Goal: Task Accomplishment & Management: Complete application form

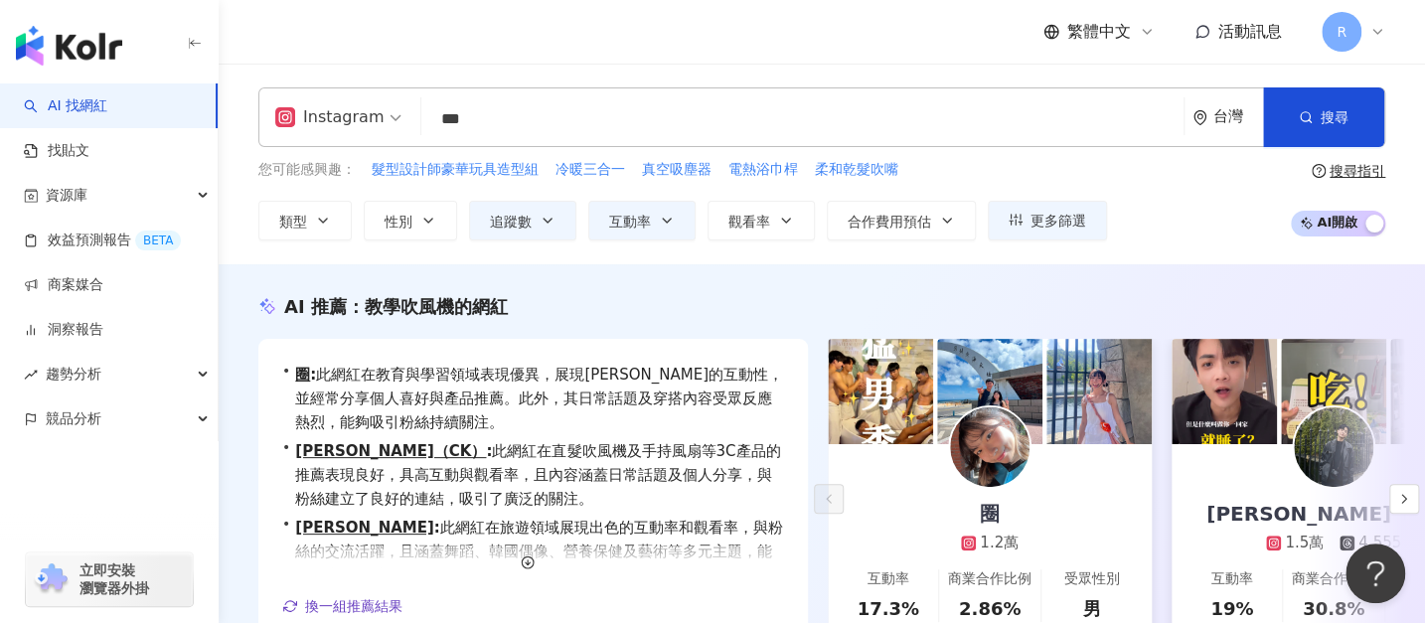
scroll to position [473, 0]
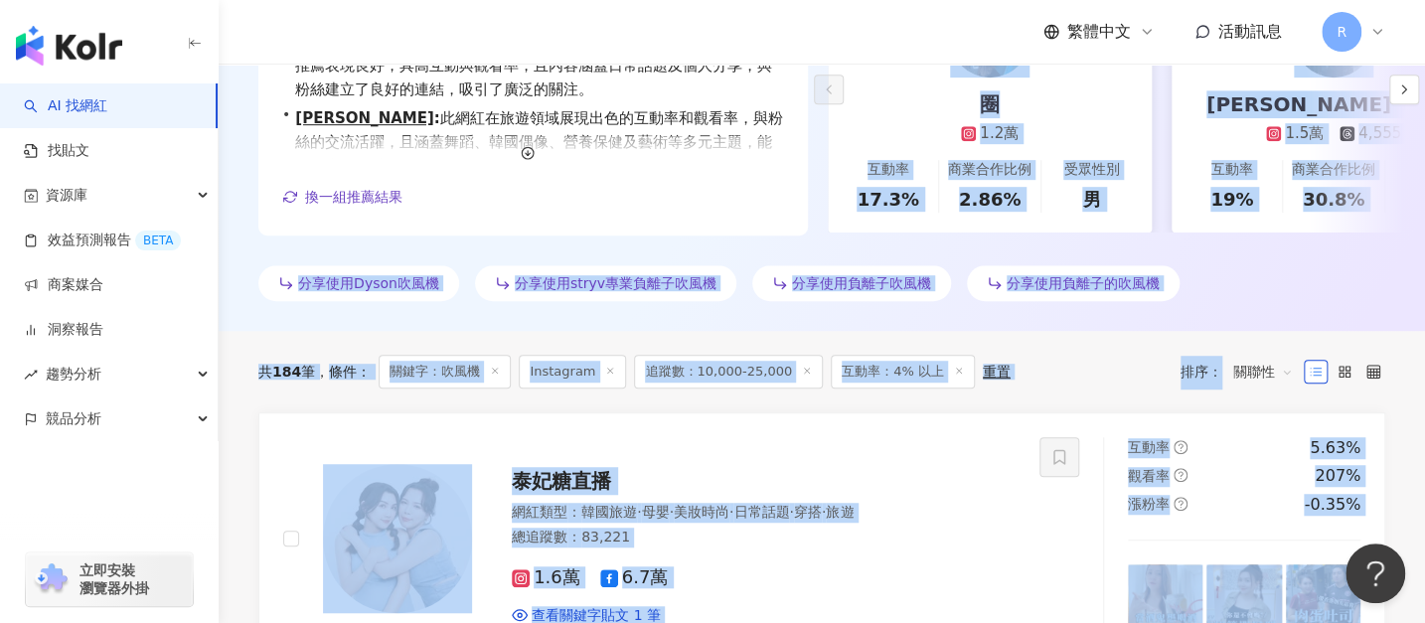
drag, startPoint x: 791, startPoint y: 620, endPoint x: 794, endPoint y: 657, distance: 36.9
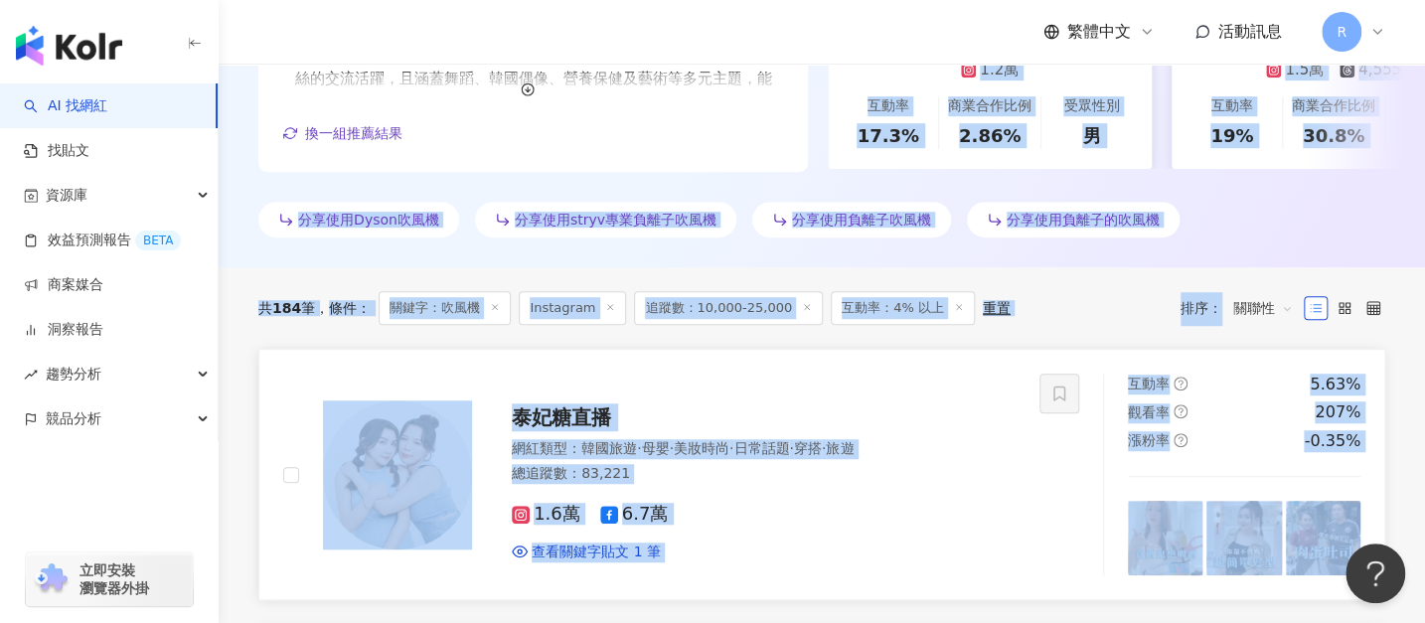
click at [815, 581] on link "泰妃糖直播 網紅類型 ： 韓國旅遊 · 母嬰 · 美妝時尚 · 日常話題 · 穿搭 · 旅遊 總追蹤數 ： 83,221 1.6萬 6.7萬 查看關鍵字貼文 …" at bounding box center [821, 475] width 1127 height 252
click at [773, 483] on div "網紅類型 ： 韓國旅遊 · 母嬰 · 美妝時尚 · 日常話題 · 穿搭 · 旅遊 總追蹤數 ： 83,221" at bounding box center [764, 463] width 504 height 49
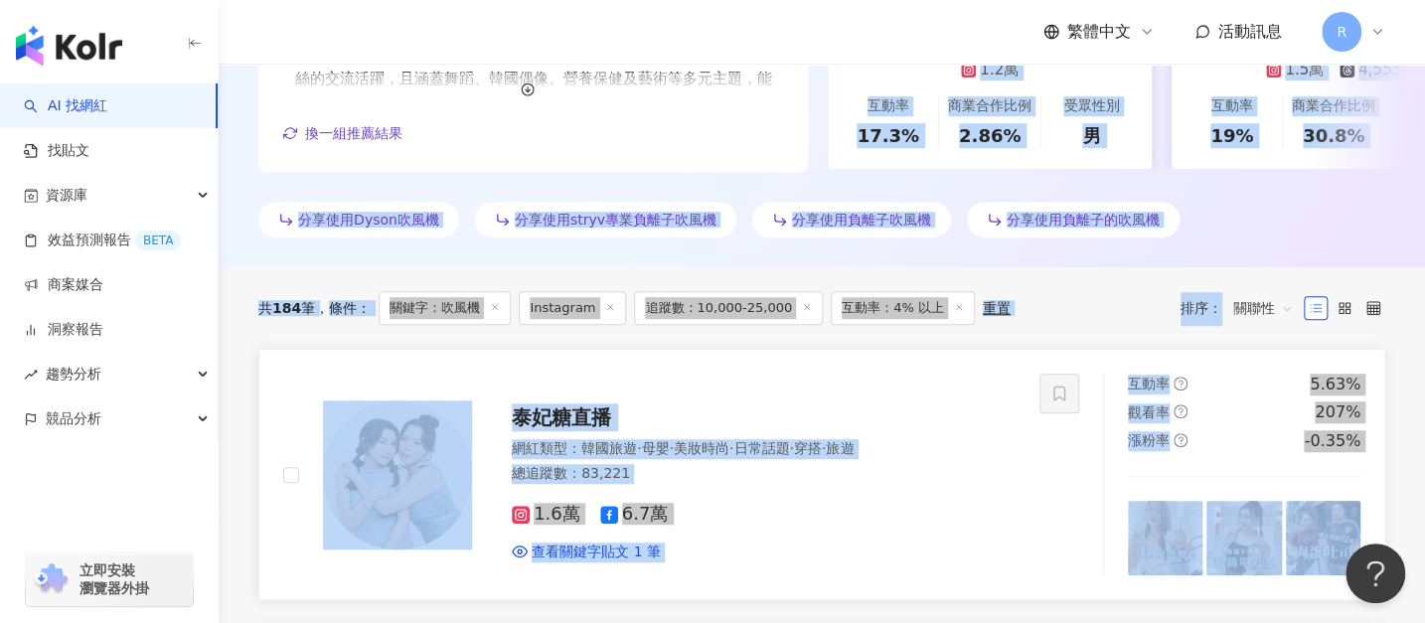
click at [266, 349] on link "泰妃糖直播 網紅類型 ： 韓國旅遊 · 母嬰 · 美妝時尚 · 日常話題 · 穿搭 · 旅遊 總追蹤數 ： 83,221 1.6萬 6.7萬 查看關鍵字貼文 …" at bounding box center [821, 475] width 1127 height 252
click at [325, 186] on div "AI 推薦 ： 教學吹風機的網紅 • 圈 : 此網紅在教育與學習領域表現優異，展現強烈的互動性，並經常分享個人喜好與產品推薦。此外，其日常話題及穿搭內容受眾反…" at bounding box center [822, 33] width 1206 height 424
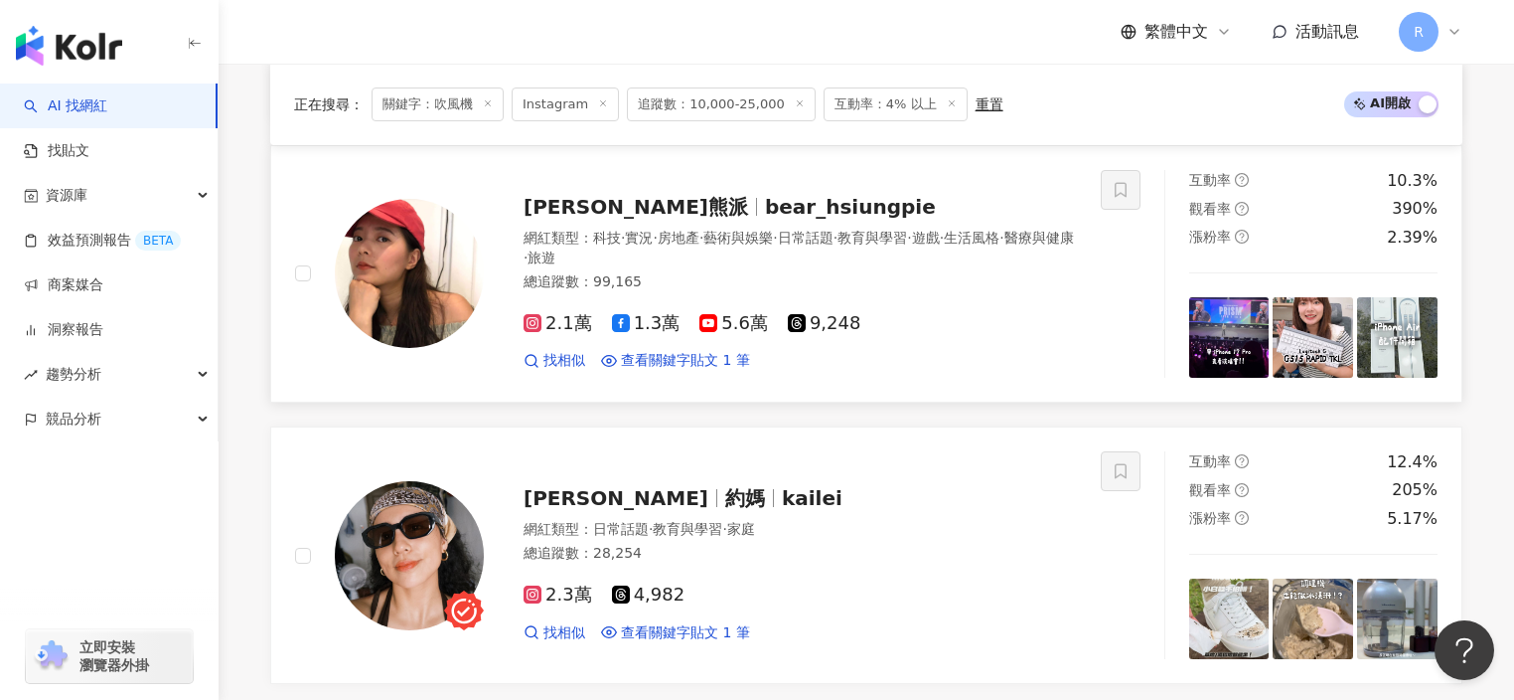
scroll to position [1060, 0]
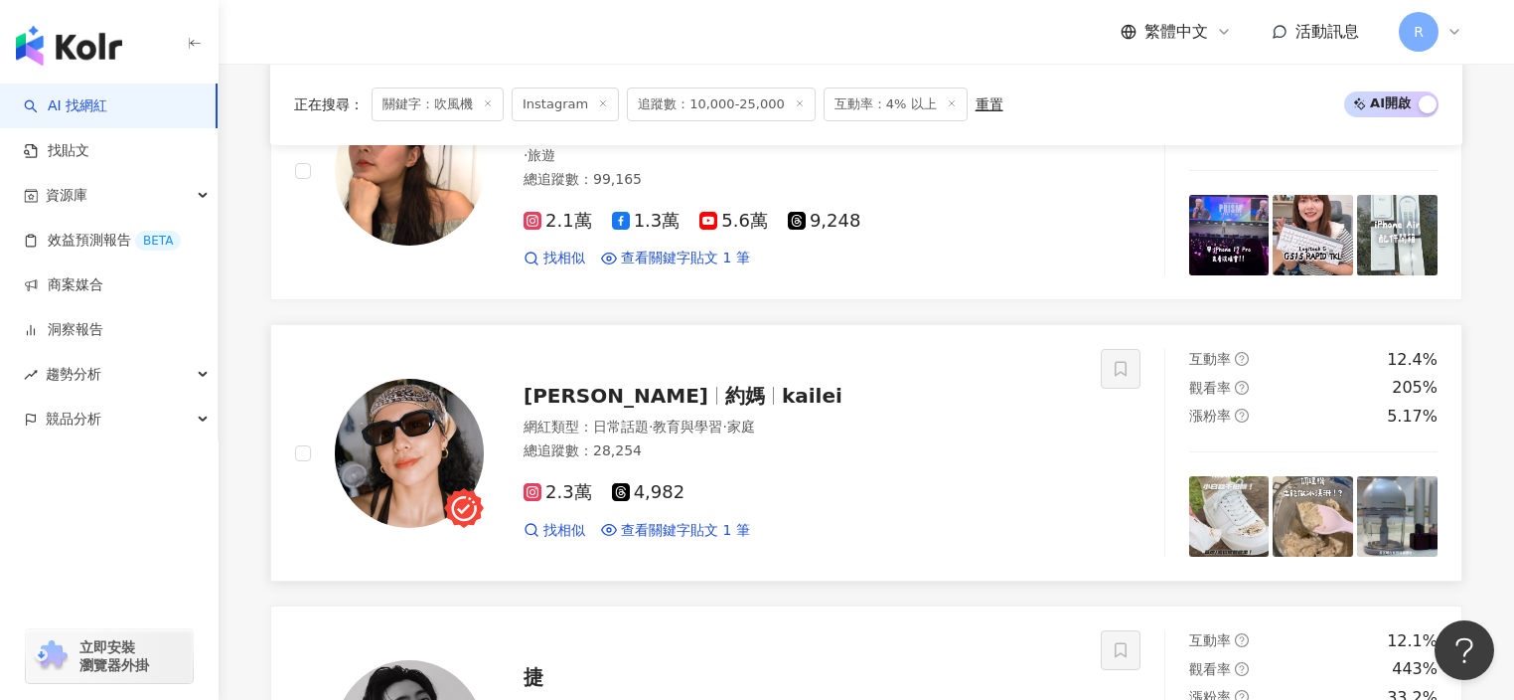
click at [461, 443] on img at bounding box center [409, 453] width 149 height 149
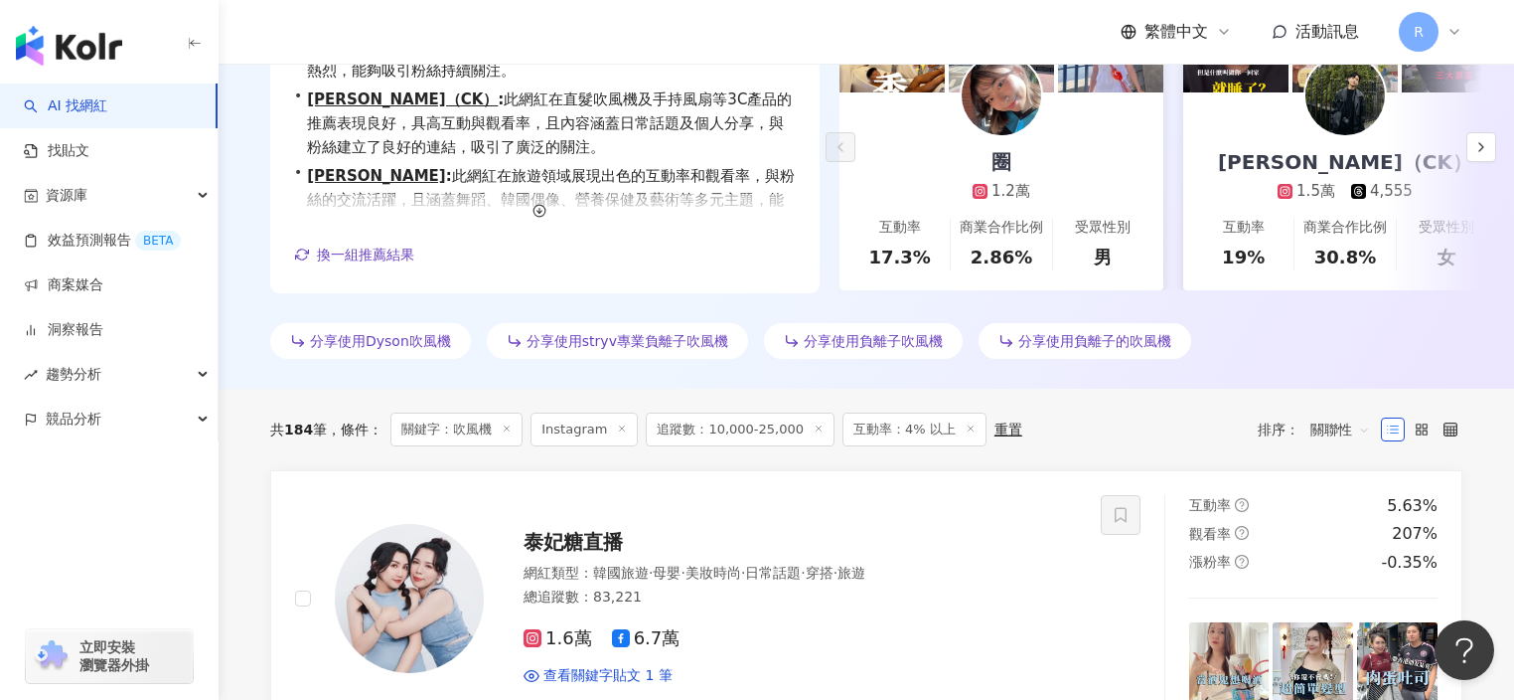
scroll to position [0, 0]
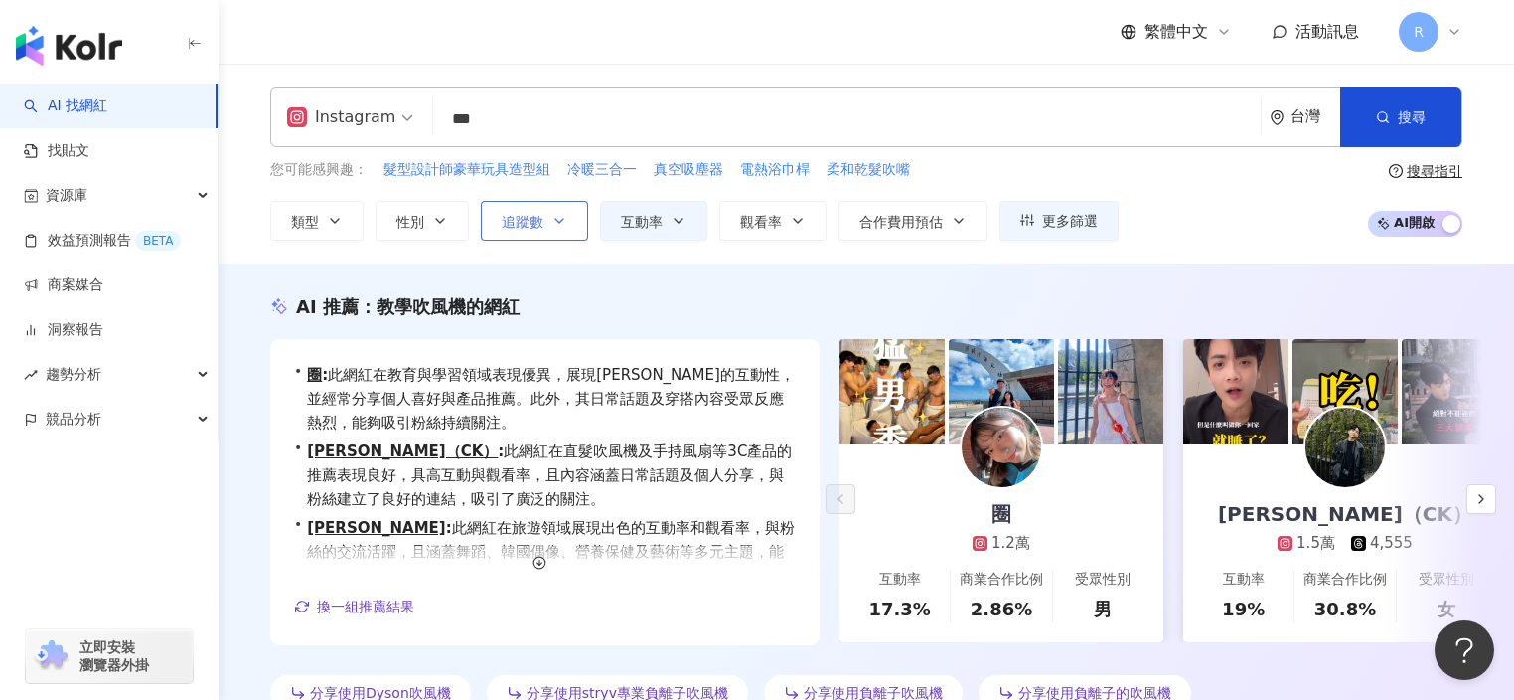
click at [553, 219] on icon "button" at bounding box center [560, 221] width 16 height 16
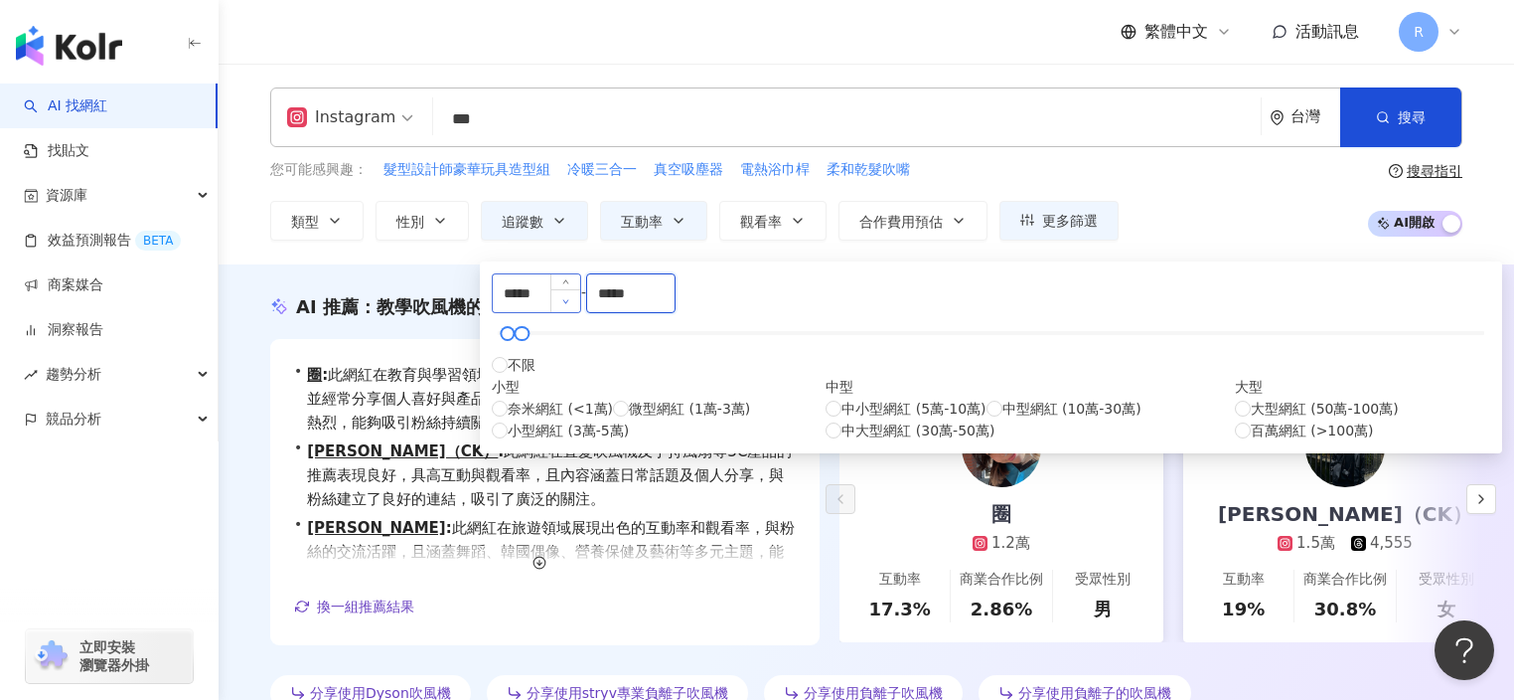
drag, startPoint x: 847, startPoint y: 309, endPoint x: 732, endPoint y: 308, distance: 114.3
click at [727, 309] on div "***** - ***** 不限 小型 奈米網紅 (<1萬) 微型網紅 (1萬-3萬) 小型網紅 (3萬-5萬) 中型 中小型網紅 (5萬-10萬) 中型網紅…" at bounding box center [991, 357] width 999 height 168
type input "*****"
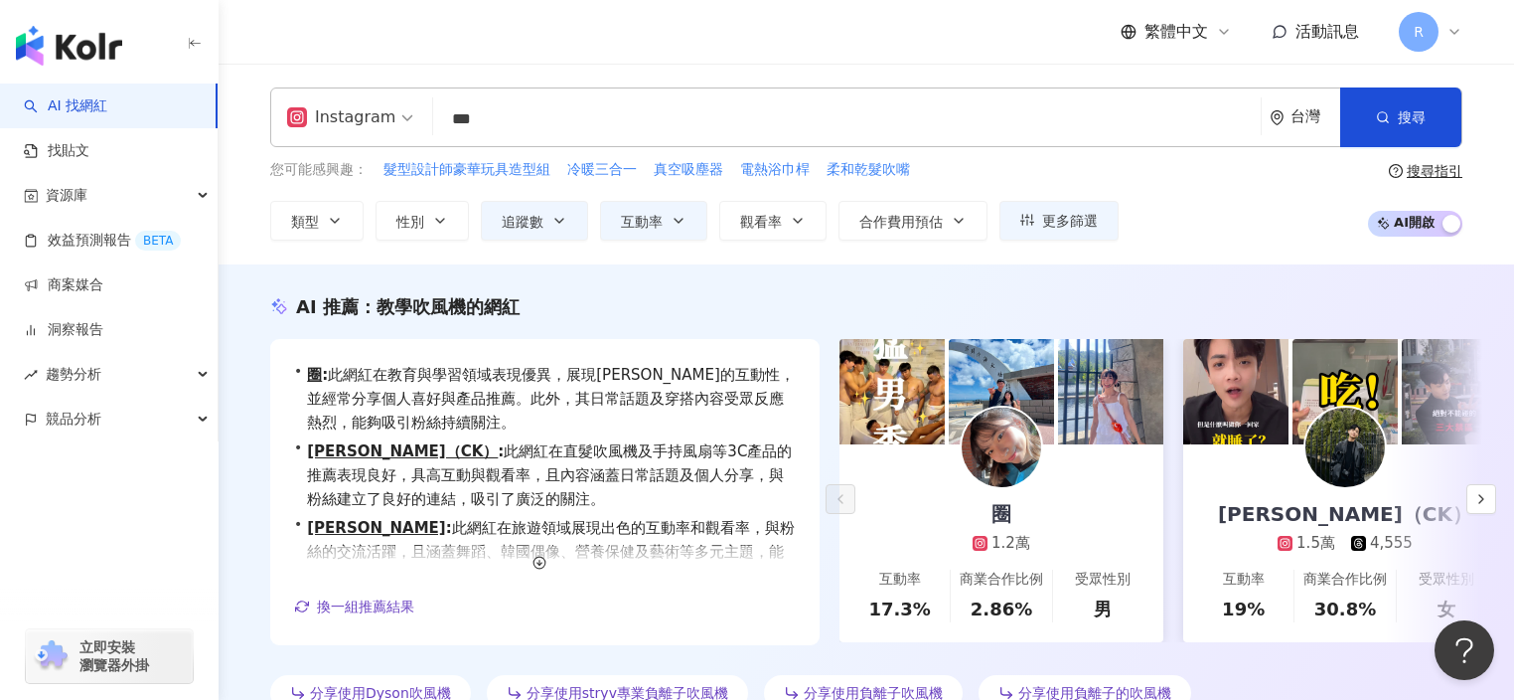
drag, startPoint x: 1190, startPoint y: 223, endPoint x: 1179, endPoint y: 224, distance: 12.0
click at [1191, 223] on div "您可能感興趣： 髮型設計師豪華玩具造型組 冷暖三合一 真空吸塵器 電熱浴巾桿 柔和乾髮吹嘴 類型 性別 追蹤數 互動率 觀看率 合作費用預估 更多篩選 ***…" at bounding box center [866, 199] width 1192 height 81
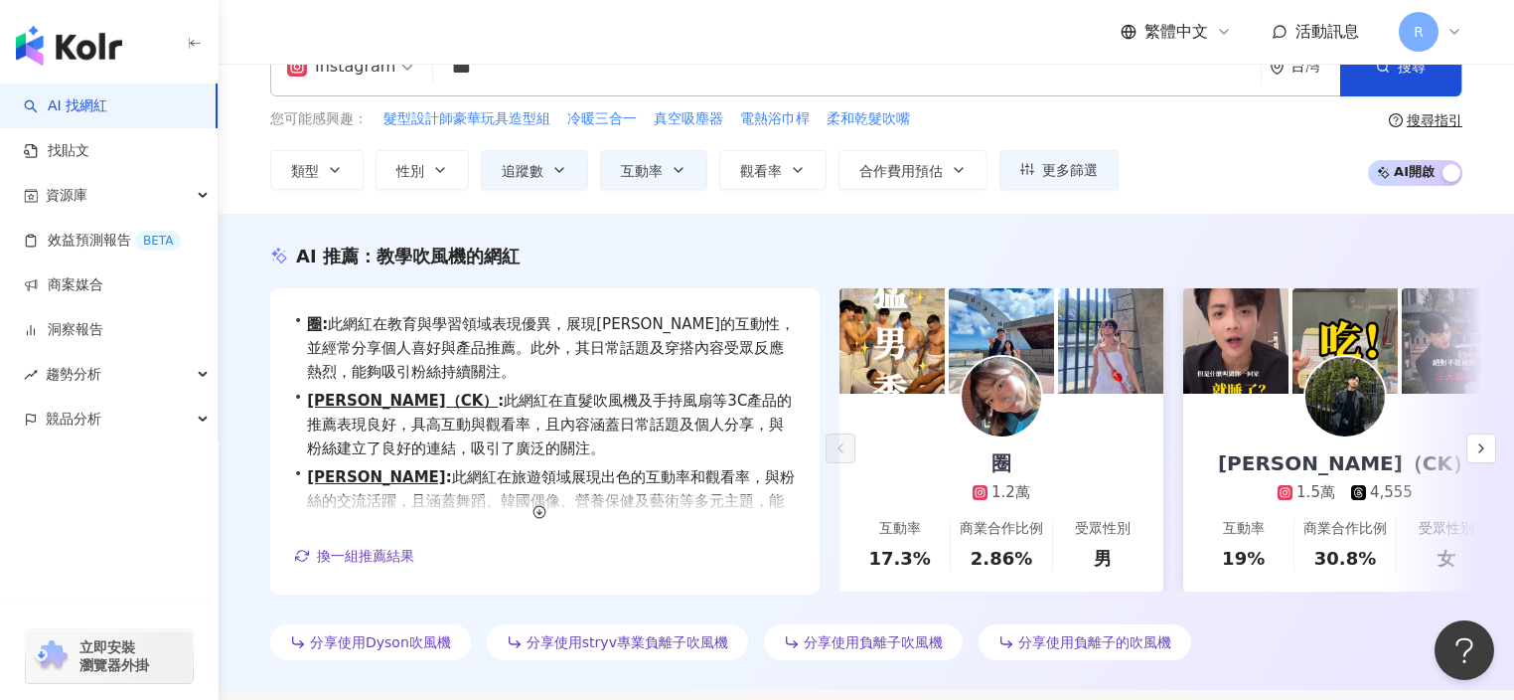
scroll to position [32, 0]
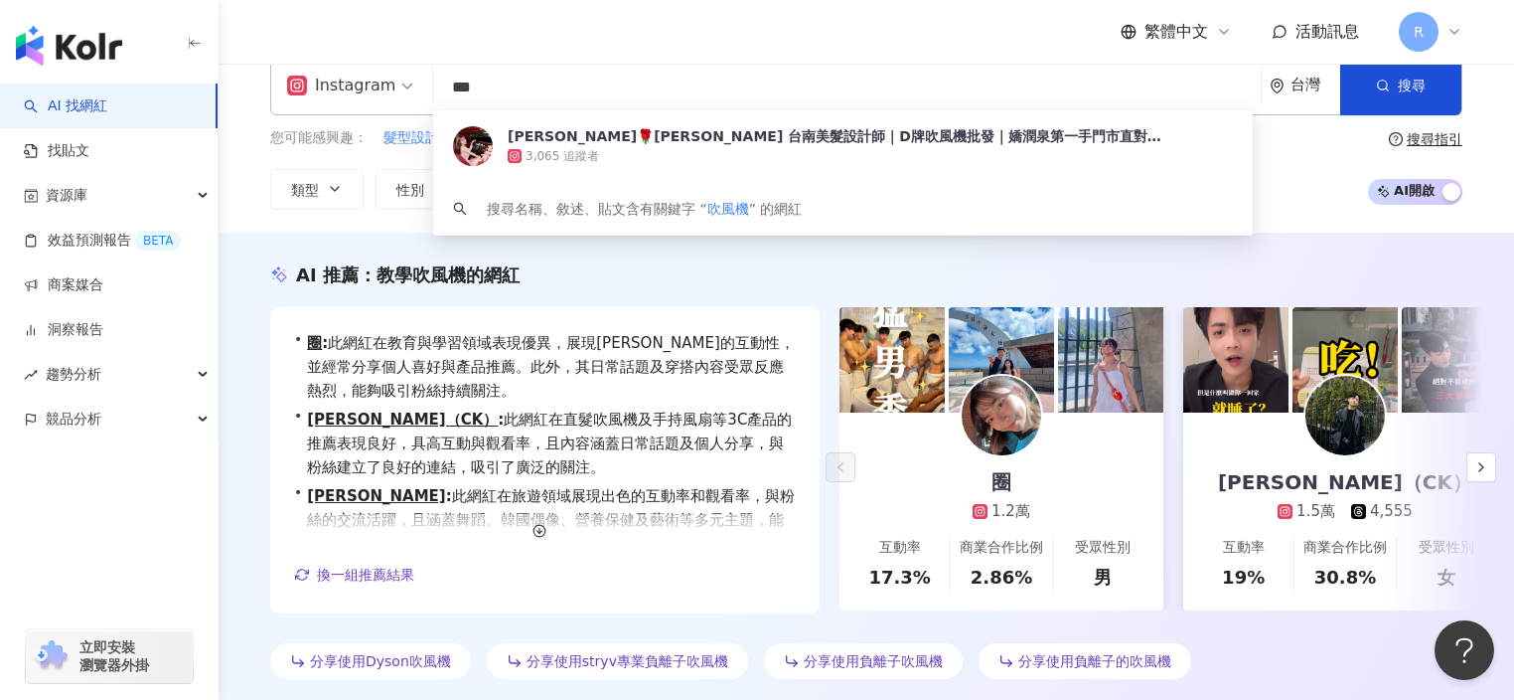
drag, startPoint x: 588, startPoint y: 85, endPoint x: 85, endPoint y: 88, distance: 502.8
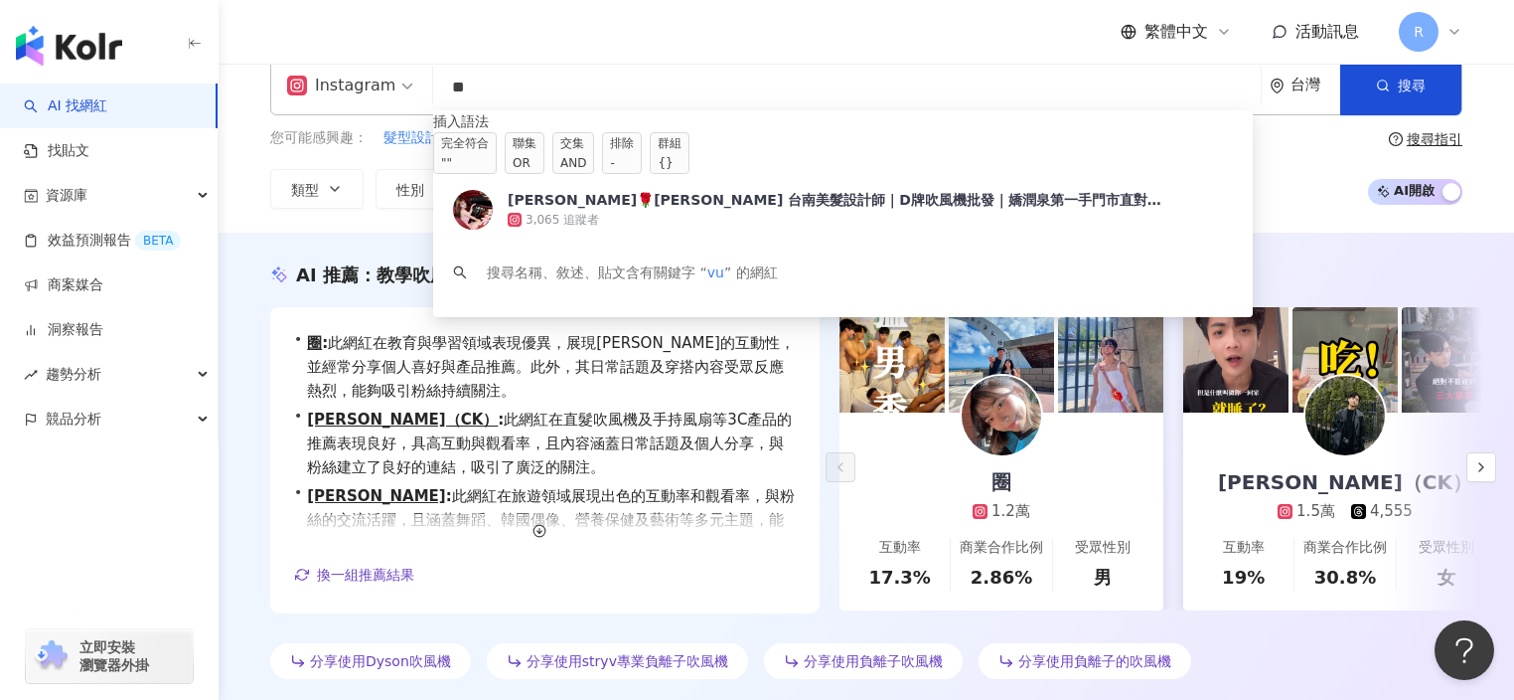
type input "*"
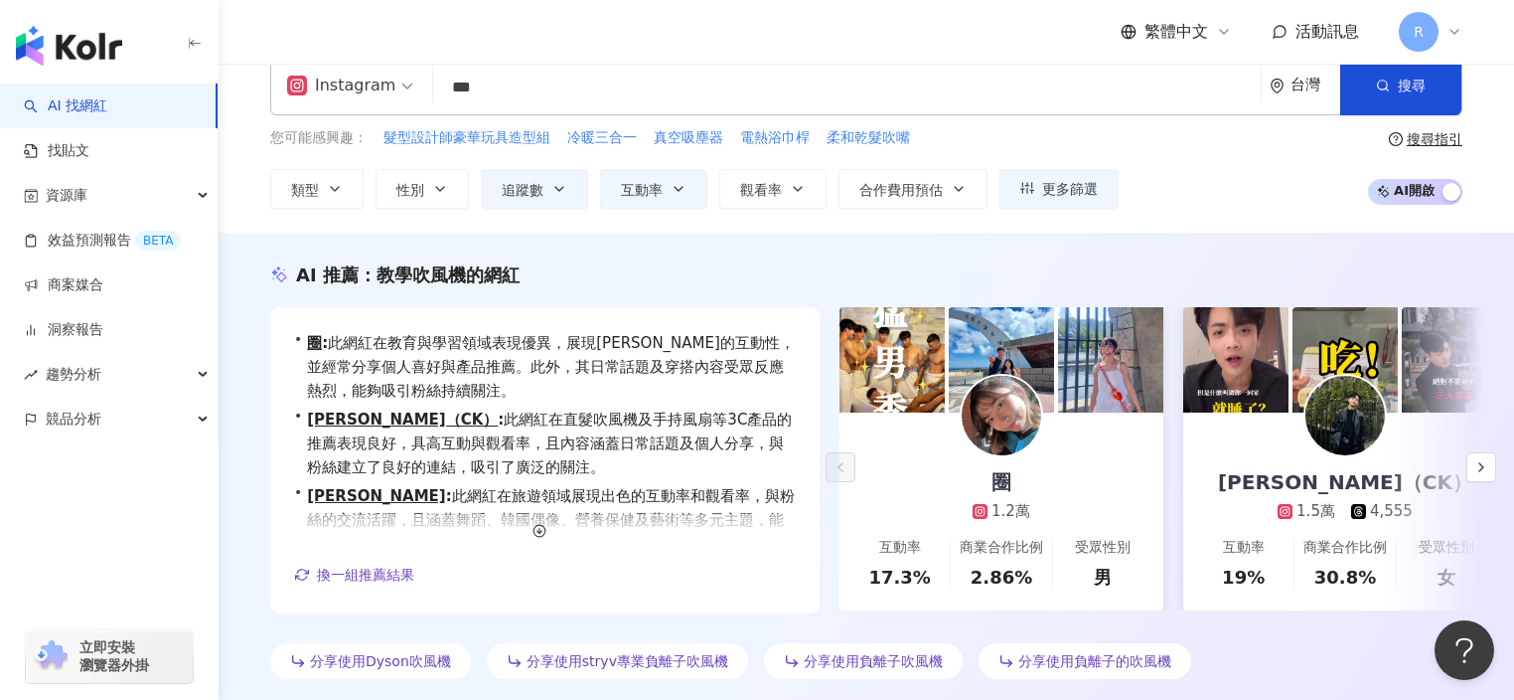
type input "***"
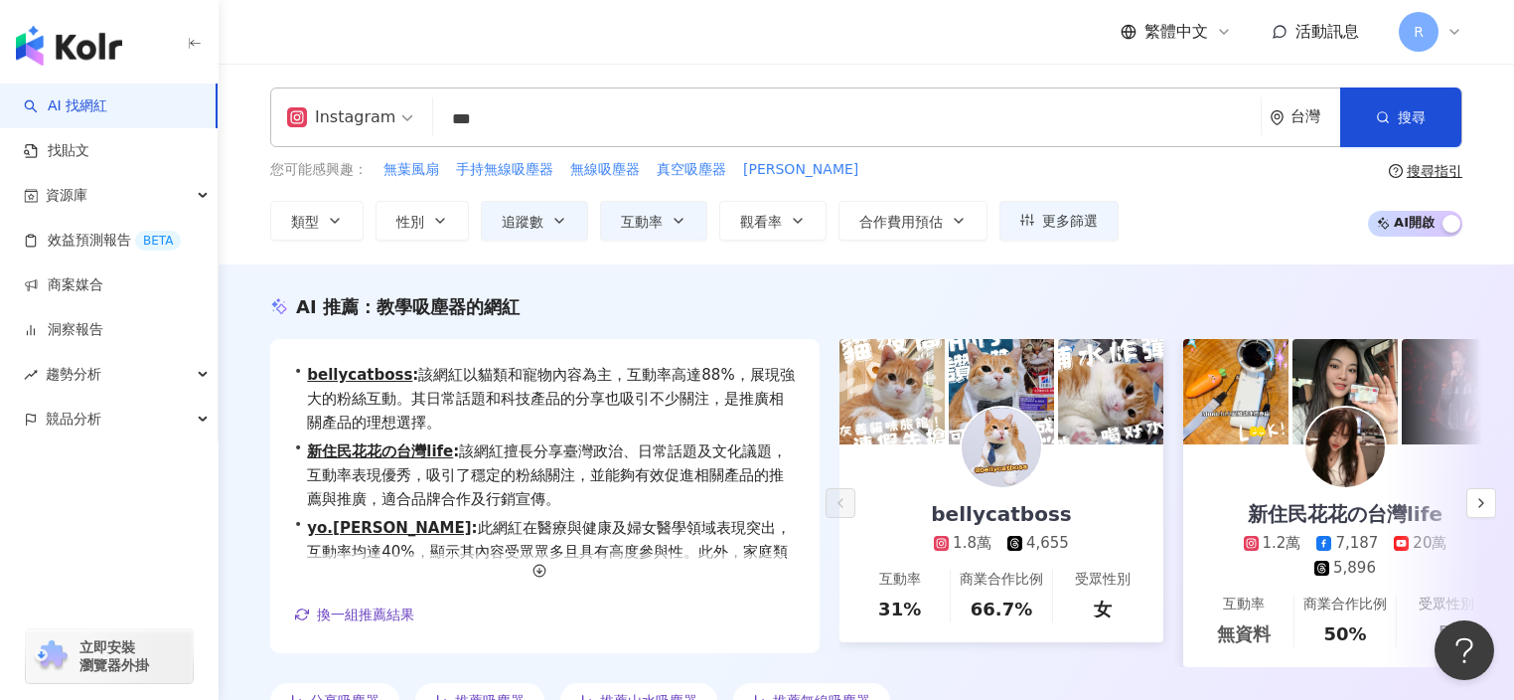
click at [244, 223] on div "Instagram 吸塵器 *** 台灣 搜尋 70d61e1f-bfcd-43bc-93dc-5f1f81b512c2 keyword I’m Rody 徐…" at bounding box center [867, 163] width 1272 height 153
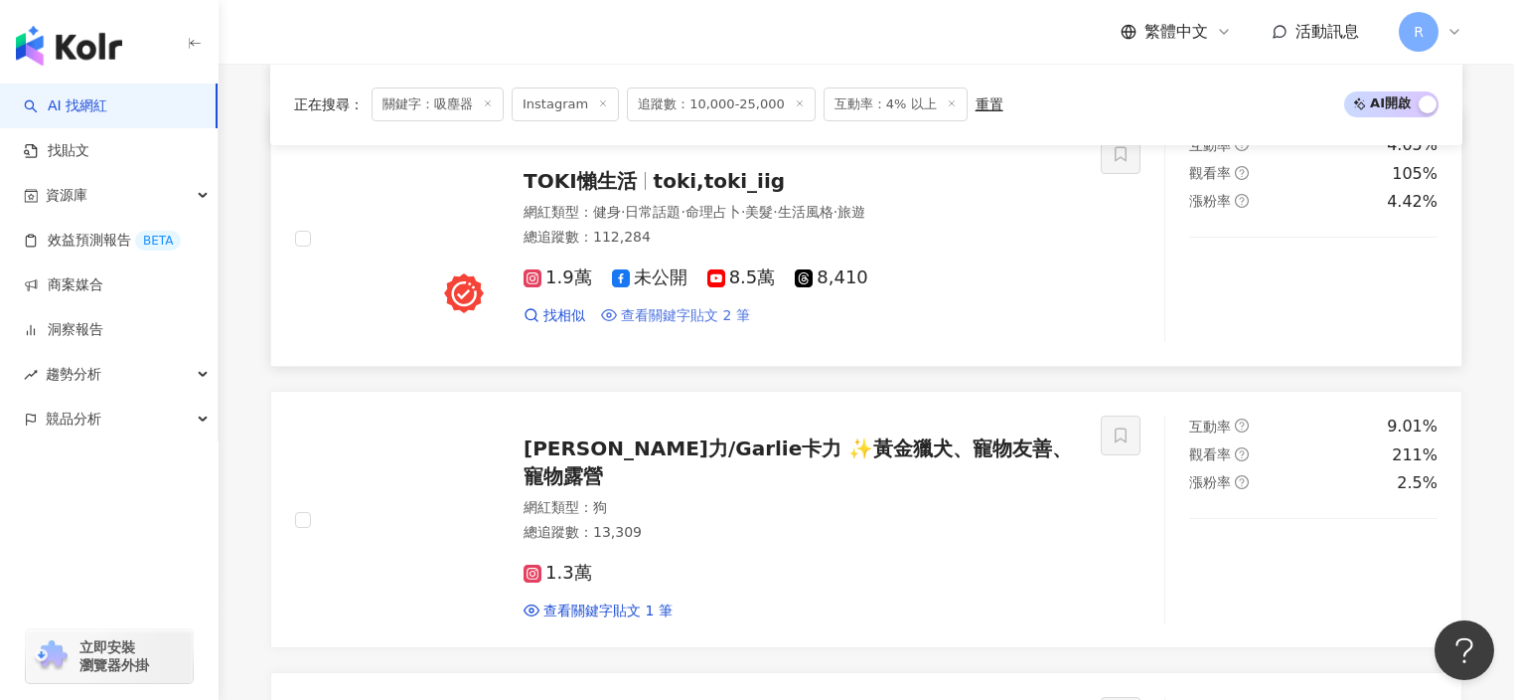
scroll to position [3251, 0]
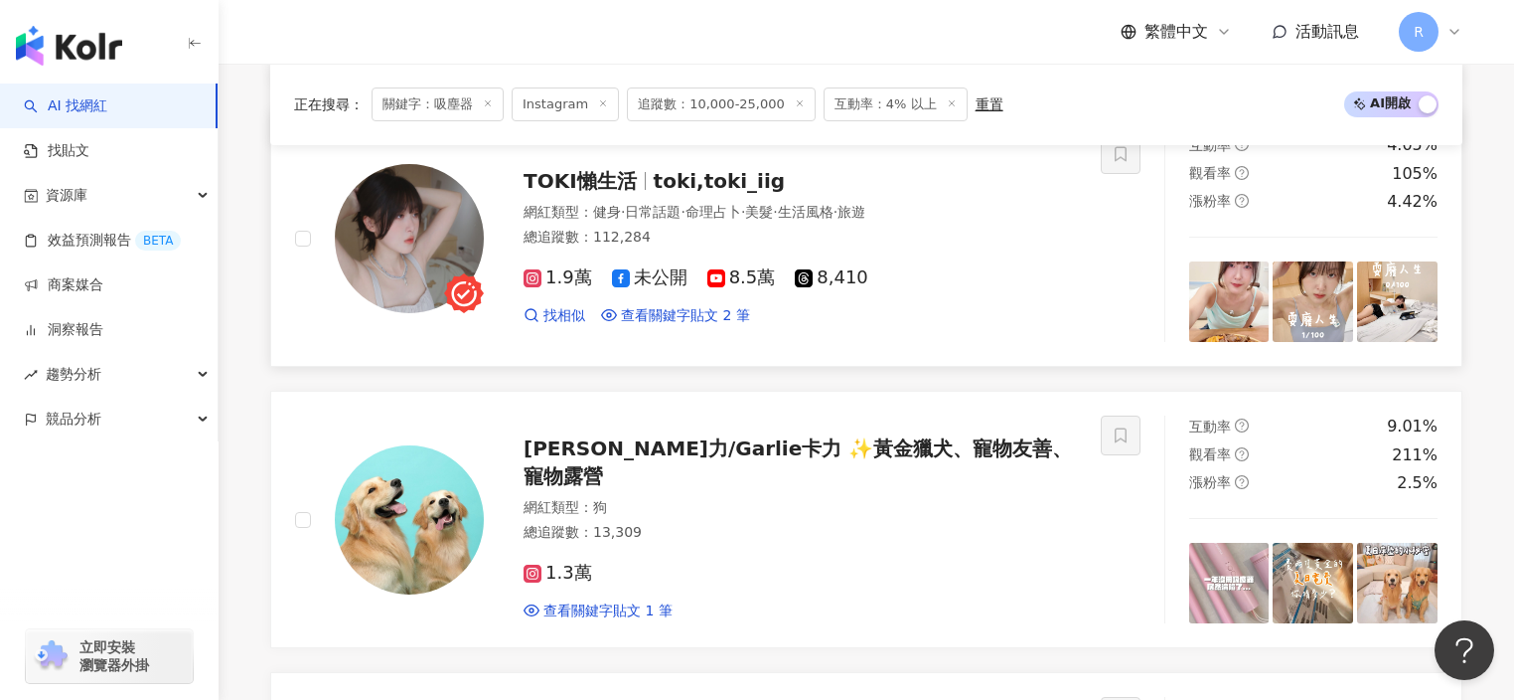
click at [423, 234] on img at bounding box center [409, 238] width 149 height 149
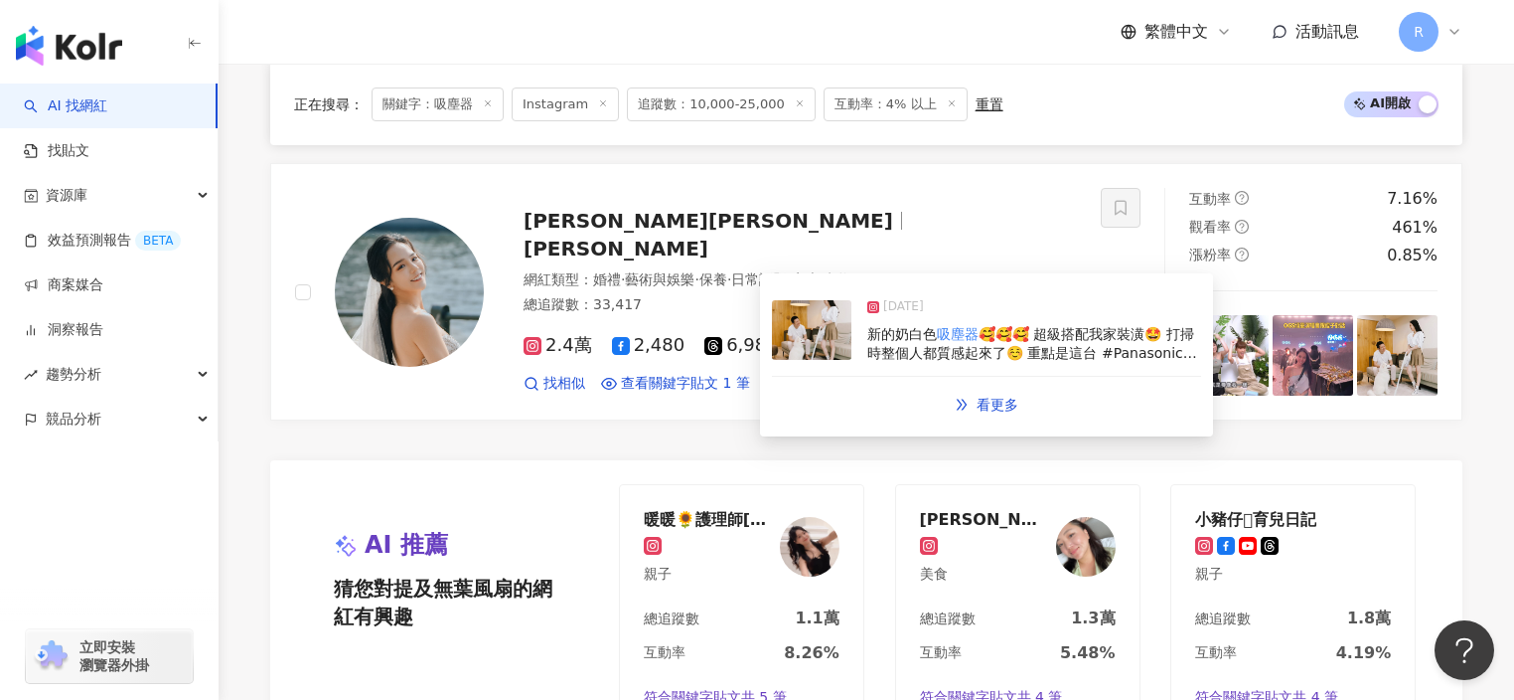
scroll to position [3766, 0]
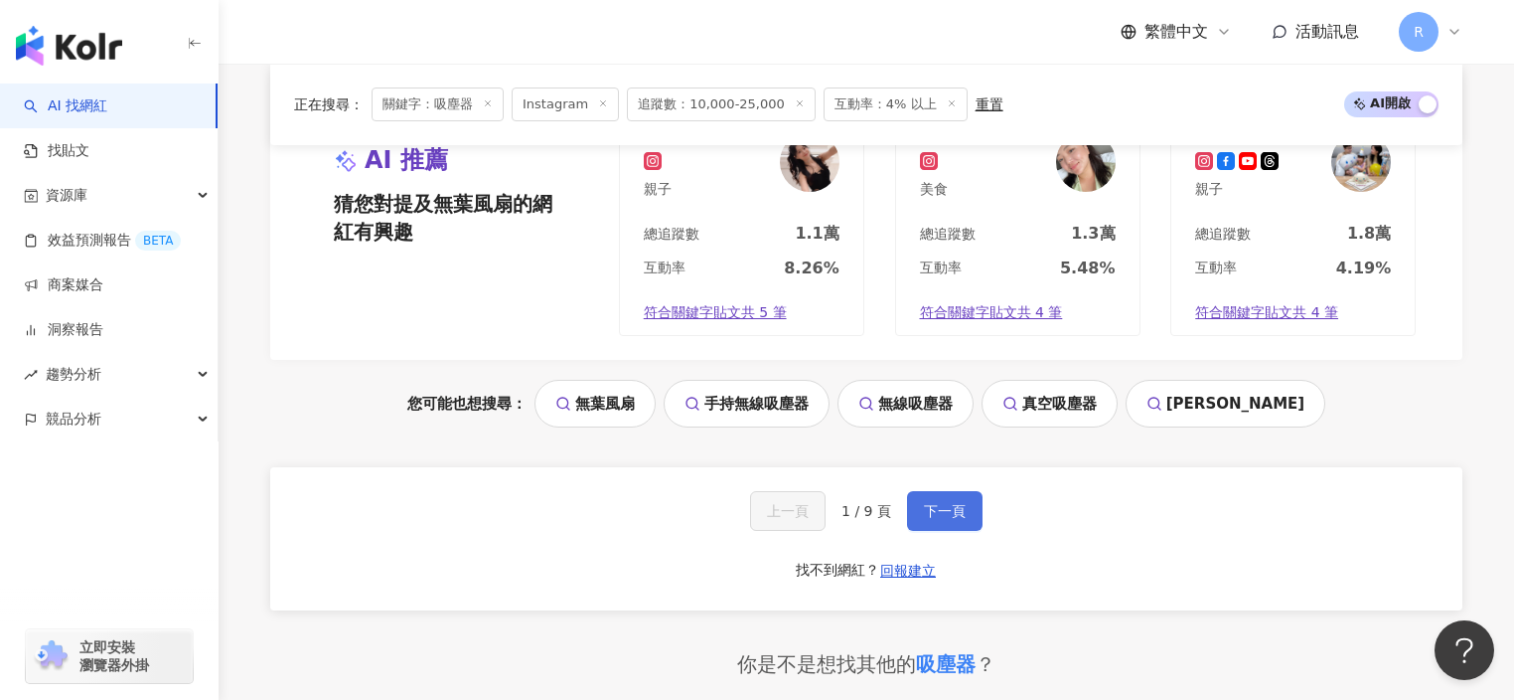
click at [931, 503] on span "下一頁" at bounding box center [945, 511] width 42 height 16
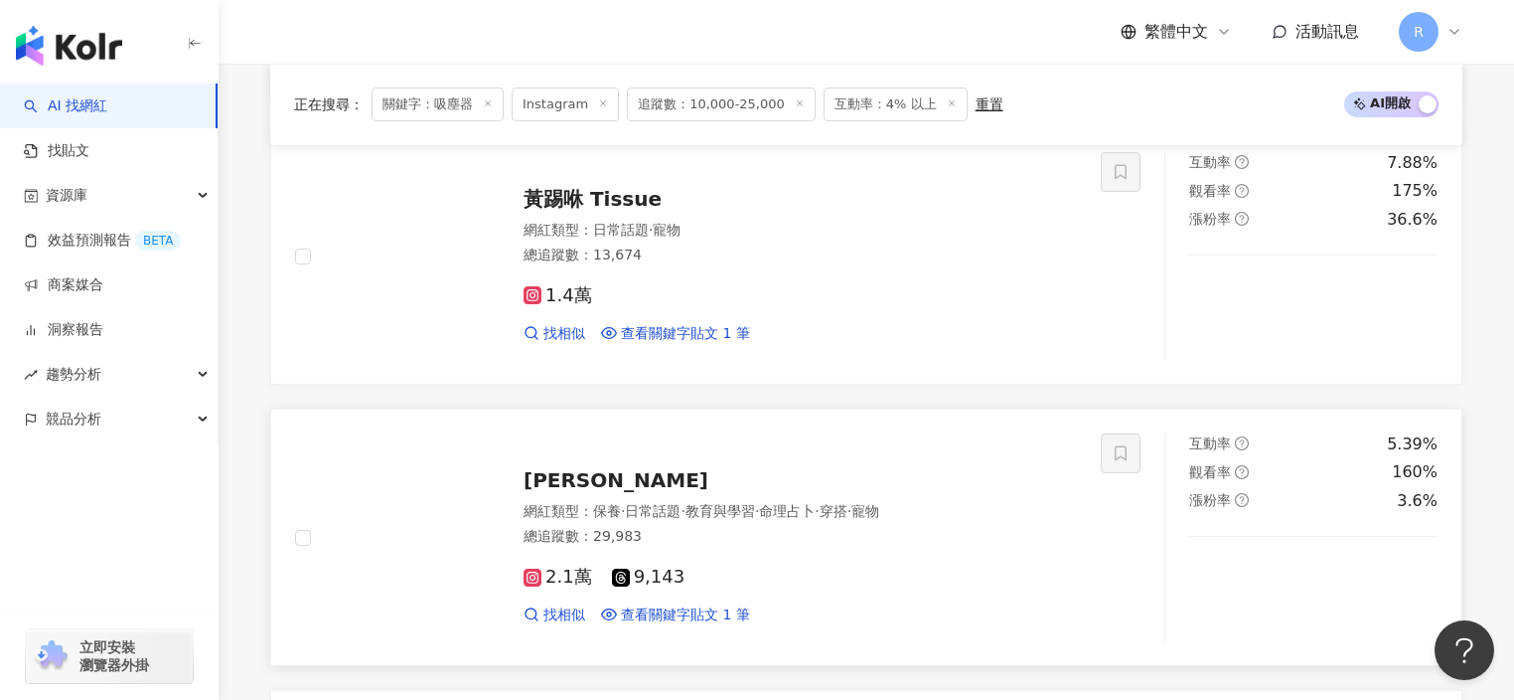
scroll to position [2671, 0]
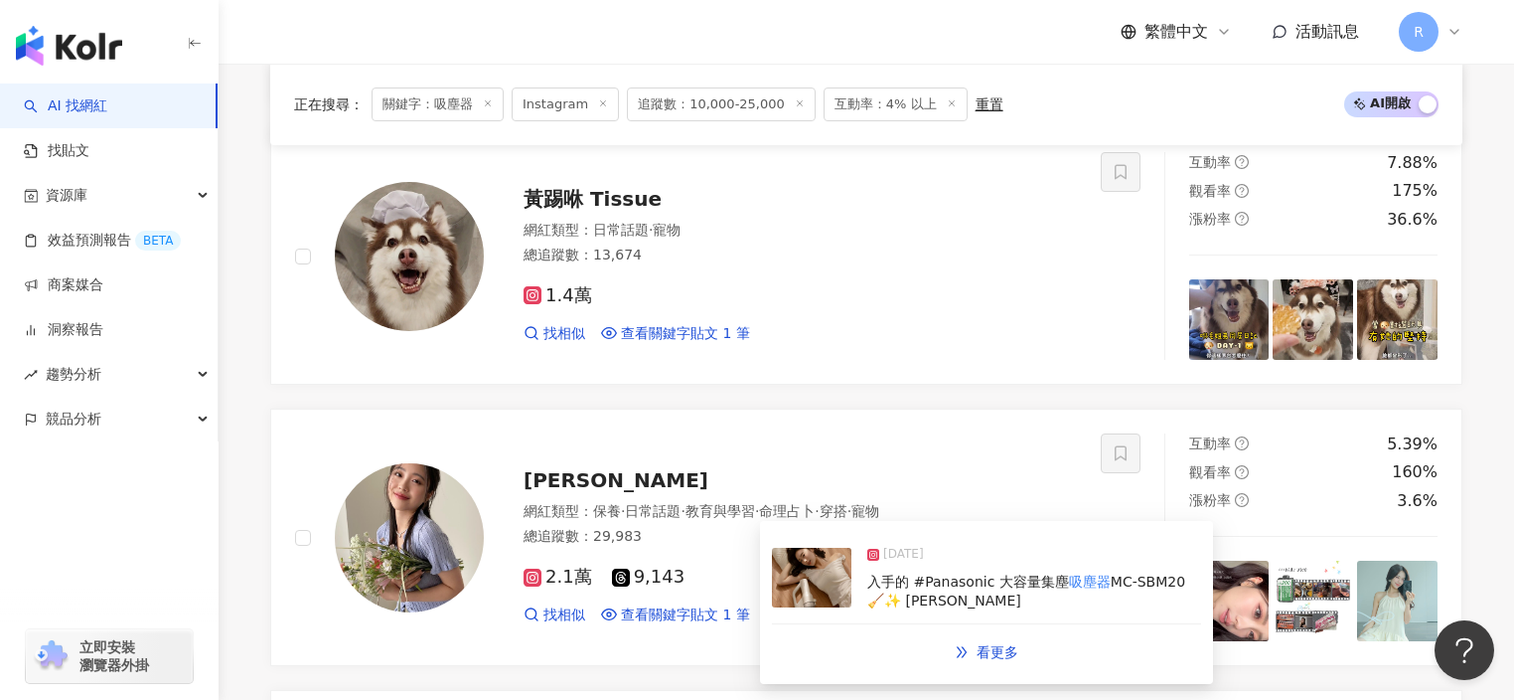
click at [818, 578] on img at bounding box center [811, 578] width 79 height 60
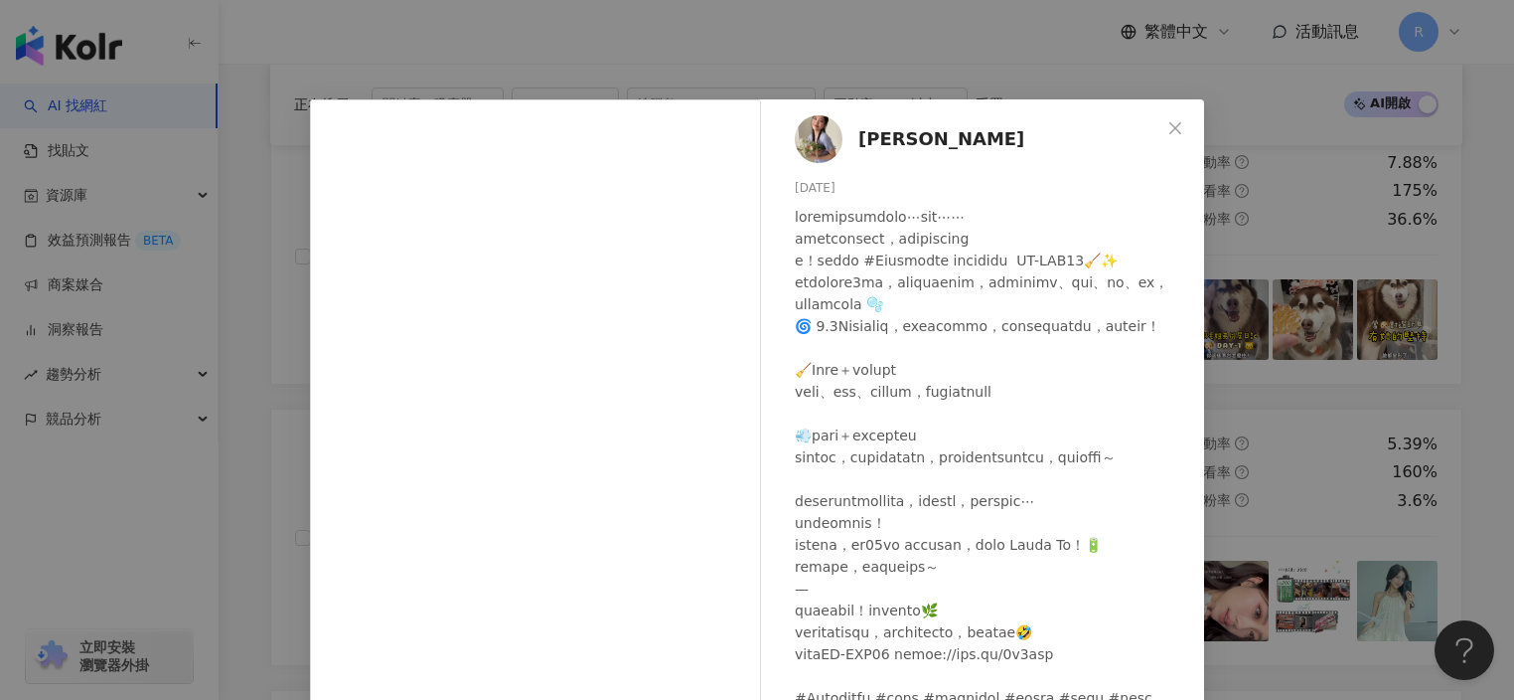
scroll to position [79, 0]
click at [1263, 472] on div "賴賴 2025/6/25 846 18 查看原始貼文" at bounding box center [757, 350] width 1514 height 700
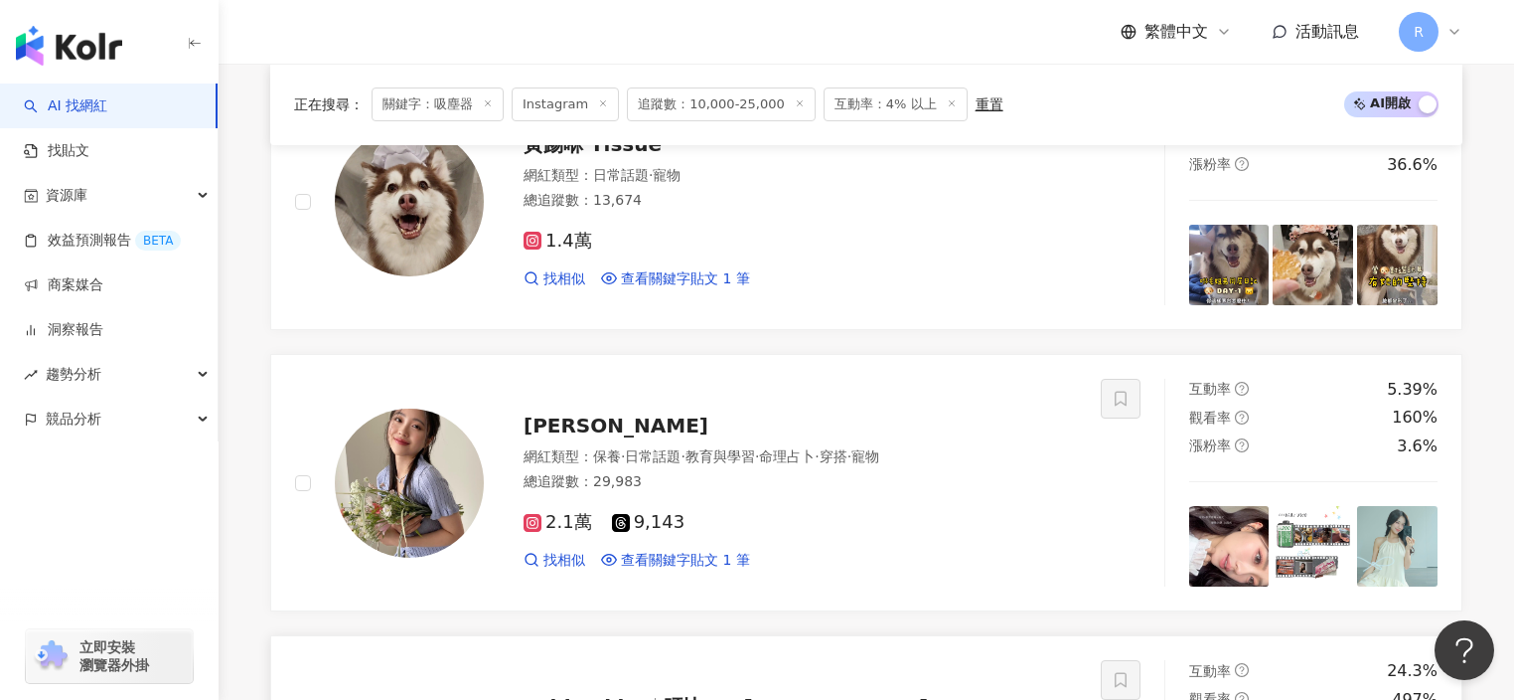
scroll to position [2950, 0]
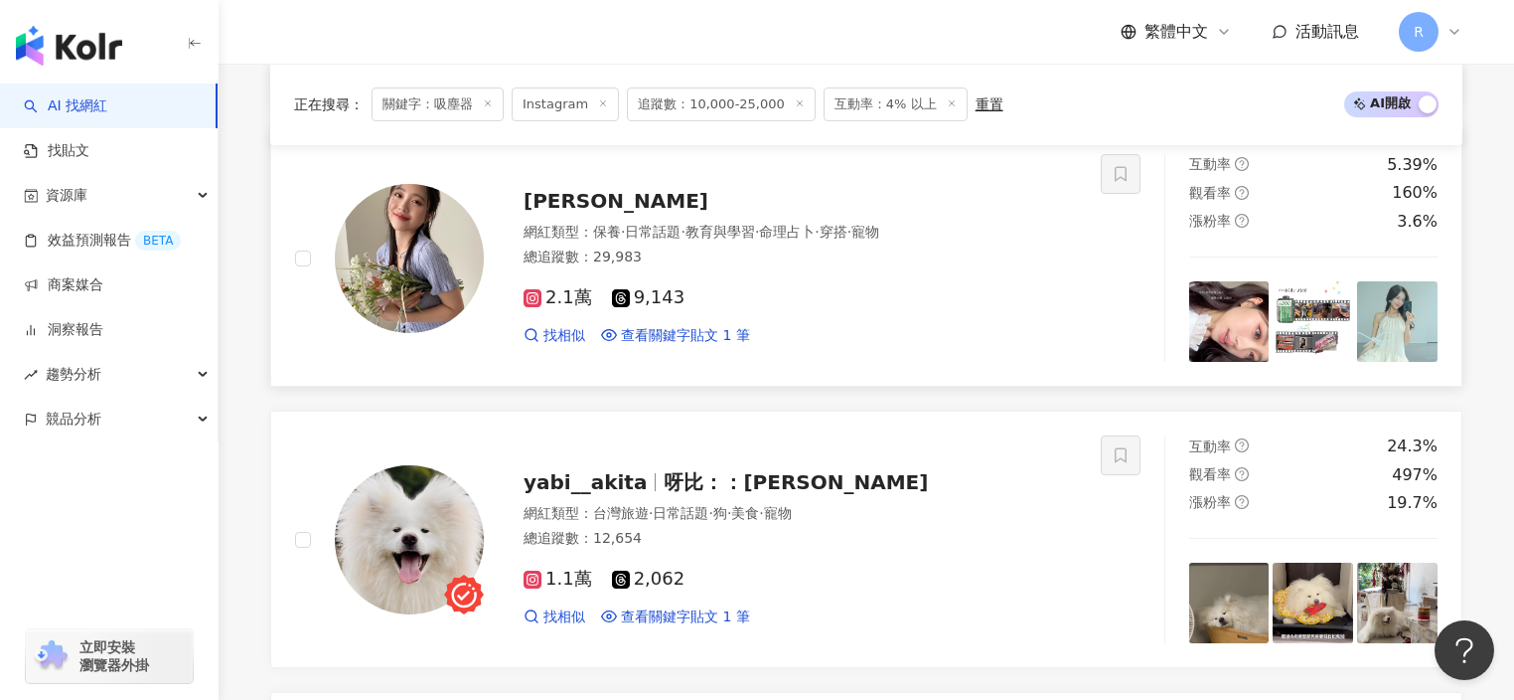
click at [400, 238] on img at bounding box center [409, 258] width 149 height 149
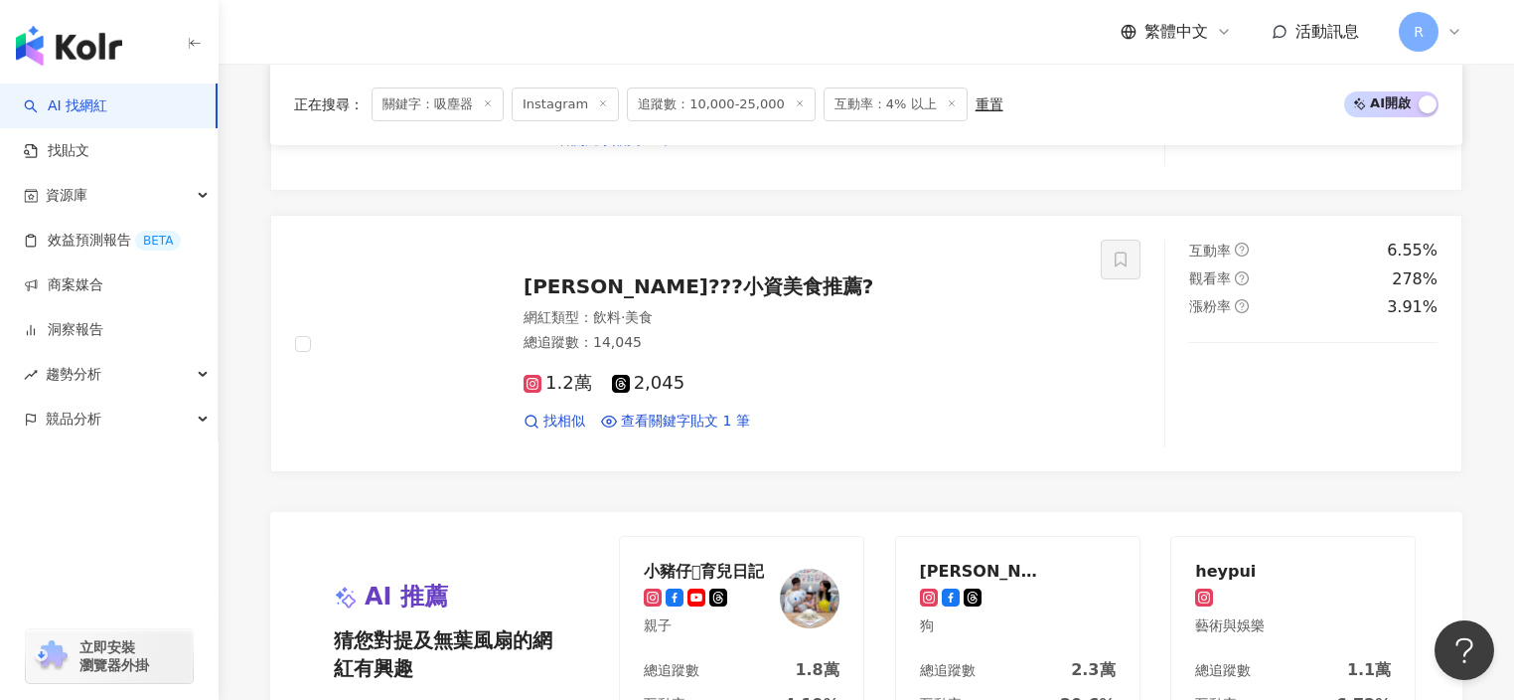
scroll to position [4229, 0]
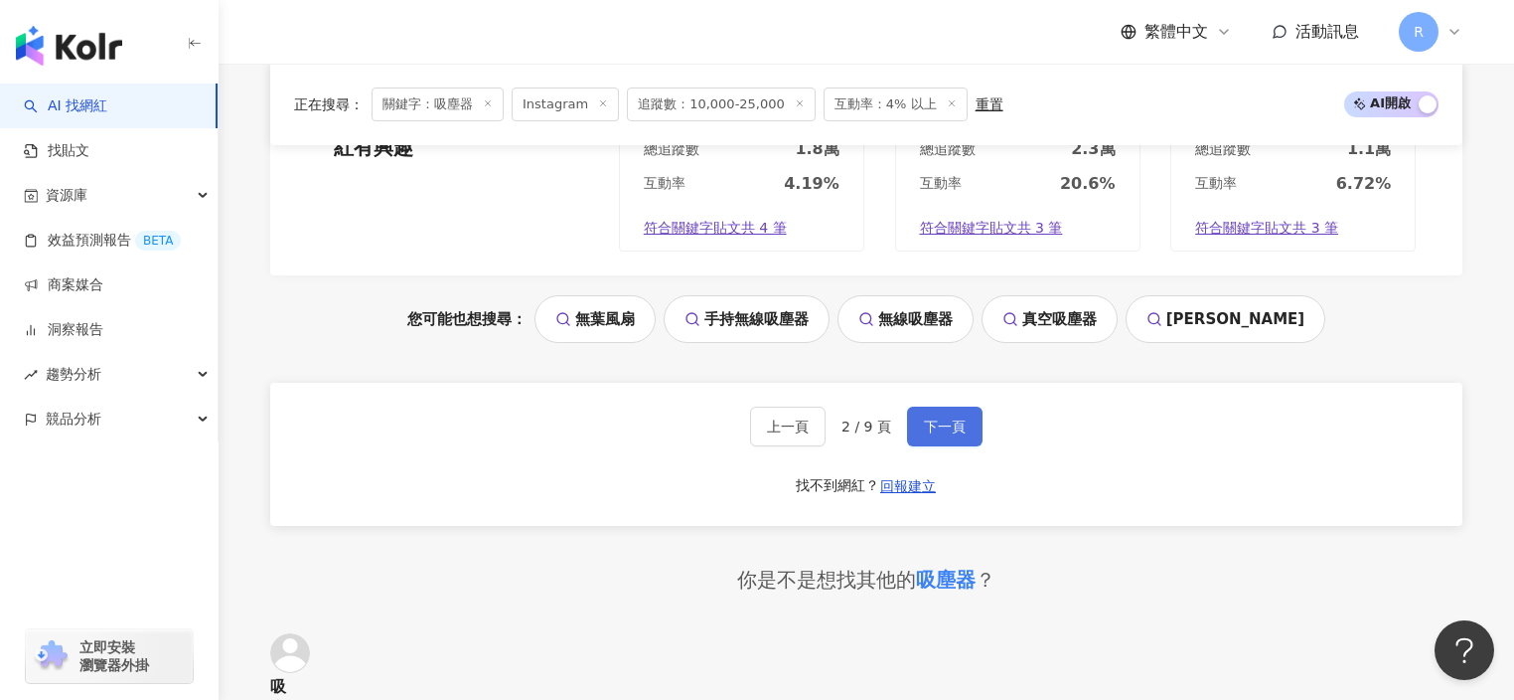
click at [927, 418] on span "下一頁" at bounding box center [945, 426] width 42 height 16
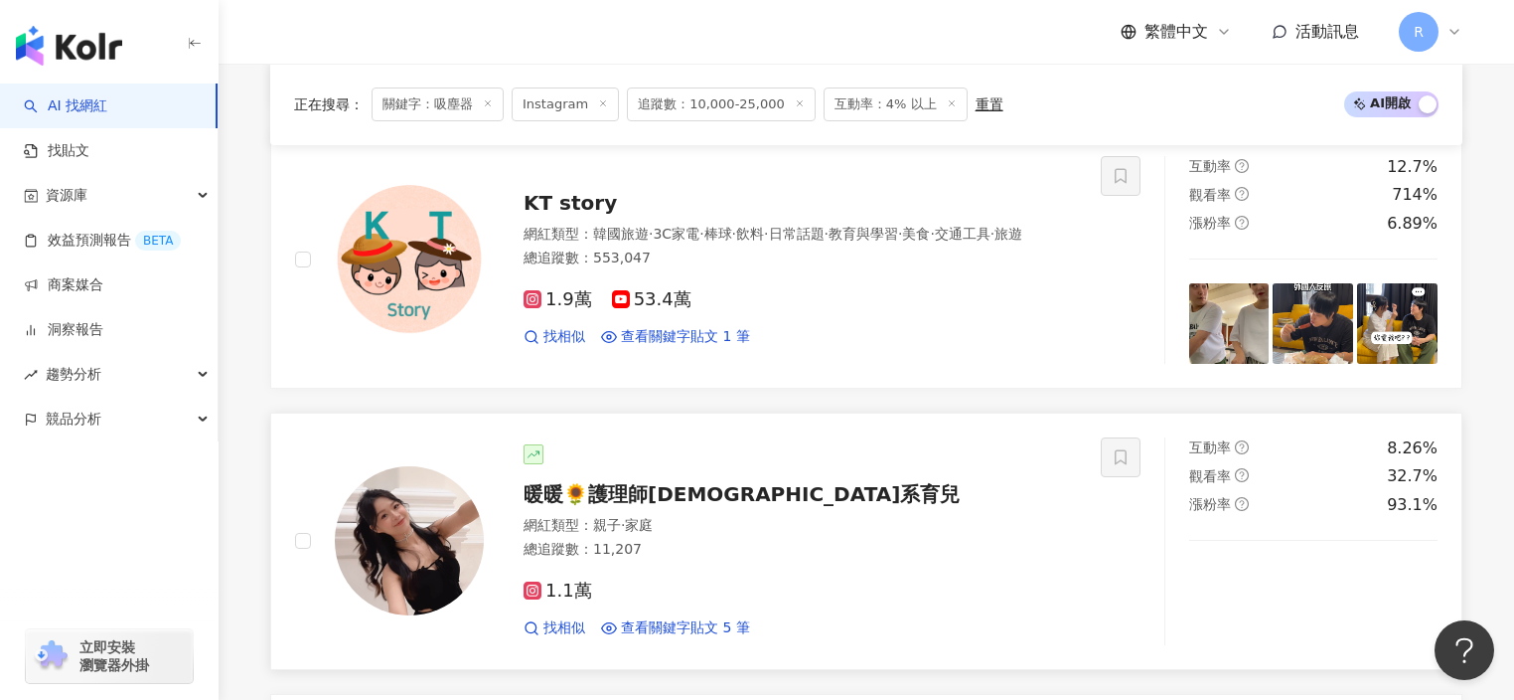
scroll to position [1367, 0]
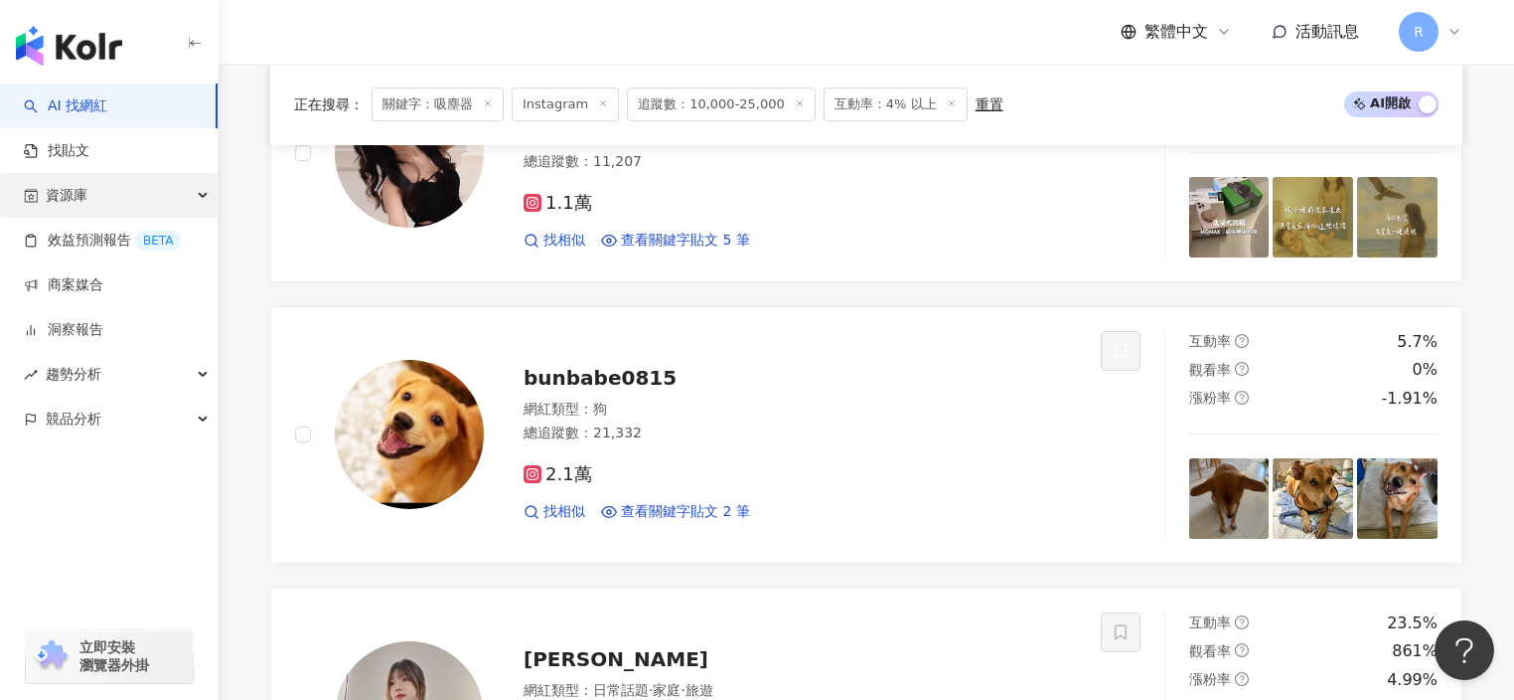
click at [56, 210] on span "資源庫" at bounding box center [67, 195] width 42 height 45
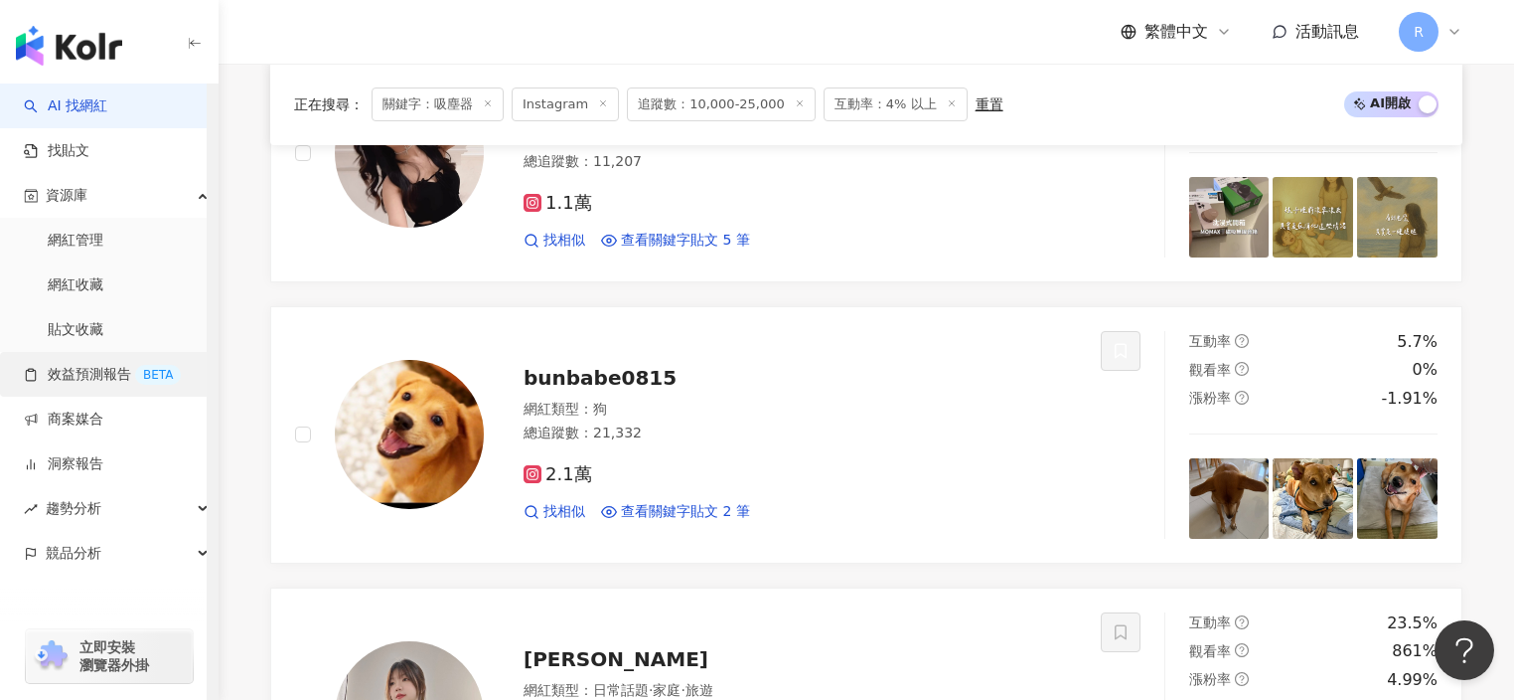
click at [58, 375] on link "效益預測報告 BETA" at bounding box center [102, 375] width 157 height 20
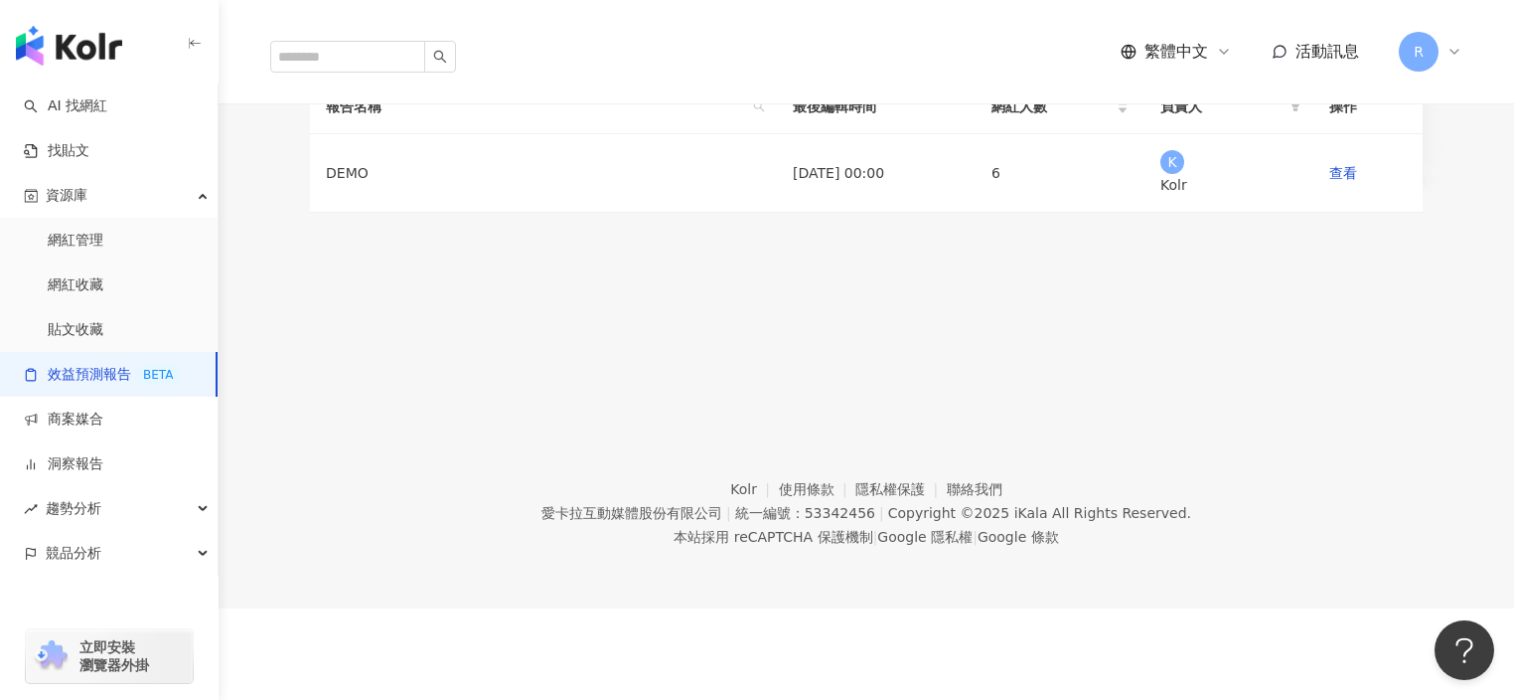
scroll to position [369, 0]
click at [934, 79] on div "BETA 效益預測報告 AI 助力預估成效，一鍵建立提案。挑選想合作的網紅，AI 便能替您預估成效！除了貼文觸及數、分享數...等數據預測，更能預估口碑價值，…" at bounding box center [866, 33] width 1113 height 91
click at [1337, 181] on link "查看" at bounding box center [1344, 173] width 28 height 16
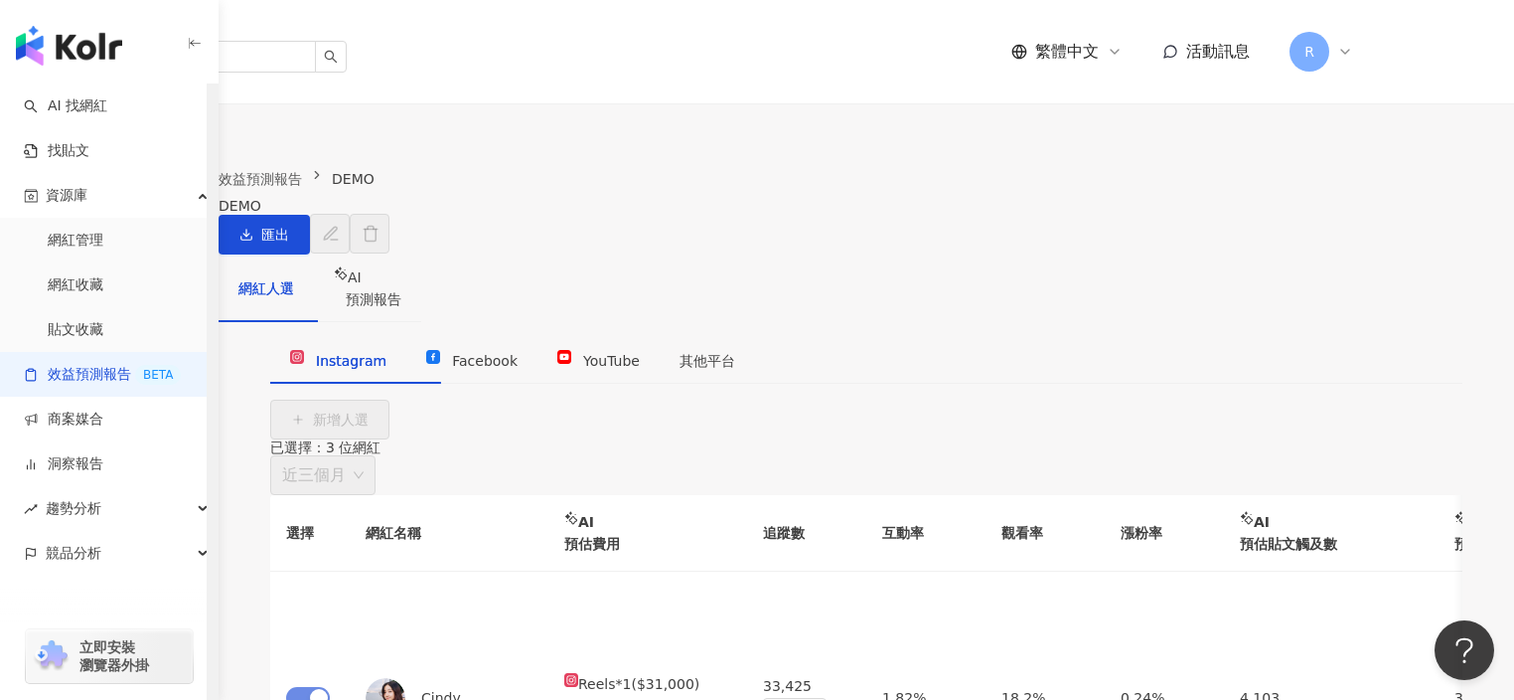
click at [139, 377] on link "效益預測報告 BETA" at bounding box center [102, 375] width 157 height 20
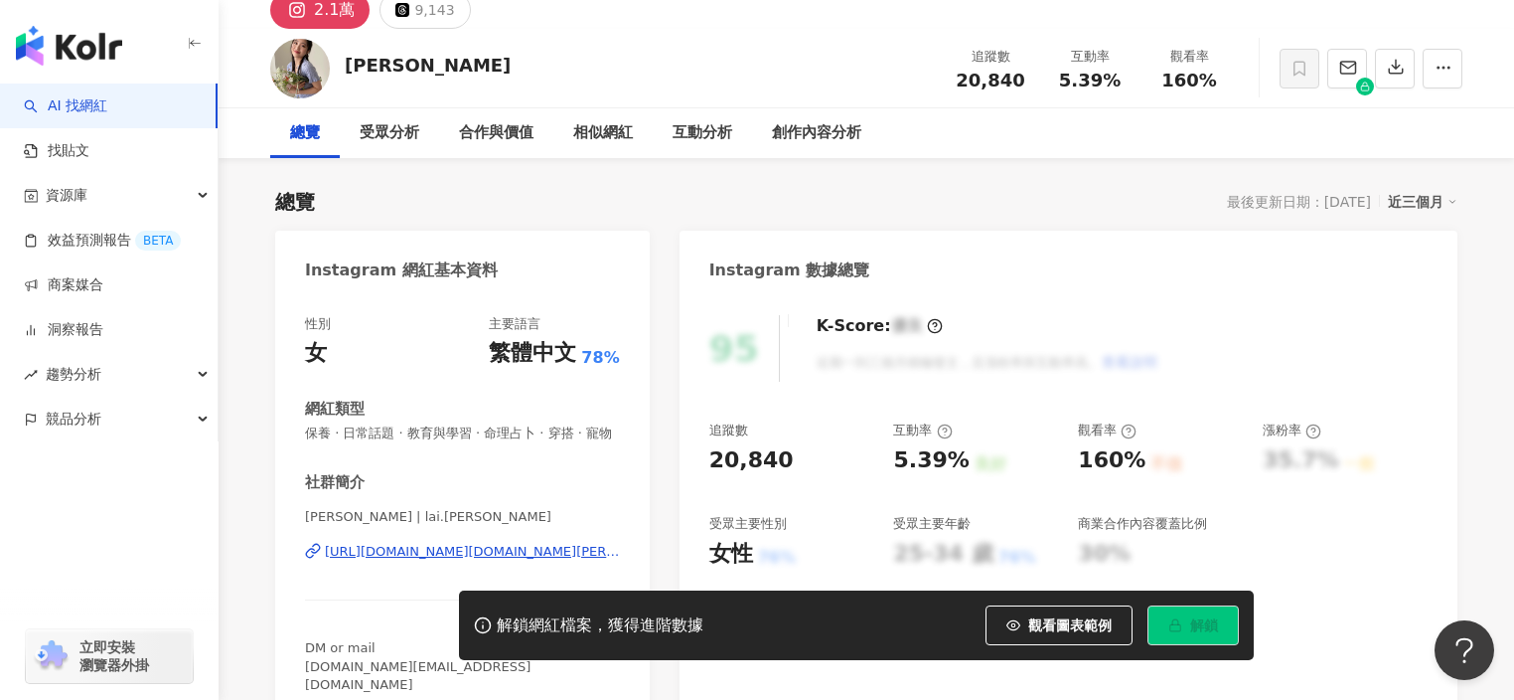
scroll to position [105, 0]
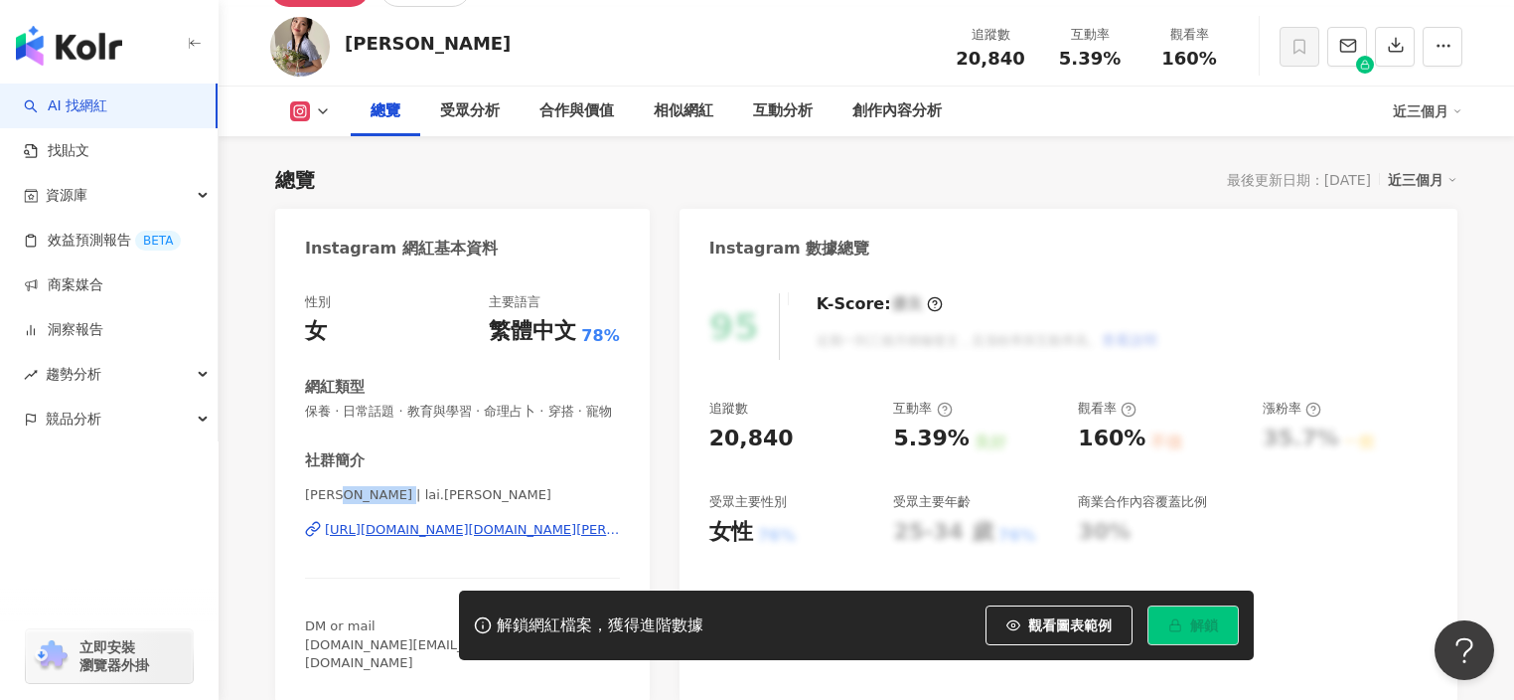
drag, startPoint x: 343, startPoint y: 492, endPoint x: 421, endPoint y: 492, distance: 78.5
click at [421, 492] on span "賴賴 | lai.jenny" at bounding box center [462, 495] width 315 height 18
copy span "lai.jenny"
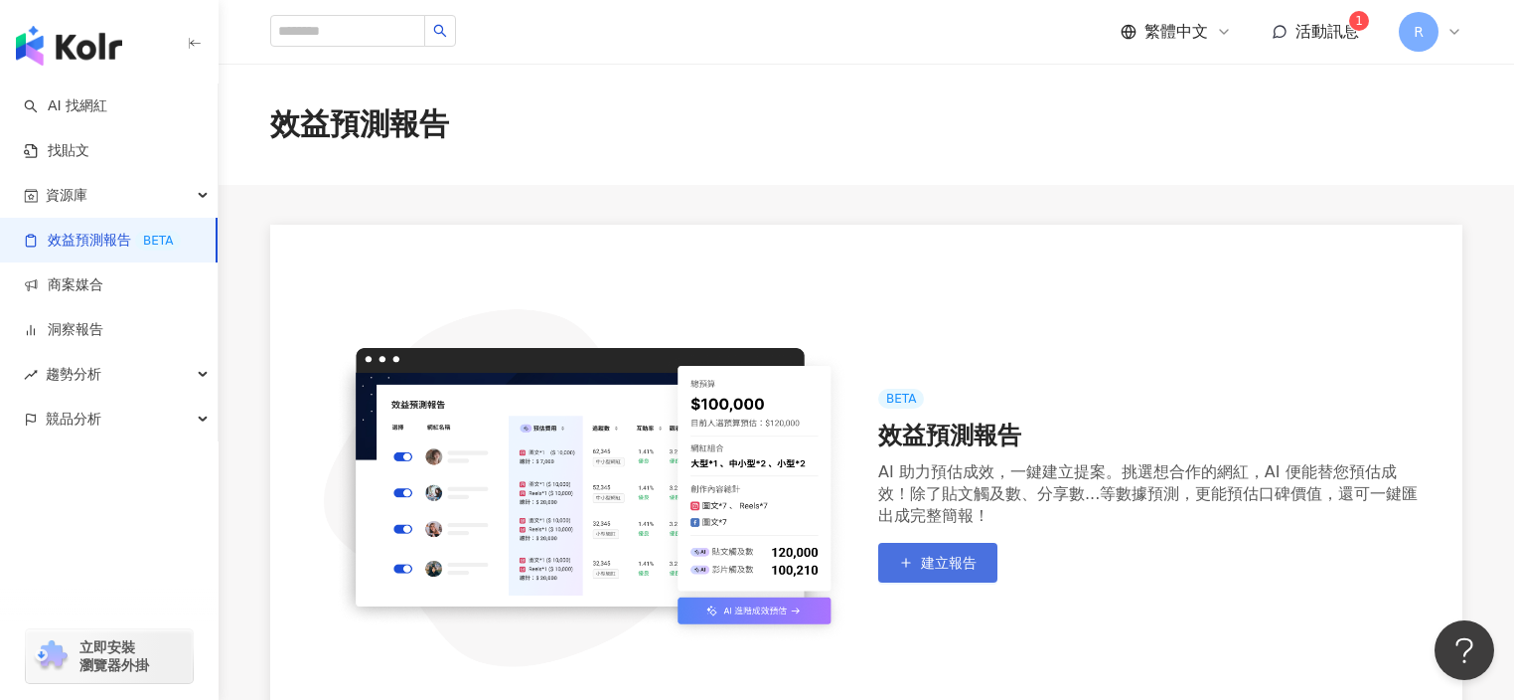
click at [939, 559] on span "建立報告" at bounding box center [949, 562] width 56 height 16
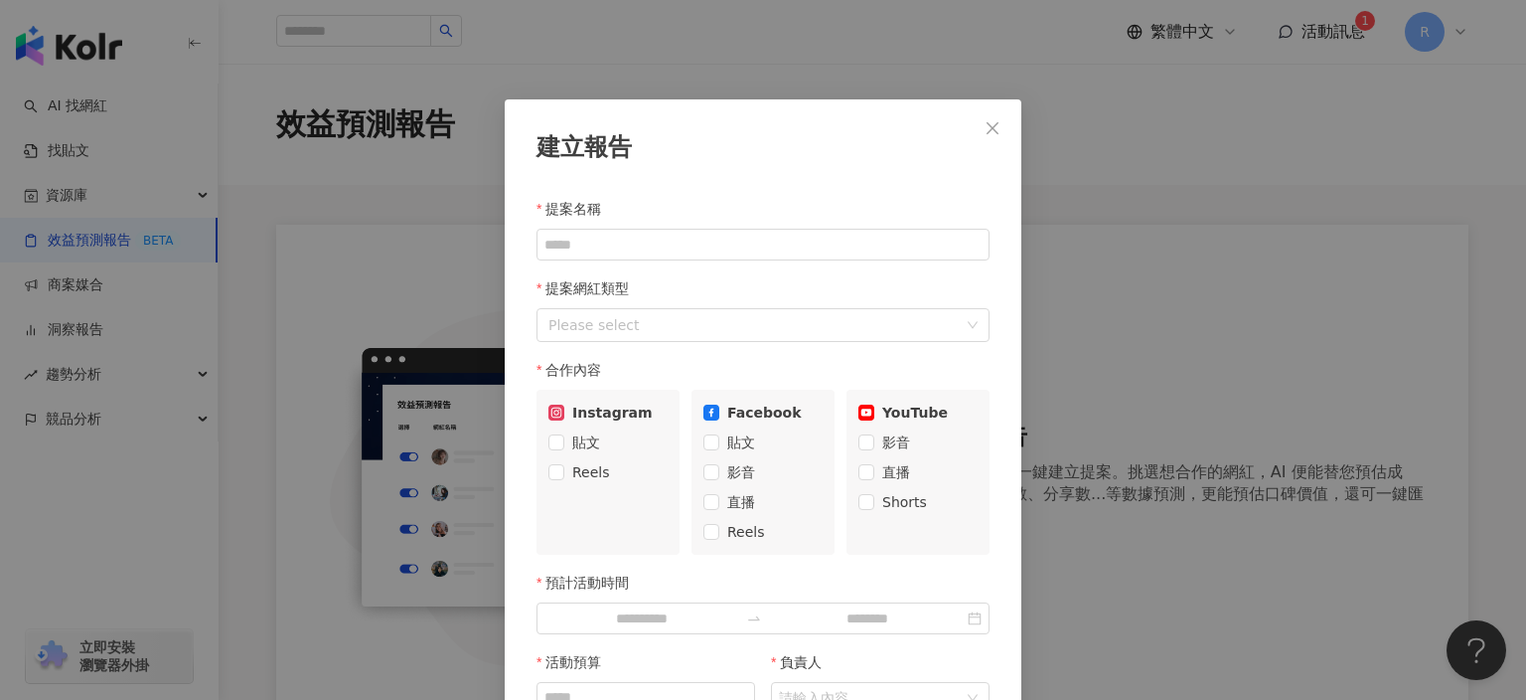
scroll to position [99, 0]
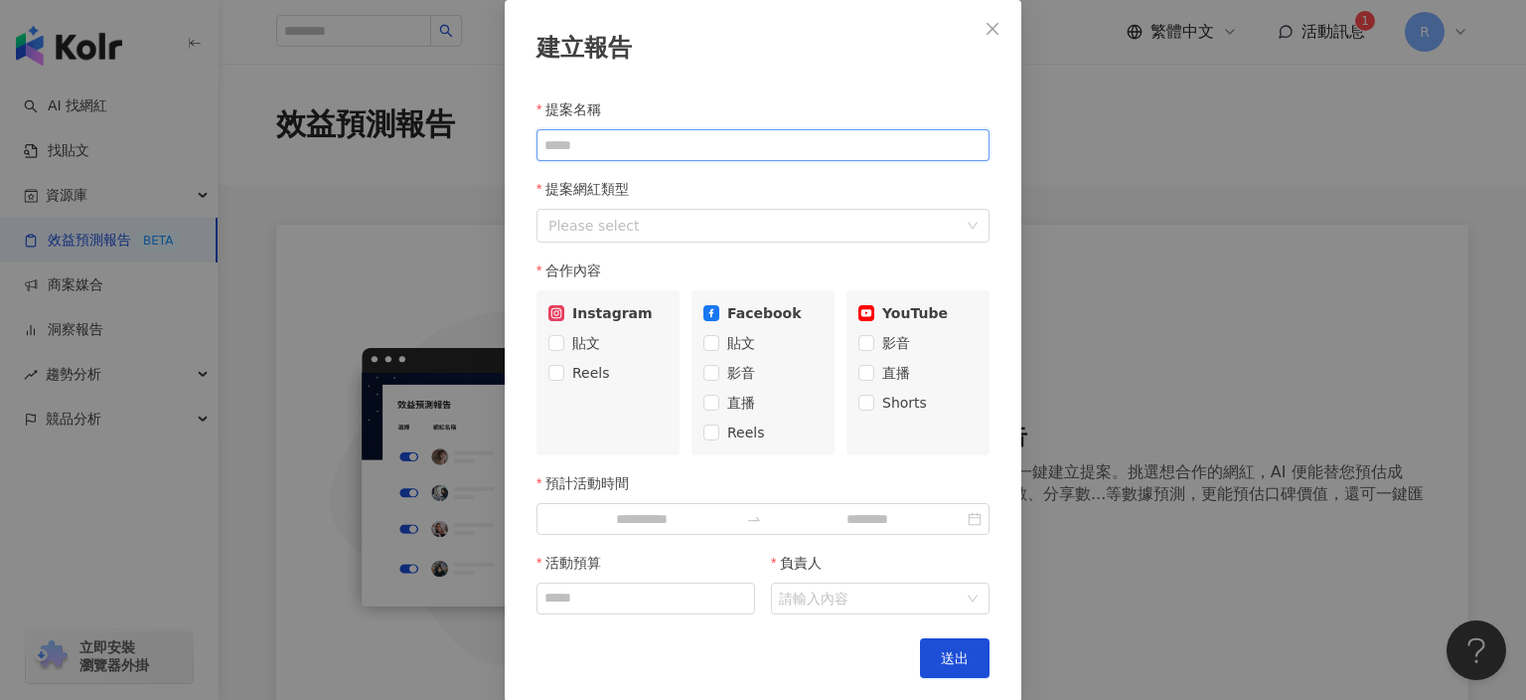
click at [650, 143] on input "提案名稱" at bounding box center [763, 145] width 453 height 32
click at [667, 138] on input "提案名稱" at bounding box center [763, 145] width 453 height 32
click at [671, 150] on input "提案名稱" at bounding box center [763, 145] width 453 height 32
type input "*"
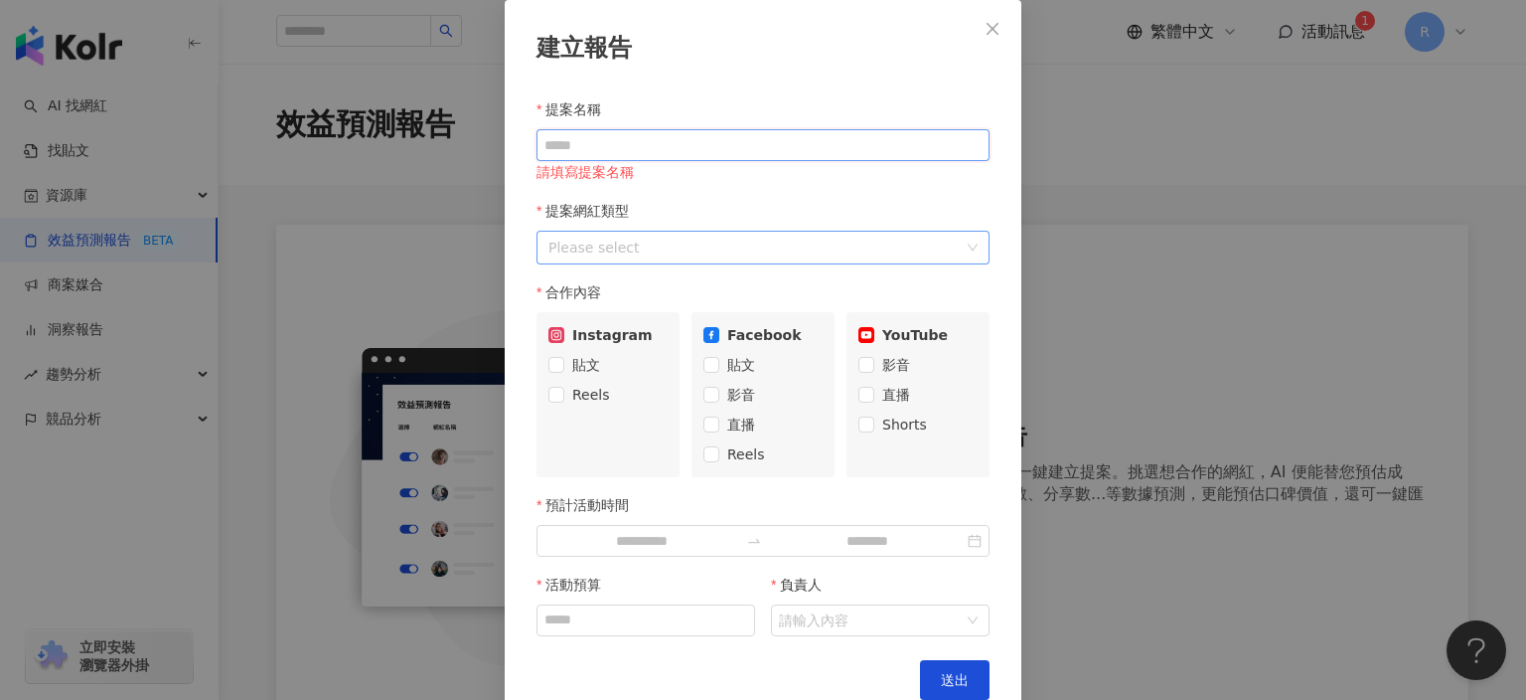
click at [780, 238] on div at bounding box center [753, 248] width 424 height 26
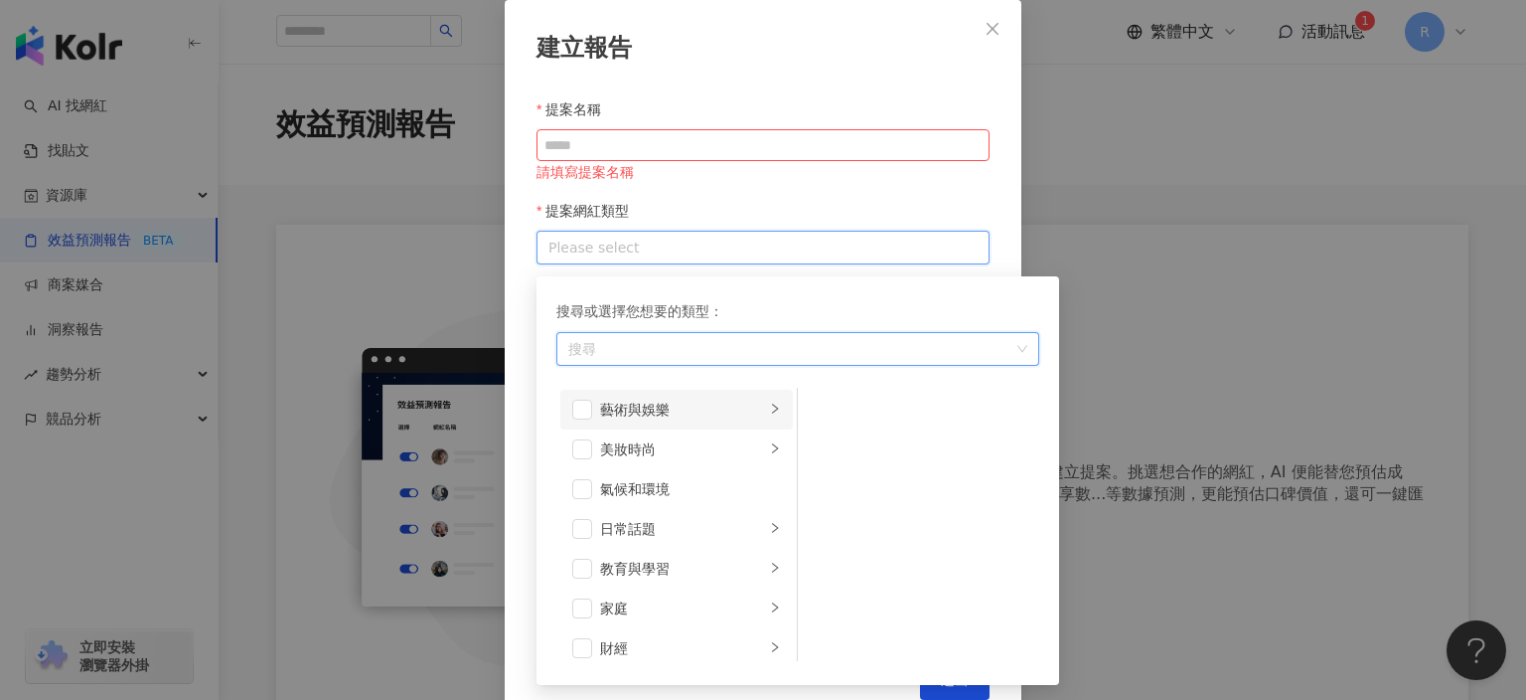
scroll to position [0, 0]
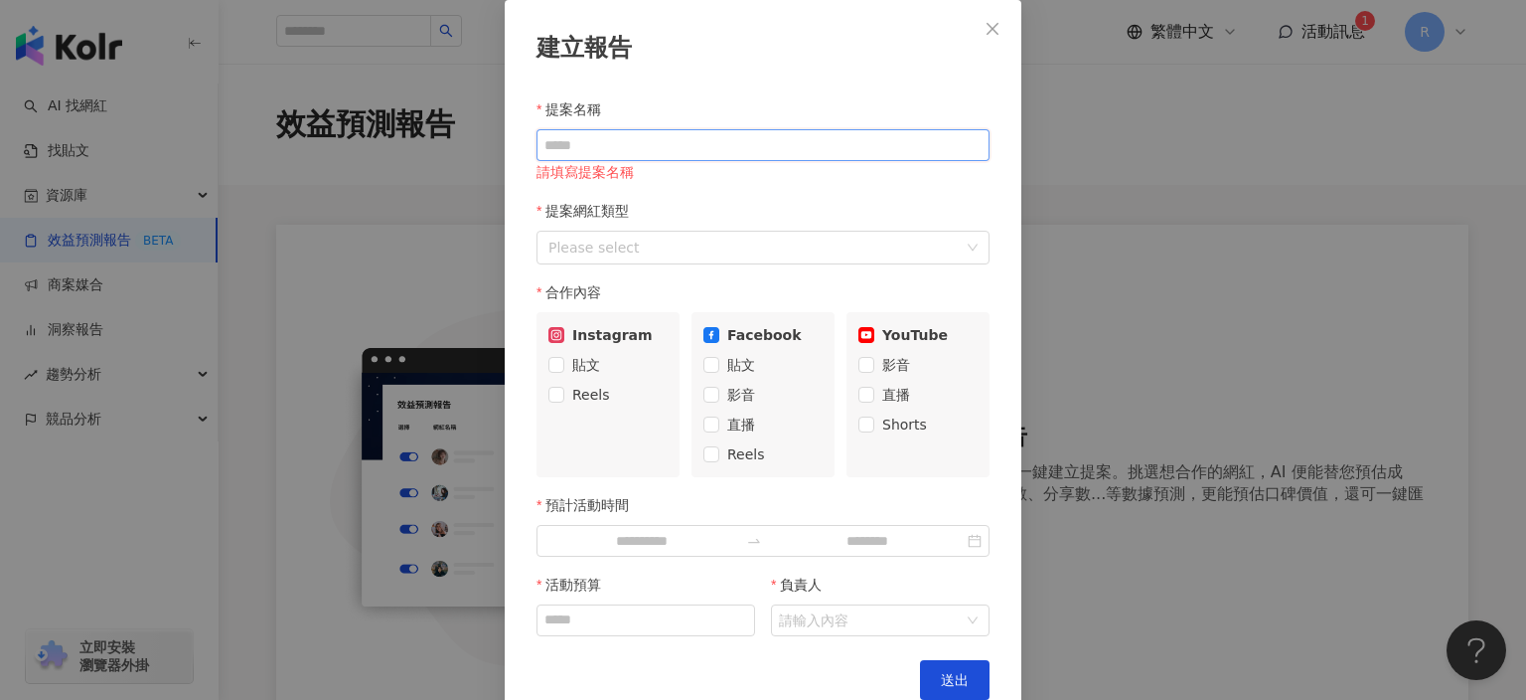
click at [666, 156] on input "提案名稱" at bounding box center [763, 145] width 453 height 32
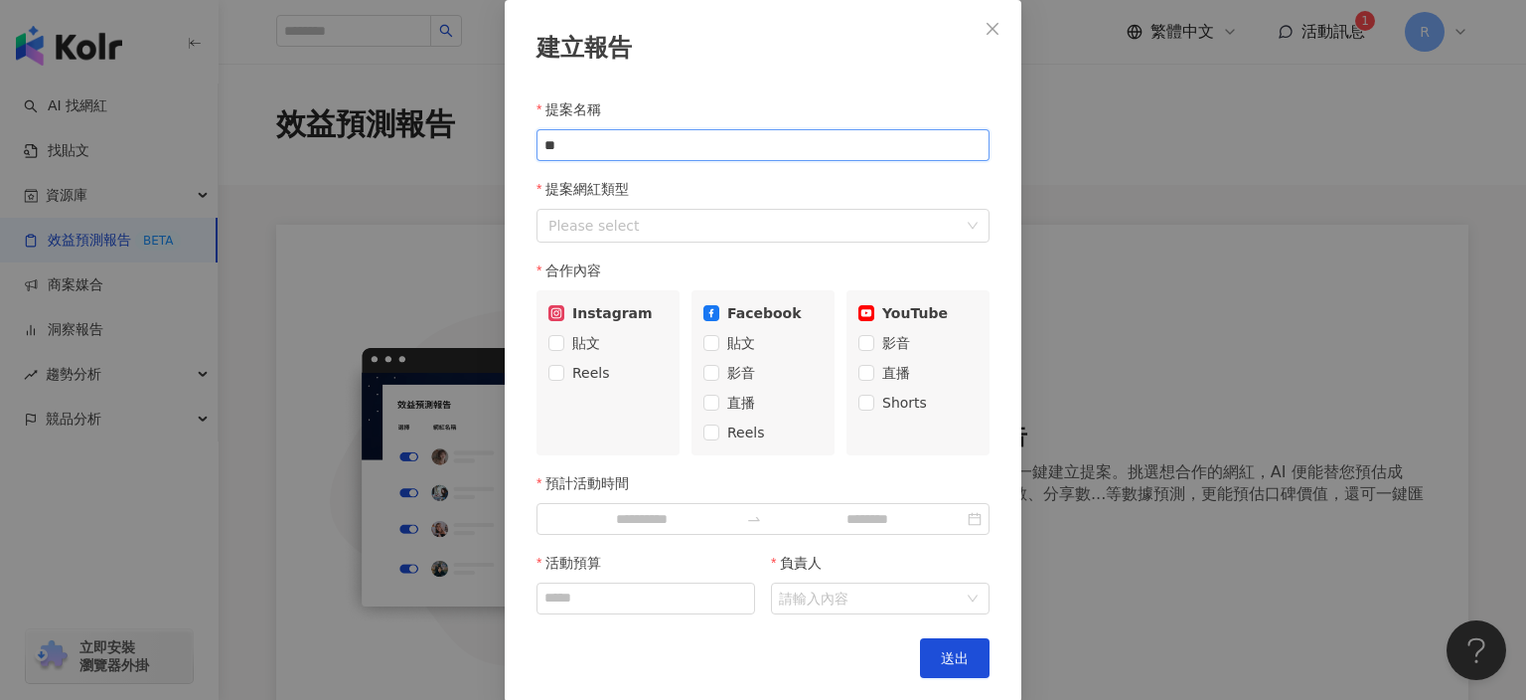
type input "*"
click at [684, 228] on div at bounding box center [753, 226] width 424 height 26
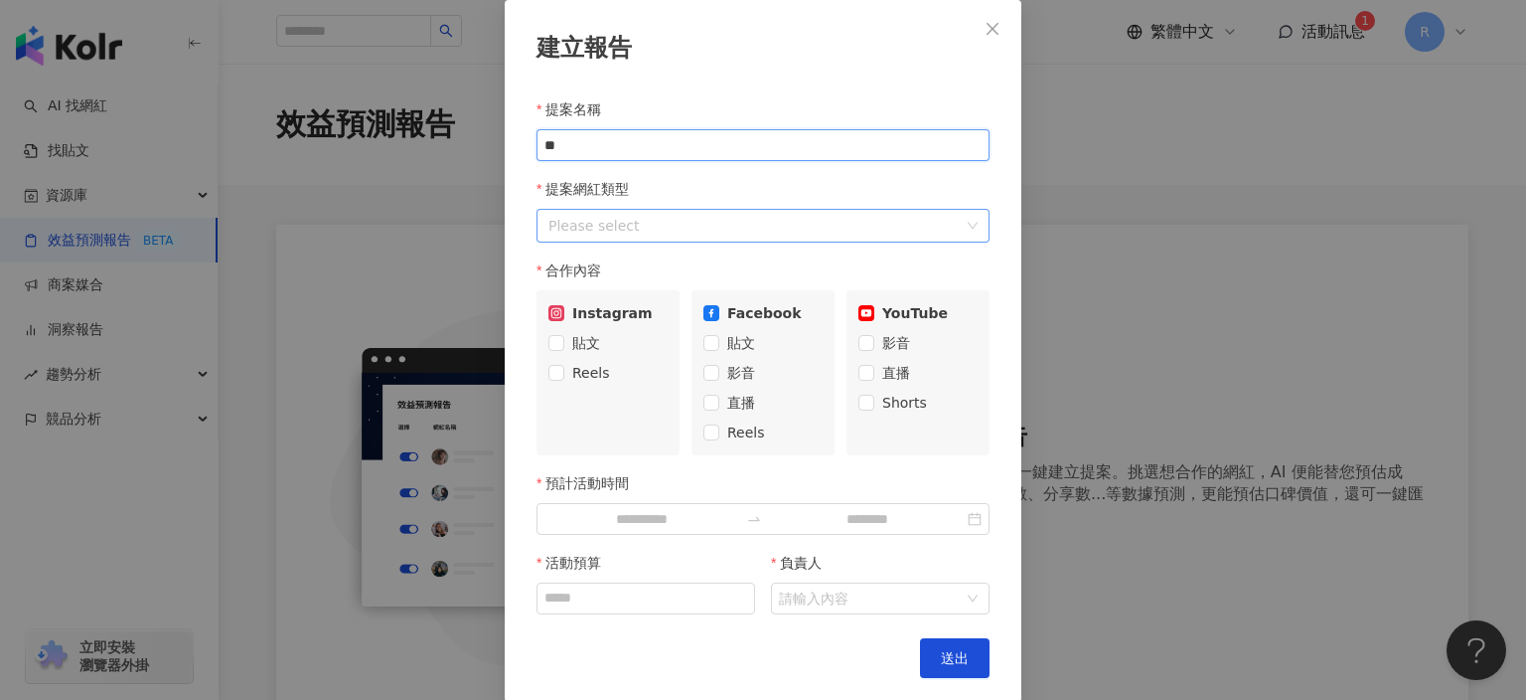
type input "**"
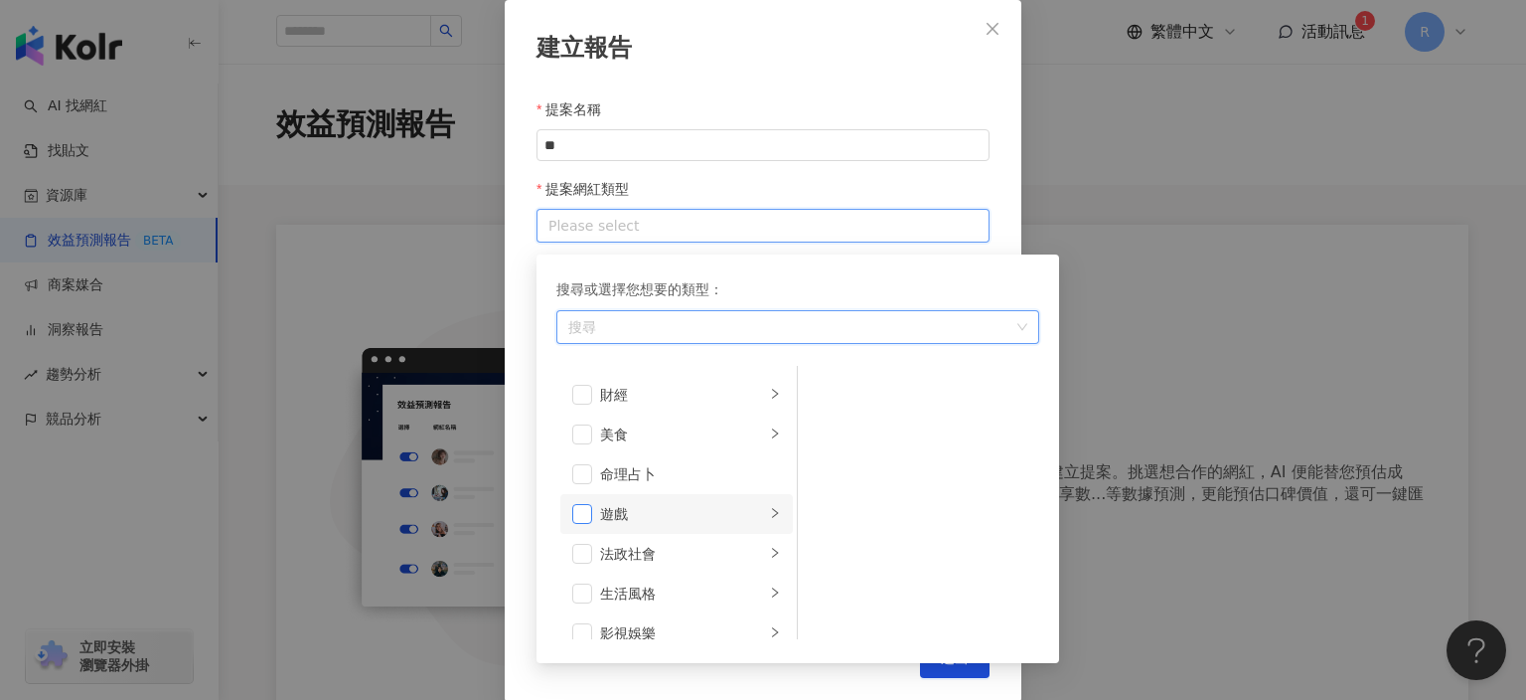
scroll to position [235, 0]
click at [585, 427] on span at bounding box center [582, 433] width 20 height 20
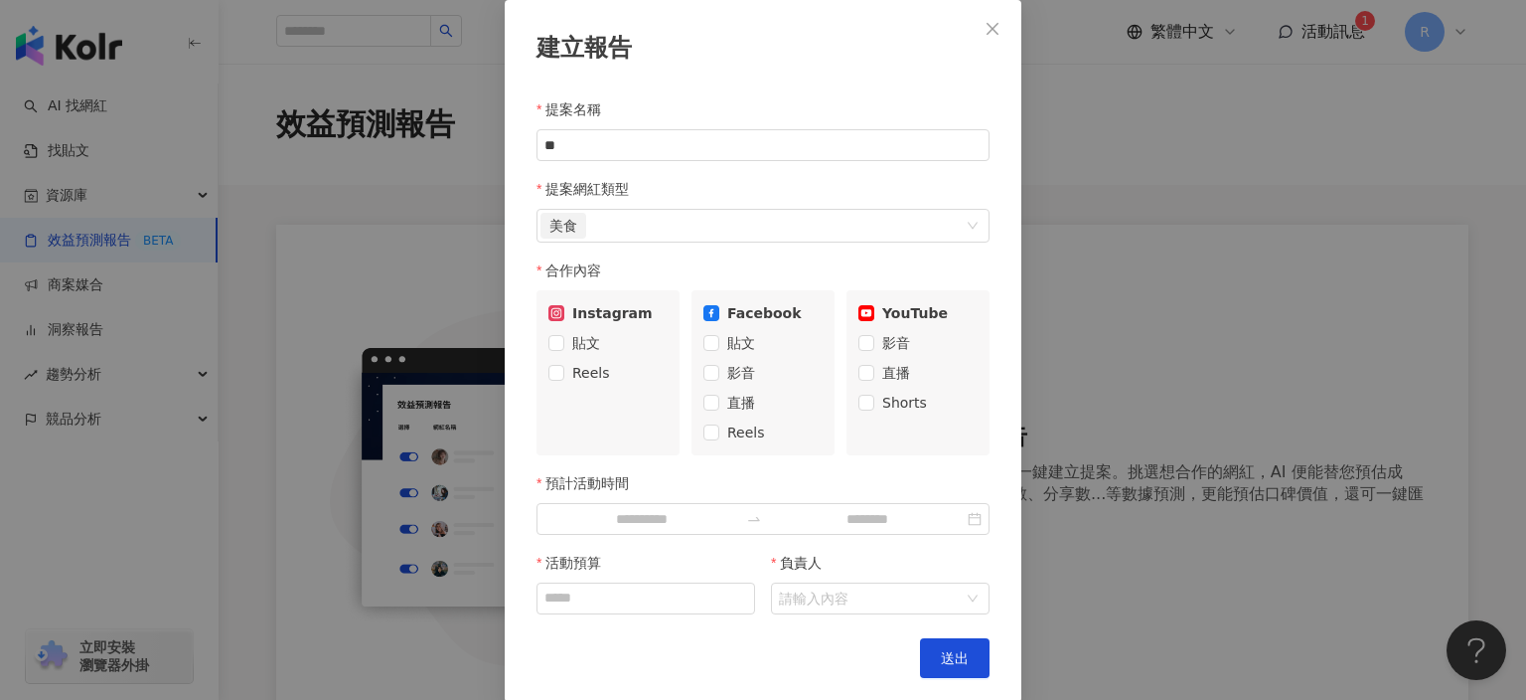
click at [742, 204] on div "提案網紅類型" at bounding box center [763, 189] width 453 height 40
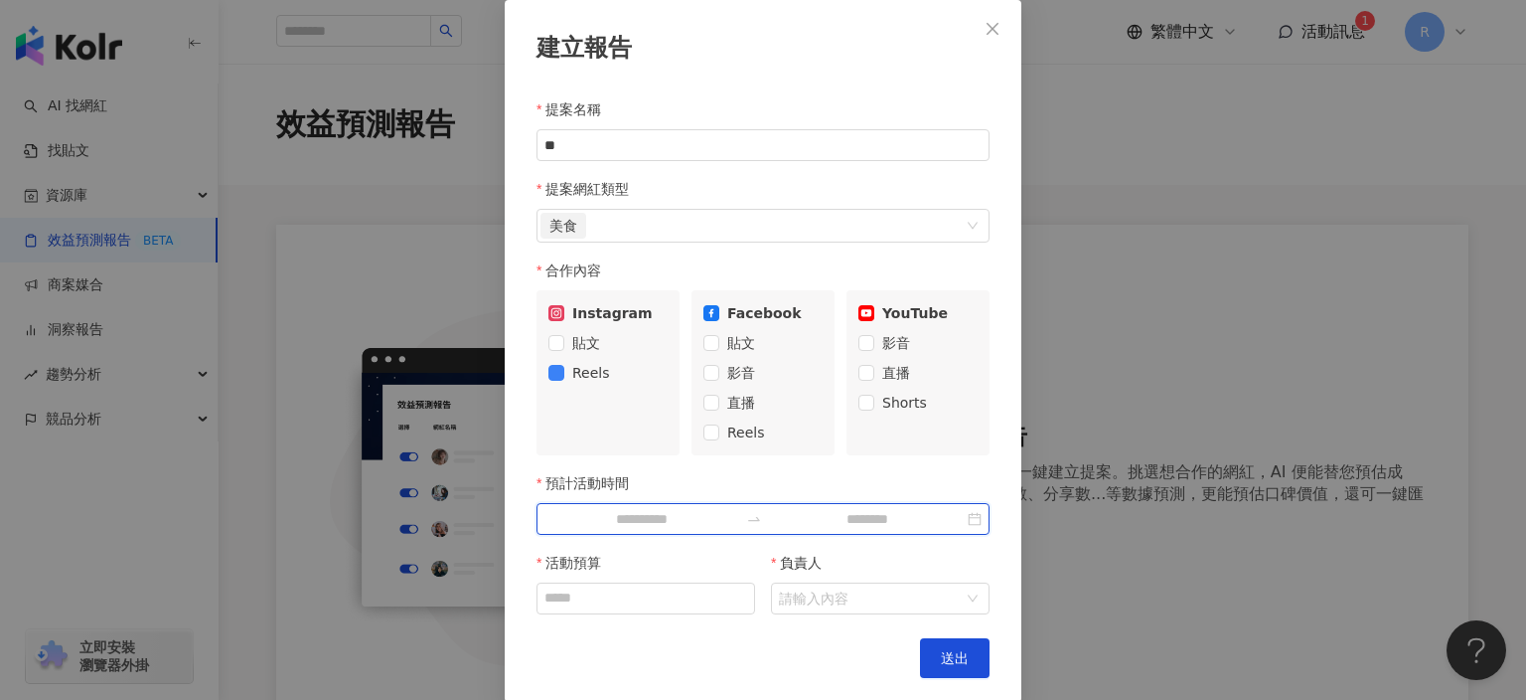
click at [689, 522] on input "預計活動時間" at bounding box center [642, 519] width 194 height 22
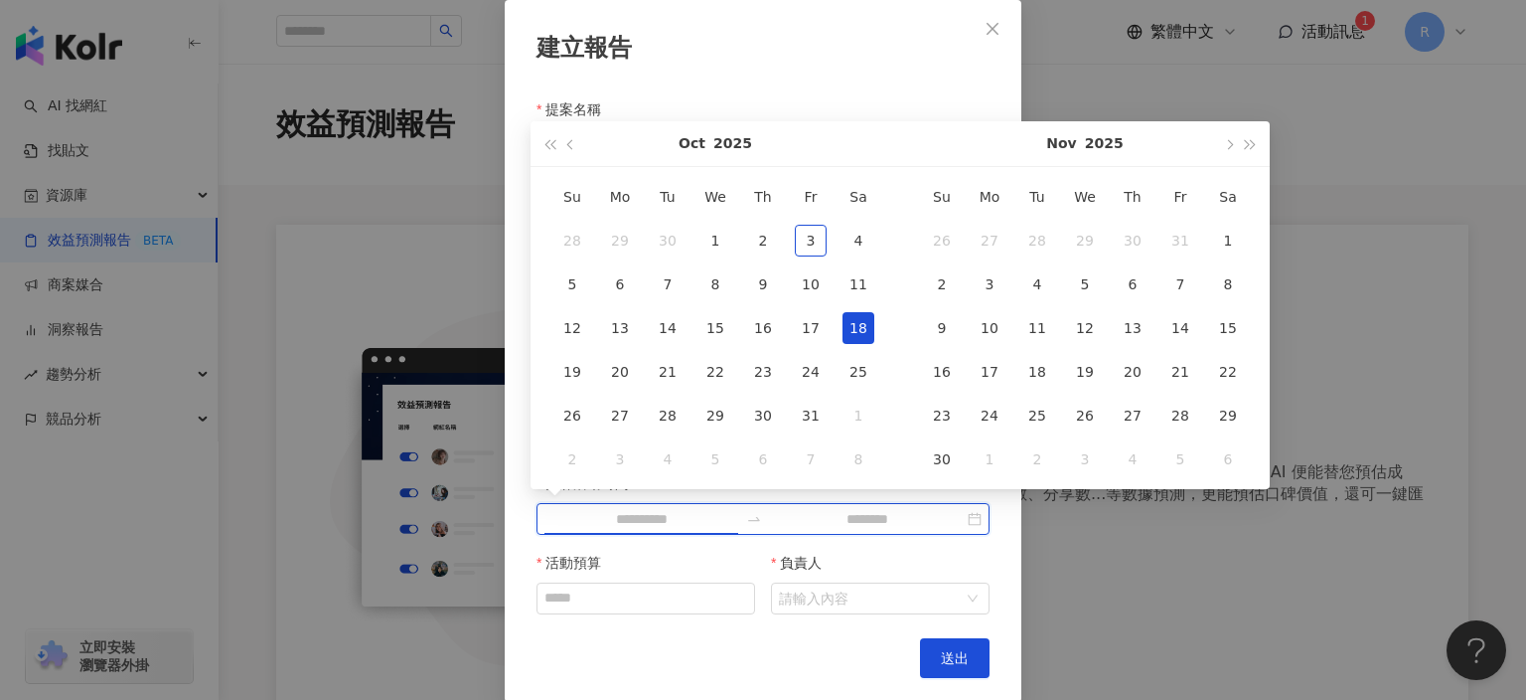
type input "**********"
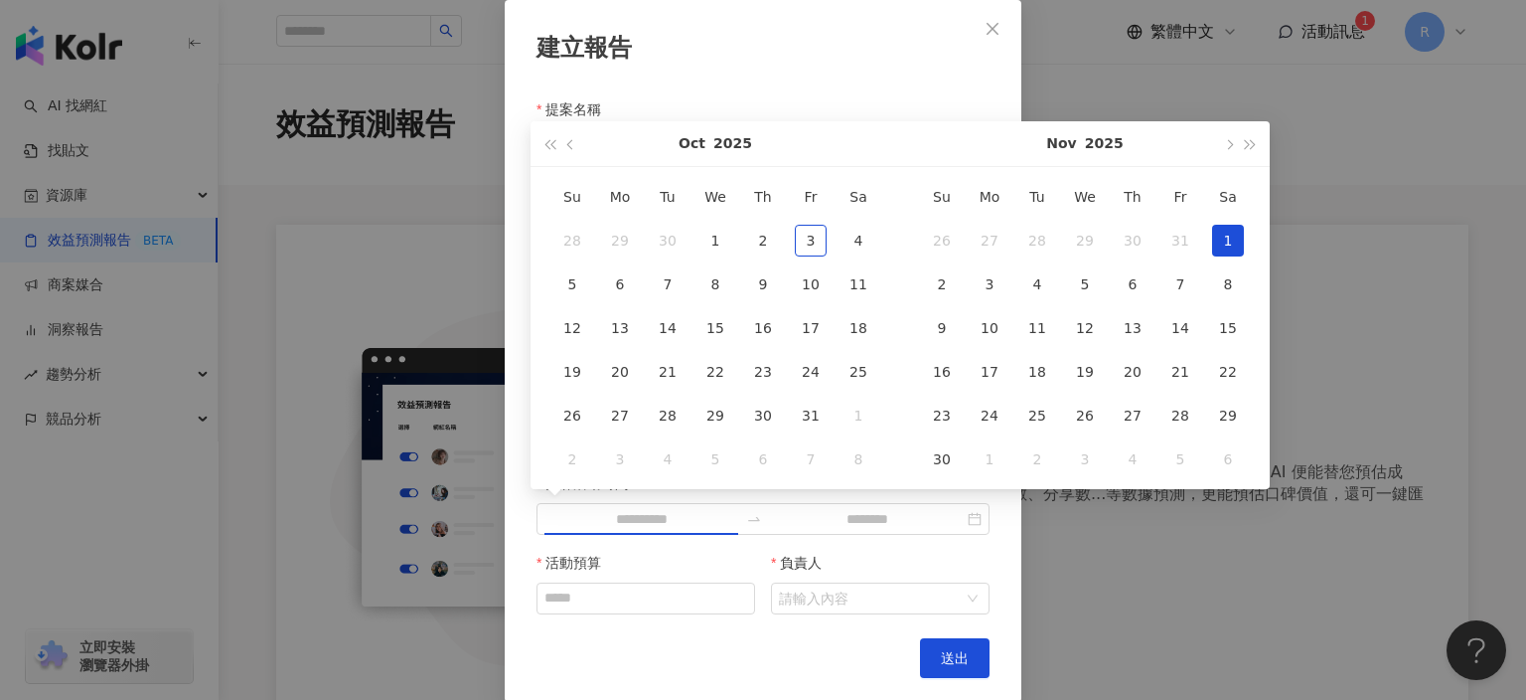
click at [1220, 252] on div "1" at bounding box center [1228, 241] width 32 height 32
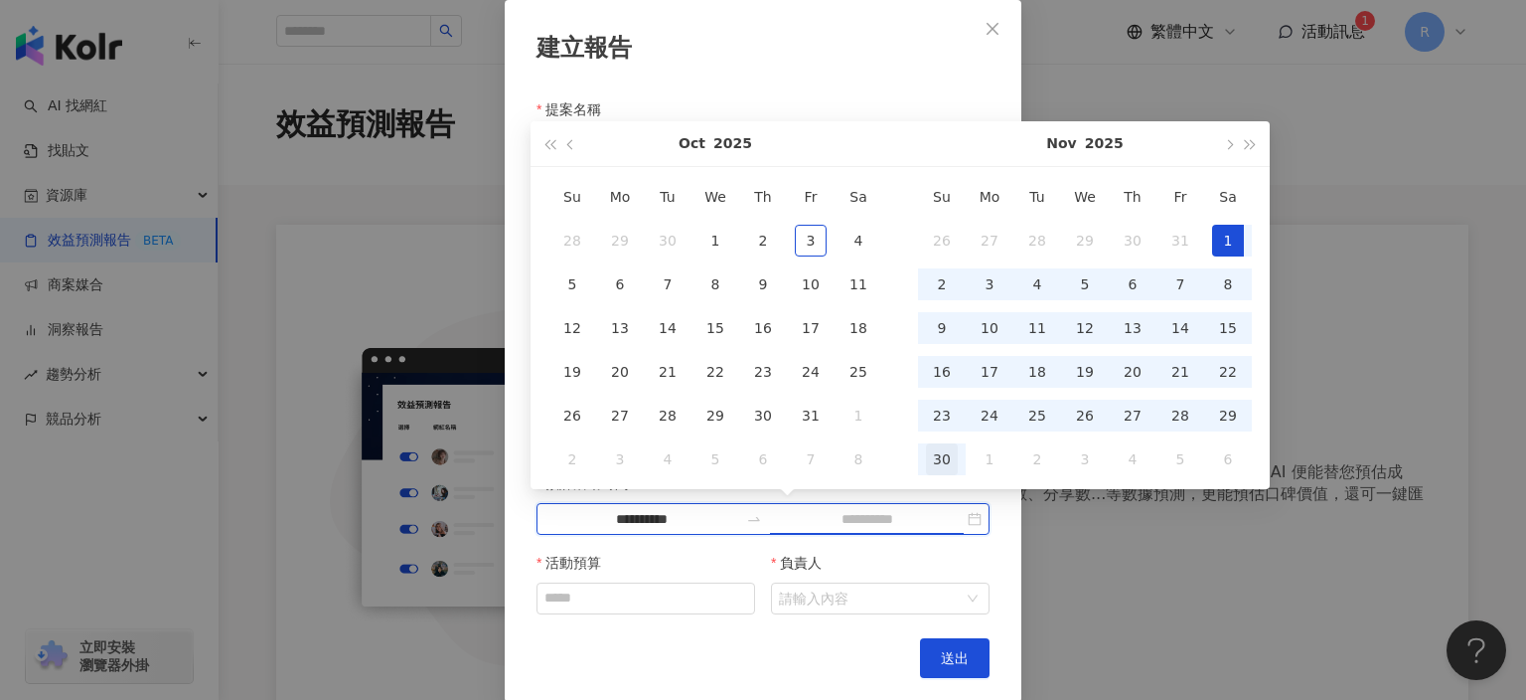
type input "**********"
click at [958, 461] on td "30" at bounding box center [942, 459] width 48 height 44
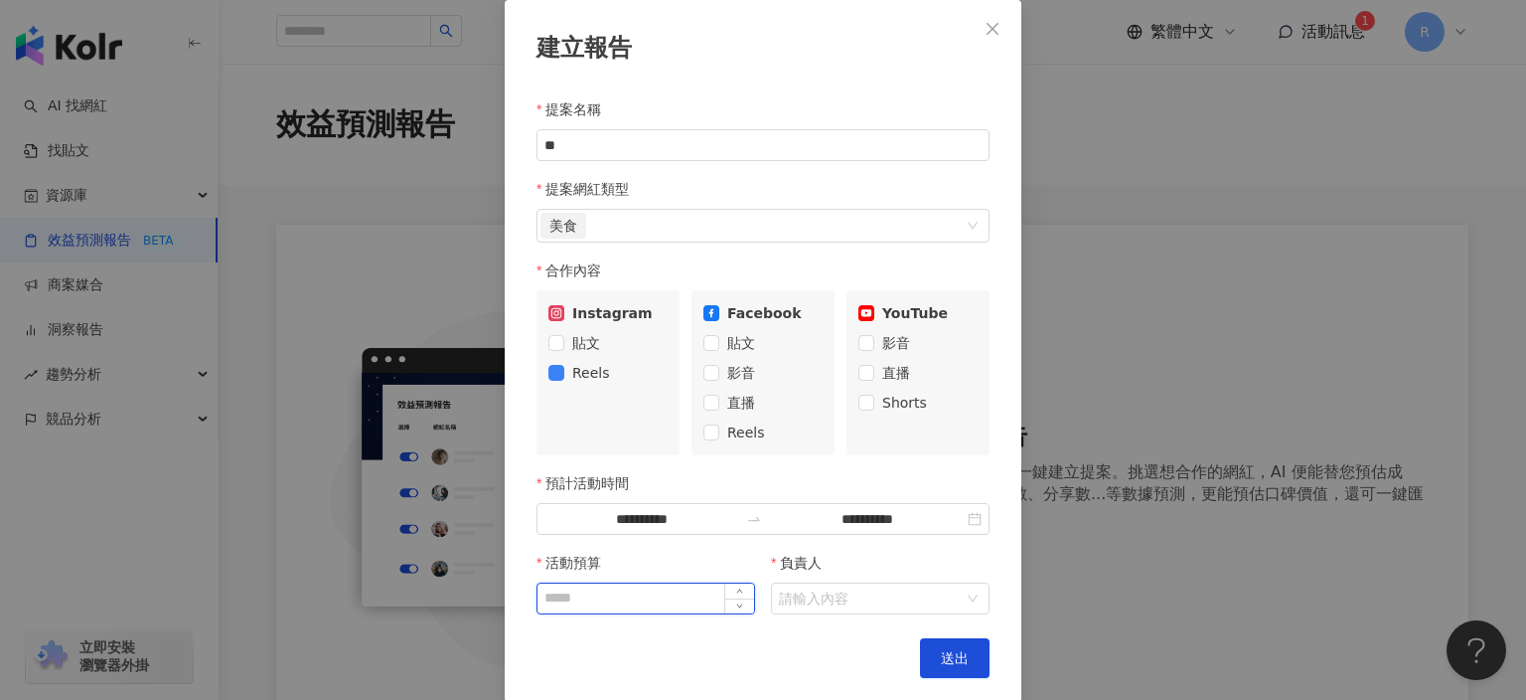
click at [686, 598] on input "活動預算" at bounding box center [646, 598] width 217 height 30
click at [664, 596] on input "活動預算" at bounding box center [646, 598] width 217 height 30
type input "******"
click at [826, 606] on input "負責人" at bounding box center [870, 598] width 182 height 30
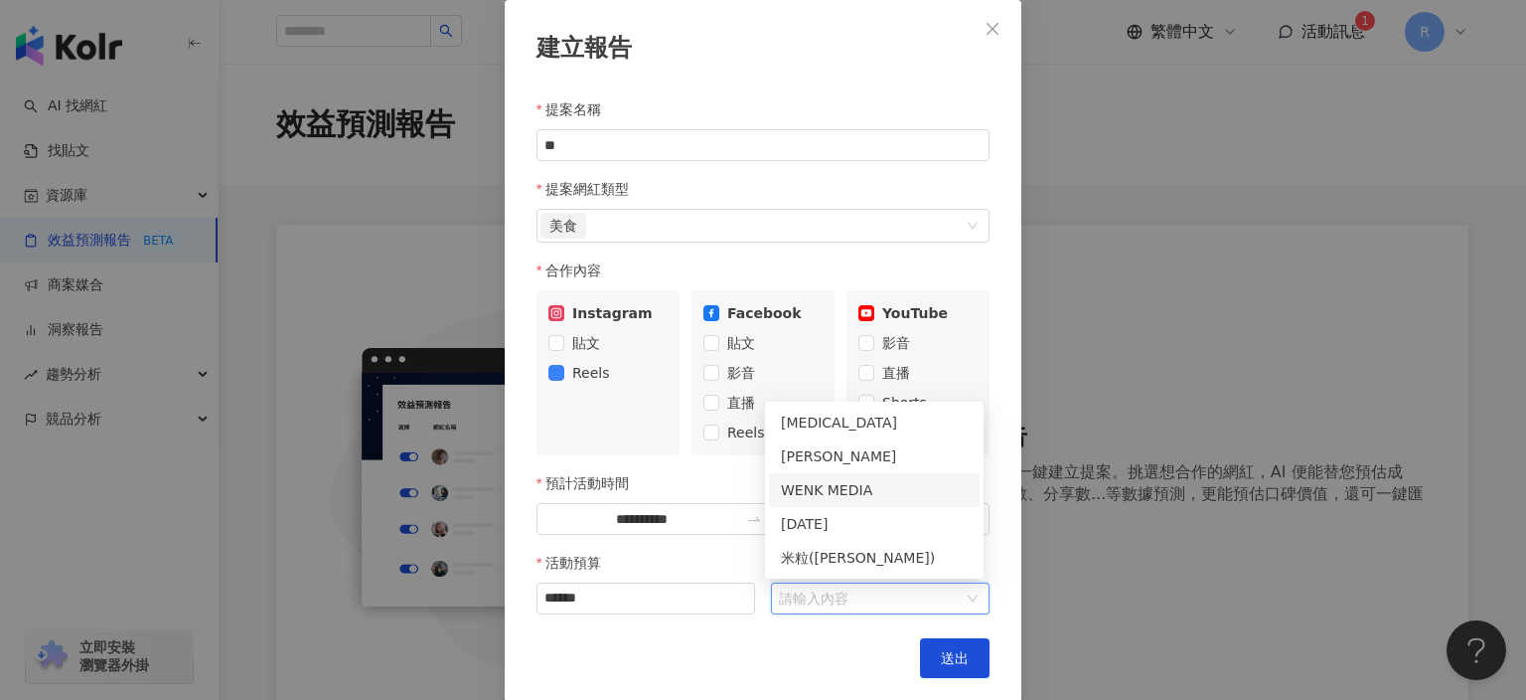
click at [866, 498] on div "WENK MEDIA" at bounding box center [874, 490] width 187 height 22
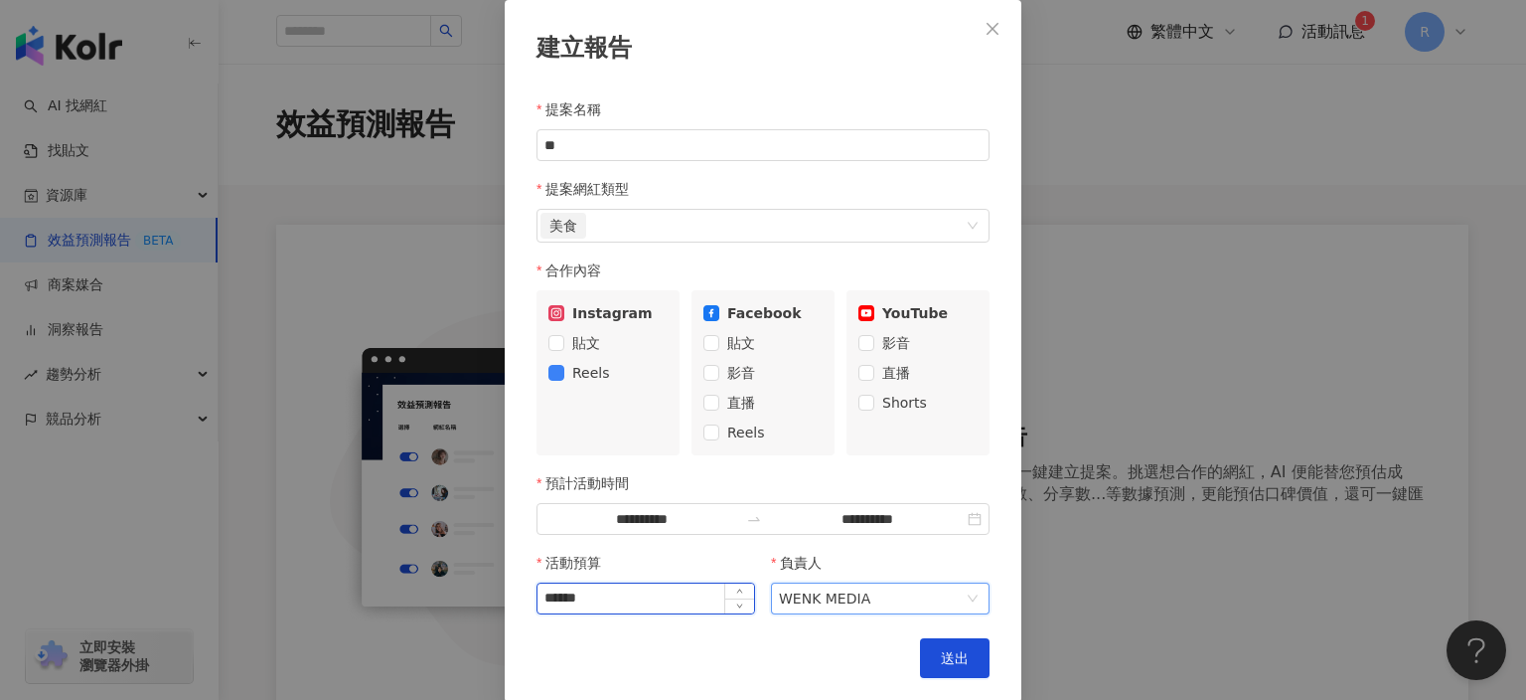
click at [645, 600] on input "******" at bounding box center [646, 598] width 217 height 30
click at [630, 597] on input "******" at bounding box center [646, 598] width 217 height 30
click at [582, 148] on input "**" at bounding box center [763, 145] width 453 height 32
click at [681, 217] on div "美食" at bounding box center [753, 226] width 424 height 30
type input "****"
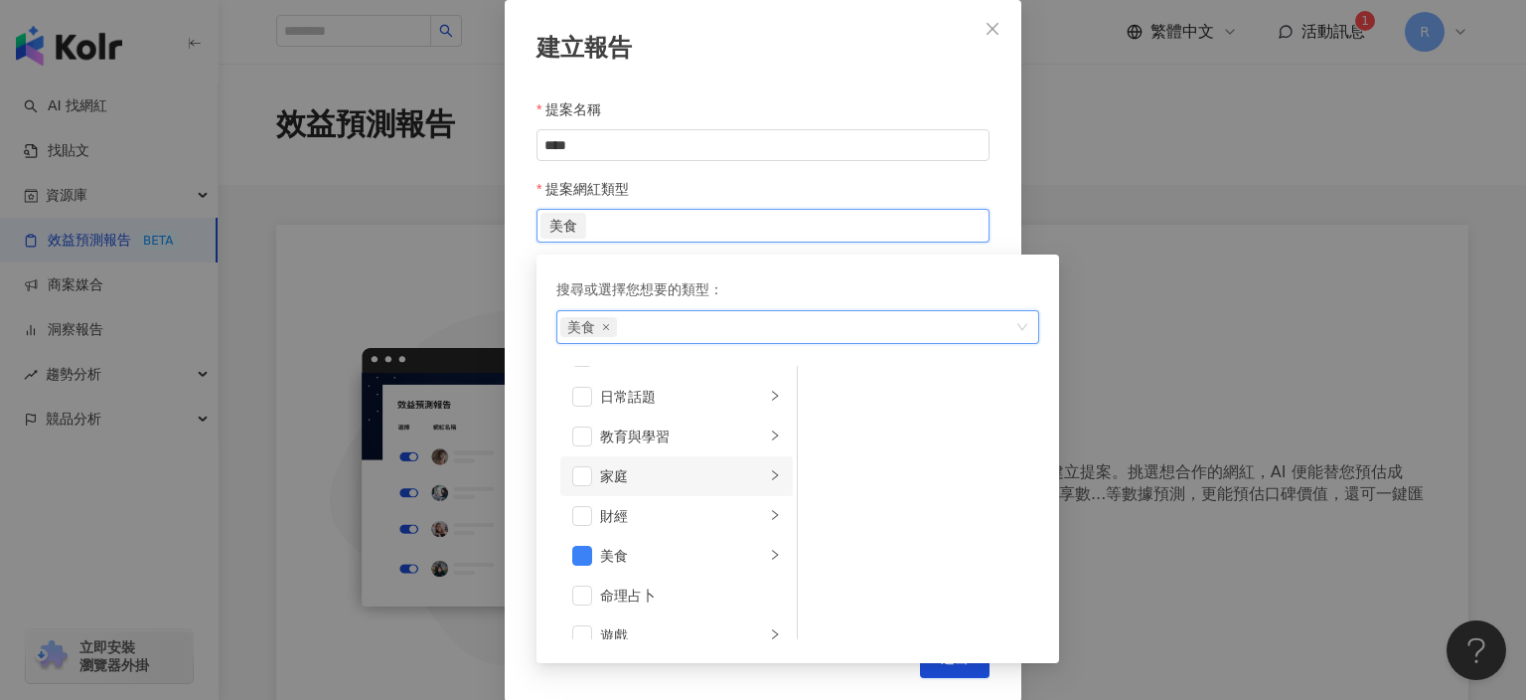
scroll to position [113, 0]
click at [584, 398] on span at bounding box center [582, 396] width 20 height 20
click at [649, 396] on div "日常話題" at bounding box center [682, 396] width 165 height 22
click at [576, 396] on span at bounding box center [582, 396] width 20 height 20
click at [825, 433] on span at bounding box center [824, 429] width 20 height 20
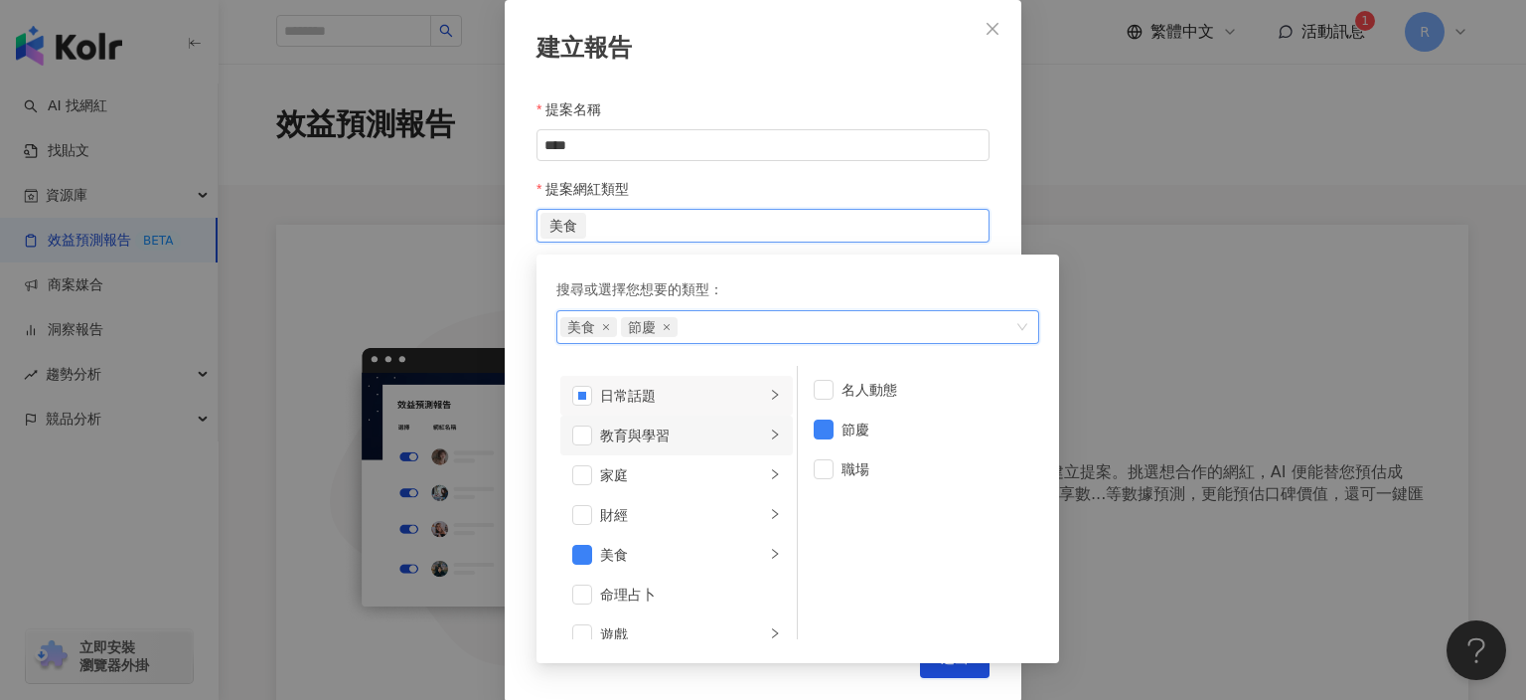
click at [670, 442] on div "教育與學習" at bounding box center [682, 435] width 165 height 22
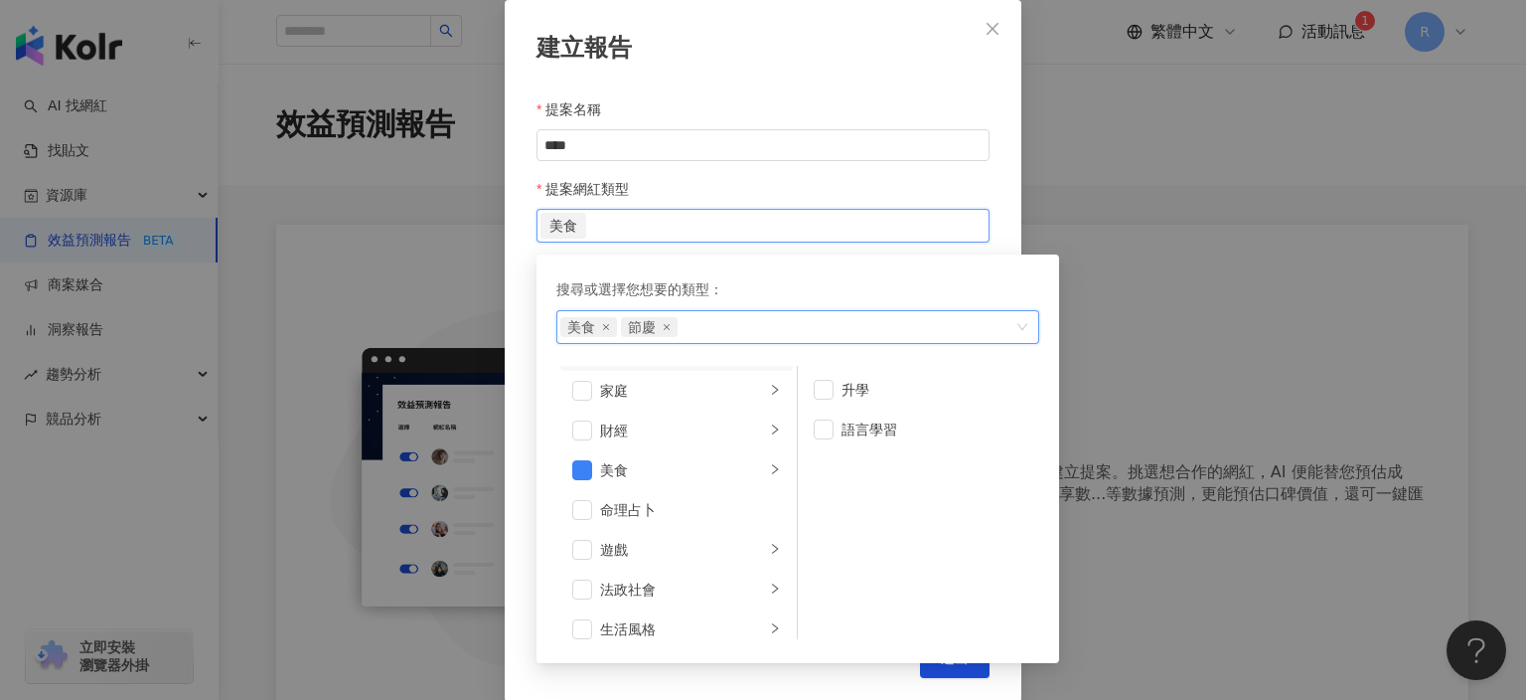
scroll to position [398, 0]
click at [670, 425] on div "生活風格" at bounding box center [682, 428] width 165 height 22
click at [622, 465] on div "影視娛樂" at bounding box center [682, 468] width 165 height 22
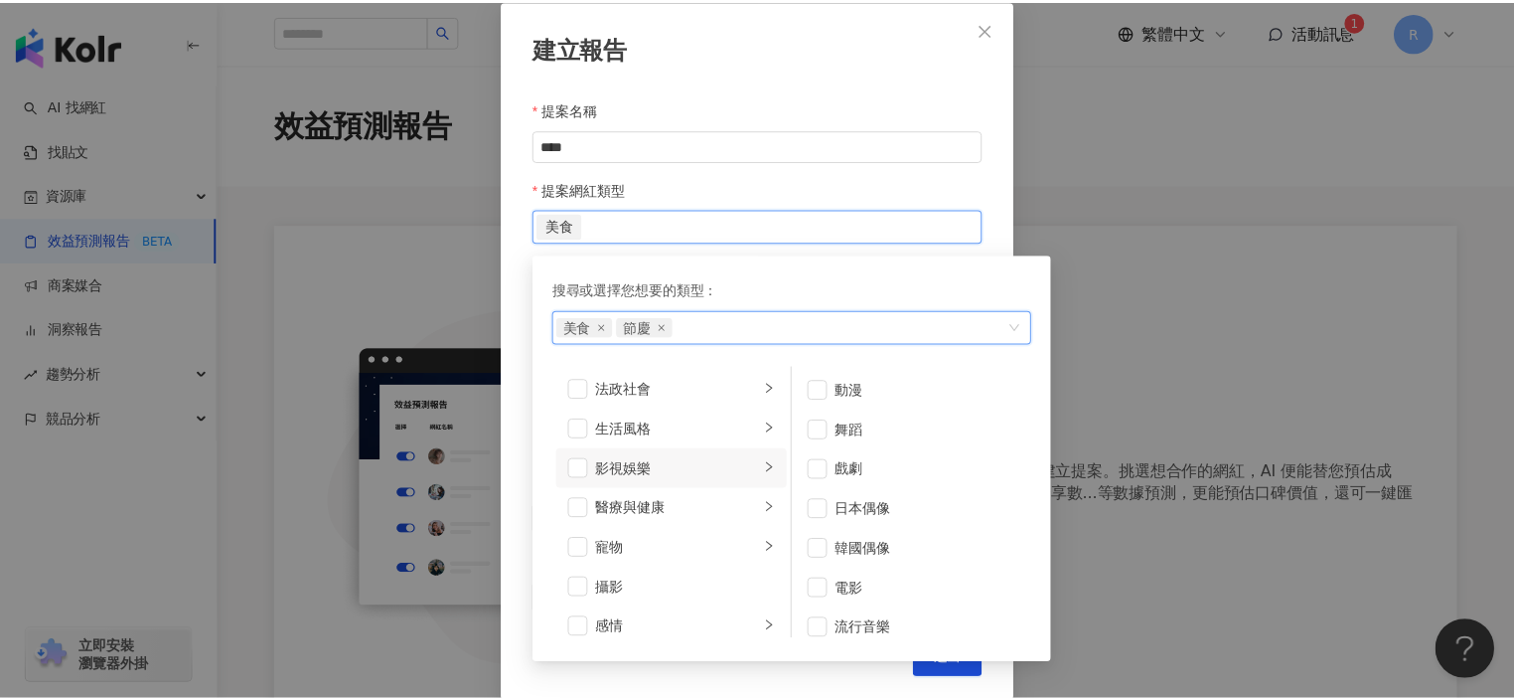
scroll to position [688, 0]
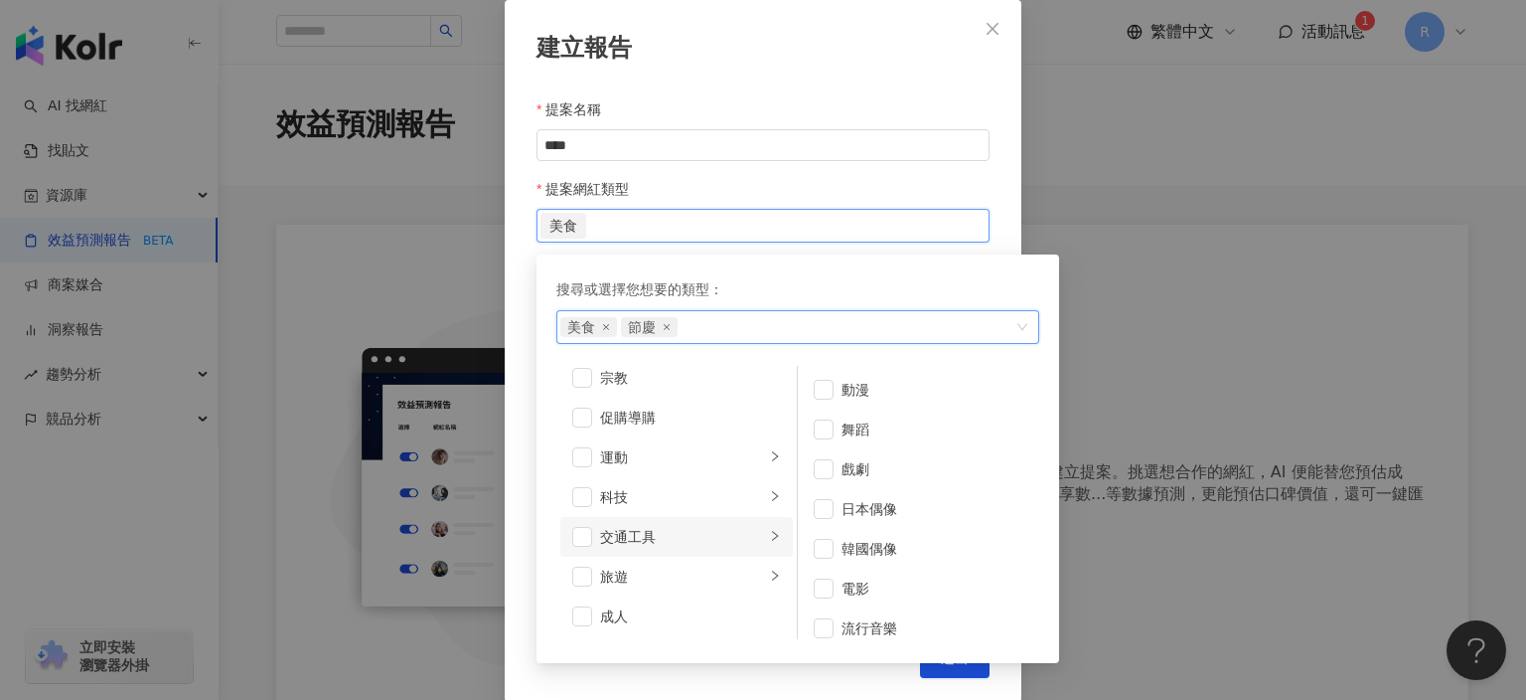
click at [688, 536] on div "交通工具" at bounding box center [682, 537] width 165 height 22
click at [673, 589] on li "旅遊" at bounding box center [676, 576] width 233 height 40
click at [674, 605] on div "成人" at bounding box center [690, 616] width 181 height 22
click at [670, 510] on li "科技" at bounding box center [676, 497] width 233 height 40
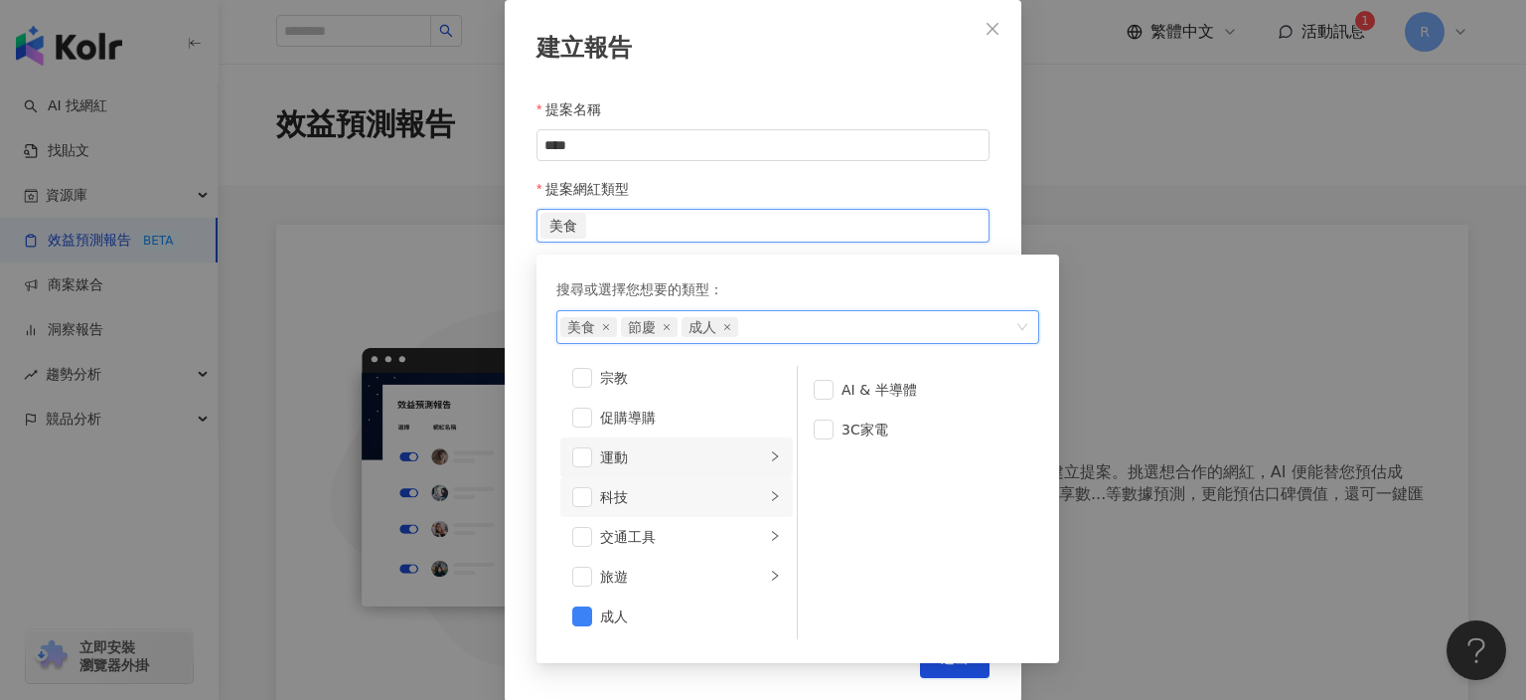
click at [669, 462] on div "運動" at bounding box center [682, 457] width 165 height 22
click at [723, 326] on icon "close" at bounding box center [727, 327] width 8 height 8
click at [820, 184] on div "提案網紅類型" at bounding box center [763, 189] width 453 height 40
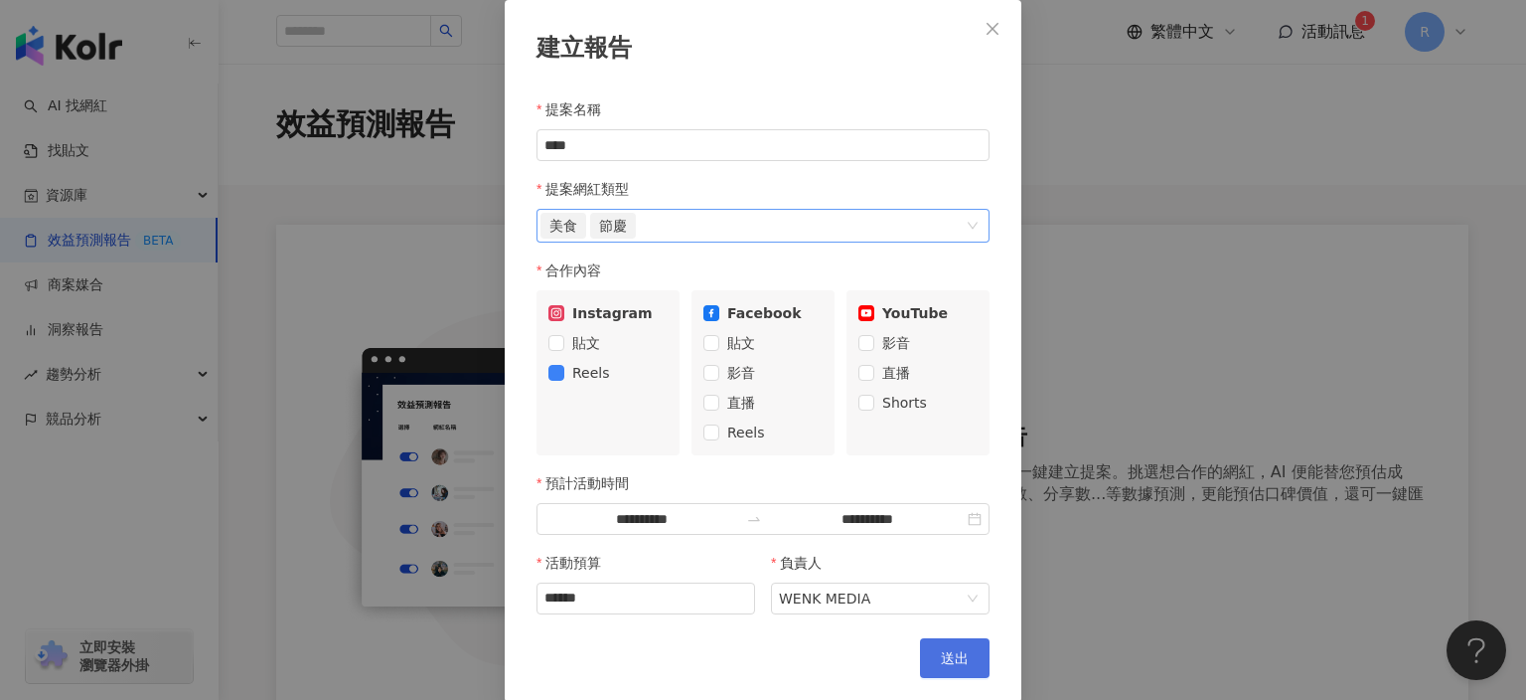
click at [944, 653] on span "送出" at bounding box center [955, 658] width 28 height 16
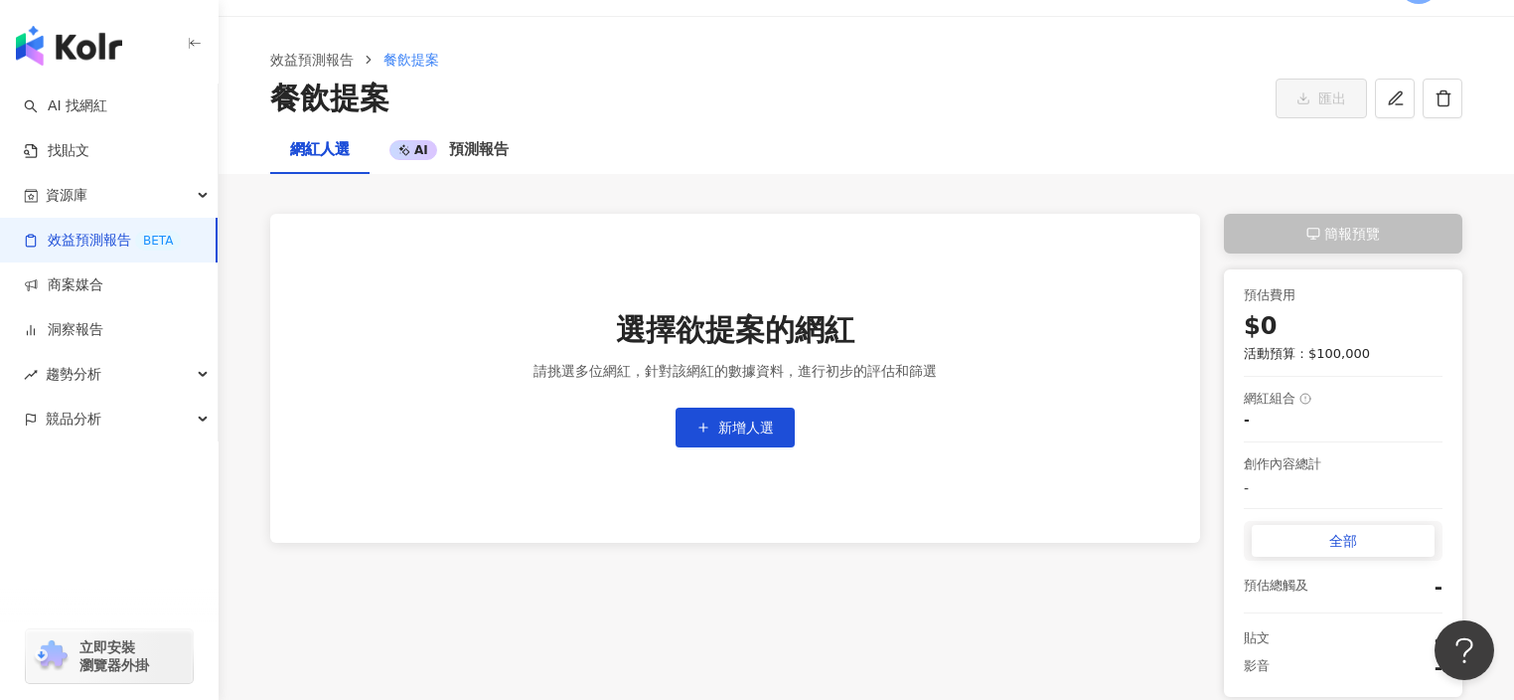
scroll to position [35, 0]
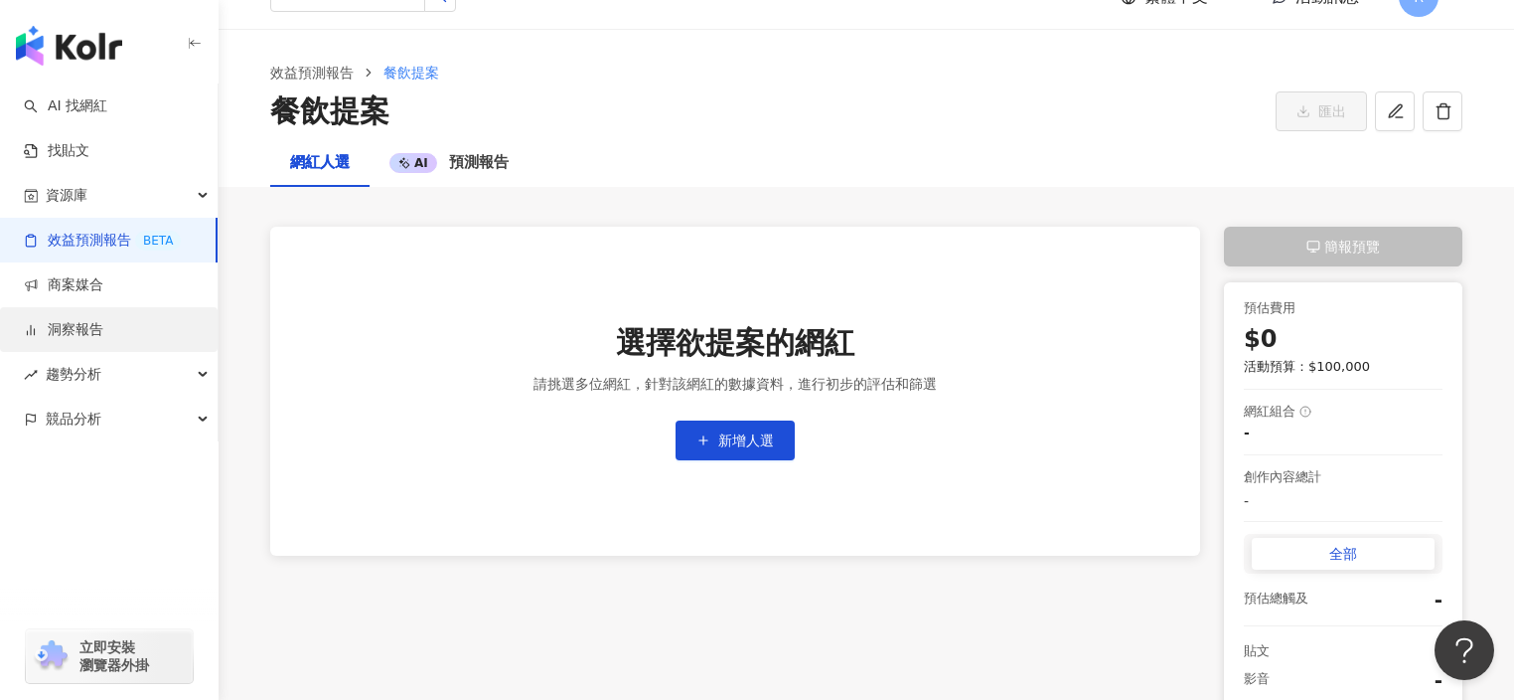
click at [103, 322] on link "洞察報告" at bounding box center [63, 330] width 79 height 20
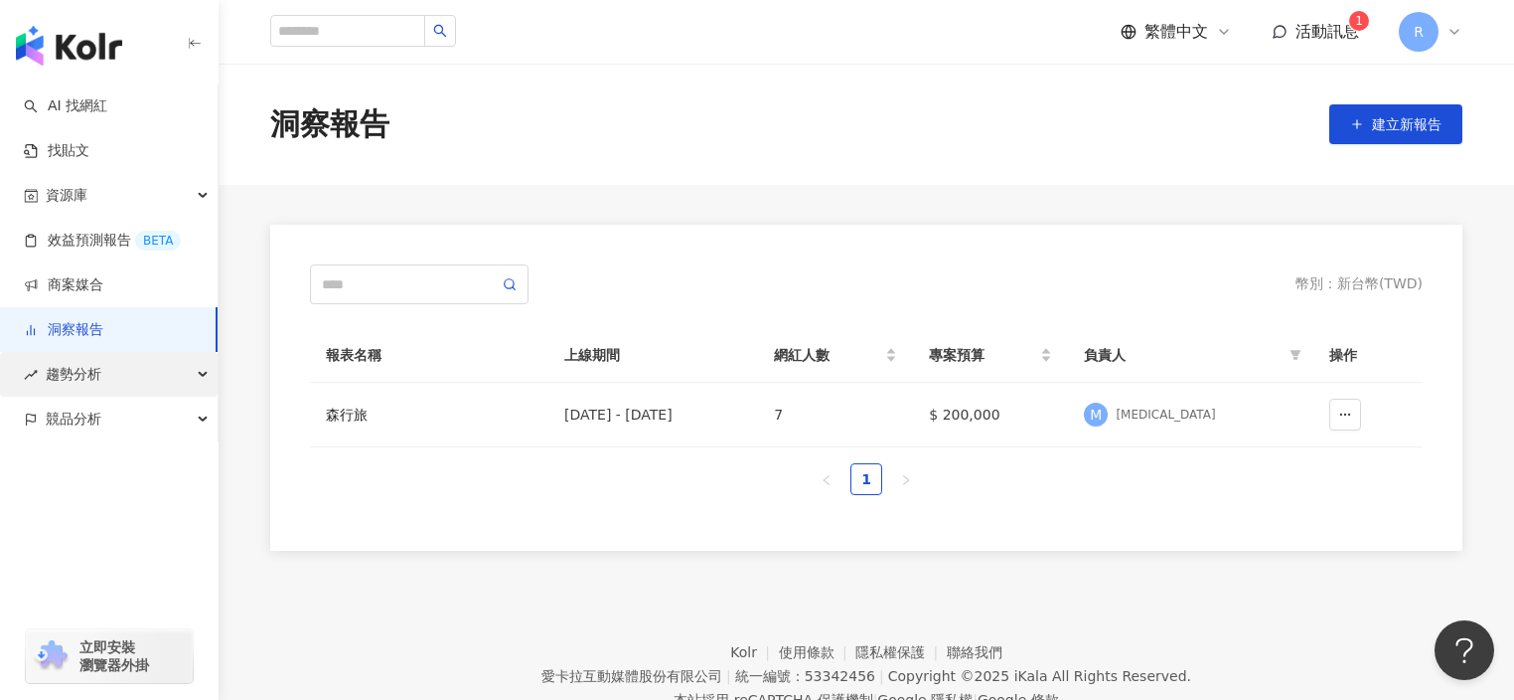
click at [105, 374] on div "趨勢分析" at bounding box center [109, 374] width 218 height 45
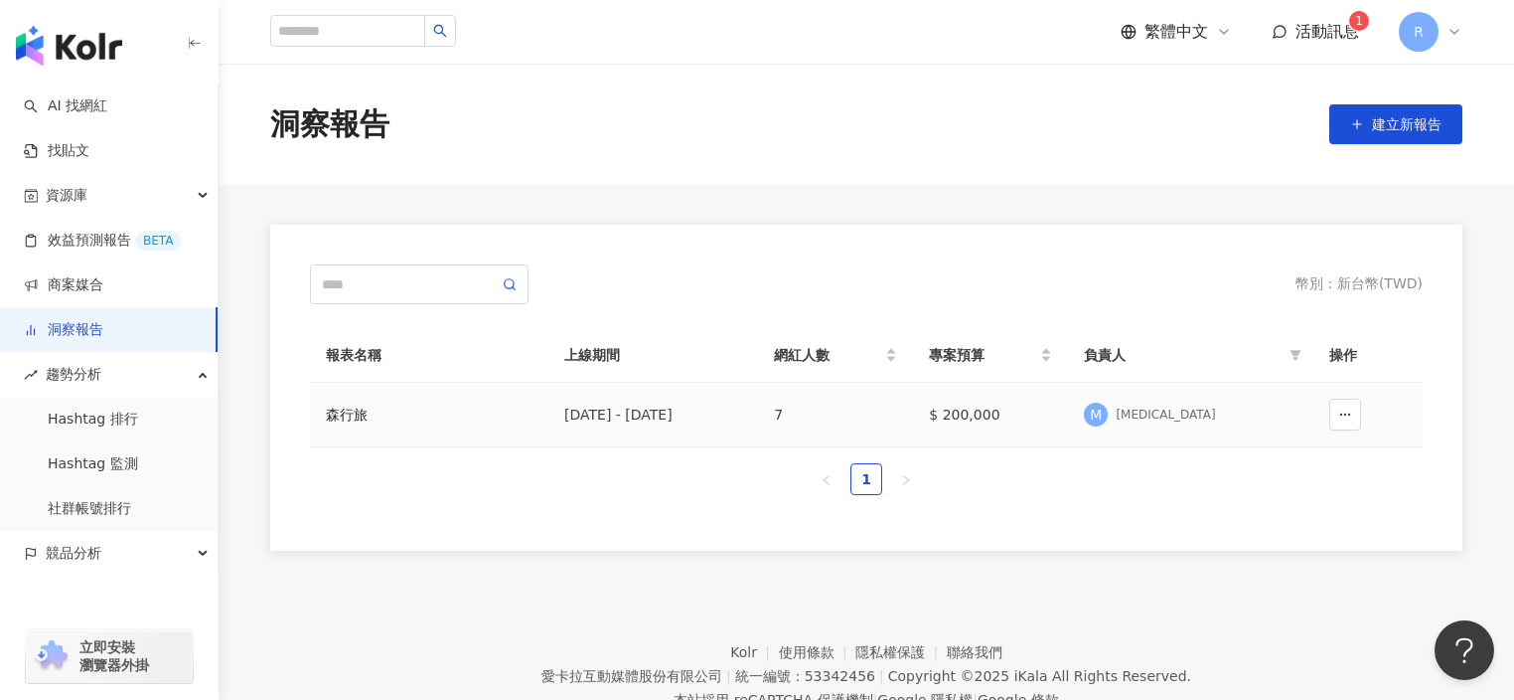
click at [656, 432] on td "2025/7/1 - 2025/8/31" at bounding box center [654, 415] width 210 height 65
click at [653, 412] on div "2025/7/1 - 2025/8/31" at bounding box center [653, 414] width 178 height 22
click at [1352, 409] on button "button" at bounding box center [1346, 414] width 32 height 32
click at [661, 524] on div "幣別 ： 新台幣 ( TWD ) 報表名稱 上線期間 網紅人數 專案預算 負責人 操作 森行旅 2025/7/1 - 2025/8/31 7 $ 200,00…" at bounding box center [866, 388] width 1192 height 326
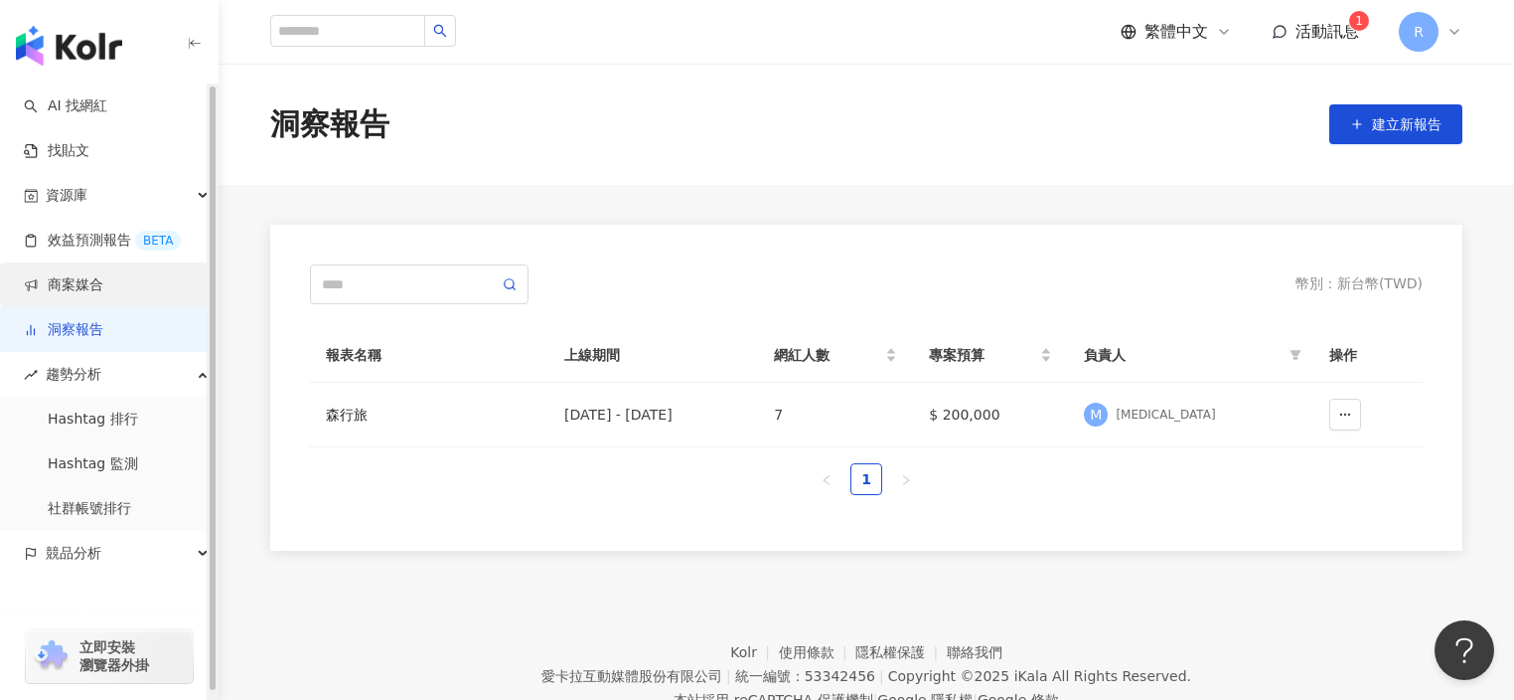
click at [103, 295] on link "商案媒合" at bounding box center [63, 285] width 79 height 20
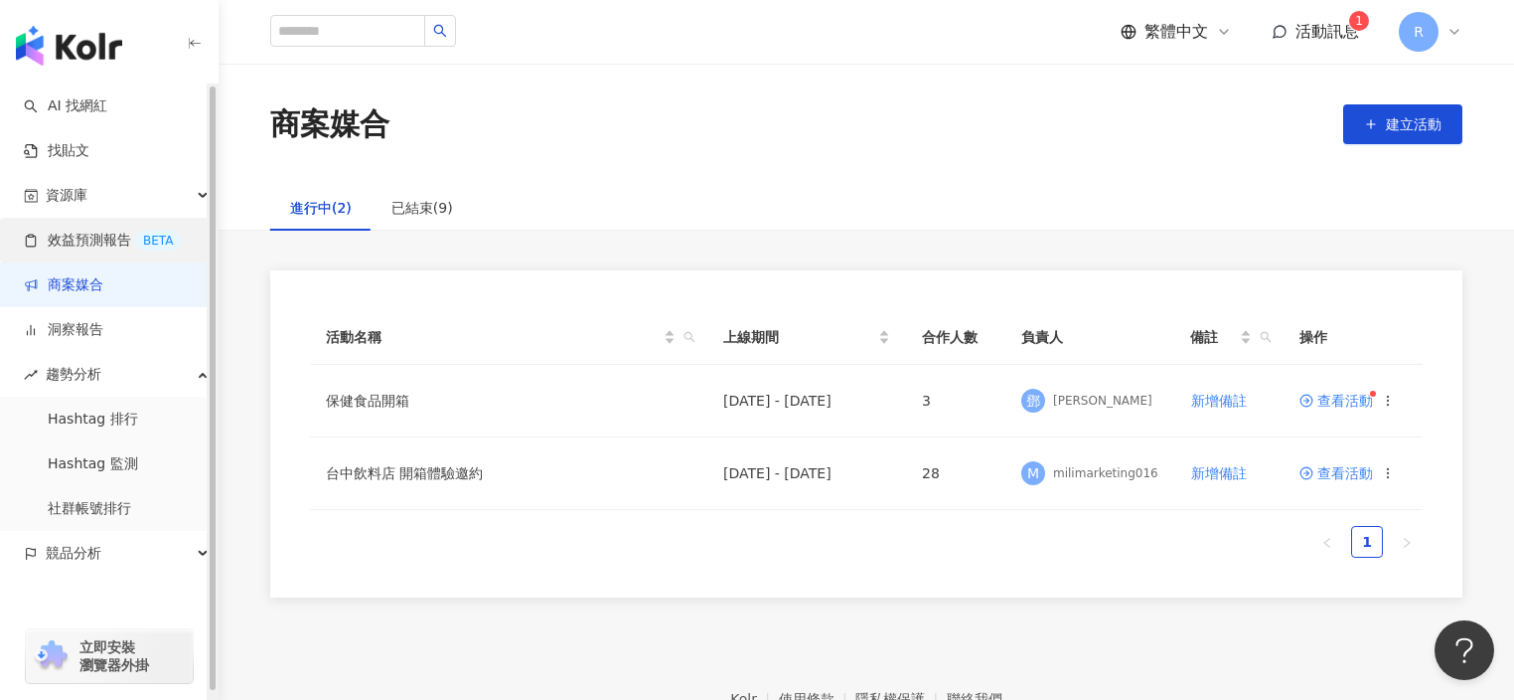
click at [67, 241] on link "效益預測報告 BETA" at bounding box center [102, 241] width 157 height 20
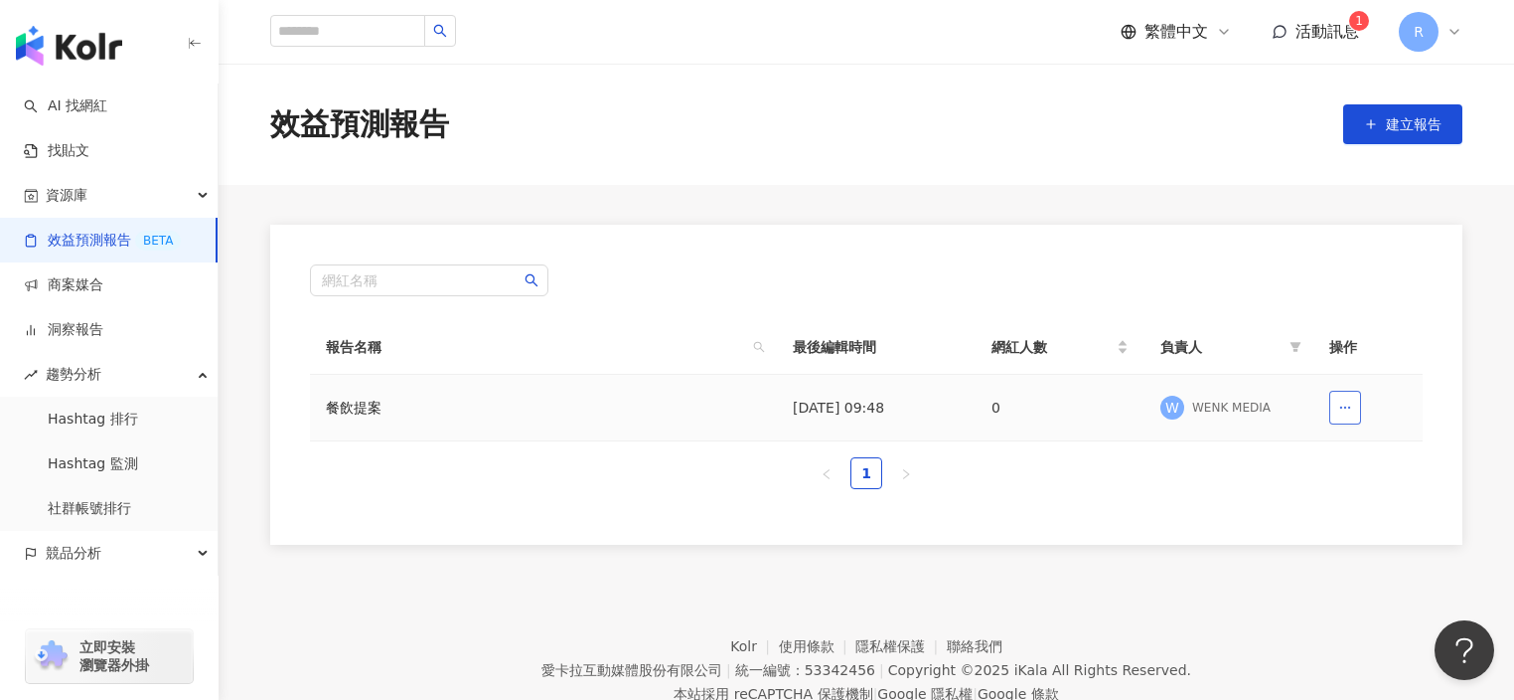
click at [1348, 404] on icon "button" at bounding box center [1346, 407] width 14 height 14
click at [1260, 470] on ul "1" at bounding box center [866, 473] width 1113 height 32
click at [699, 360] on th "報告名稱" at bounding box center [543, 347] width 467 height 55
click at [686, 403] on td "餐飲提案" at bounding box center [543, 408] width 467 height 67
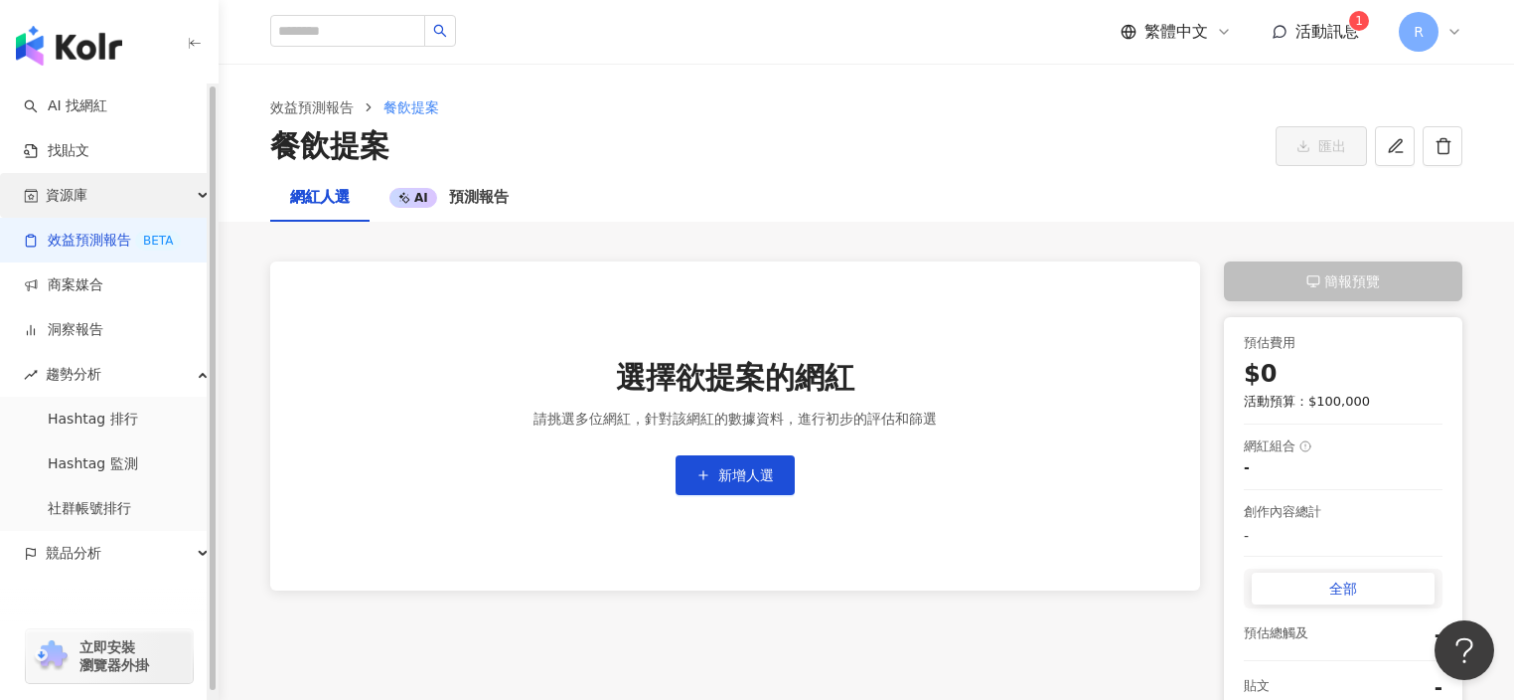
click at [122, 186] on div "資源庫" at bounding box center [109, 195] width 218 height 45
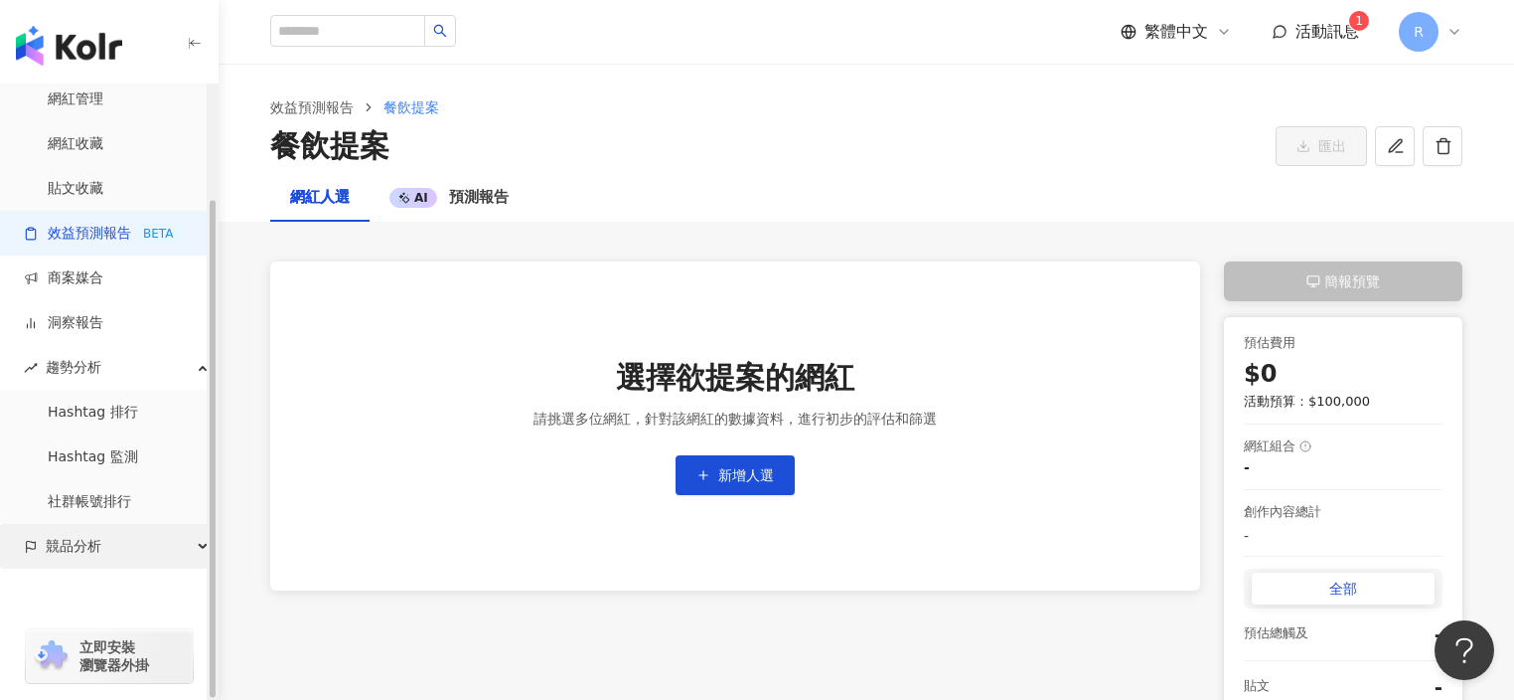
click at [93, 542] on span "競品分析" at bounding box center [74, 546] width 56 height 45
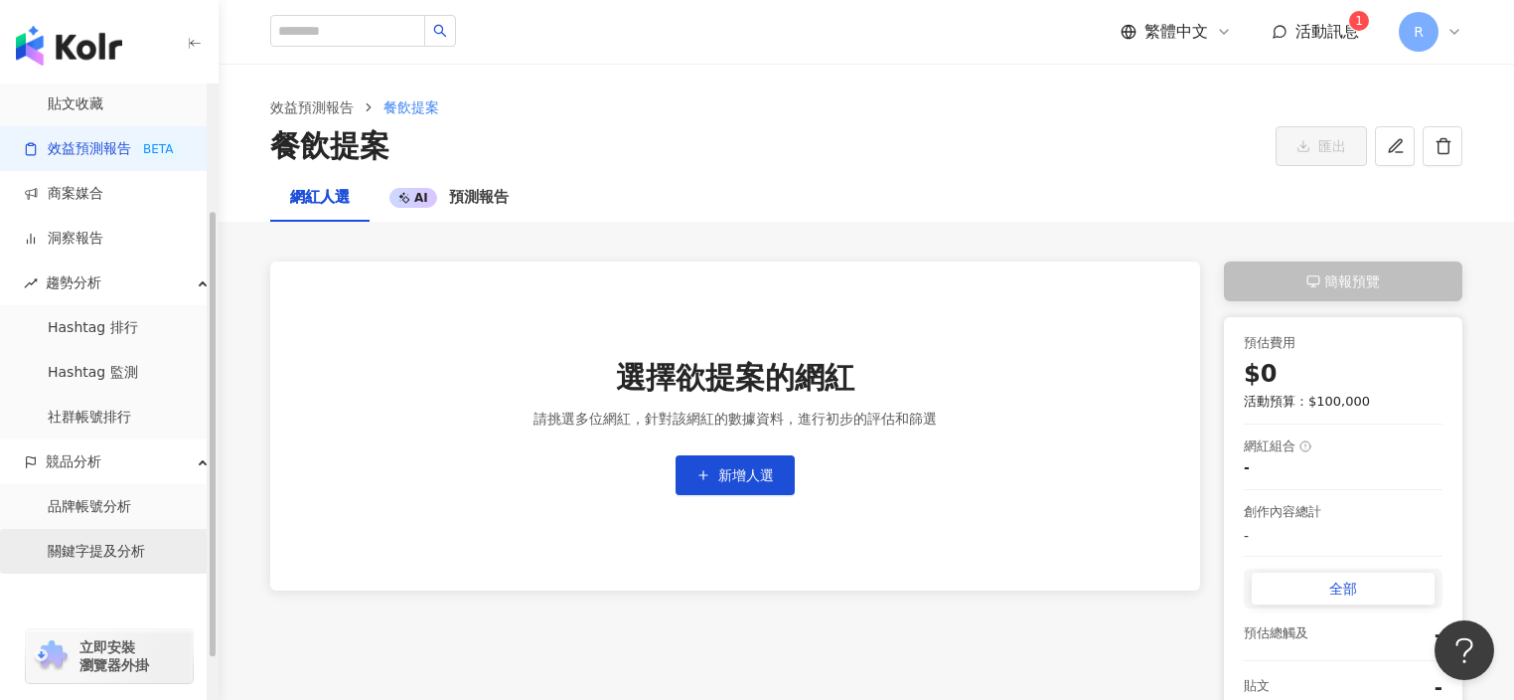
scroll to position [231, 0]
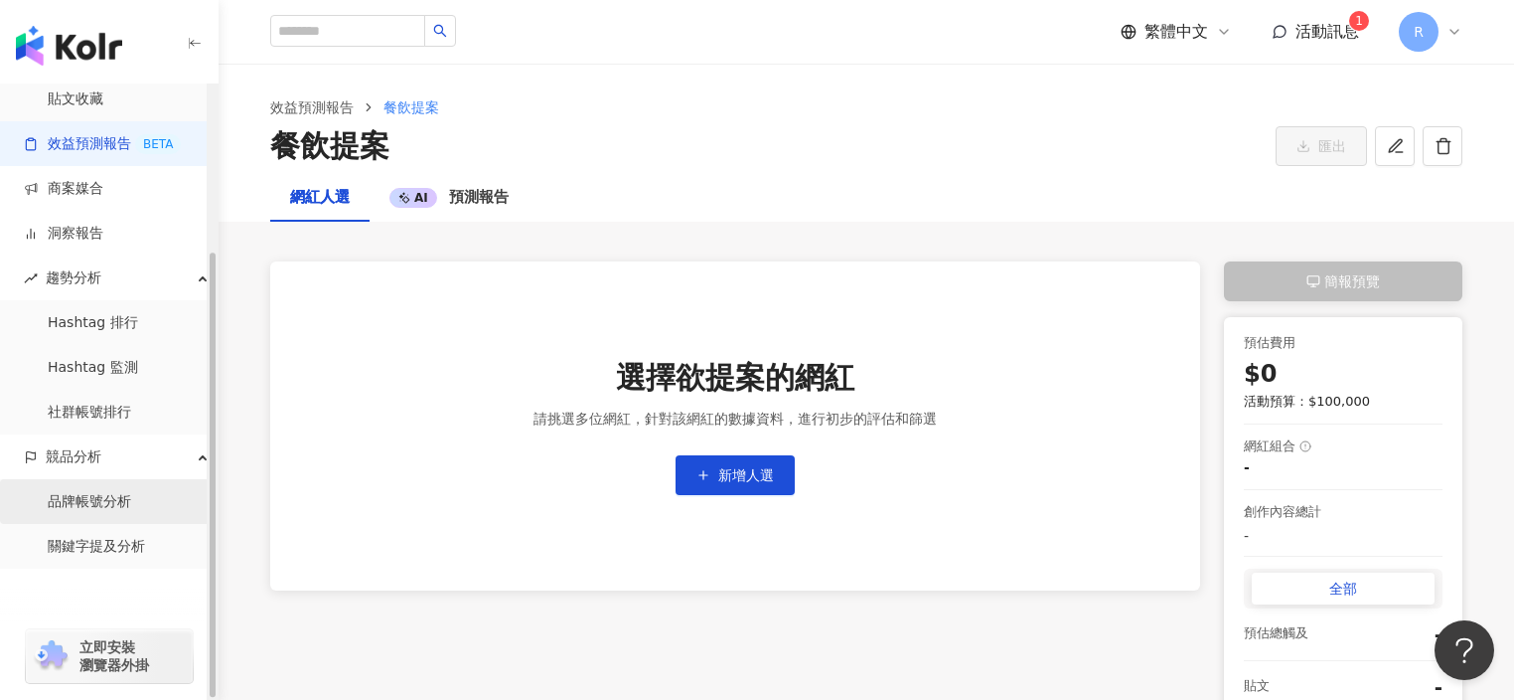
click at [123, 503] on link "品牌帳號分析" at bounding box center [89, 502] width 83 height 20
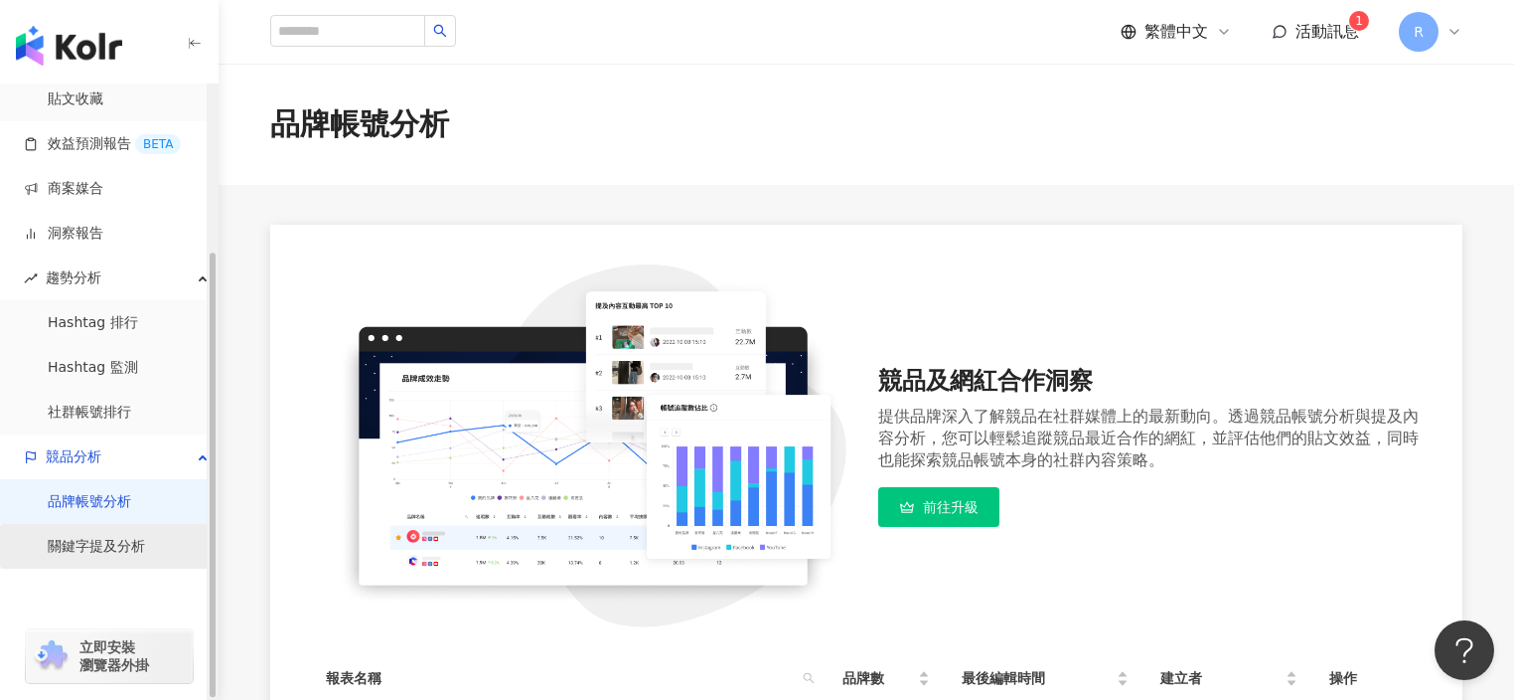
click at [115, 540] on link "關鍵字提及分析" at bounding box center [96, 547] width 97 height 20
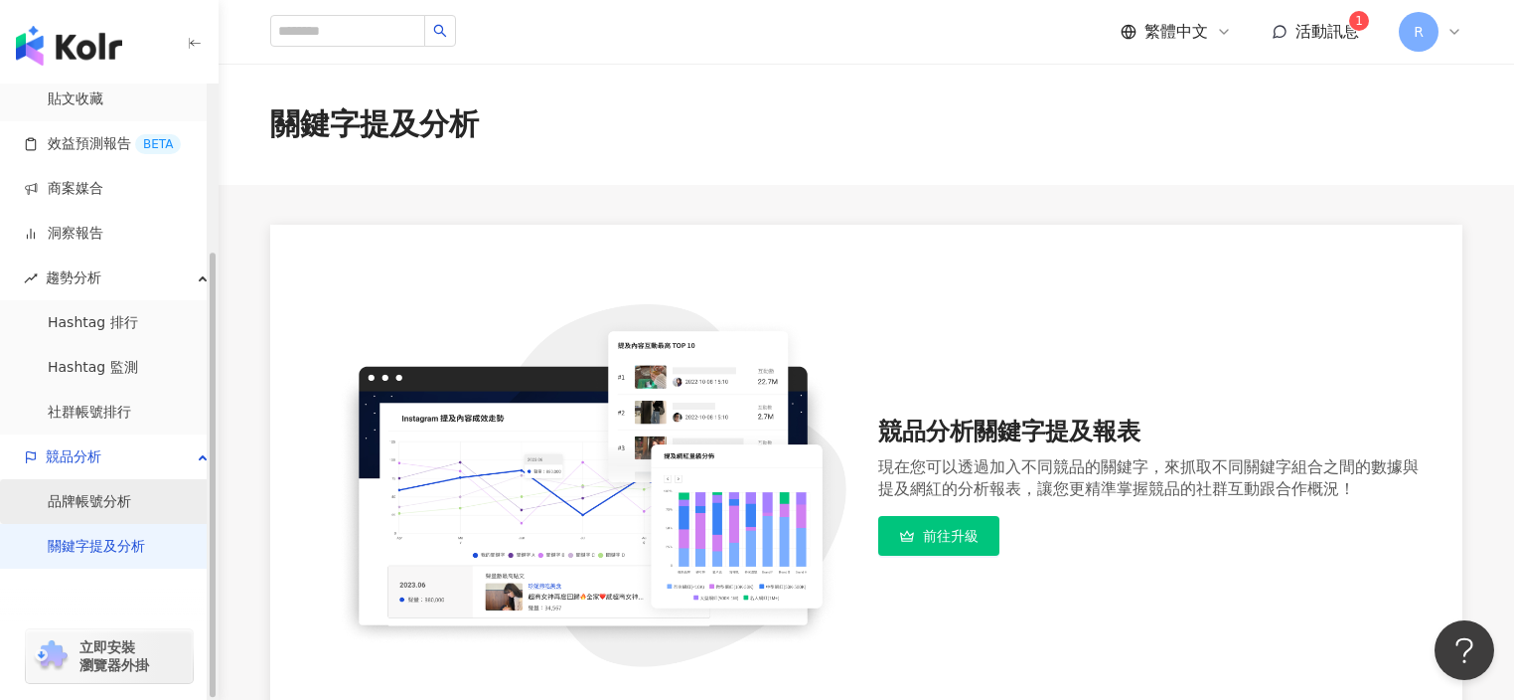
click at [97, 505] on link "品牌帳號分析" at bounding box center [89, 502] width 83 height 20
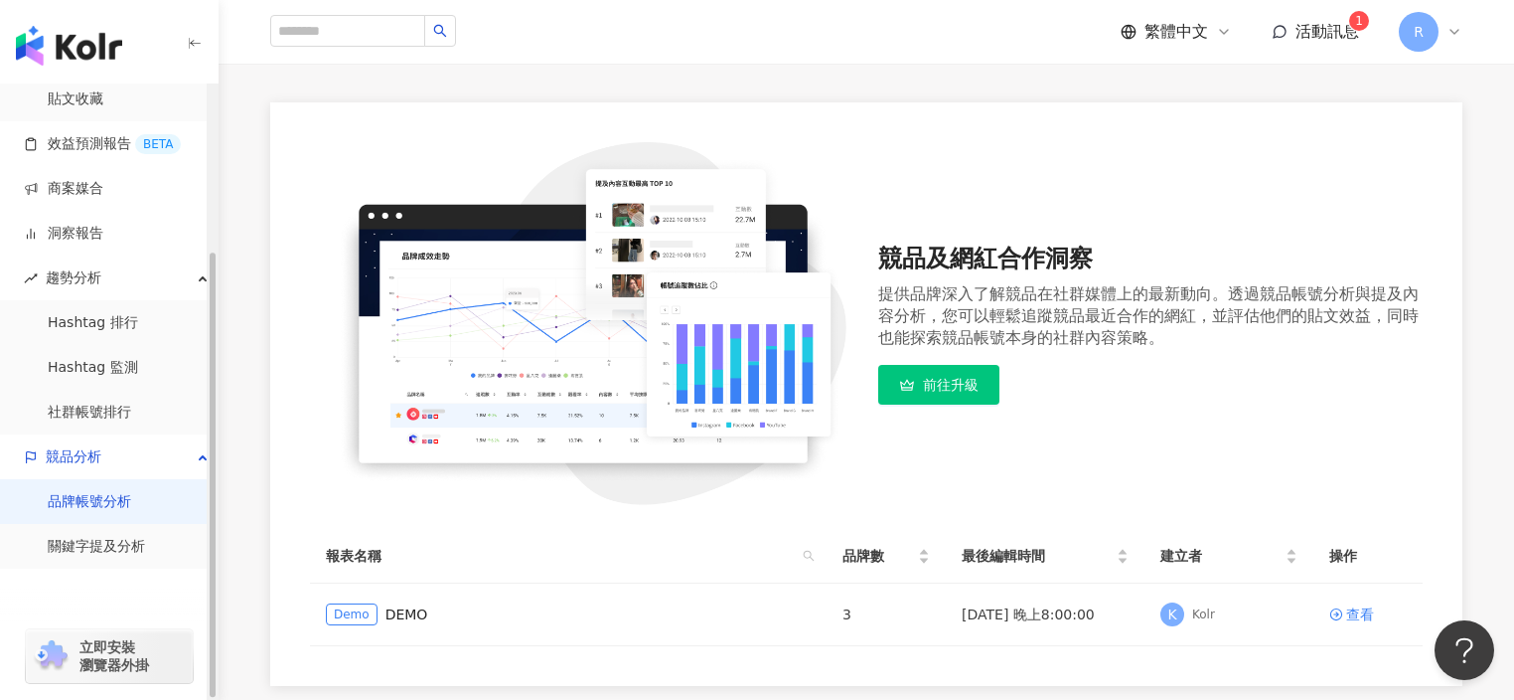
scroll to position [329, 0]
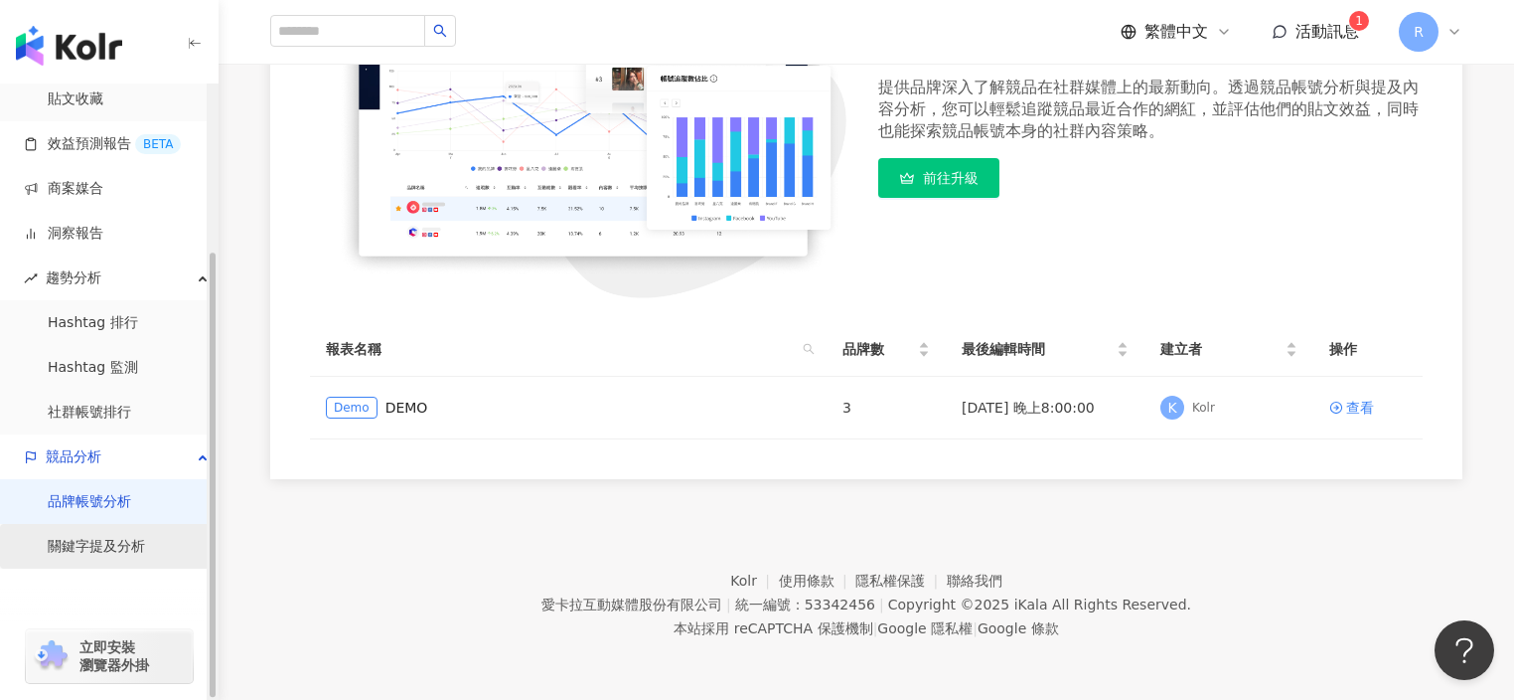
click at [102, 537] on link "關鍵字提及分析" at bounding box center [96, 547] width 97 height 20
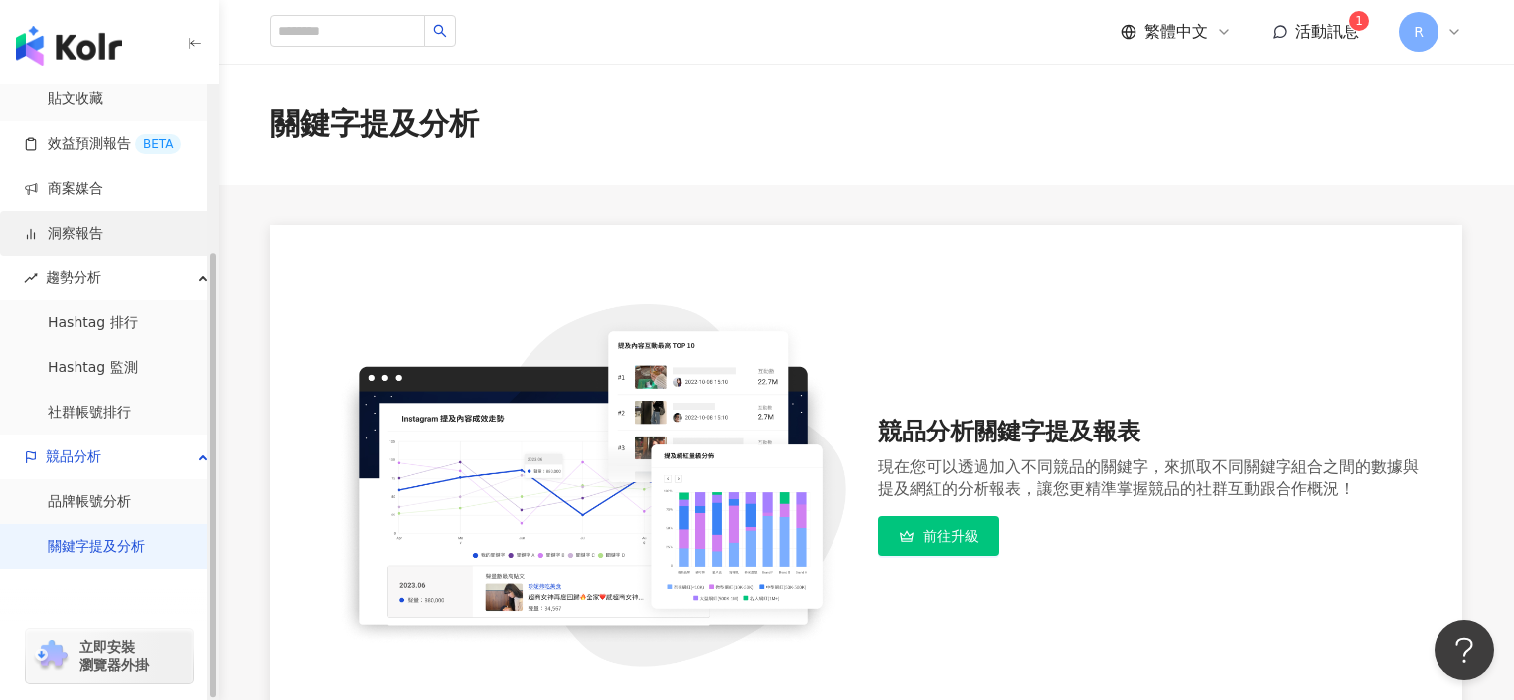
click at [103, 240] on link "洞察報告" at bounding box center [63, 234] width 79 height 20
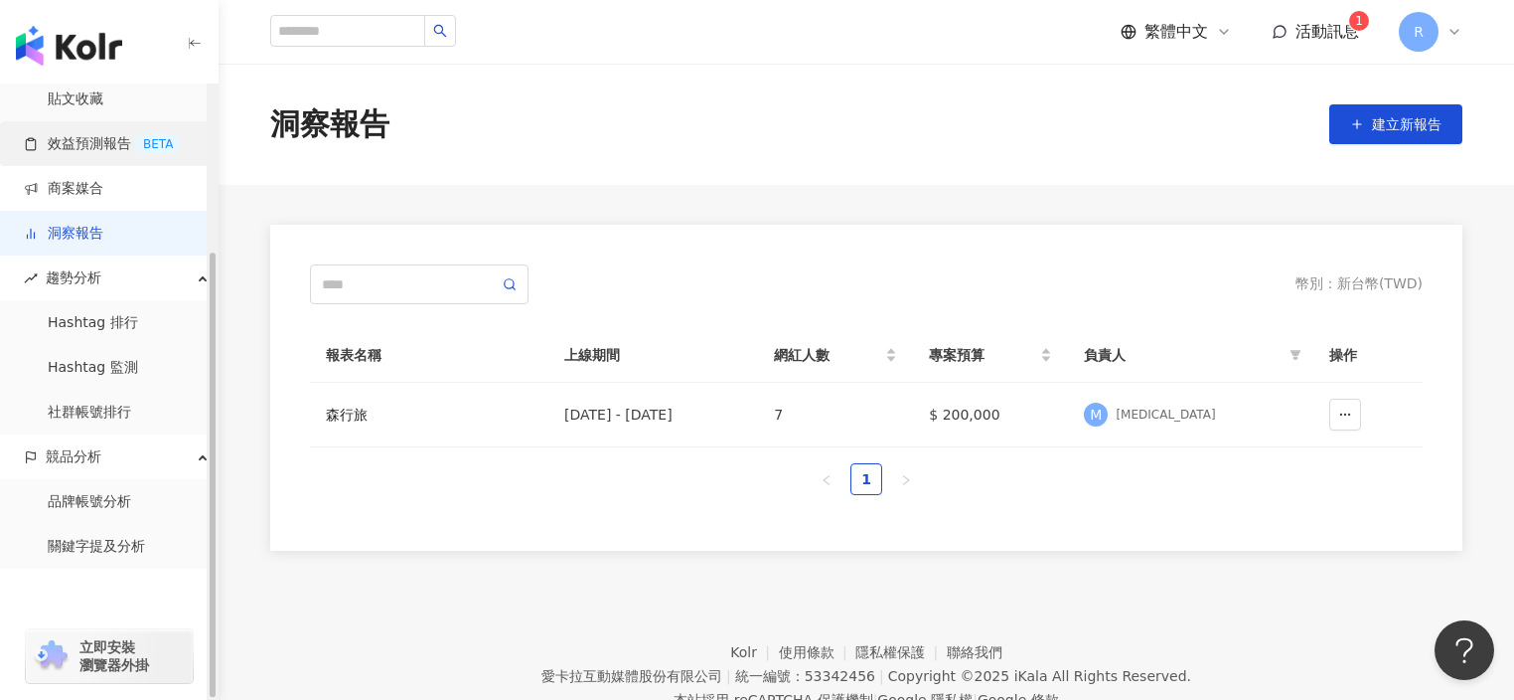
click at [111, 137] on link "效益預測報告 BETA" at bounding box center [102, 144] width 157 height 20
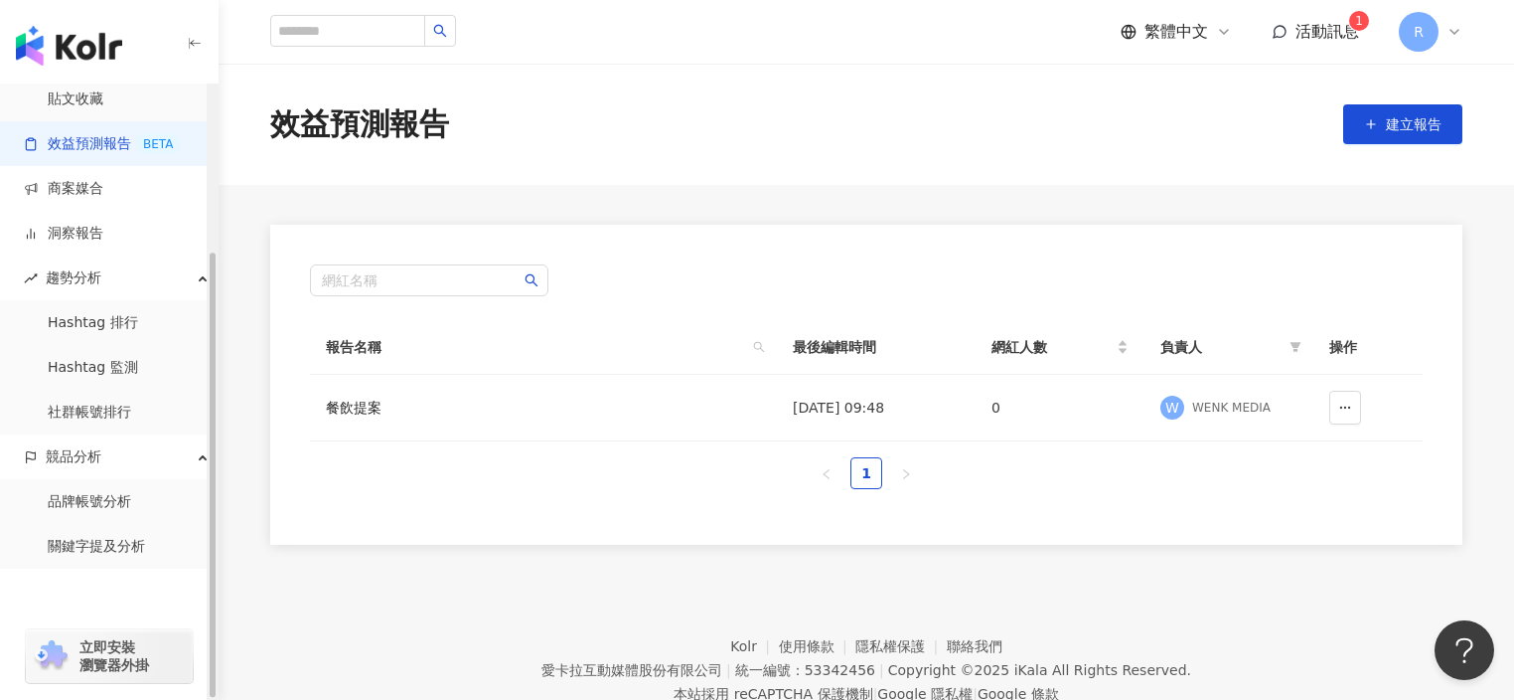
click at [151, 142] on link "效益預測報告 BETA" at bounding box center [102, 144] width 157 height 20
click at [632, 431] on td "餐飲提案" at bounding box center [543, 408] width 467 height 67
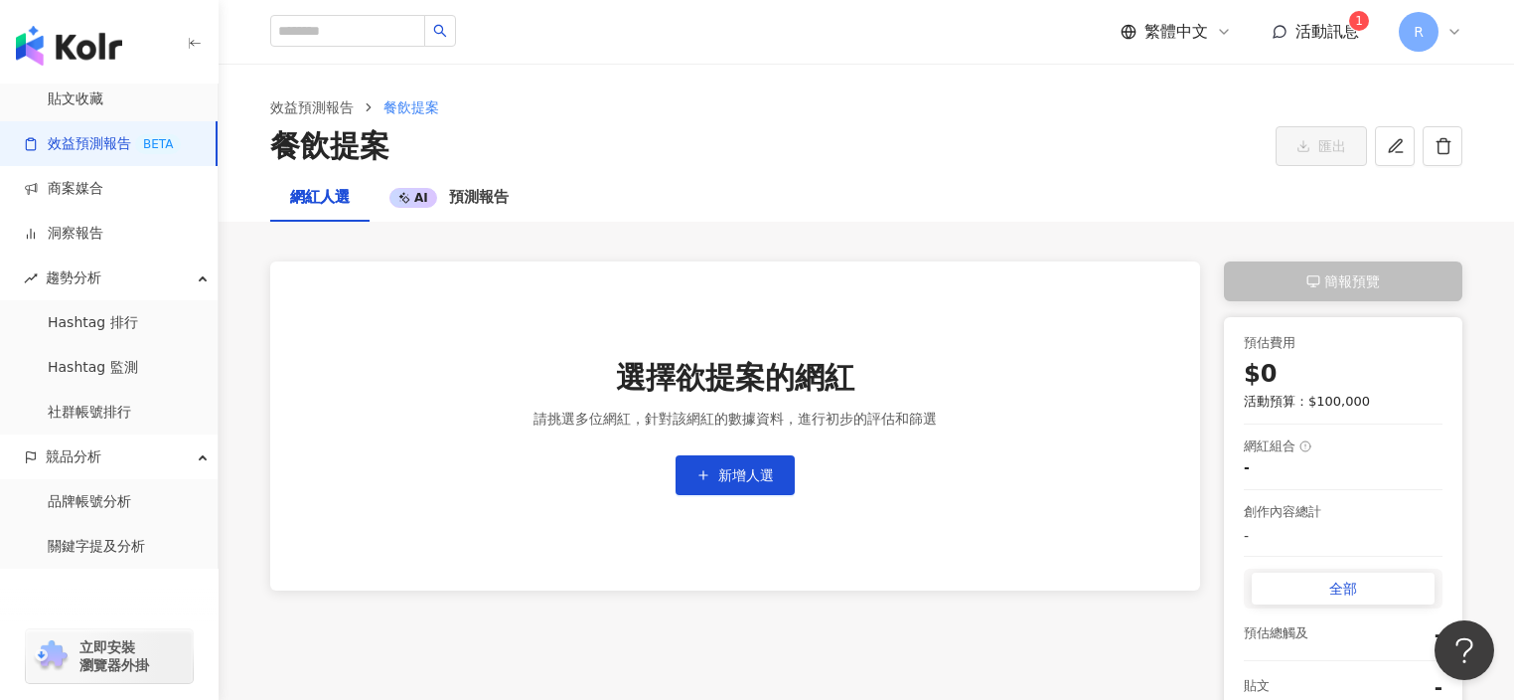
click at [637, 421] on div "請挑選多位網紅，針對該網紅的數據資料，進行初步的評估和篩選" at bounding box center [735, 418] width 403 height 25
click at [779, 470] on button "新增人選" at bounding box center [735, 475] width 119 height 40
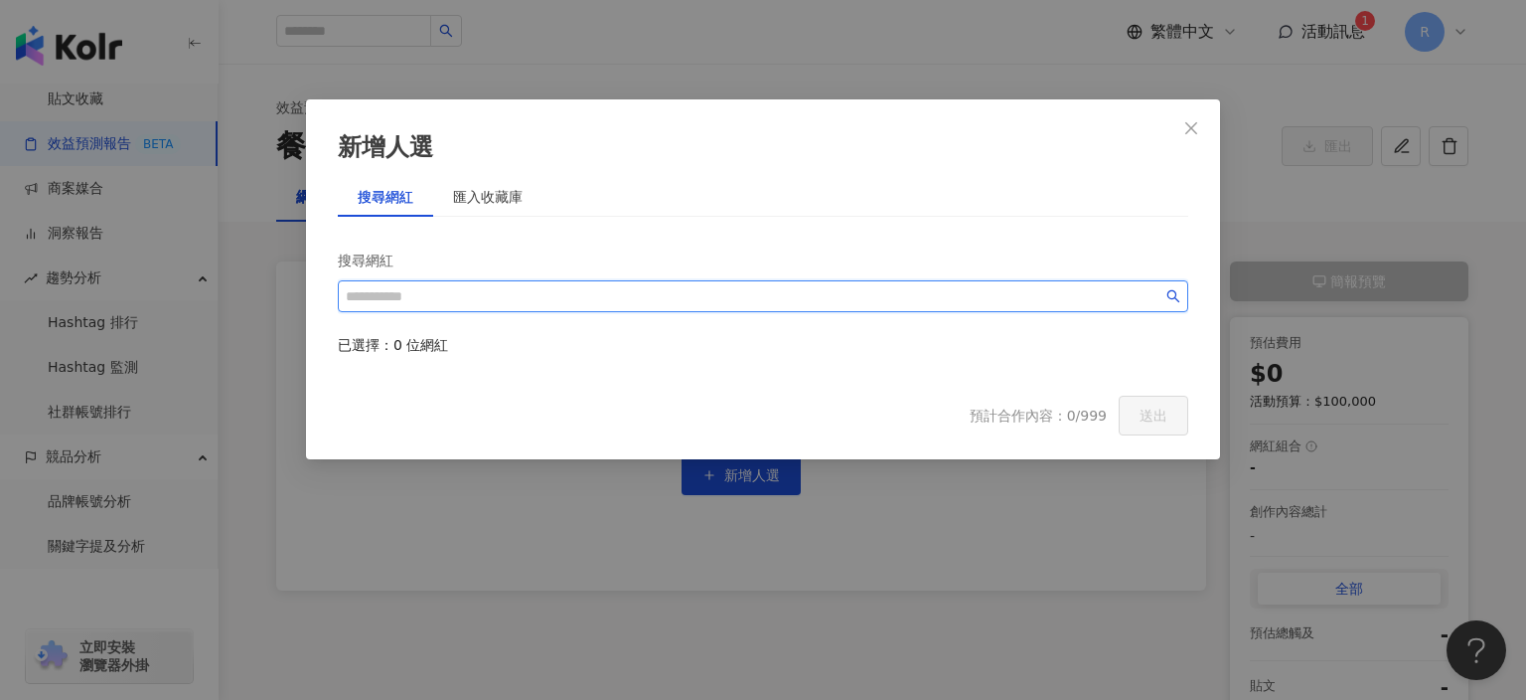
click at [437, 287] on input "search" at bounding box center [754, 296] width 817 height 22
click at [525, 300] on input "search" at bounding box center [754, 296] width 817 height 22
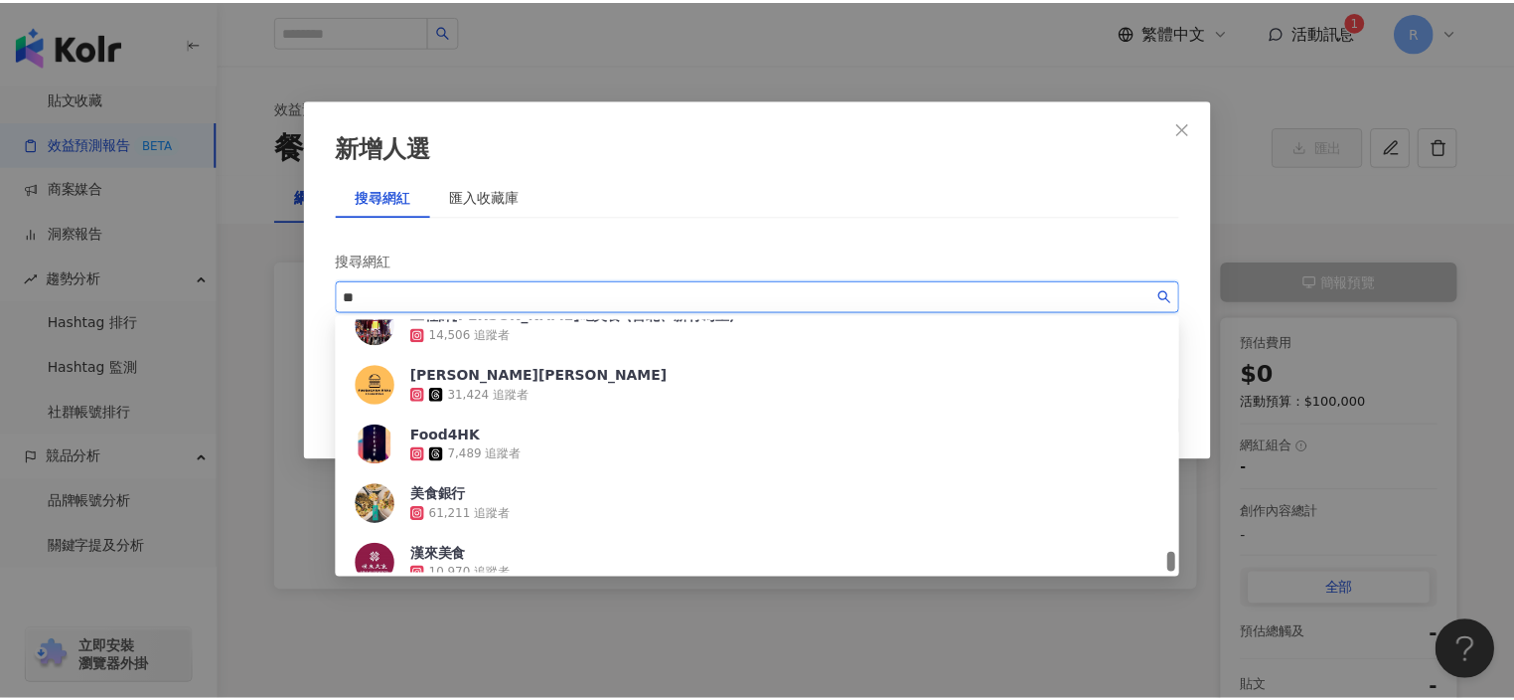
scroll to position [3204, 0]
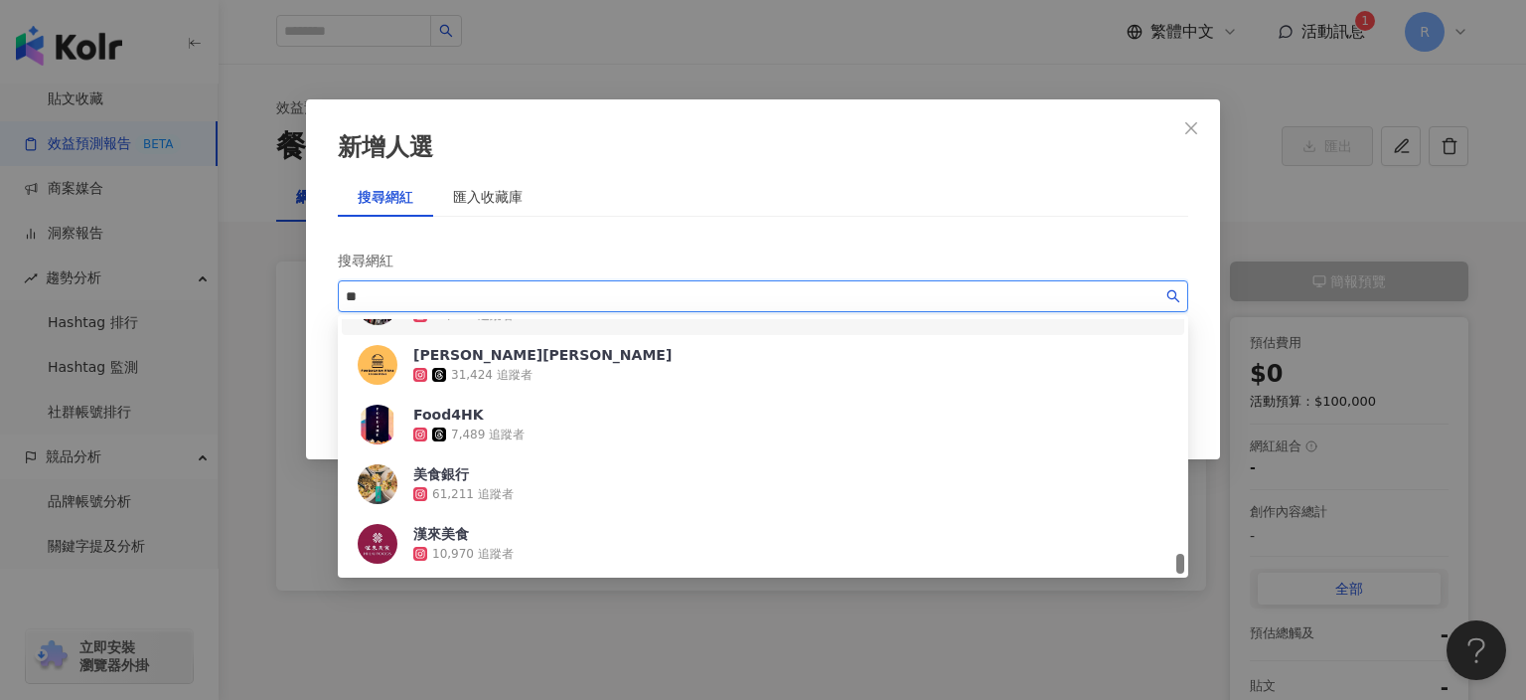
type input "**"
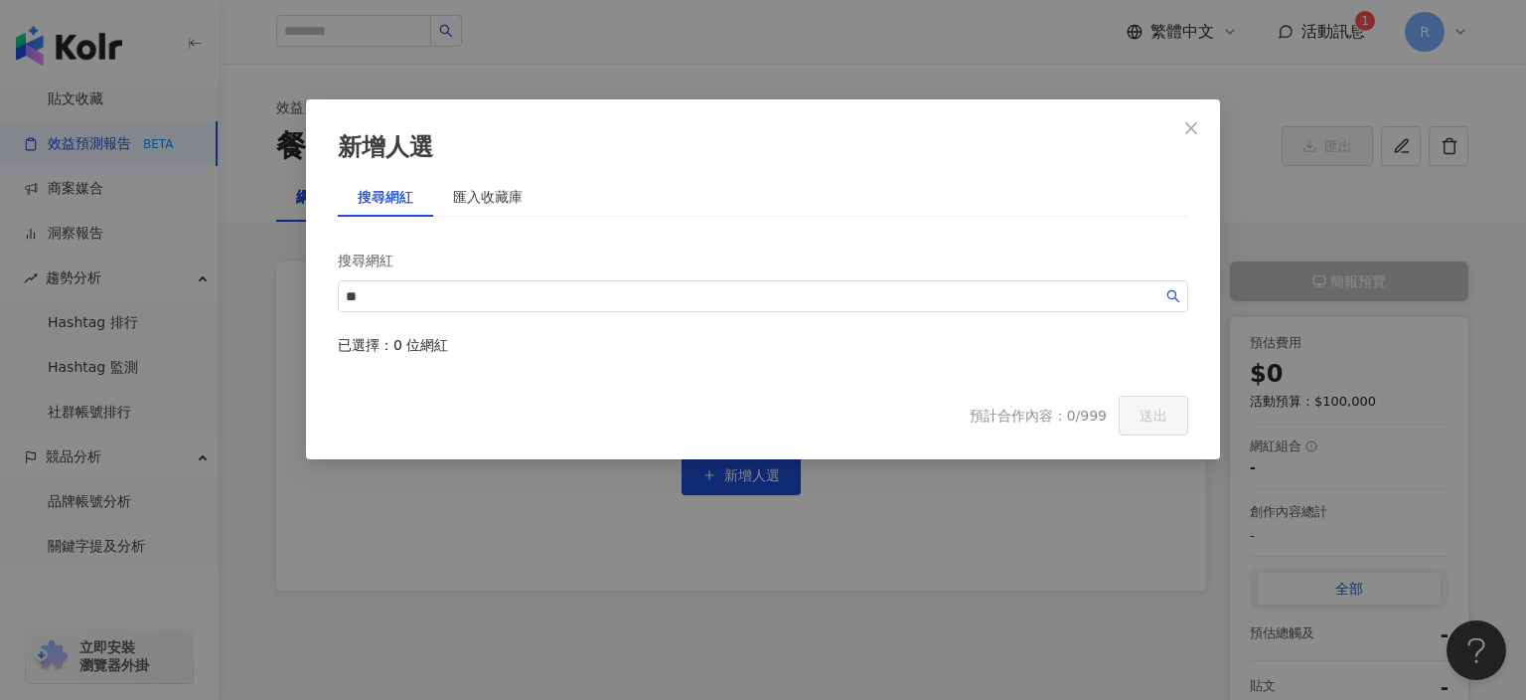
drag, startPoint x: 755, startPoint y: 143, endPoint x: 929, endPoint y: 124, distance: 174.9
click at [755, 143] on div "新增人選" at bounding box center [763, 148] width 851 height 34
click at [1192, 136] on button "Close" at bounding box center [1192, 128] width 40 height 40
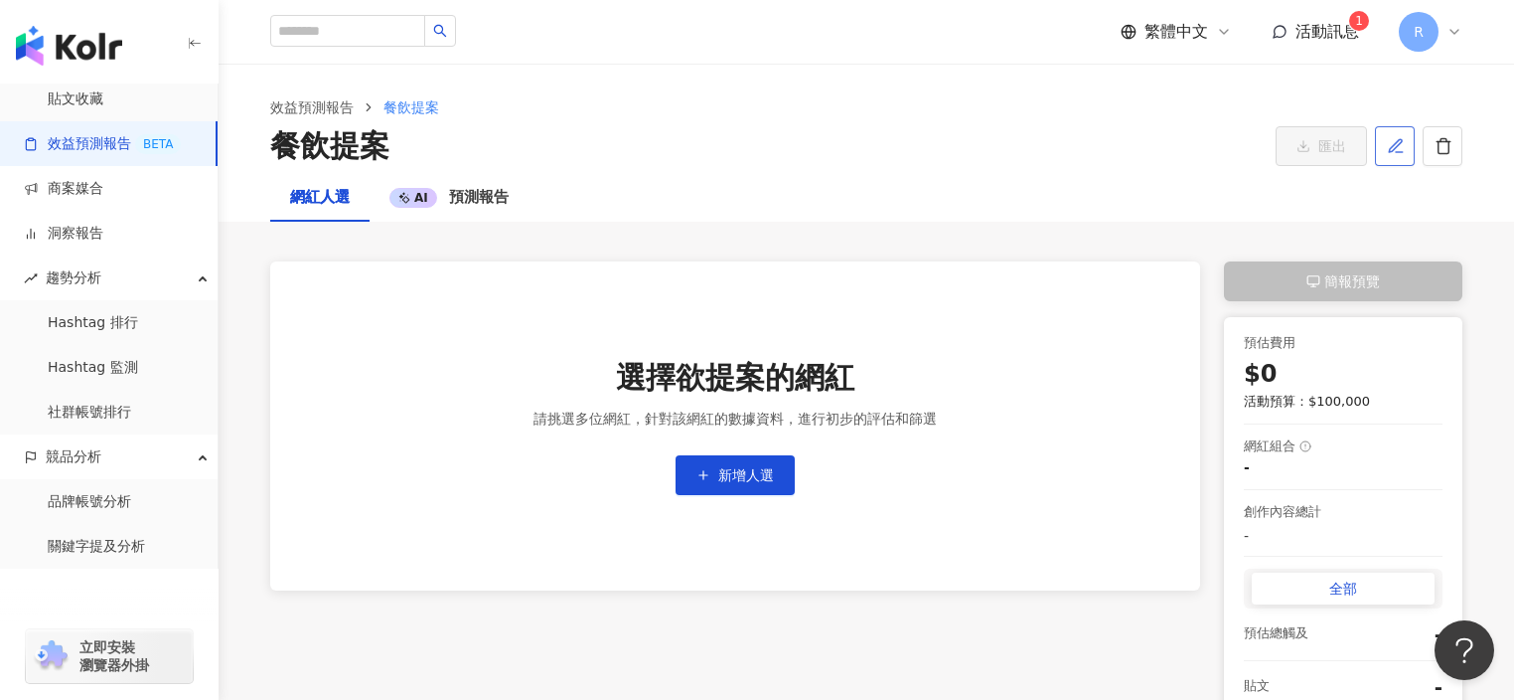
click at [1394, 144] on icon "button" at bounding box center [1395, 145] width 13 height 13
click at [1401, 147] on icon "button" at bounding box center [1396, 146] width 18 height 18
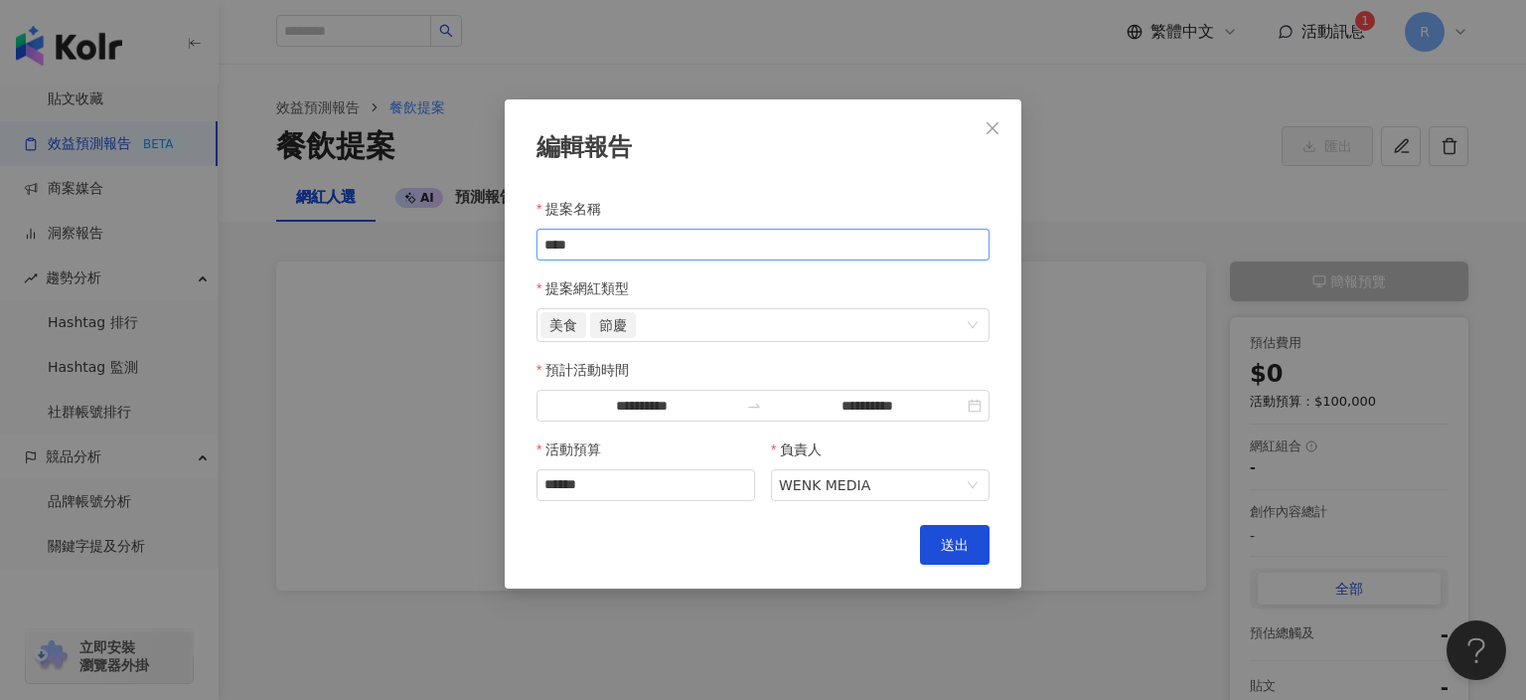
drag, startPoint x: 641, startPoint y: 247, endPoint x: 521, endPoint y: 237, distance: 120.7
click at [523, 238] on div "**********" at bounding box center [763, 343] width 517 height 489
click at [701, 336] on div "美食 節慶" at bounding box center [753, 325] width 424 height 30
type input "**"
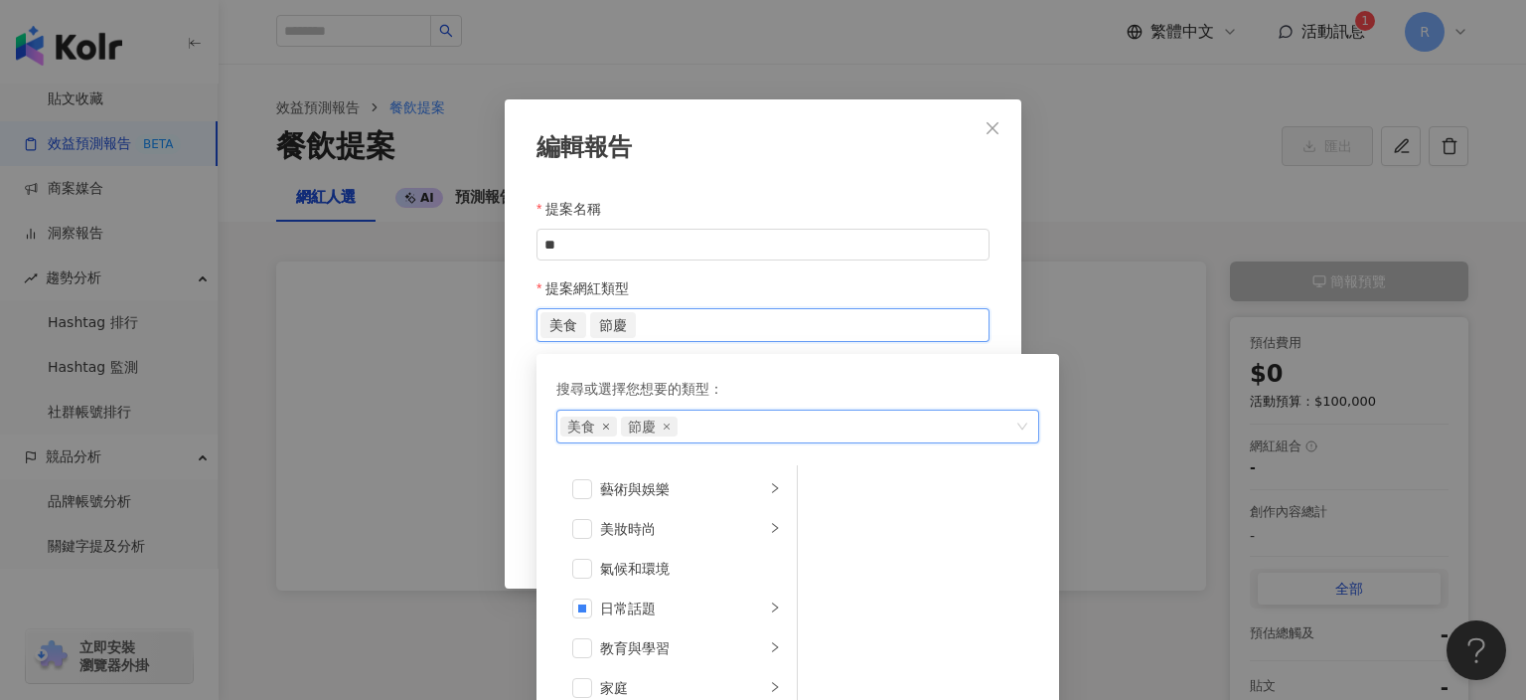
click at [602, 427] on icon "close" at bounding box center [606, 426] width 8 height 8
click at [572, 490] on span at bounding box center [582, 489] width 20 height 20
click at [803, 291] on div "提案網紅類型" at bounding box center [763, 288] width 453 height 40
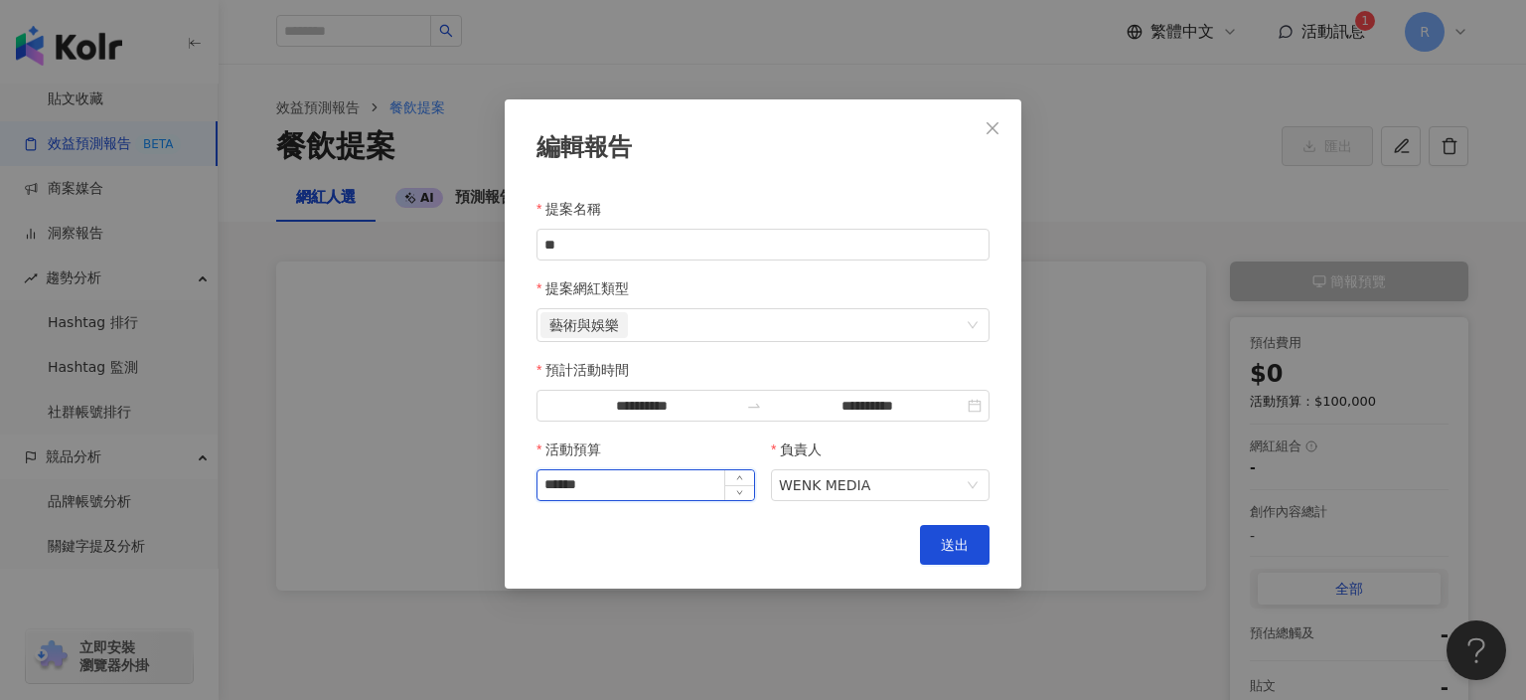
drag, startPoint x: 637, startPoint y: 479, endPoint x: 536, endPoint y: 489, distance: 101.8
click at [537, 489] on div "******" at bounding box center [646, 485] width 219 height 32
click at [582, 487] on input "******" at bounding box center [646, 485] width 217 height 30
click at [608, 484] on input "******" at bounding box center [646, 485] width 217 height 30
click at [969, 553] on button "送出" at bounding box center [955, 545] width 70 height 40
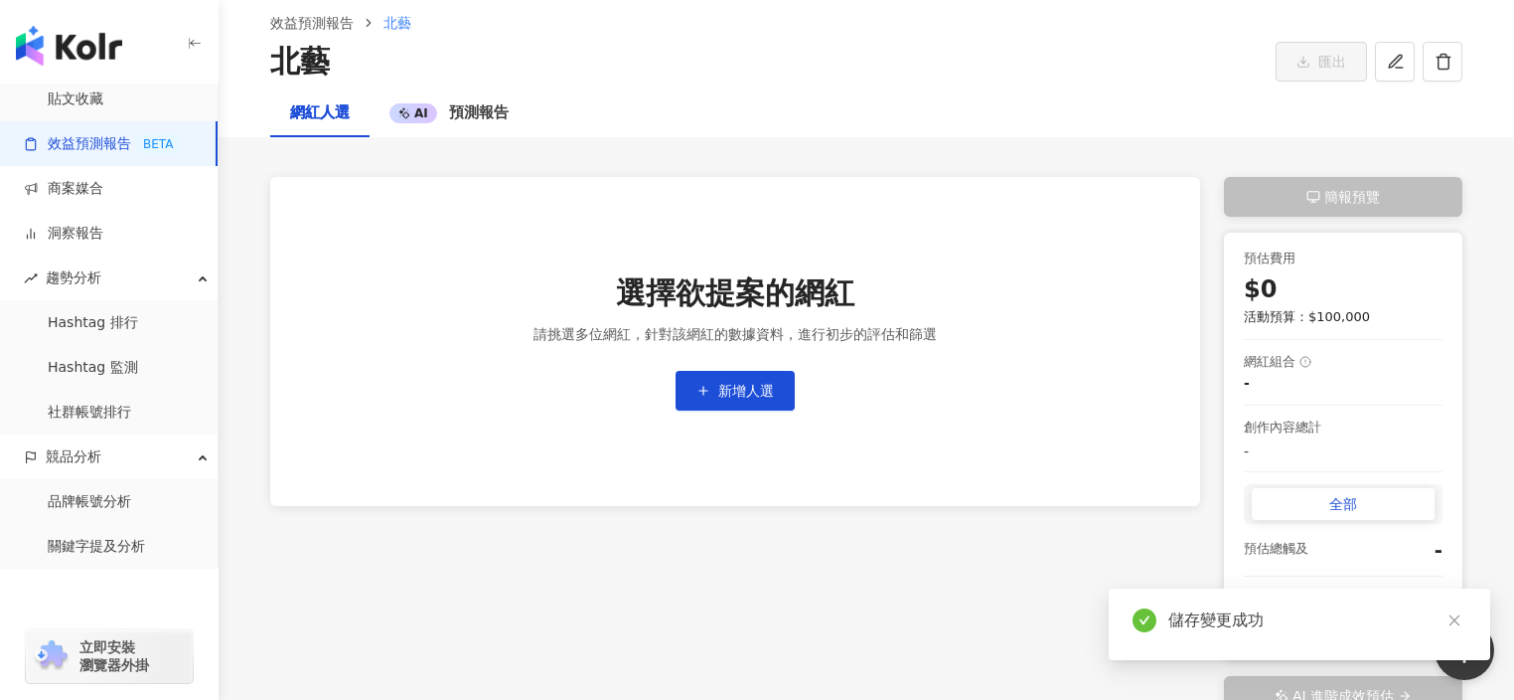
scroll to position [100, 0]
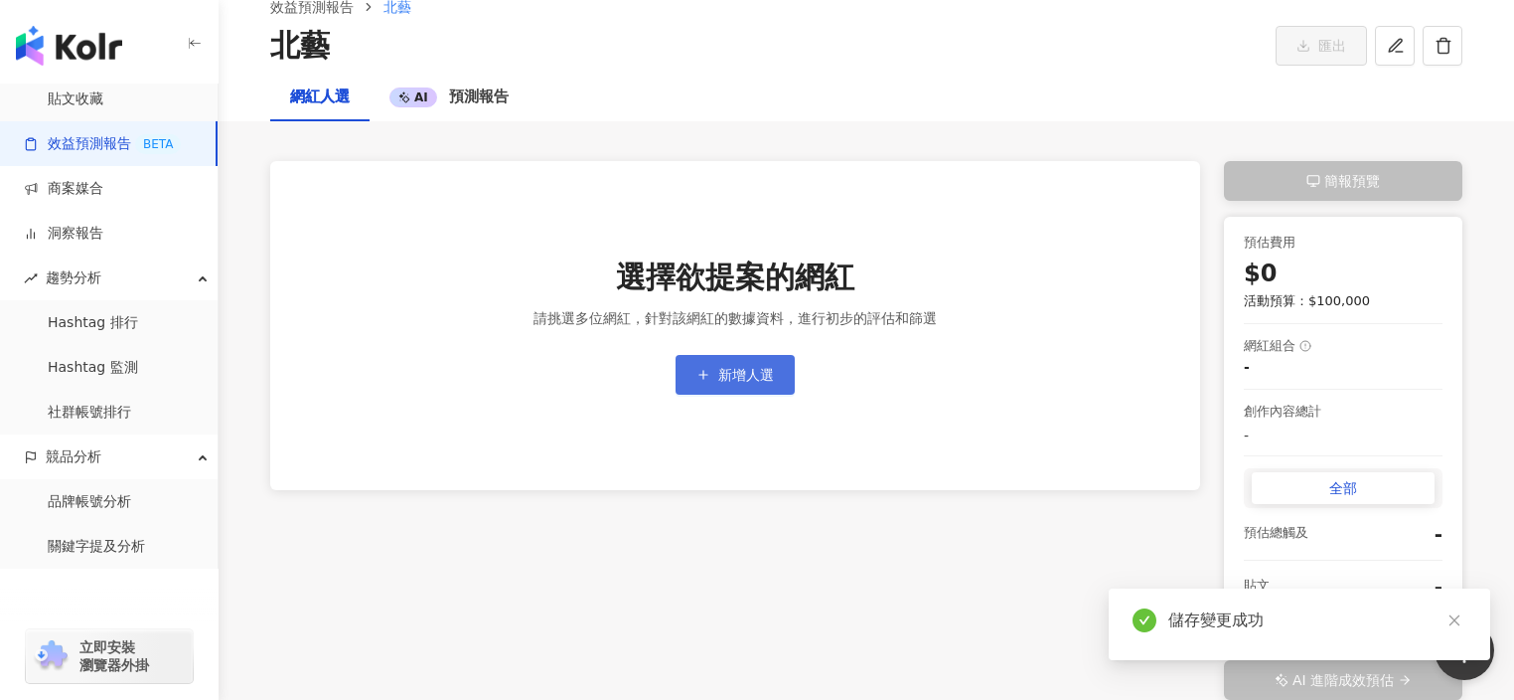
click at [720, 367] on span "新增人選" at bounding box center [746, 375] width 56 height 16
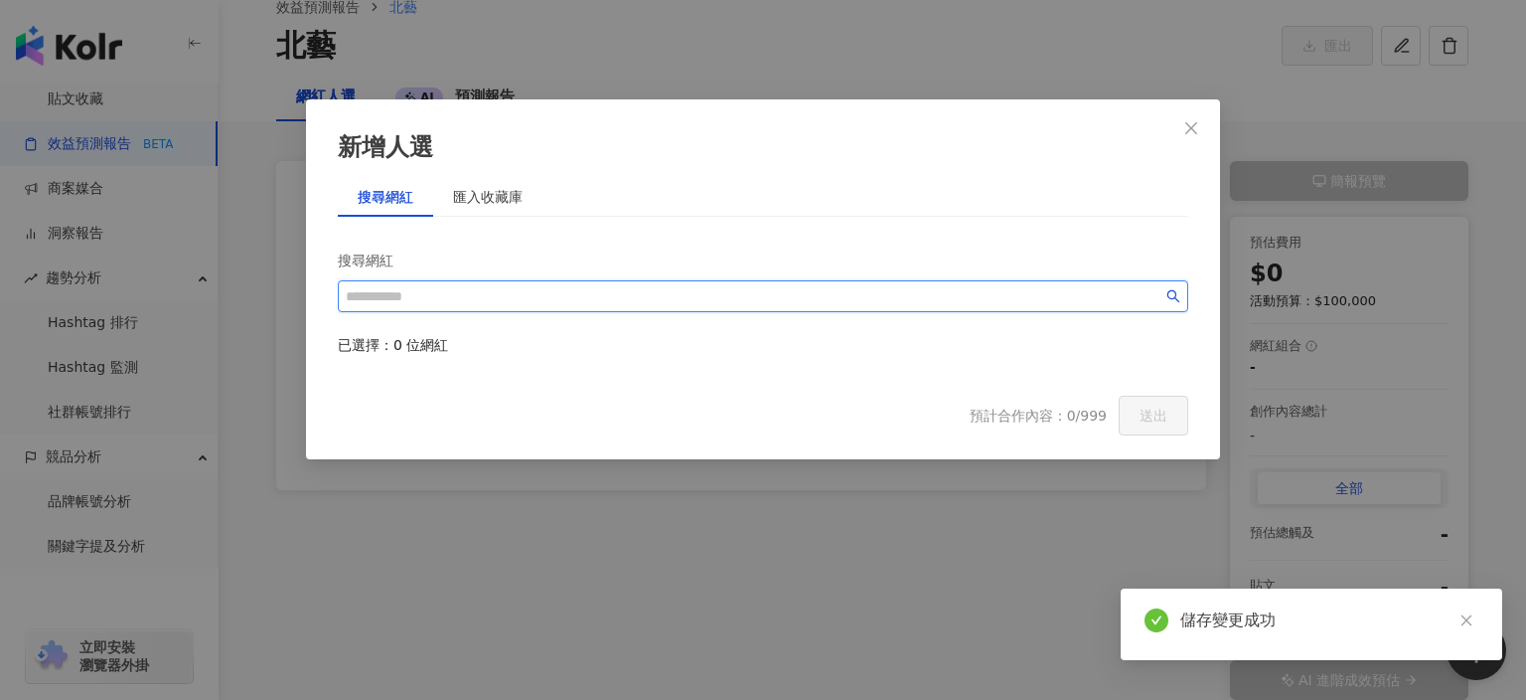
click at [678, 288] on input "search" at bounding box center [754, 296] width 817 height 22
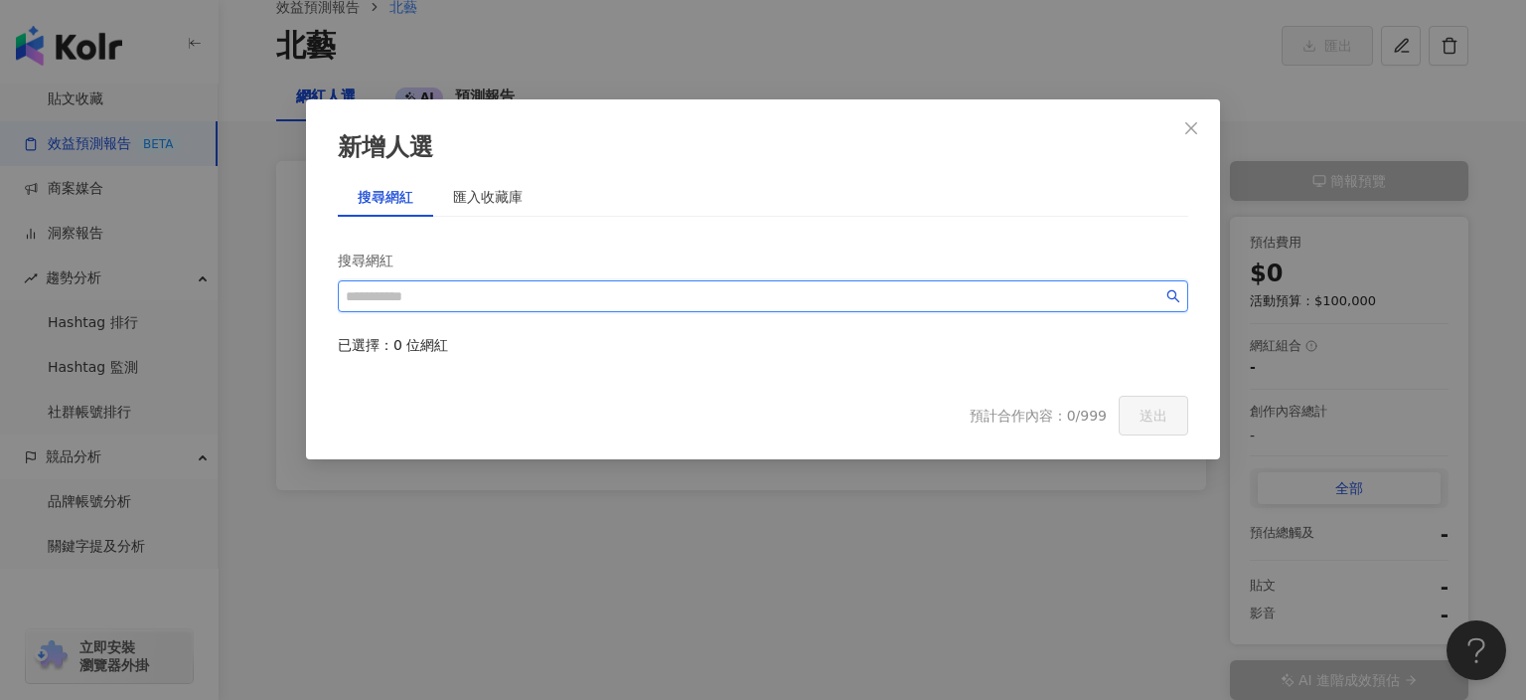
paste input "*********"
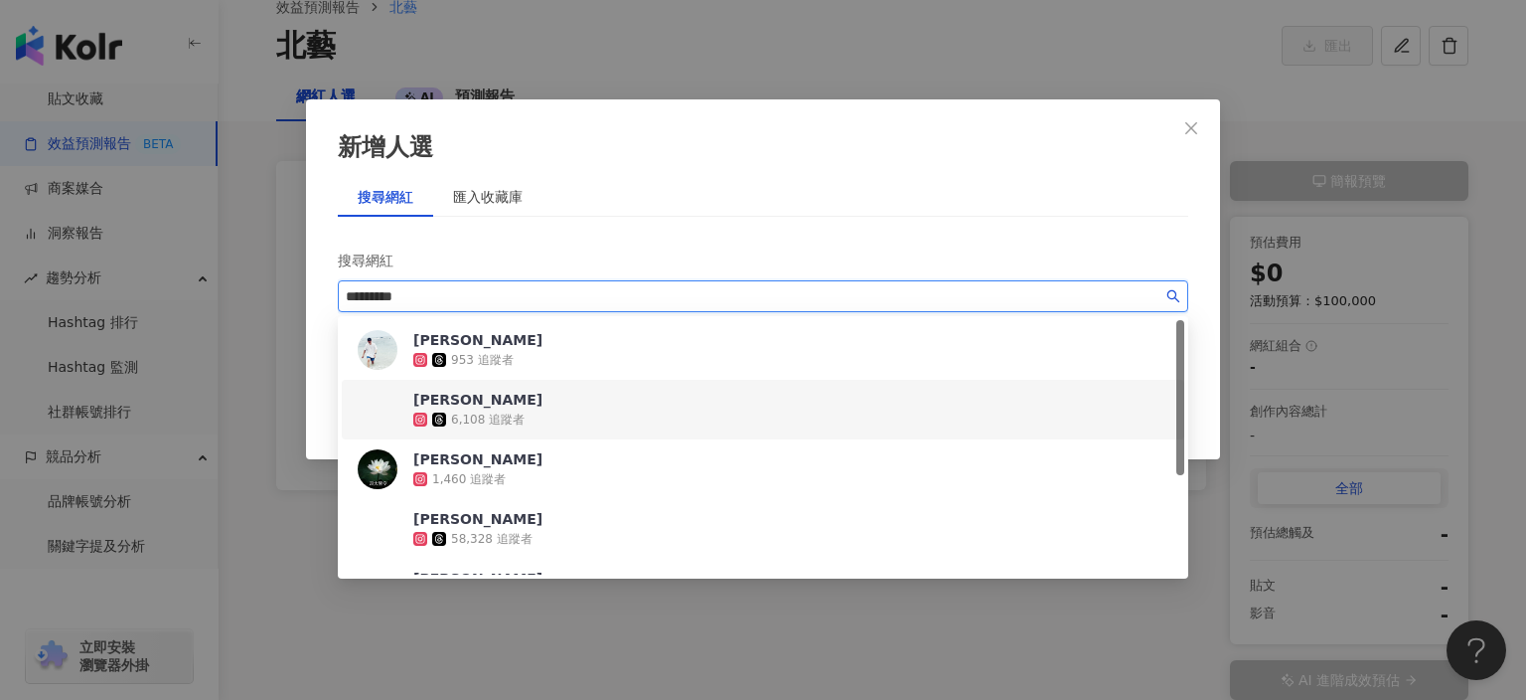
click at [367, 408] on img at bounding box center [378, 410] width 40 height 40
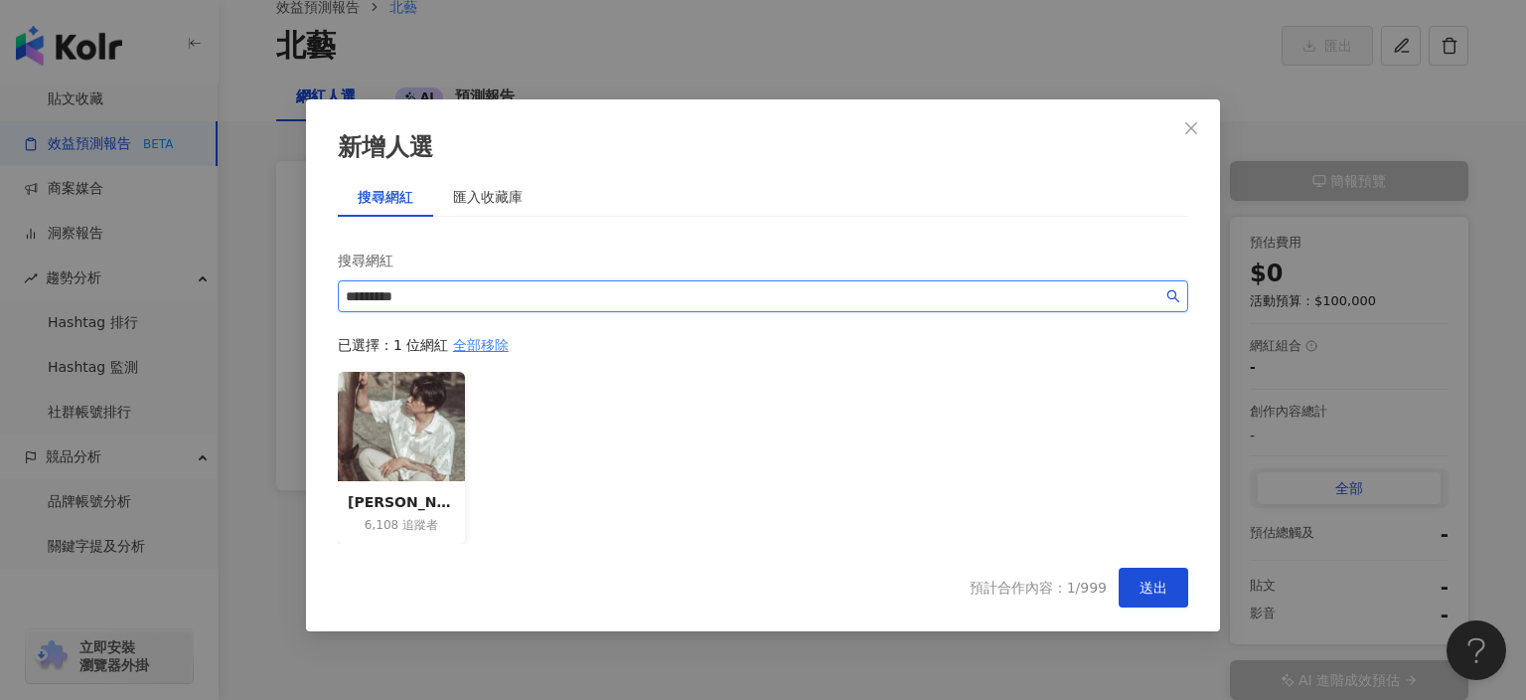
paste input "***"
paste input "****"
paste input "**********"
type input "*********"
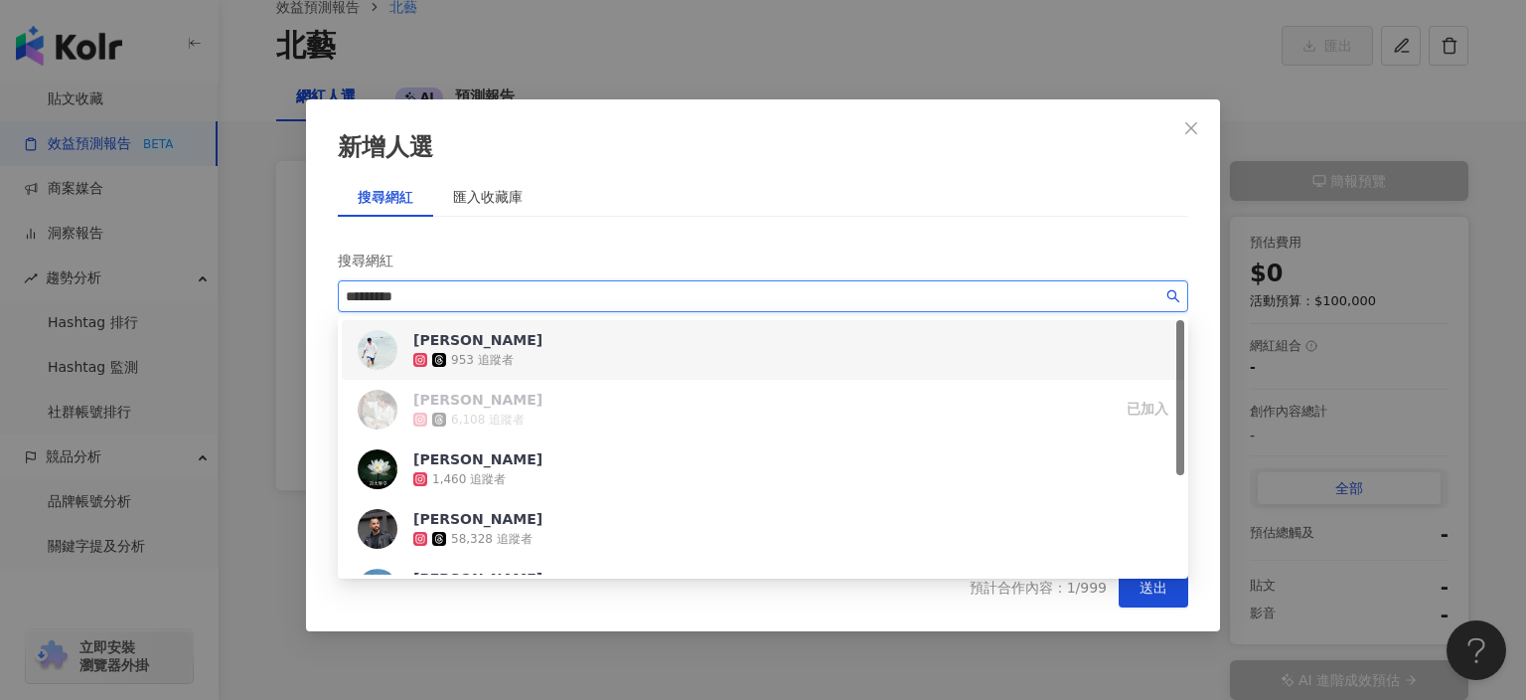
click at [422, 353] on icon at bounding box center [420, 360] width 14 height 14
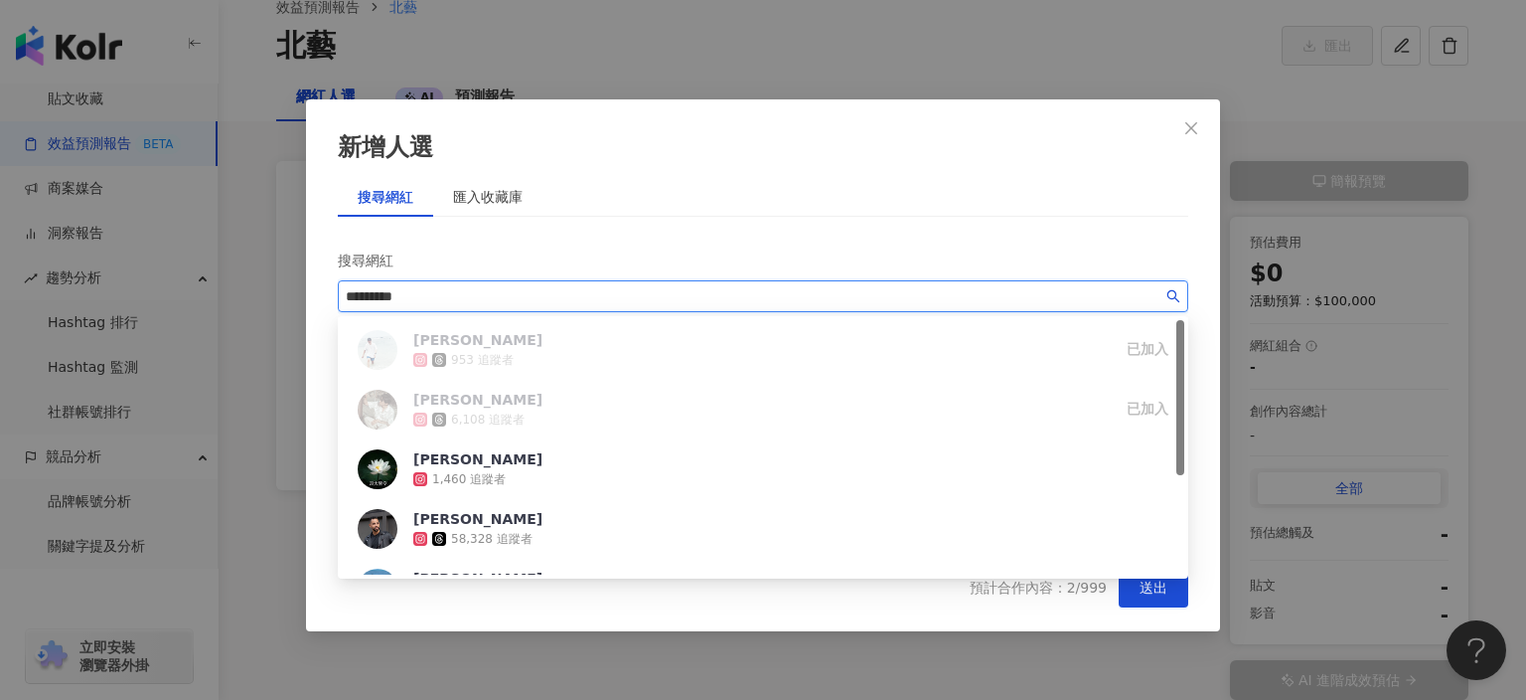
drag, startPoint x: 471, startPoint y: 303, endPoint x: 316, endPoint y: 296, distance: 155.2
click at [316, 296] on div "新增人選 搜尋網紅 匯入收藏庫 搜尋網紅 ********* 已選擇：2 位網紅 全部移除 Victor Lo 6,108 追蹤者 Victor Lo 953…" at bounding box center [763, 365] width 914 height 532
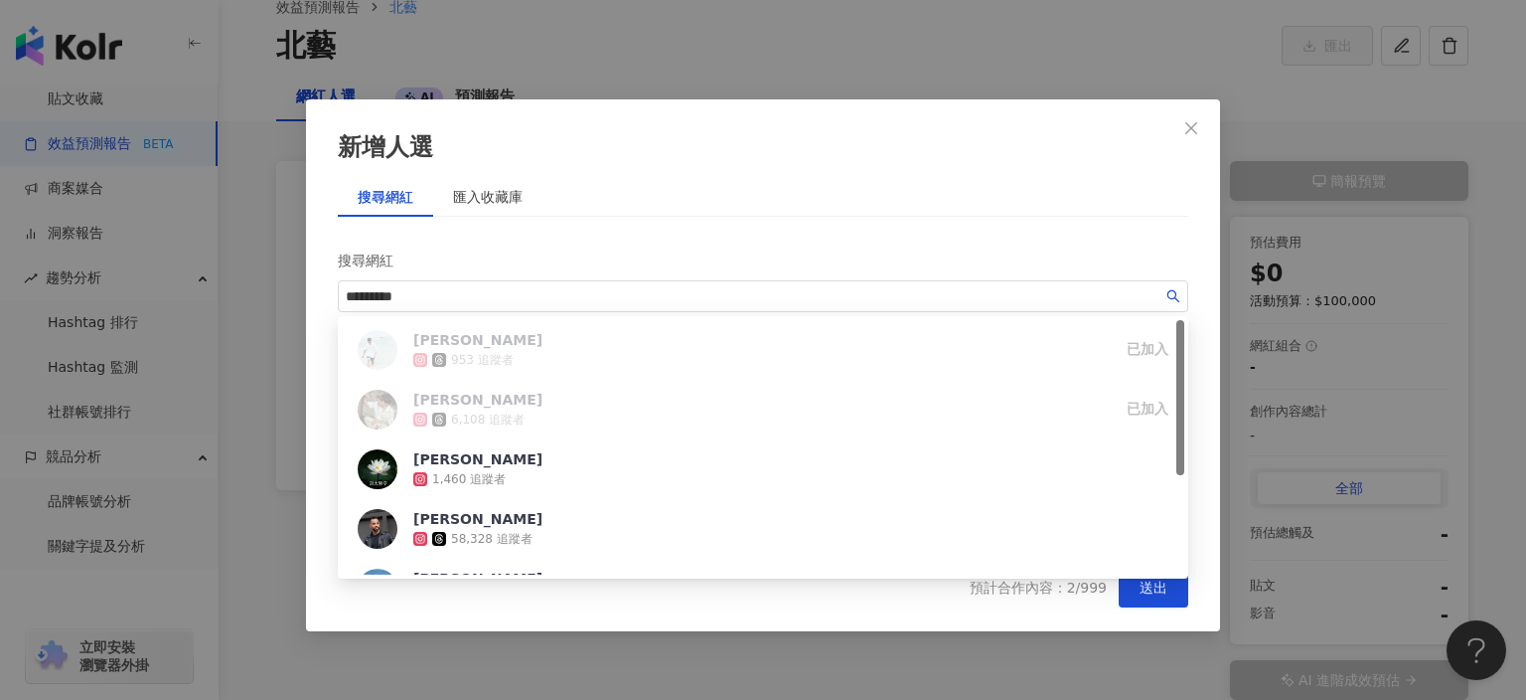
click at [304, 304] on div "新增人選 搜尋網紅 匯入收藏庫 搜尋網紅 ********* 已選擇：2 位網紅 全部移除 Victor Lo 6,108 追蹤者 Victor Lo 953…" at bounding box center [763, 350] width 1526 height 700
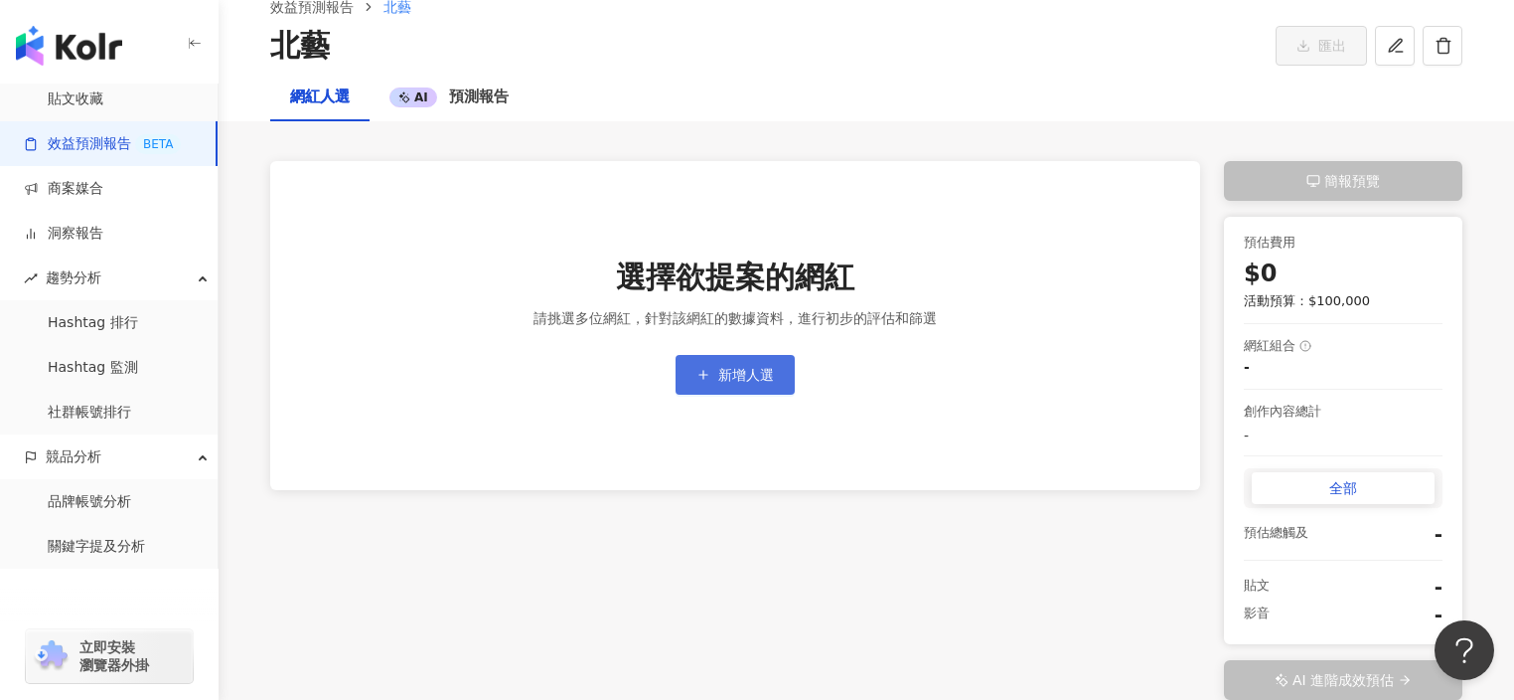
click at [732, 377] on span "新增人選" at bounding box center [746, 375] width 56 height 16
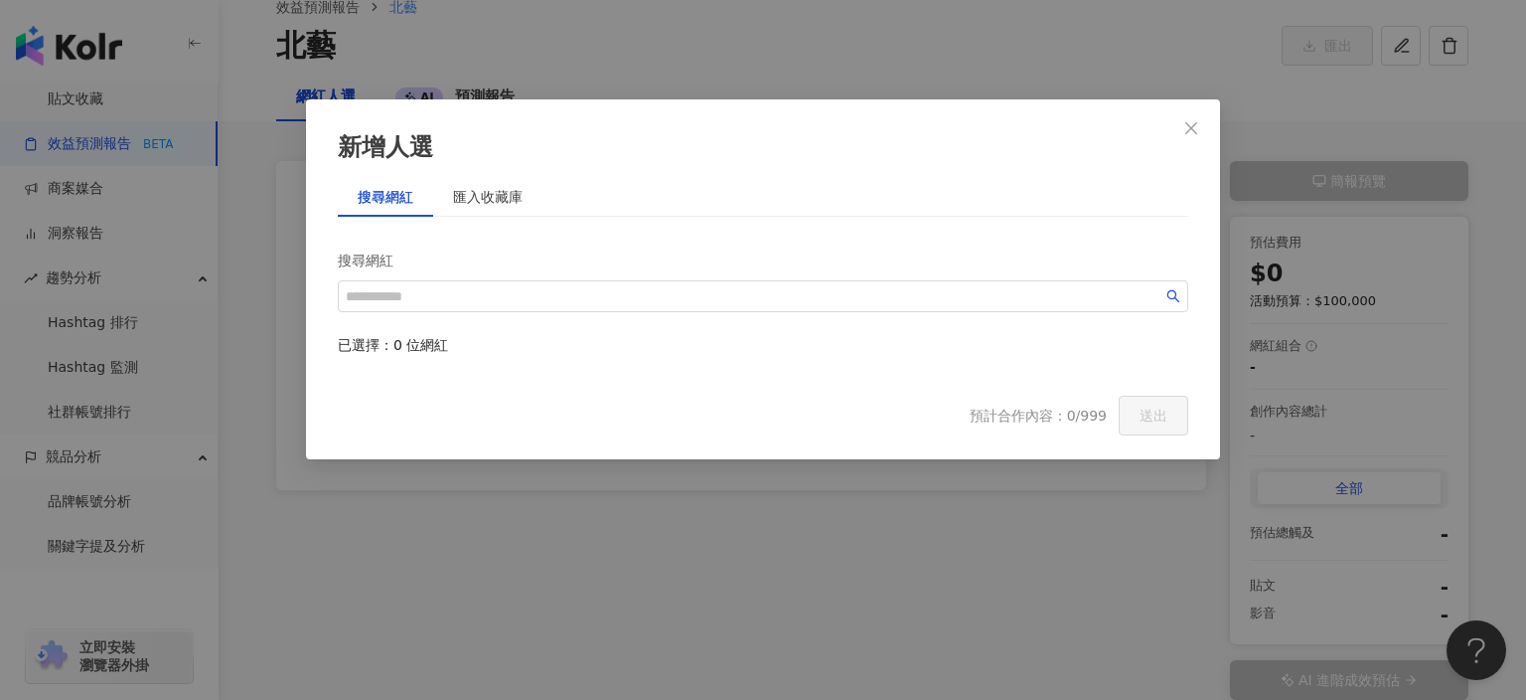
click at [680, 276] on div "搜尋網紅" at bounding box center [763, 260] width 851 height 40
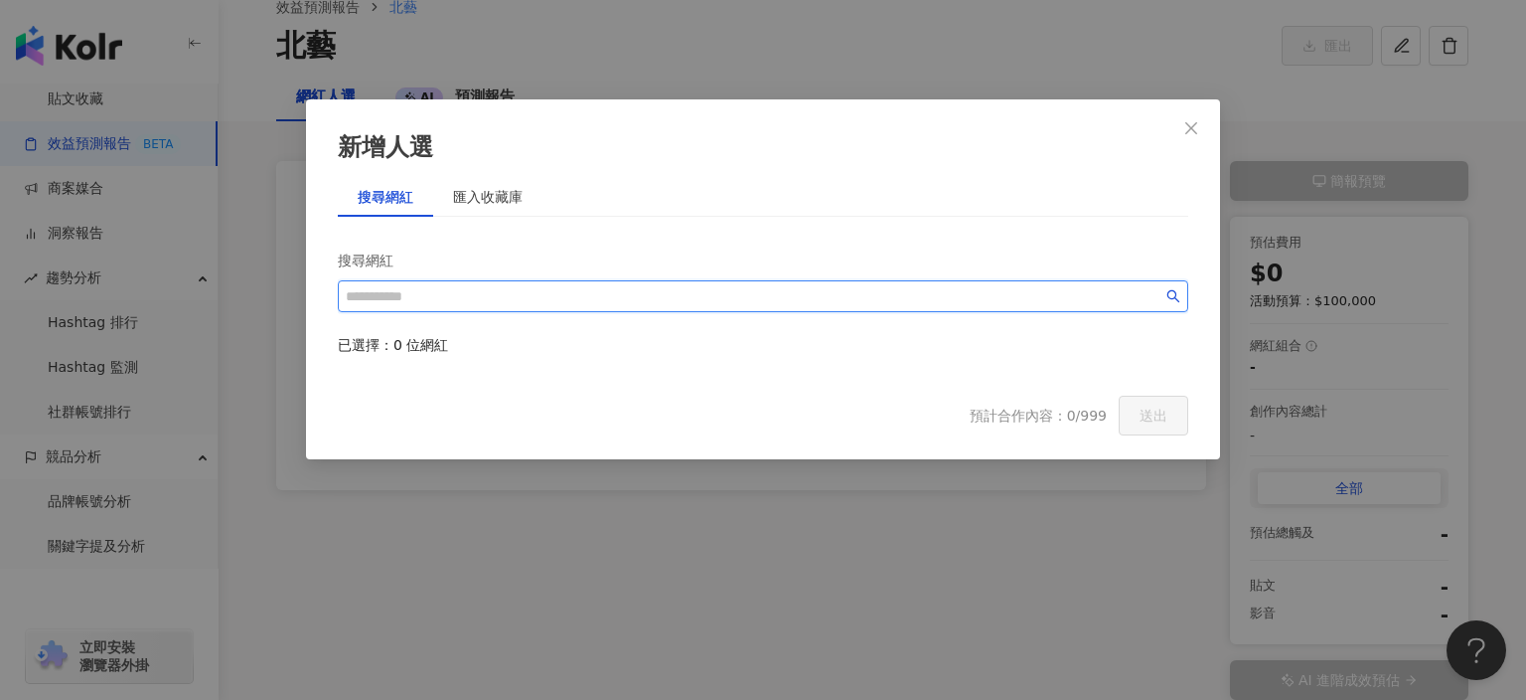
click at [676, 286] on input "search" at bounding box center [754, 296] width 817 height 22
type input "*"
paste input "*********"
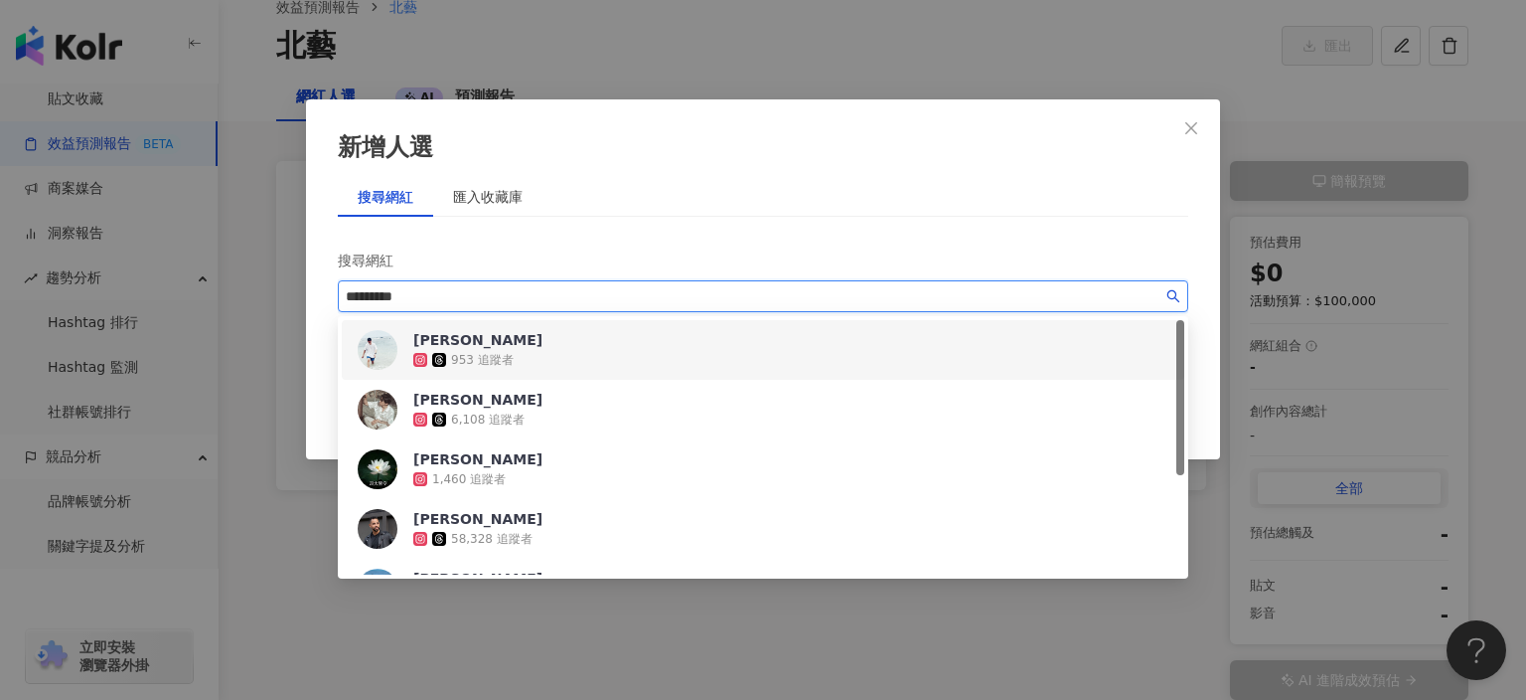
click at [426, 353] on icon at bounding box center [420, 360] width 14 height 14
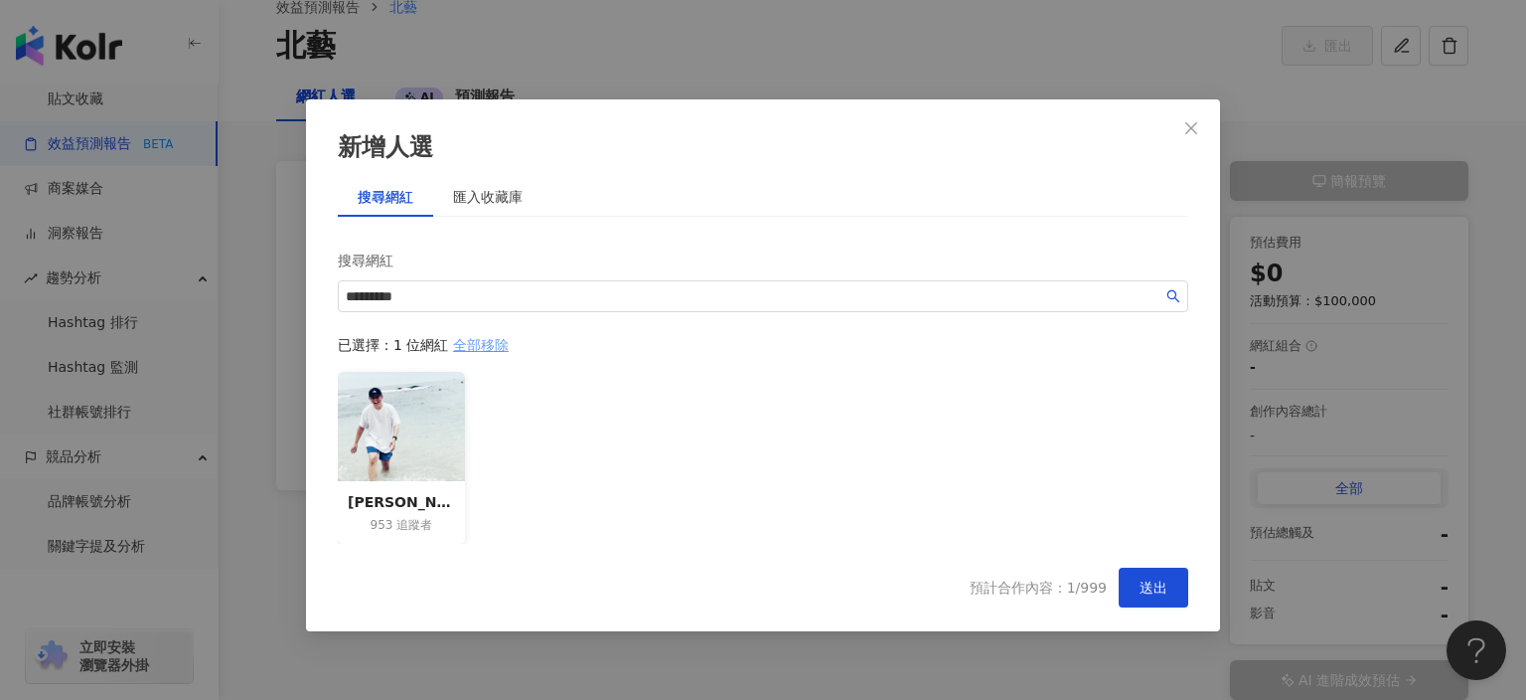
click at [470, 348] on span "全部移除" at bounding box center [481, 345] width 56 height 16
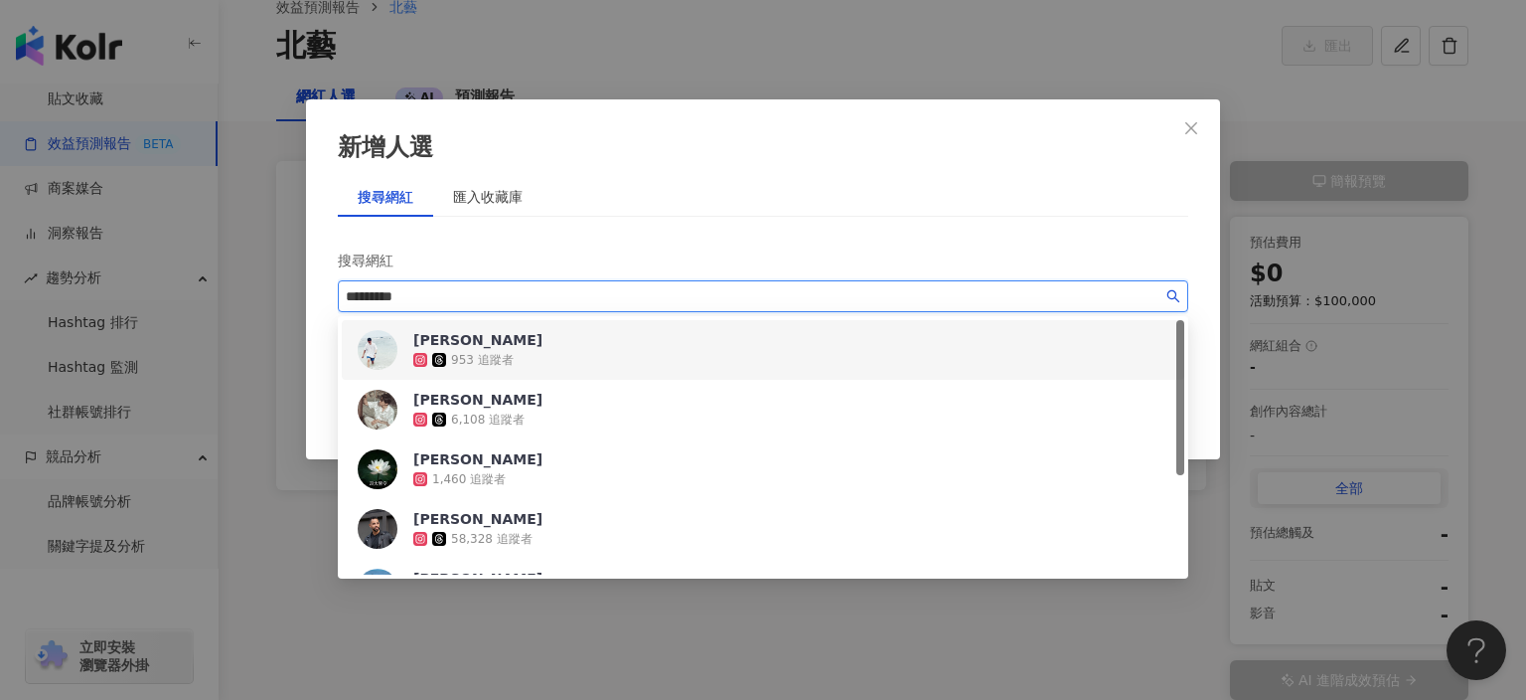
click at [463, 303] on input "*********" at bounding box center [754, 296] width 817 height 22
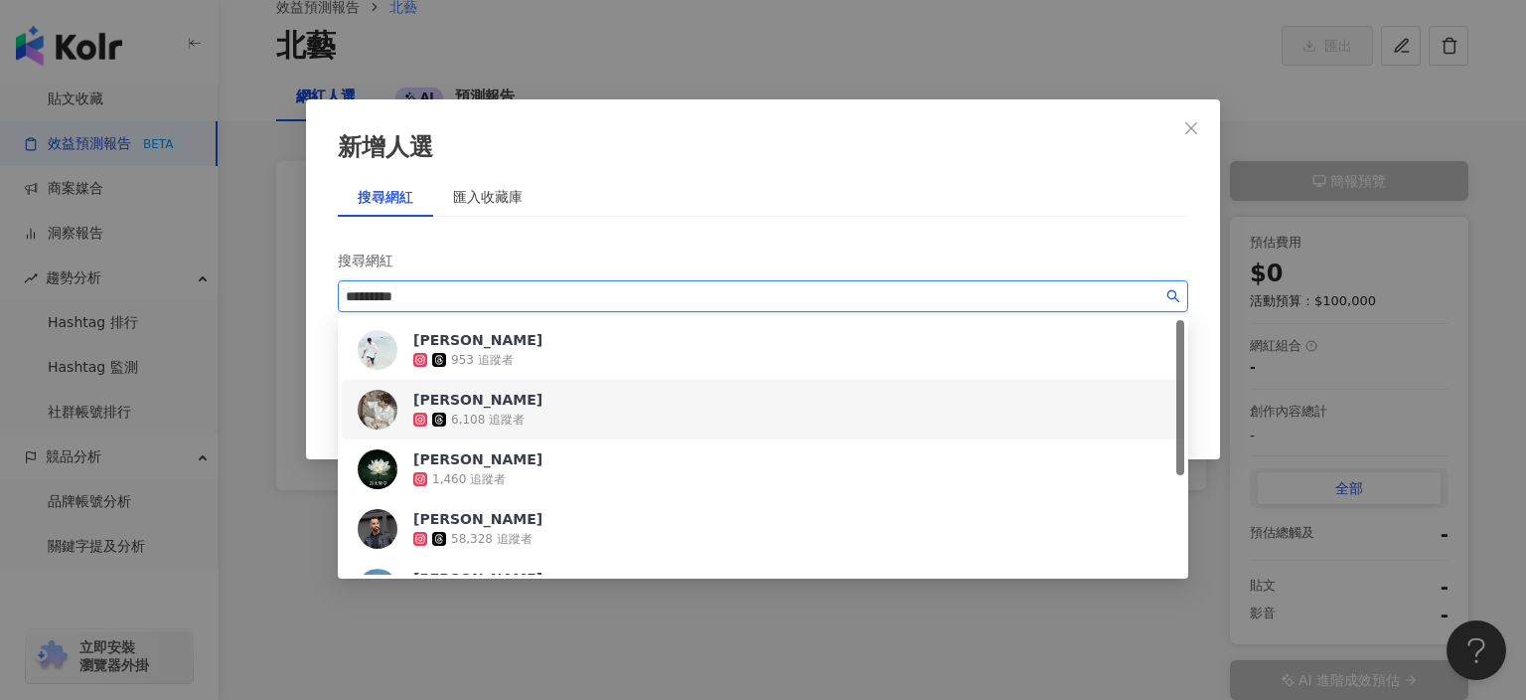
click at [459, 402] on div "Victor Lo" at bounding box center [477, 400] width 129 height 20
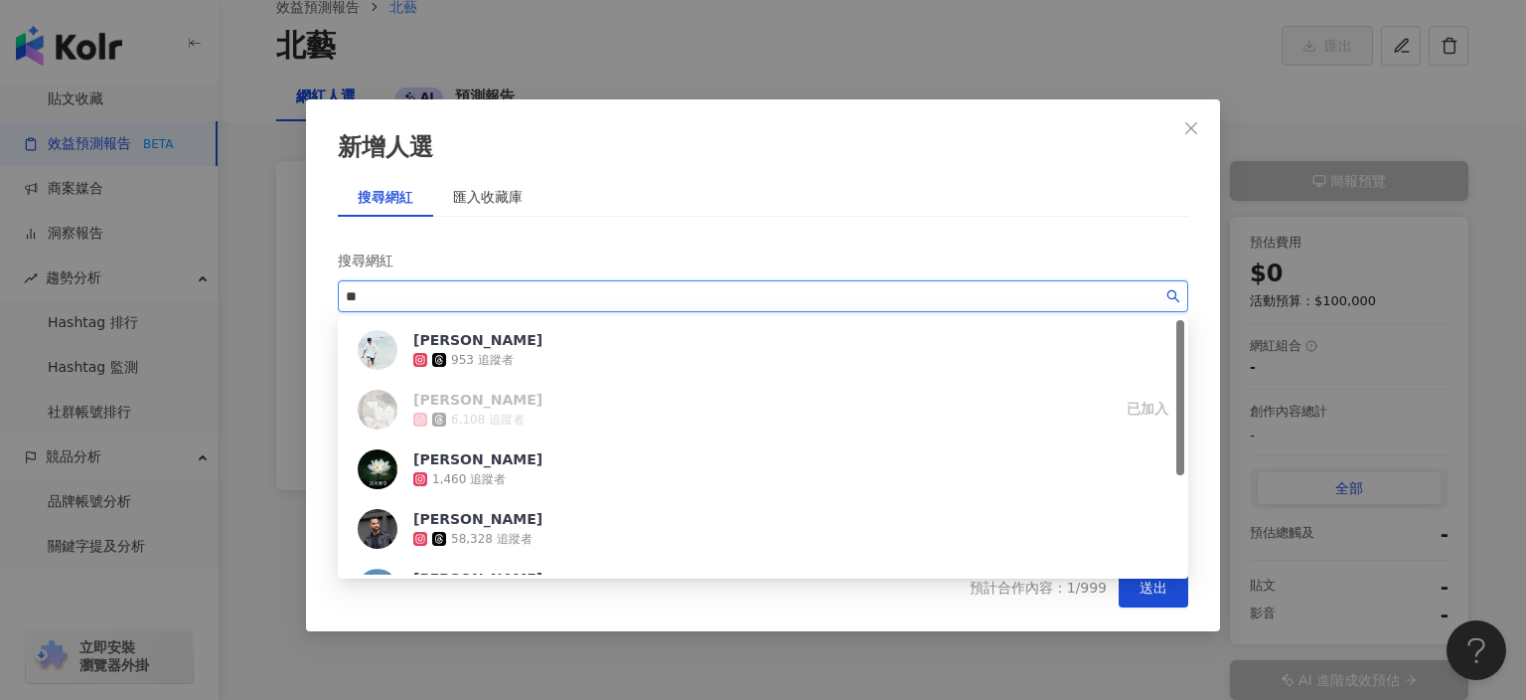
type input "*"
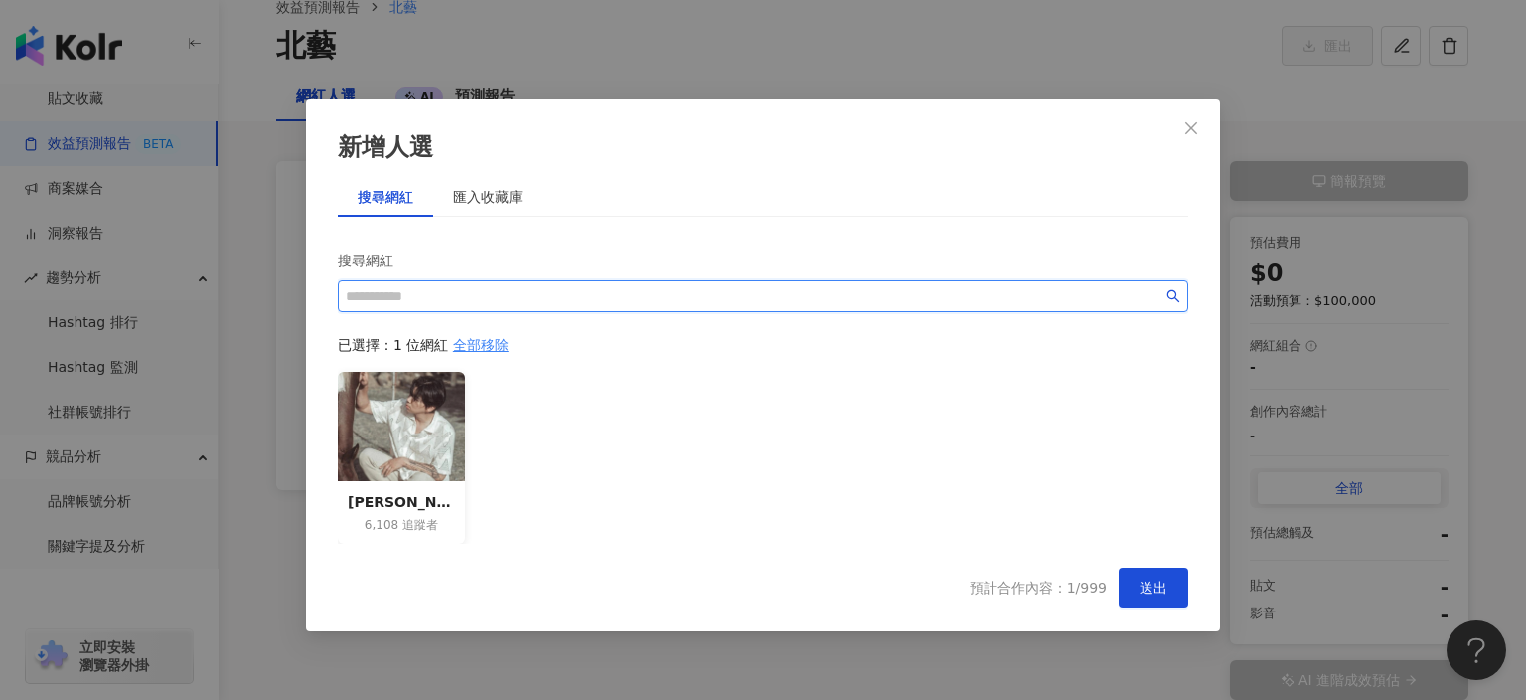
paste input "***"
type input "***"
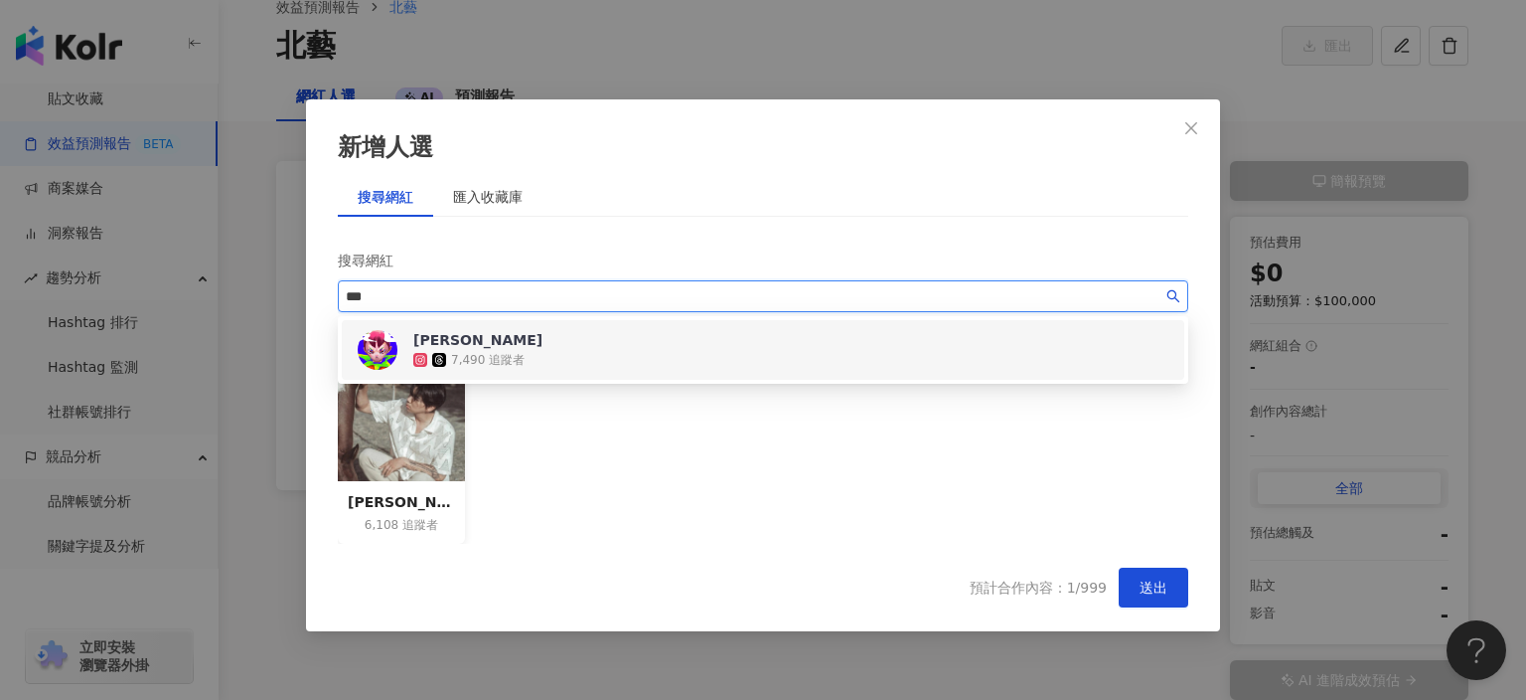
click at [356, 351] on div "陳青琳 7,490 追蹤者" at bounding box center [763, 350] width 819 height 48
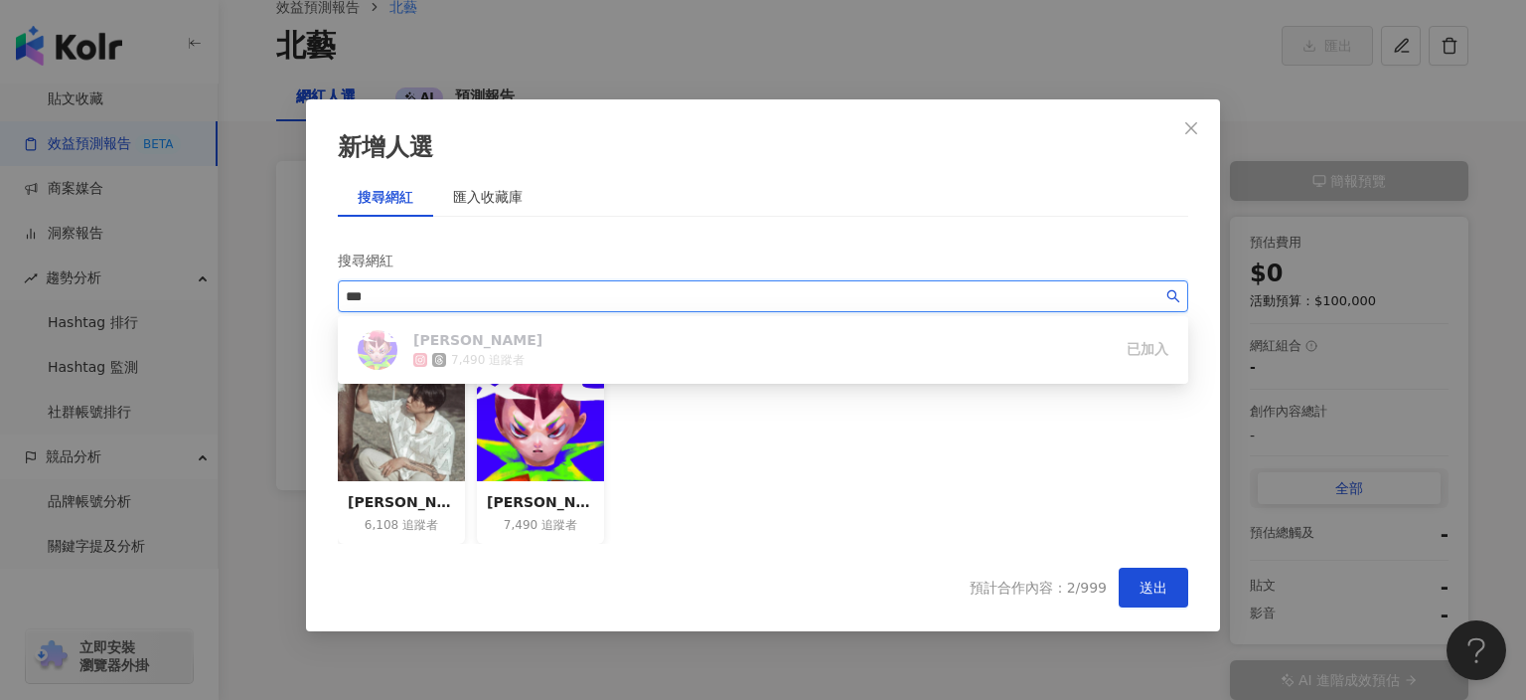
drag, startPoint x: 492, startPoint y: 296, endPoint x: 261, endPoint y: 294, distance: 230.6
click at [261, 294] on div "新增人選 搜尋網紅 匯入收藏庫 搜尋網紅 *** 已選擇：2 位網紅 全部移除 Victor Lo 6,108 追蹤者 陳青琳 7,490 追蹤者 預計合作內…" at bounding box center [763, 350] width 1526 height 700
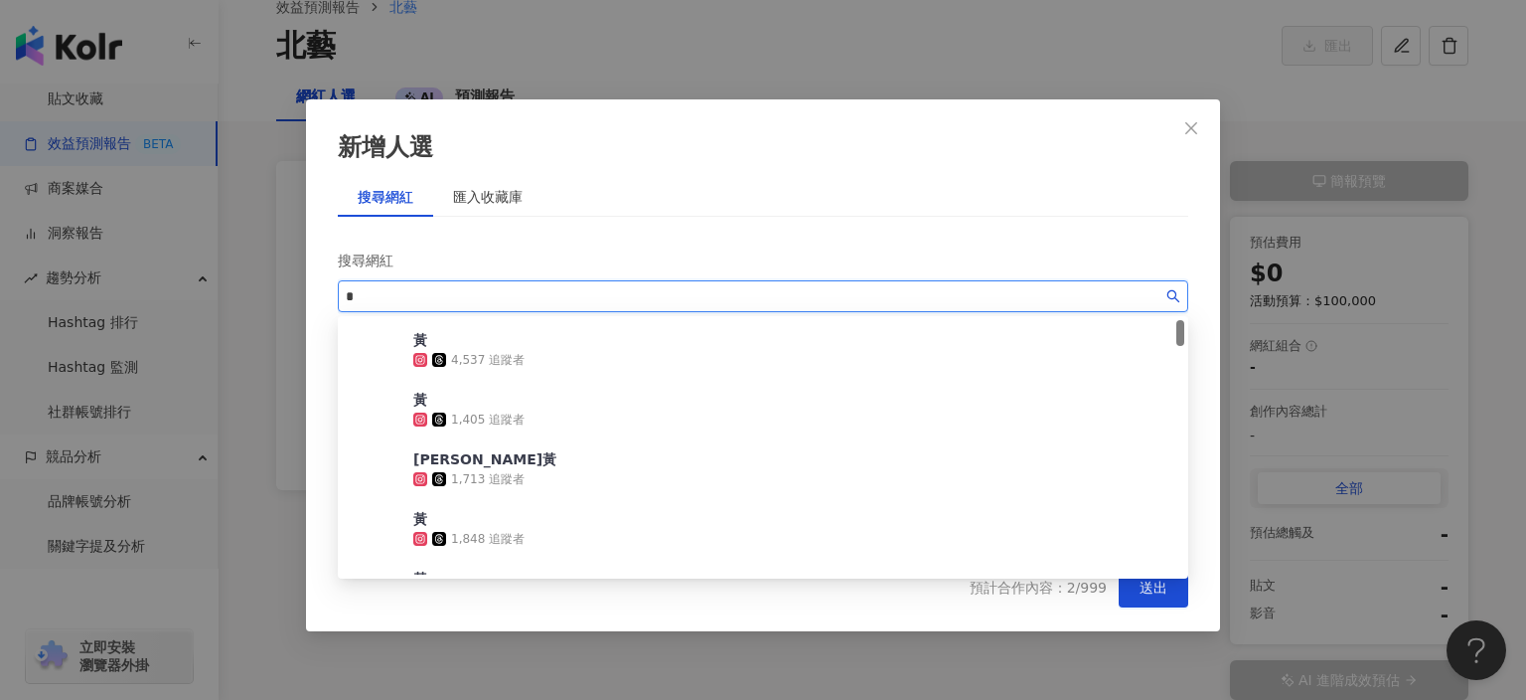
drag, startPoint x: 408, startPoint y: 298, endPoint x: 318, endPoint y: 292, distance: 90.6
click at [318, 292] on div "新增人選 搜尋網紅 匯入收藏庫 搜尋網紅 * 已選擇：2 位網紅 全部移除 Victor Lo 6,108 追蹤者 陳青琳 7,490 追蹤者 預計合作內容：…" at bounding box center [763, 365] width 914 height 532
paste input "**"
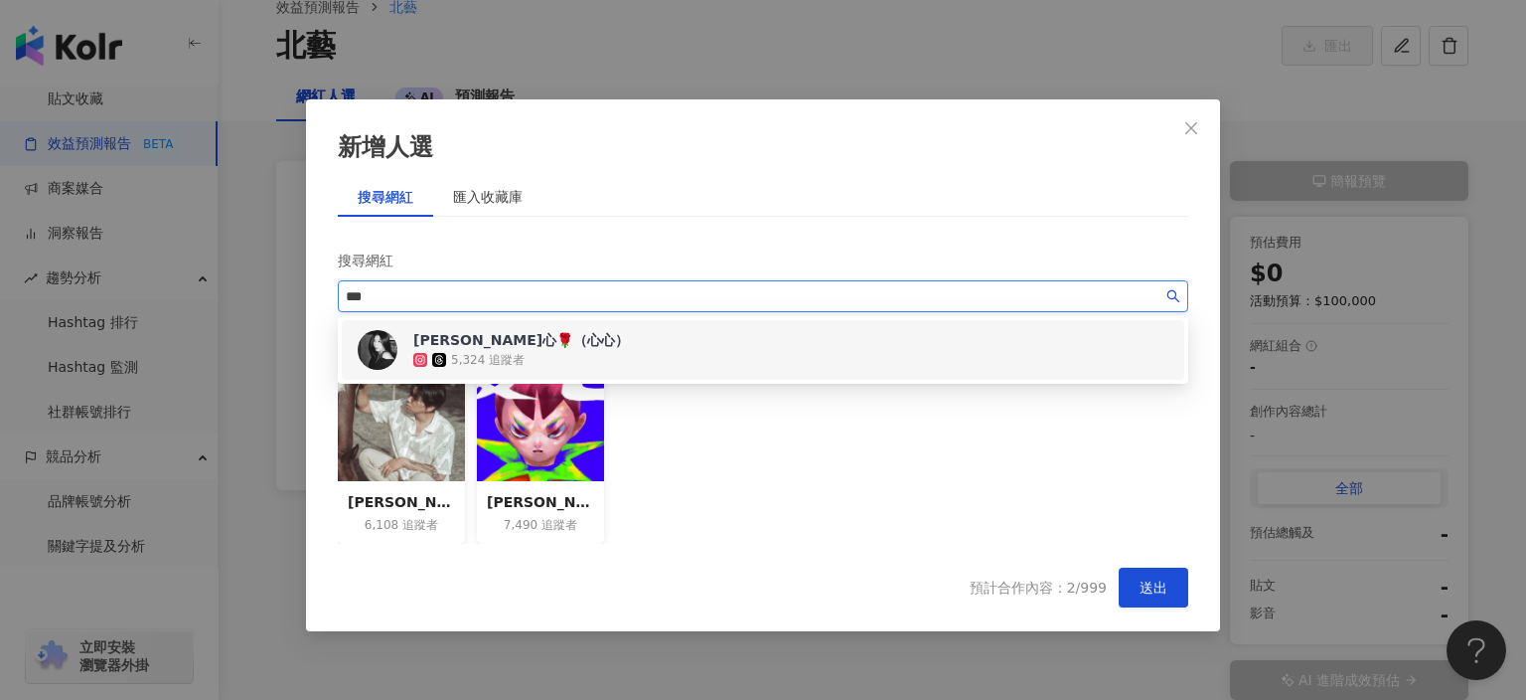
click at [394, 352] on img at bounding box center [378, 350] width 40 height 40
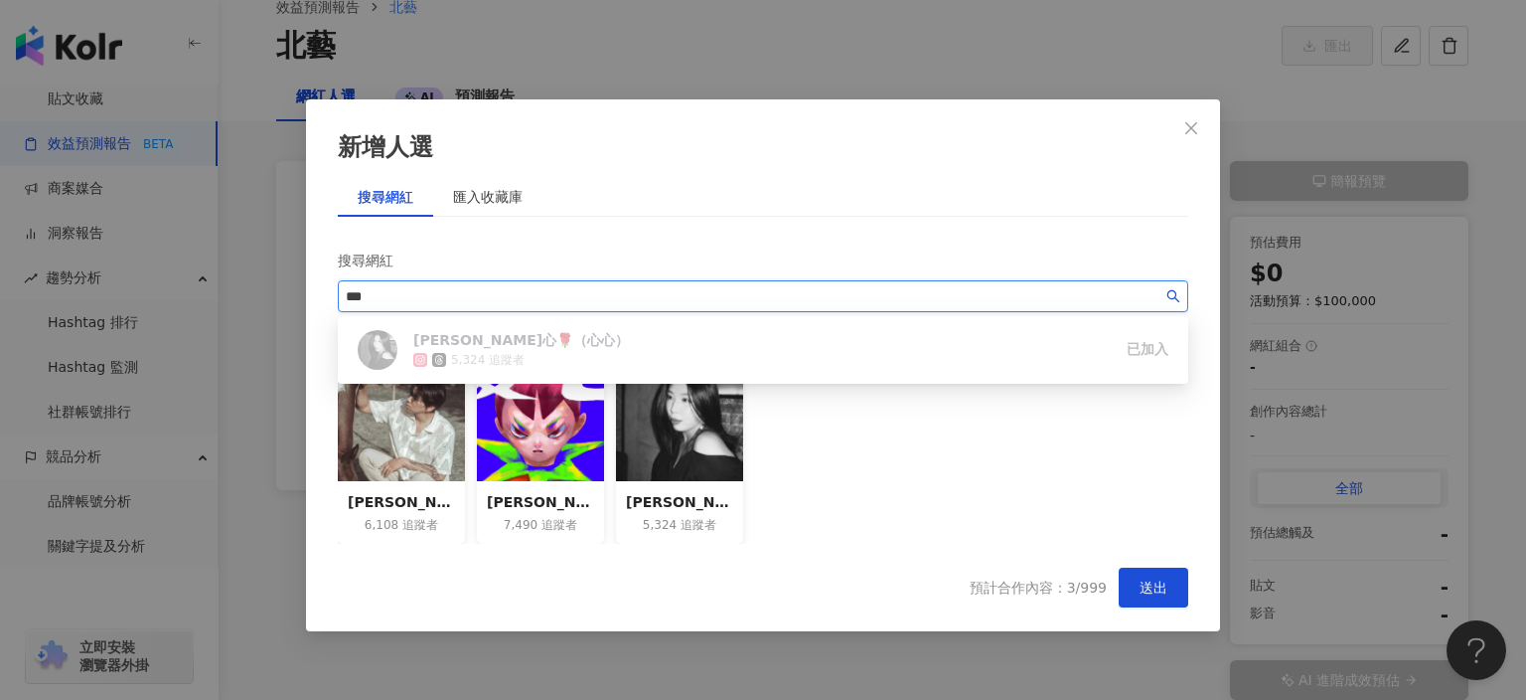
drag, startPoint x: 457, startPoint y: 293, endPoint x: 296, endPoint y: 291, distance: 161.0
click at [296, 291] on div "新增人選 搜尋網紅 匯入收藏庫 搜尋網紅 *** 已選擇：3 位網紅 全部移除 Victor Lo 6,108 追蹤者 陳青琳 7,490 追蹤者 黃暘心🌹（…" at bounding box center [763, 350] width 1526 height 700
paste input "search"
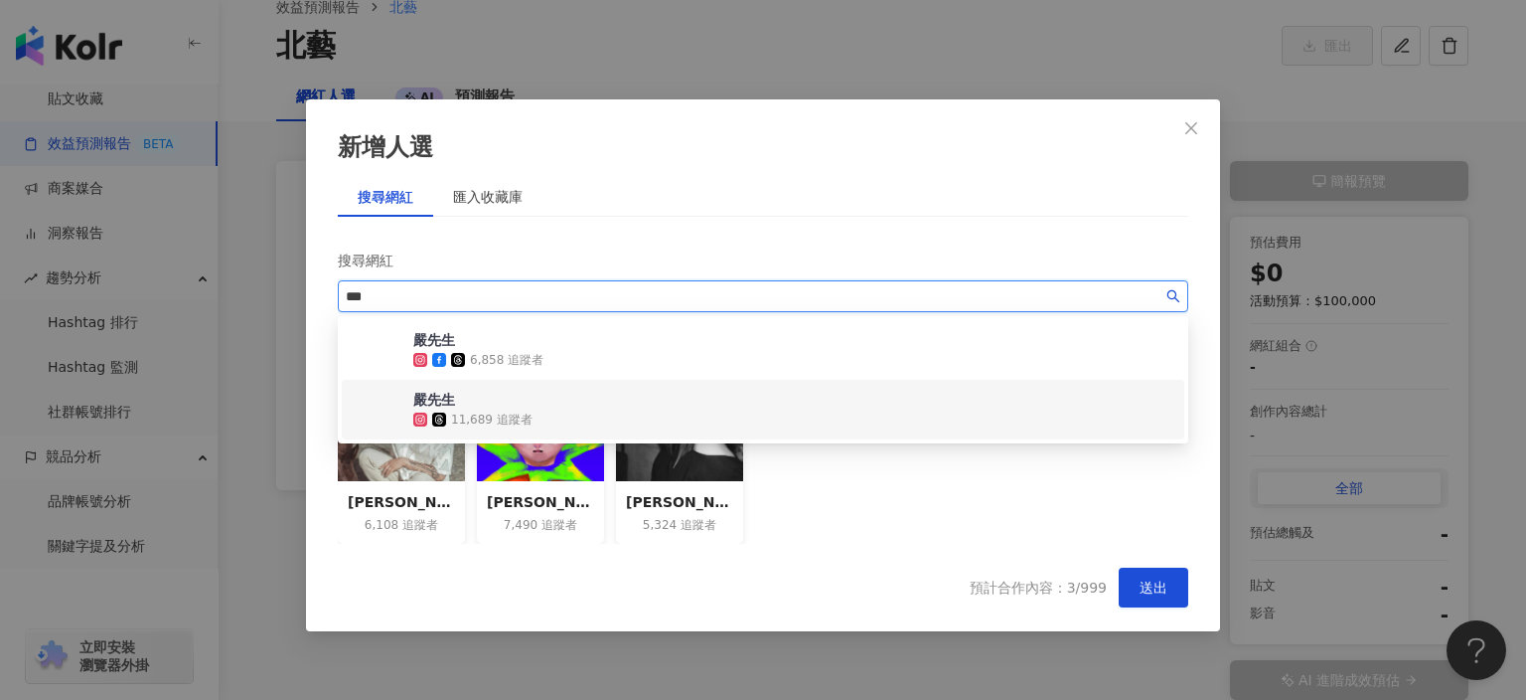
click at [365, 418] on img at bounding box center [378, 410] width 40 height 40
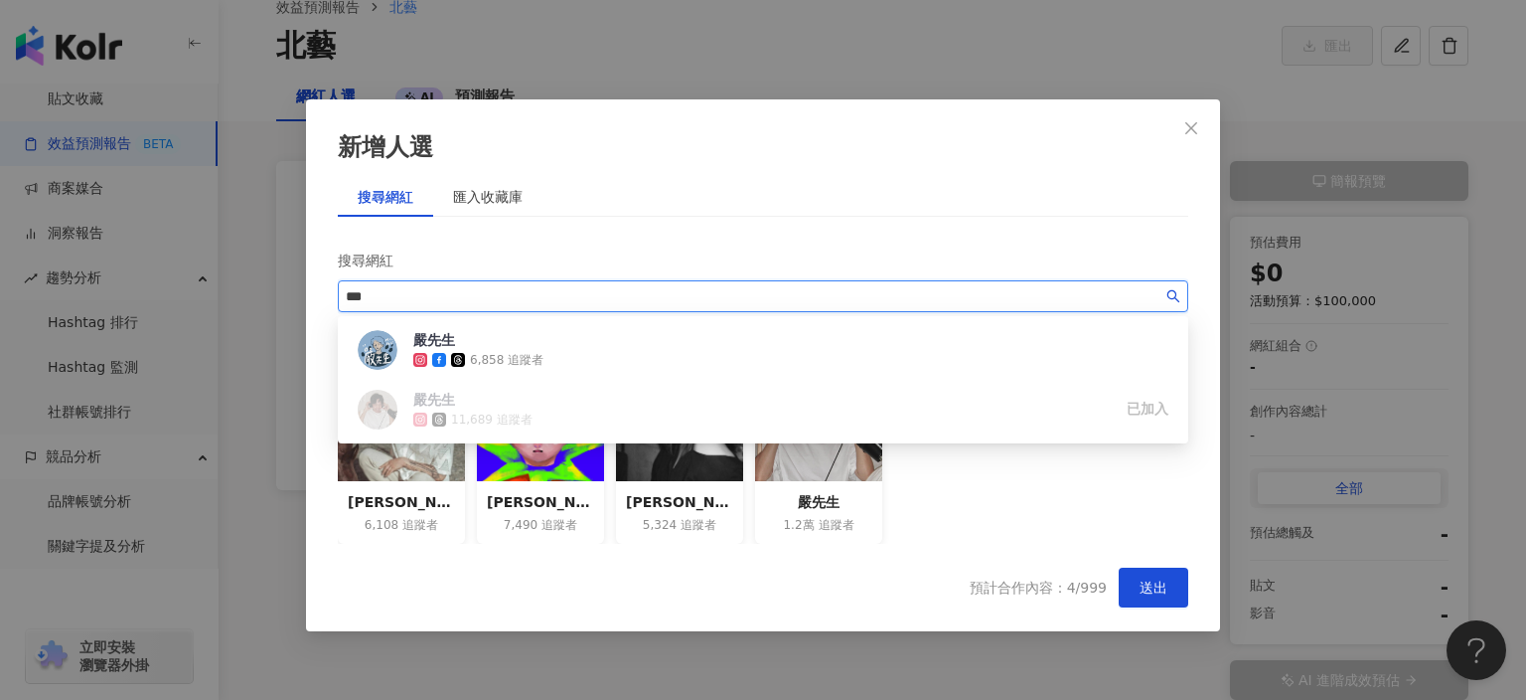
drag, startPoint x: 495, startPoint y: 292, endPoint x: 291, endPoint y: 274, distance: 204.5
click at [291, 274] on div "新增人選 搜尋網紅 匯入收藏庫 搜尋網紅 *** 已選擇：4 位網紅 全部移除 Victor Lo 6,108 追蹤者 陳青琳 7,490 追蹤者 黃暘心🌹（…" at bounding box center [763, 350] width 1526 height 700
paste input "search"
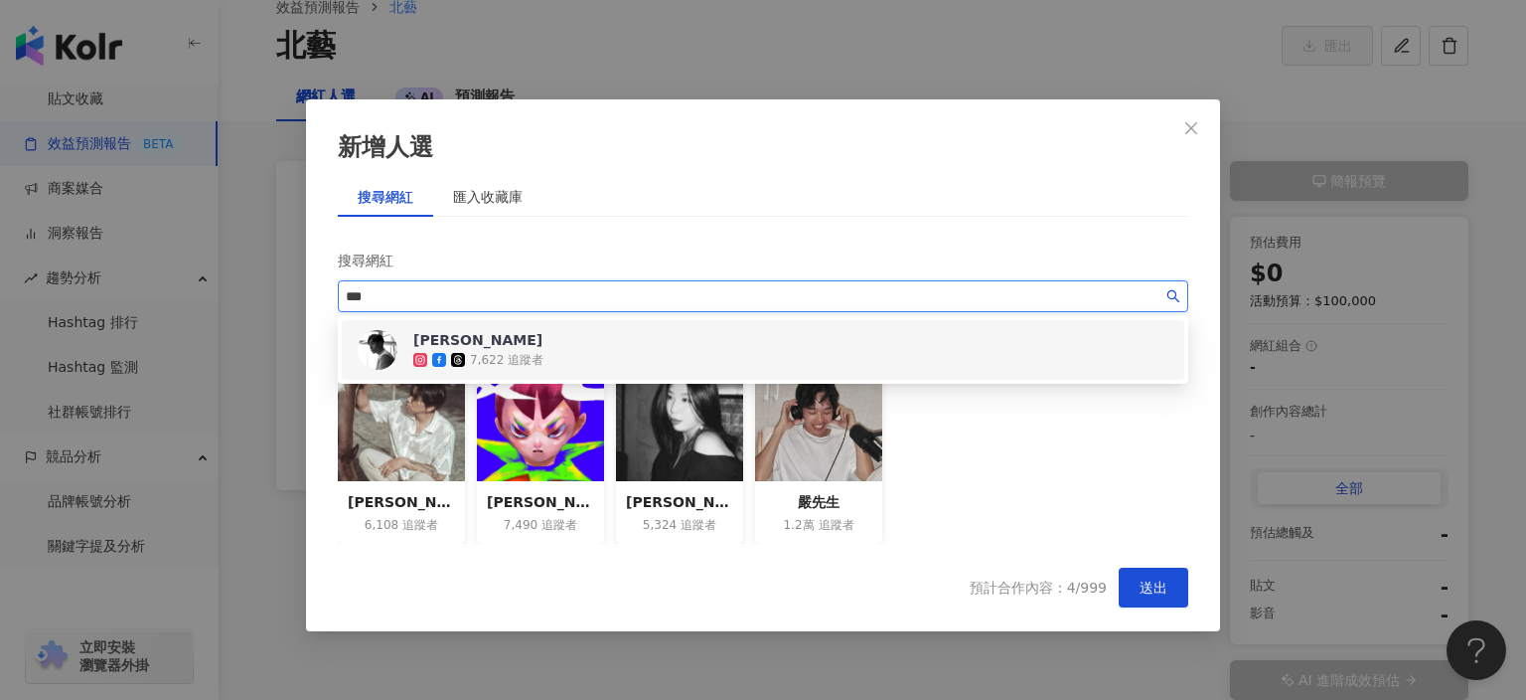
click at [514, 347] on div "楊迦恩" at bounding box center [478, 340] width 130 height 20
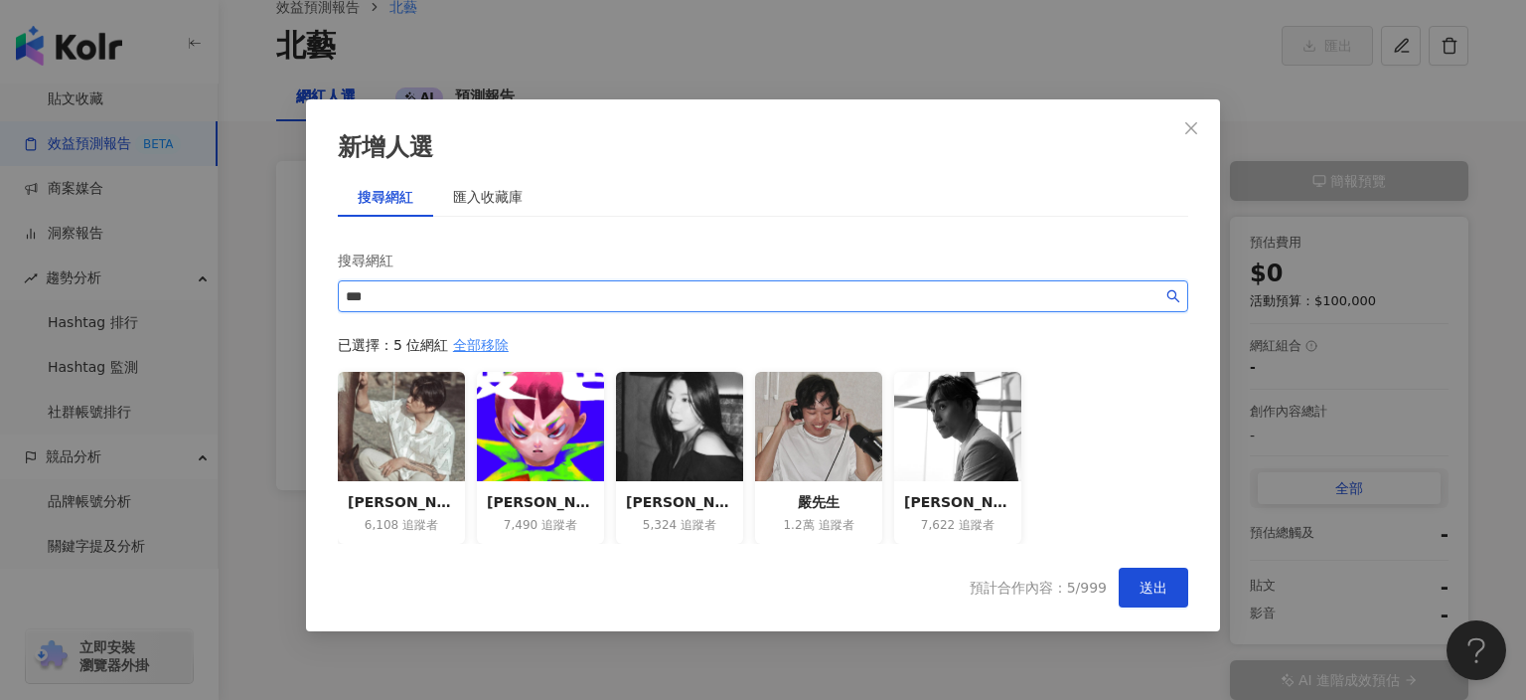
click at [540, 292] on input "***" at bounding box center [754, 296] width 817 height 22
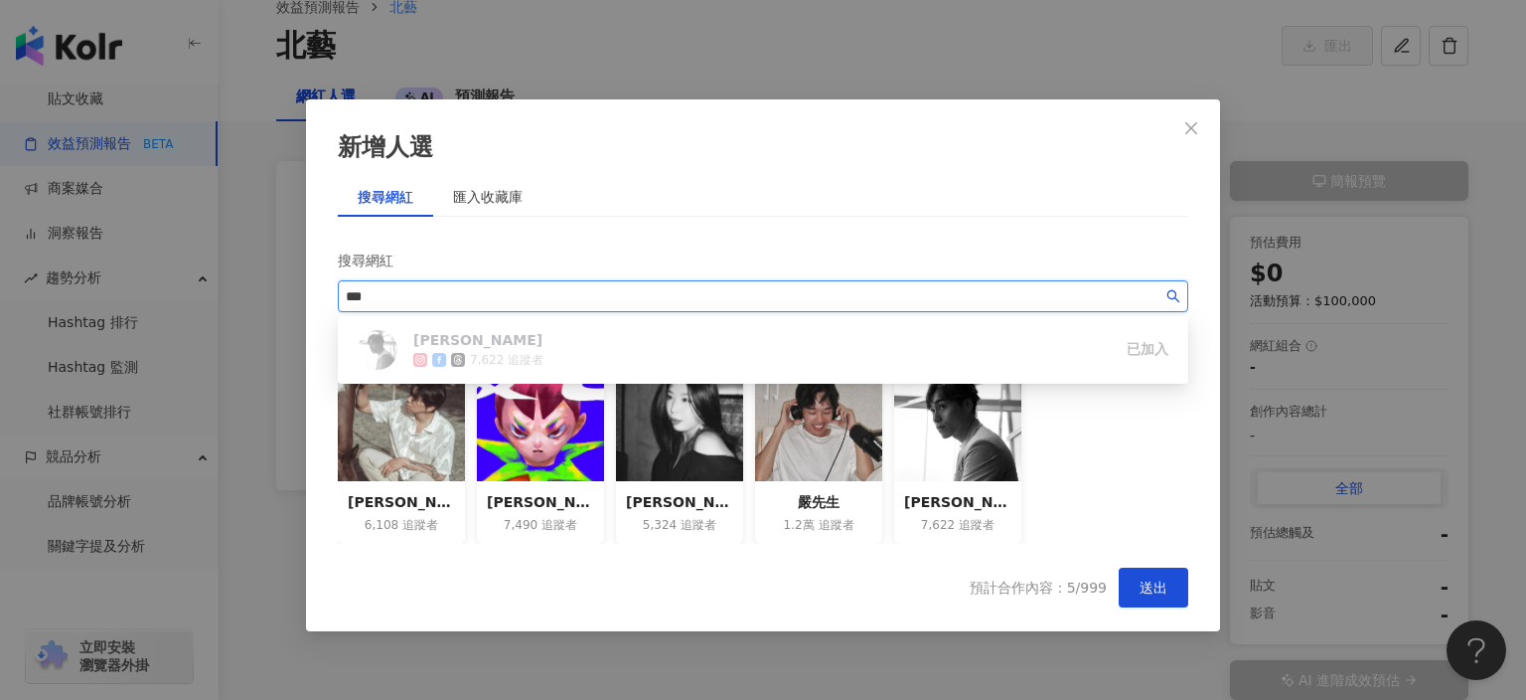
drag, startPoint x: 465, startPoint y: 290, endPoint x: 305, endPoint y: 291, distance: 160.0
click at [306, 291] on div "新增人選 搜尋網紅 匯入收藏庫 搜尋網紅 *** 已選擇：5 位網紅 全部移除 Victor Lo 6,108 追蹤者 陳青琳 7,490 追蹤者 黃暘心🌹（…" at bounding box center [763, 365] width 914 height 532
paste input "*****"
type input "********"
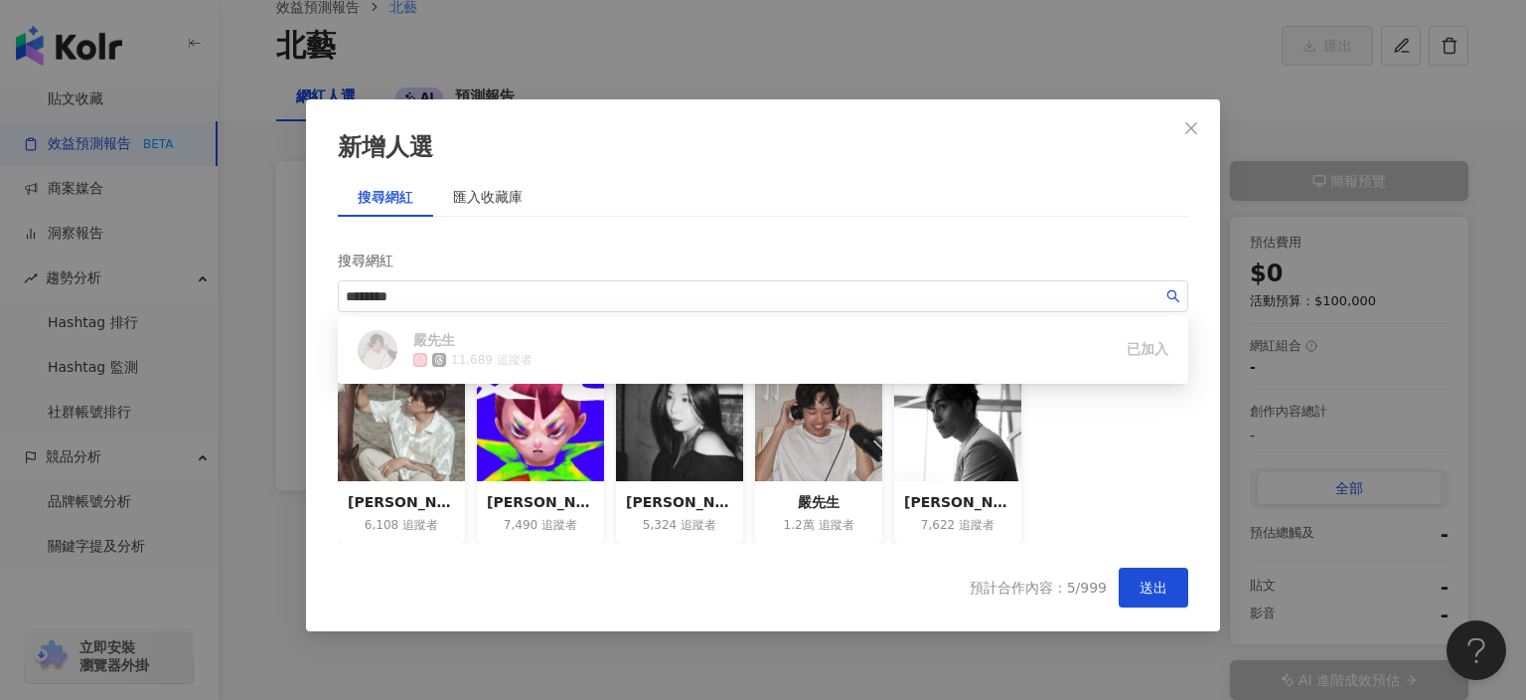
click at [571, 252] on div "搜尋網紅" at bounding box center [763, 260] width 851 height 40
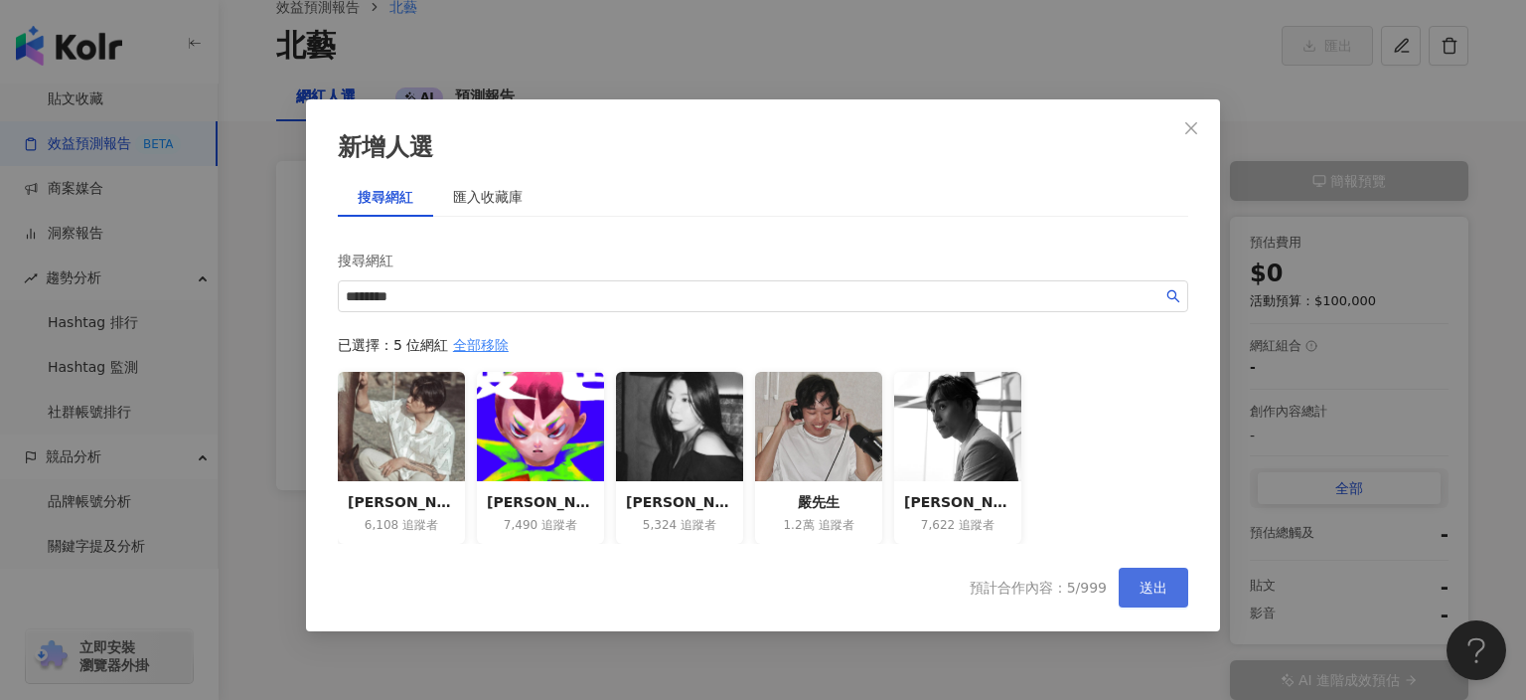
click at [1156, 582] on span "送出" at bounding box center [1154, 587] width 28 height 16
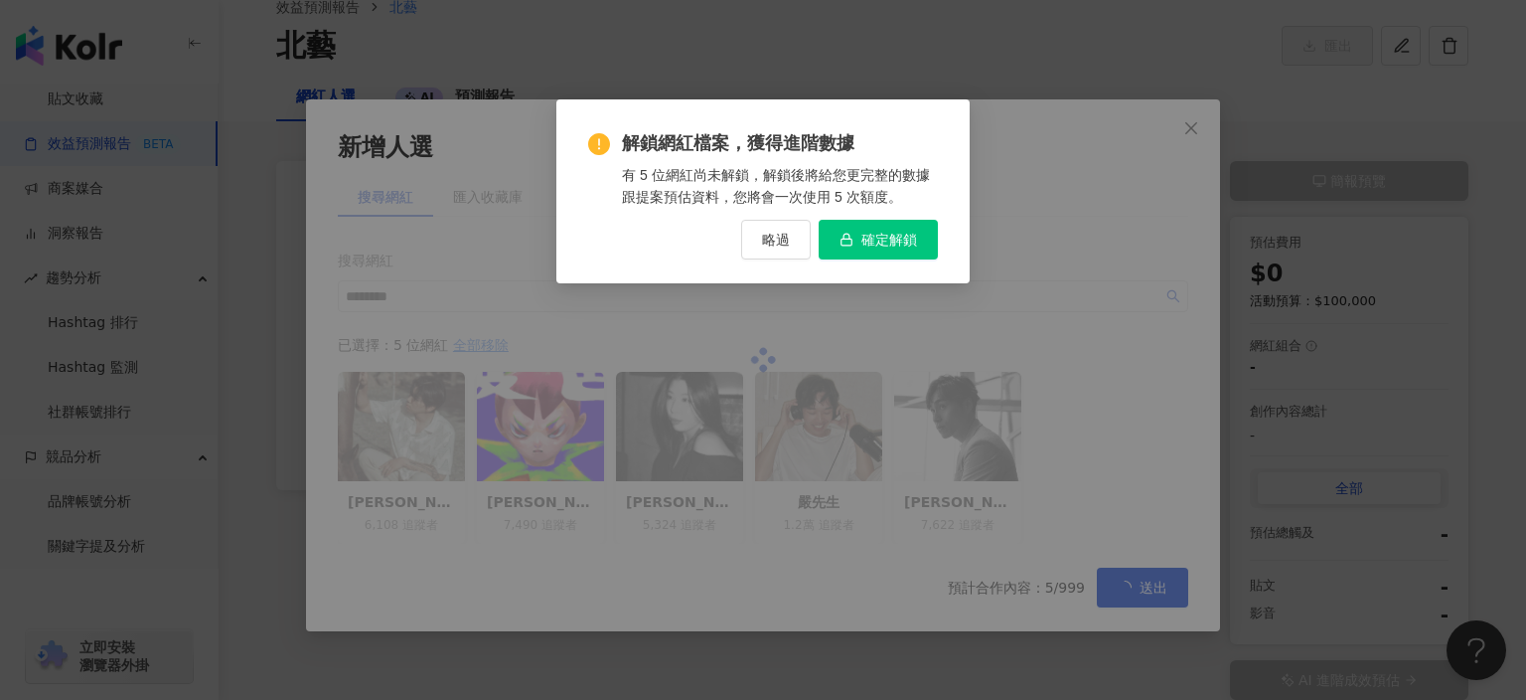
click at [912, 241] on span "確定解鎖" at bounding box center [890, 240] width 56 height 16
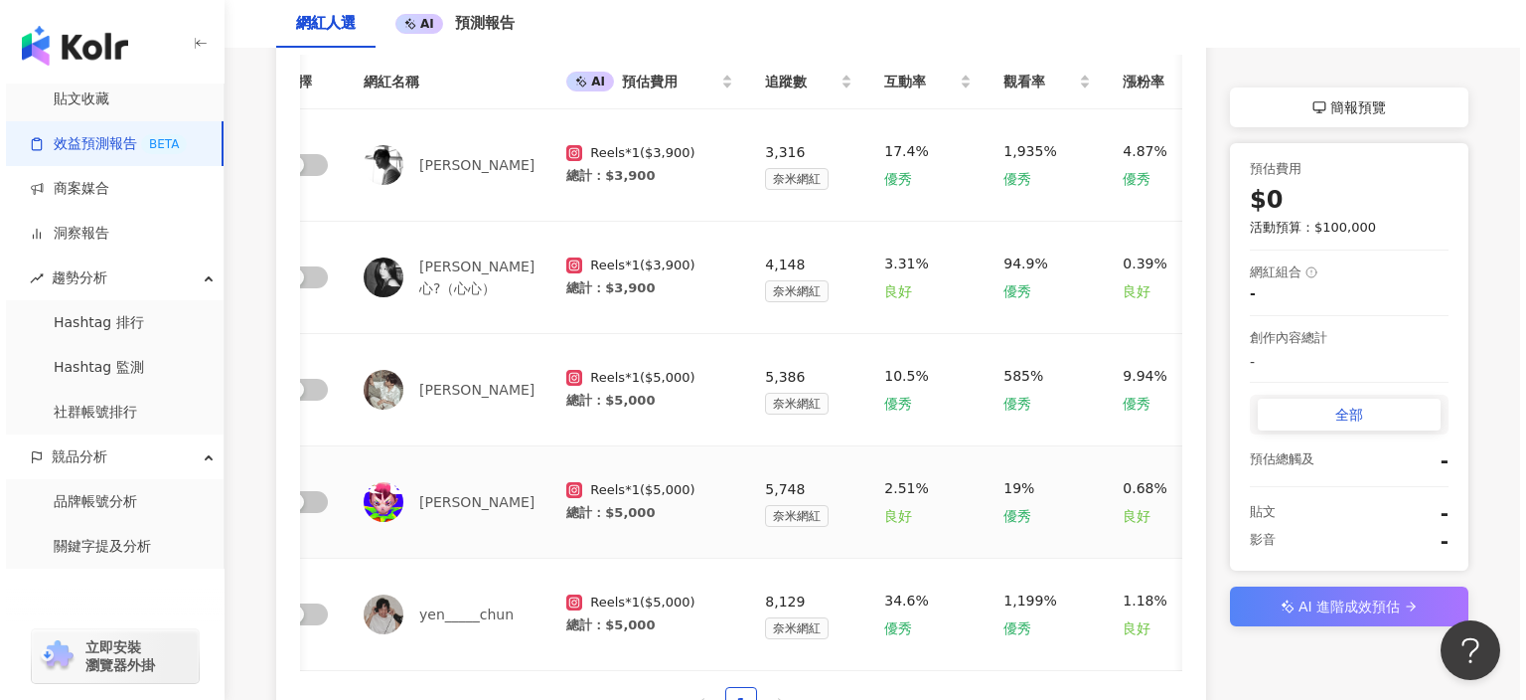
scroll to position [0, 0]
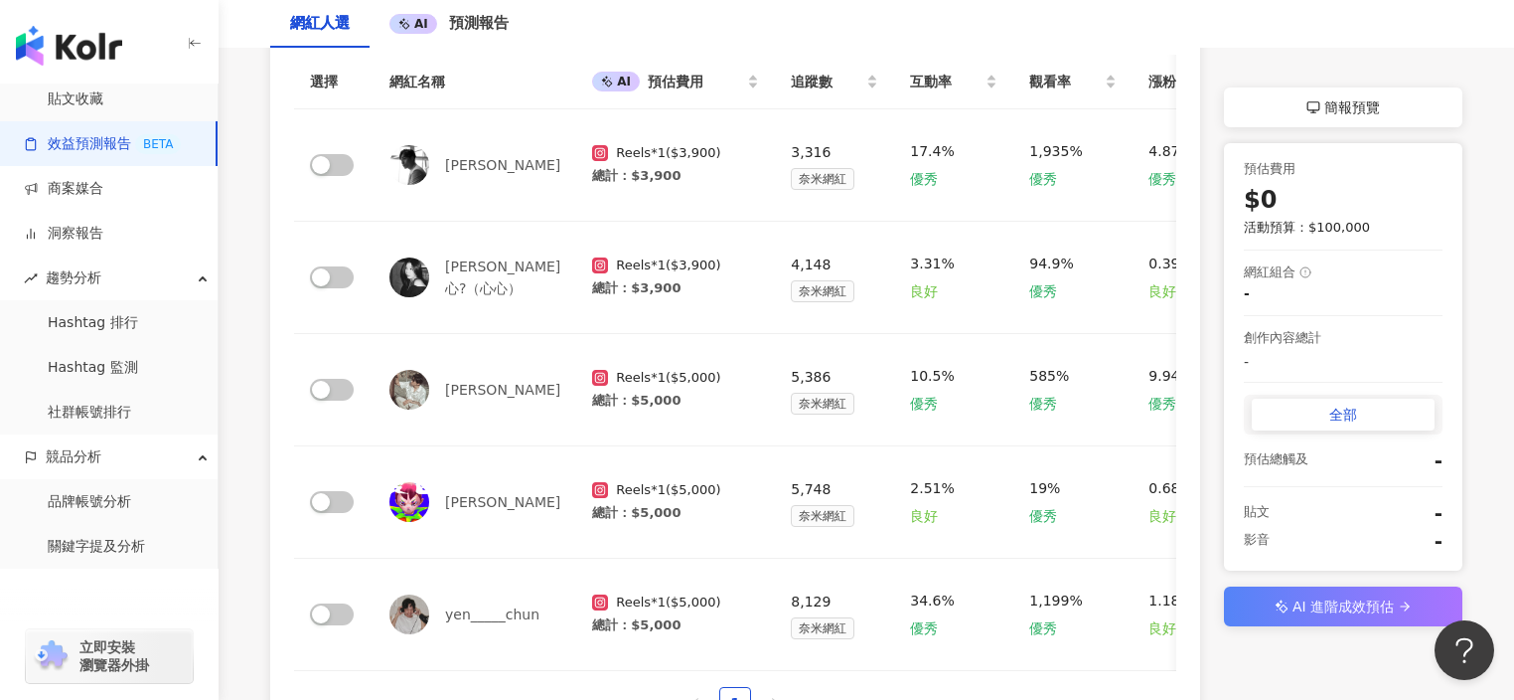
click at [1299, 106] on div "簡報預覽" at bounding box center [1343, 107] width 238 height 40
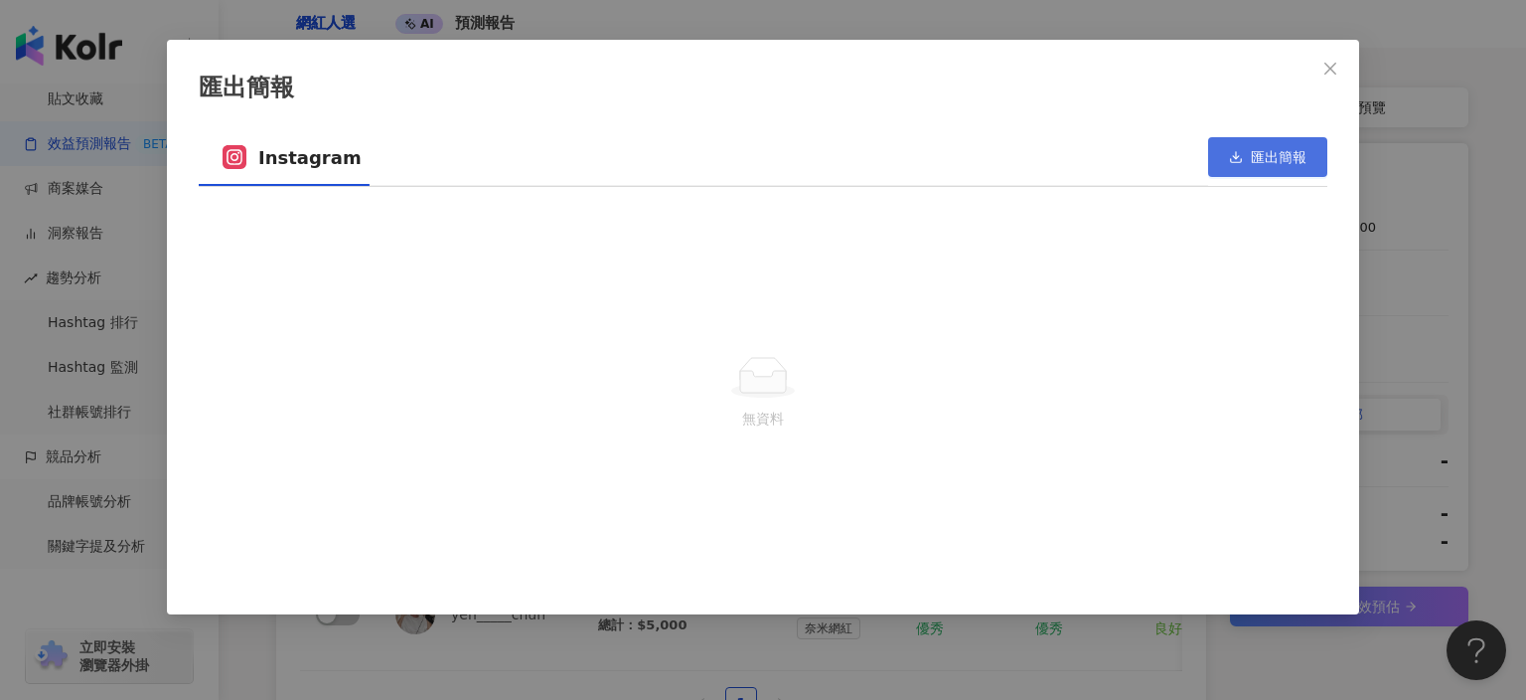
click at [1251, 153] on span "匯出簡報" at bounding box center [1279, 157] width 56 height 16
click at [1260, 147] on button "匯出簡報" at bounding box center [1267, 157] width 119 height 40
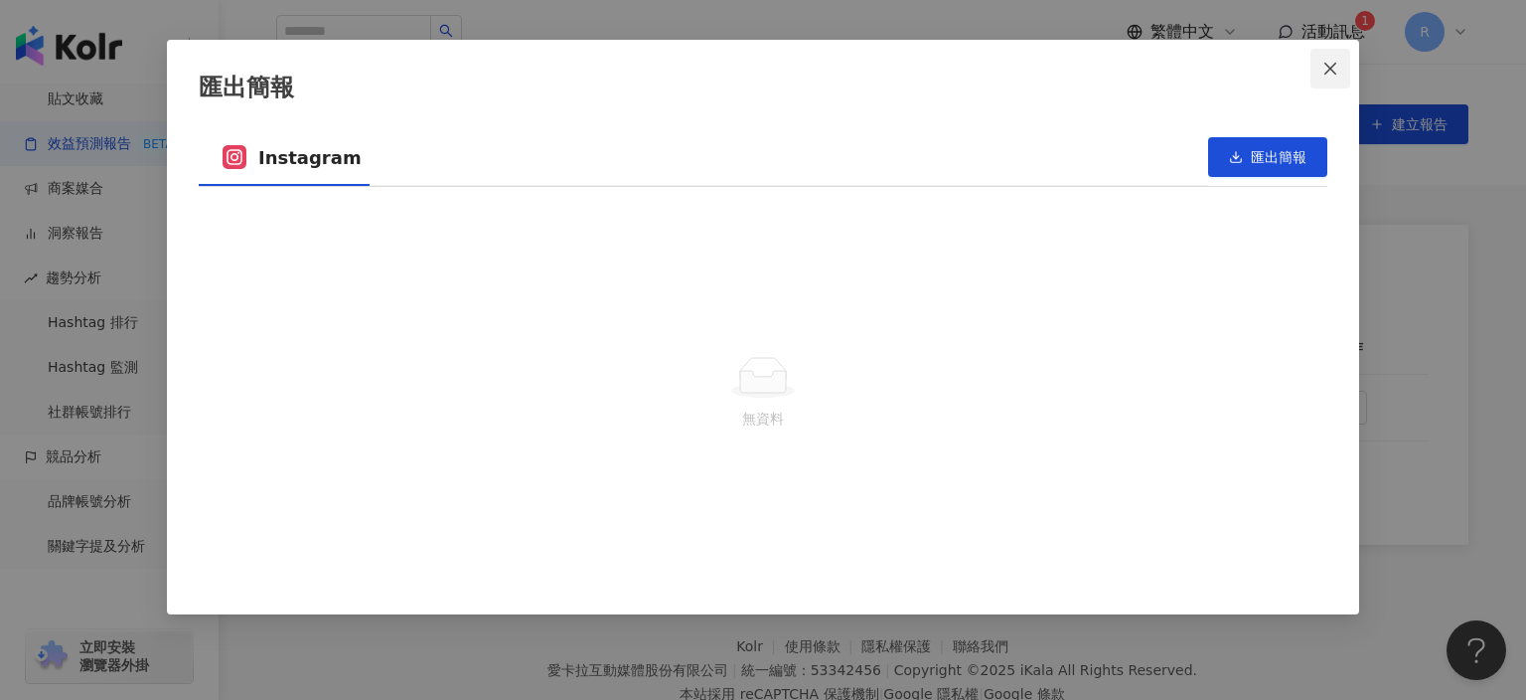
click at [1330, 58] on button "Close" at bounding box center [1331, 69] width 40 height 40
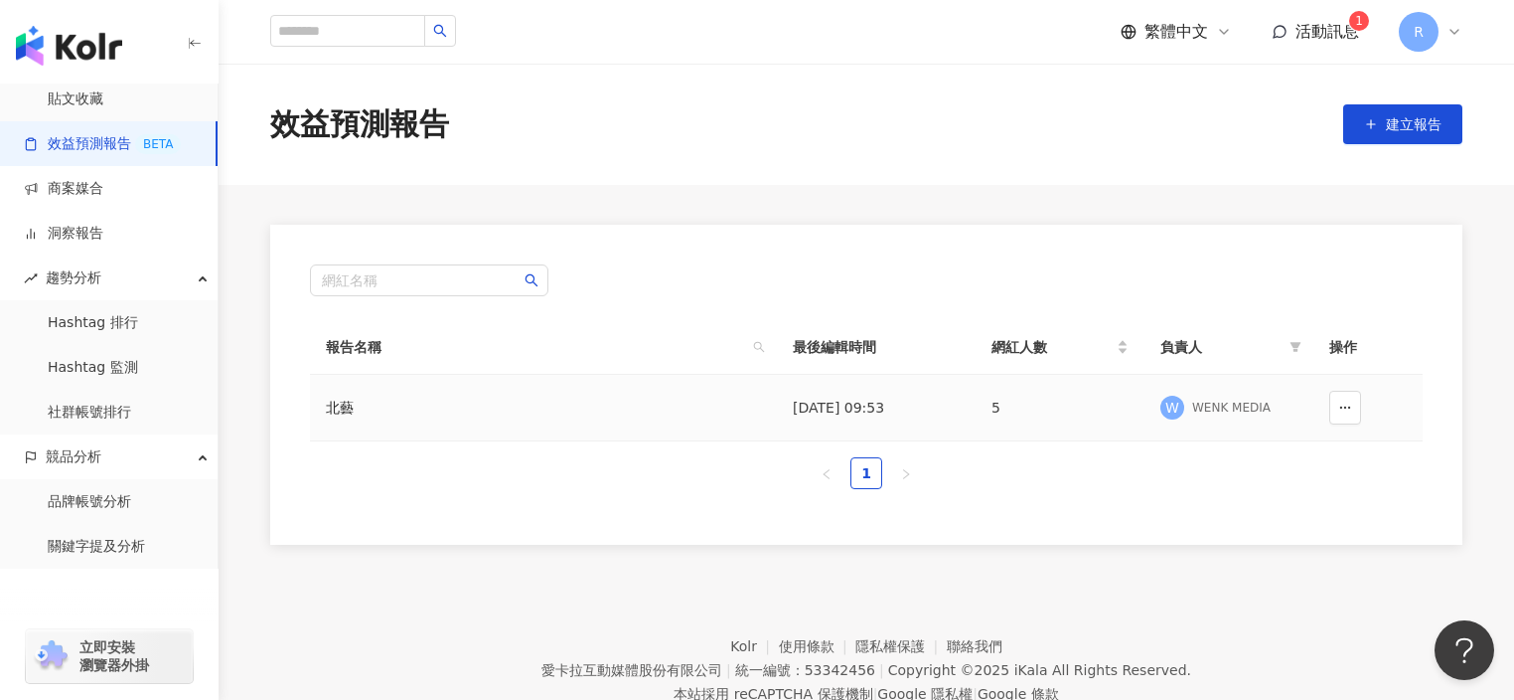
click at [599, 405] on td "北藝" at bounding box center [543, 408] width 467 height 67
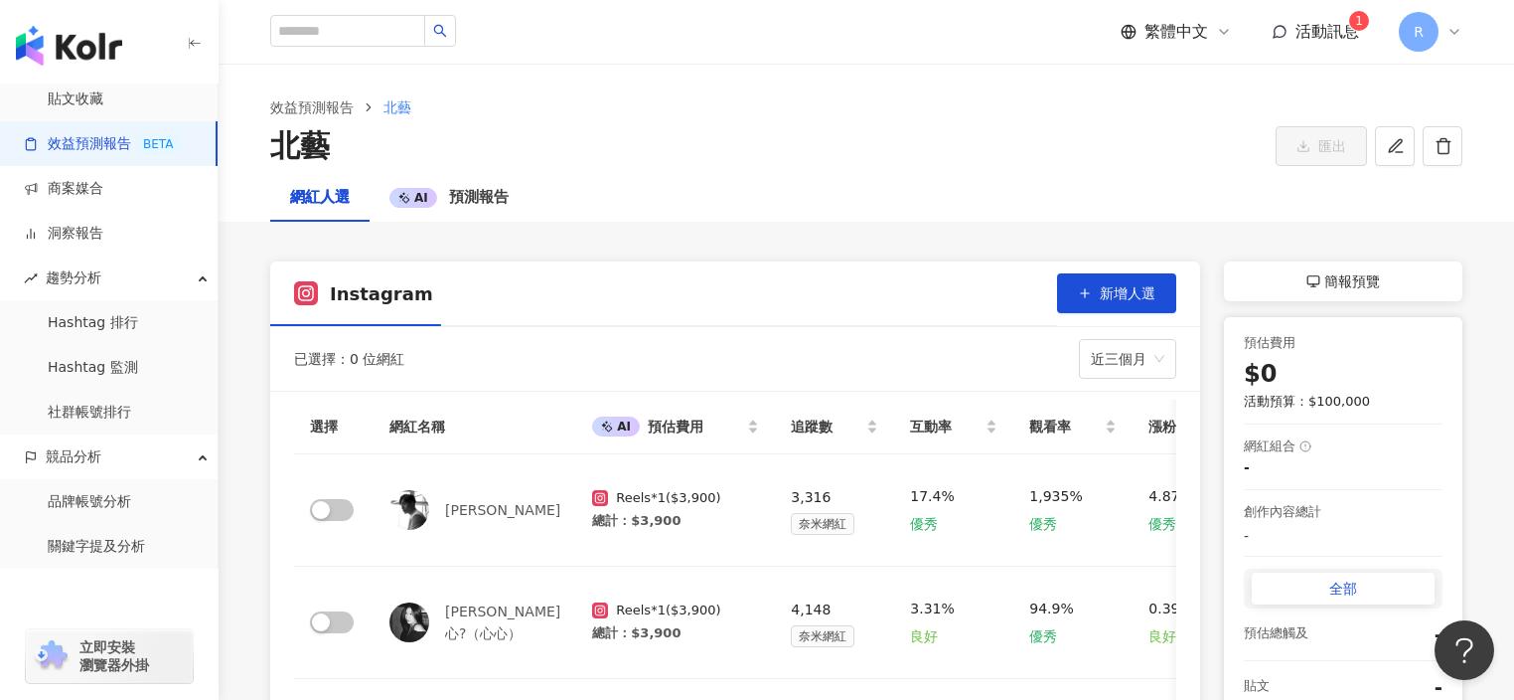
click at [1298, 584] on div "全部" at bounding box center [1343, 588] width 183 height 32
click at [1400, 138] on icon "button" at bounding box center [1396, 146] width 18 height 18
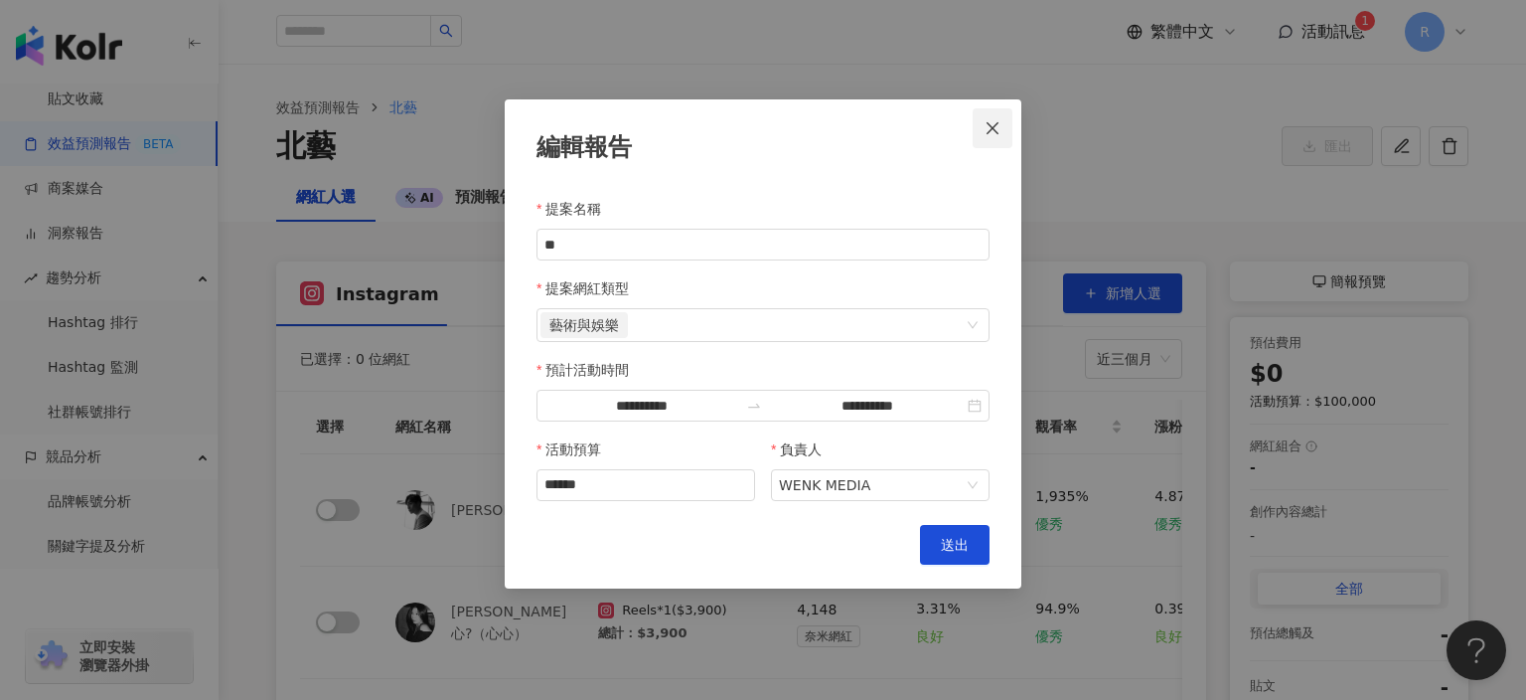
click at [985, 117] on button "Close" at bounding box center [993, 128] width 40 height 40
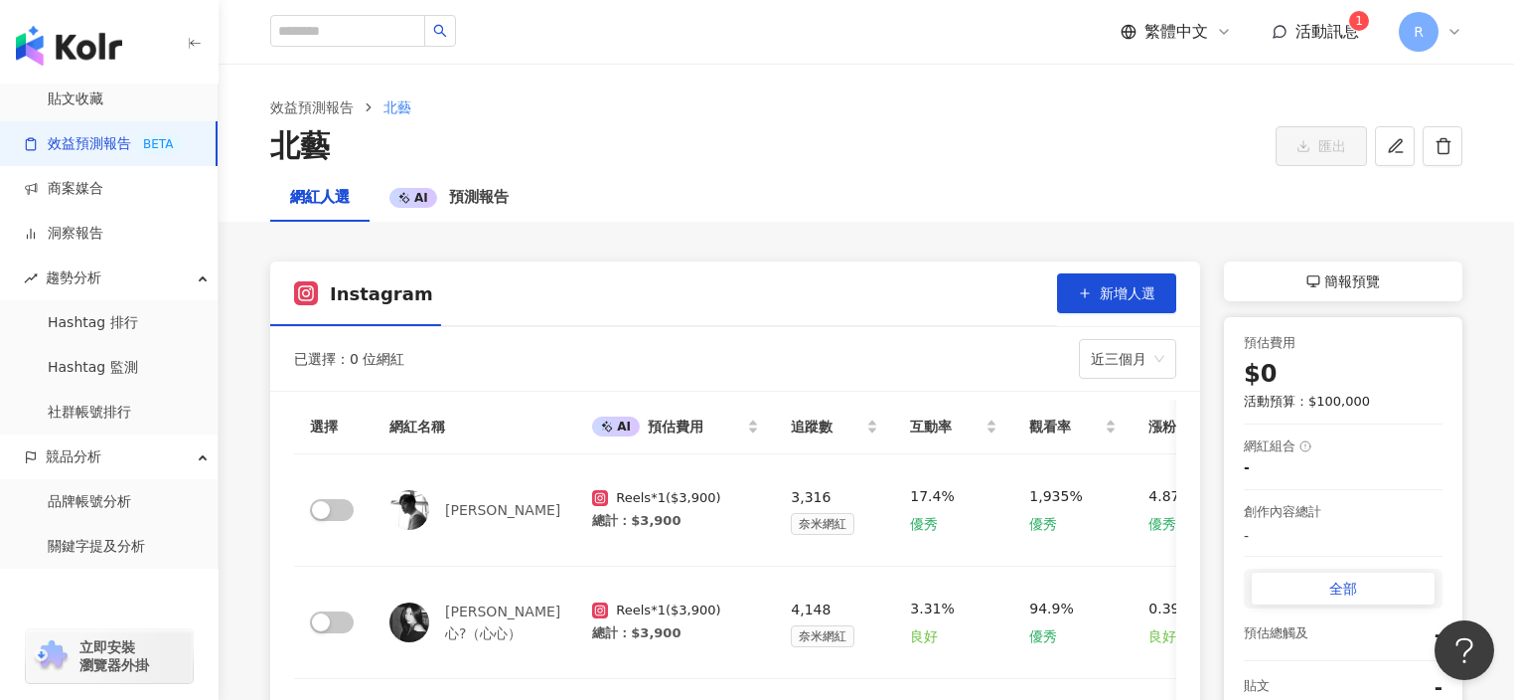
click at [1288, 288] on div "簡報預覽" at bounding box center [1343, 281] width 238 height 40
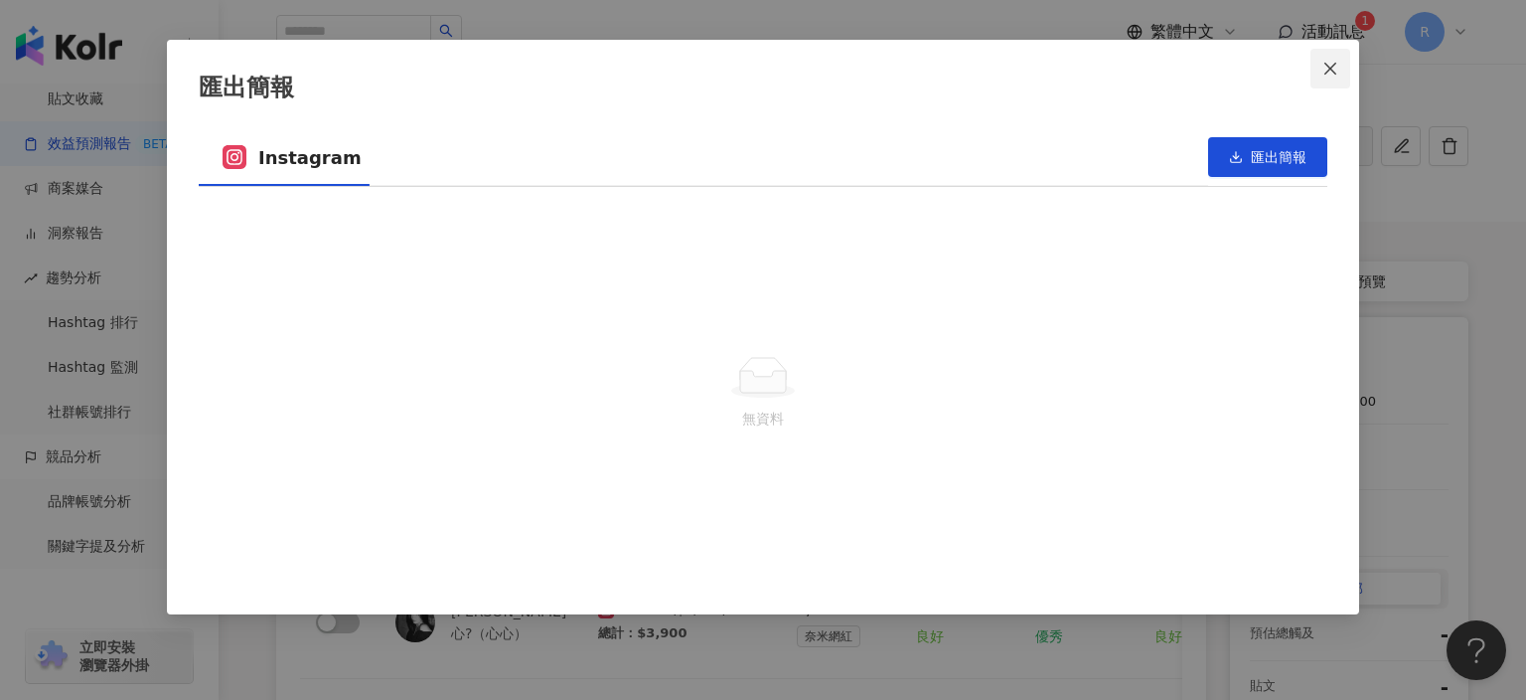
click at [1336, 77] on button "Close" at bounding box center [1331, 69] width 40 height 40
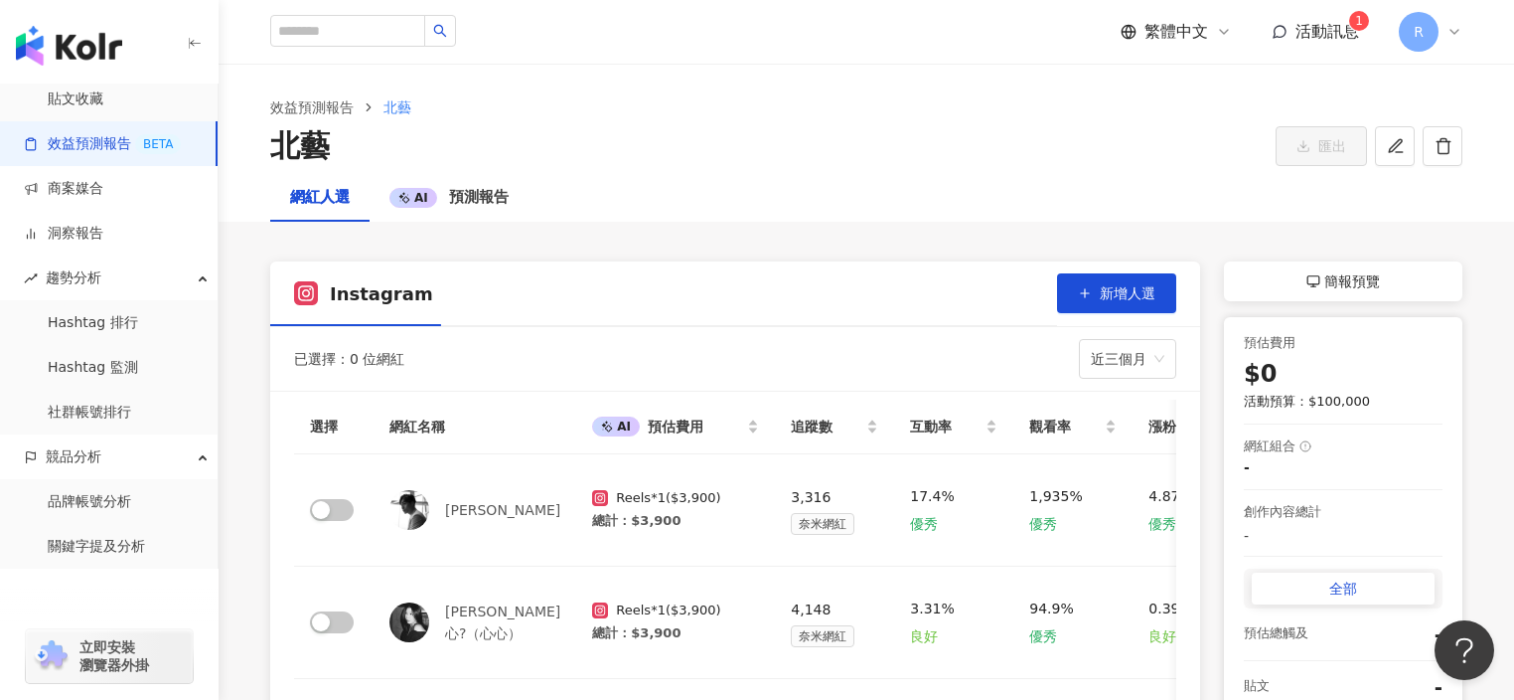
click at [1307, 280] on icon at bounding box center [1314, 281] width 14 height 14
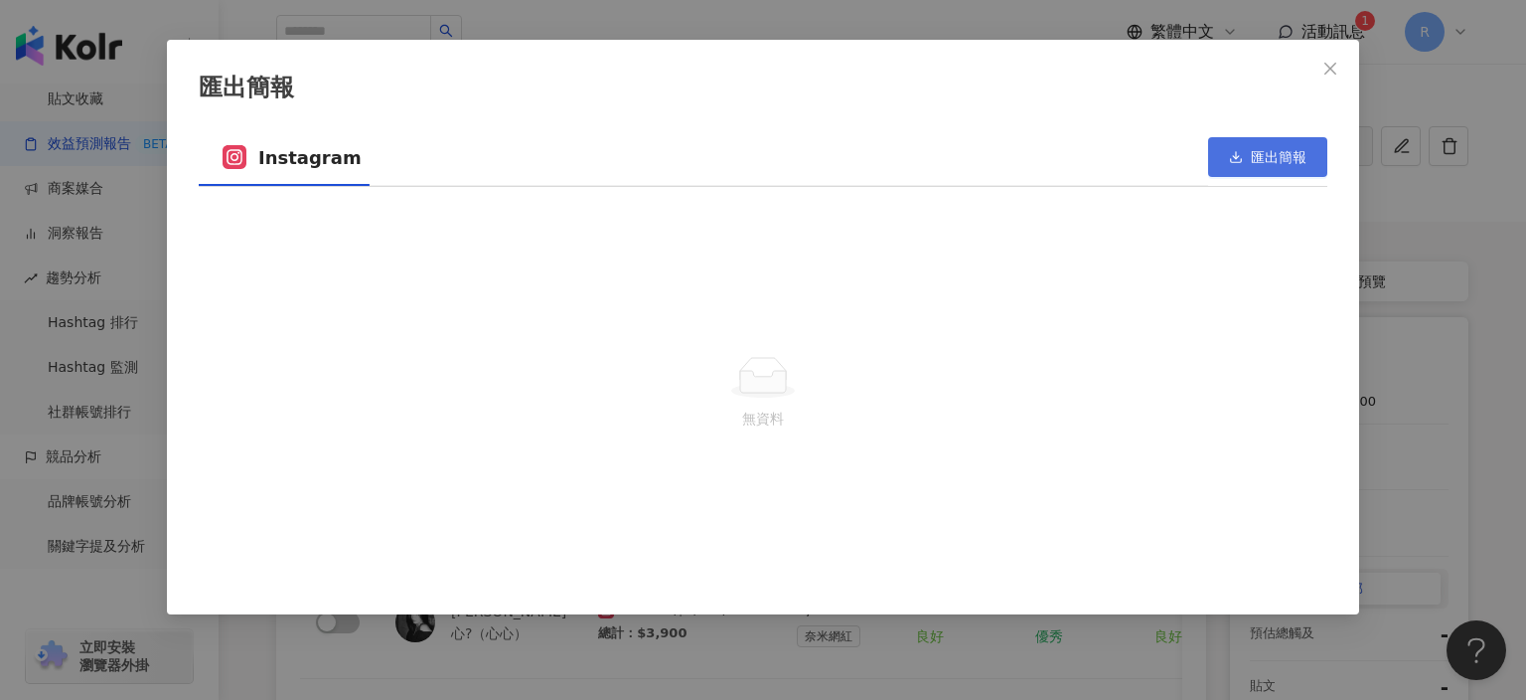
click at [1253, 162] on span "匯出簡報" at bounding box center [1279, 157] width 56 height 16
click at [1345, 53] on button "Close" at bounding box center [1331, 69] width 40 height 40
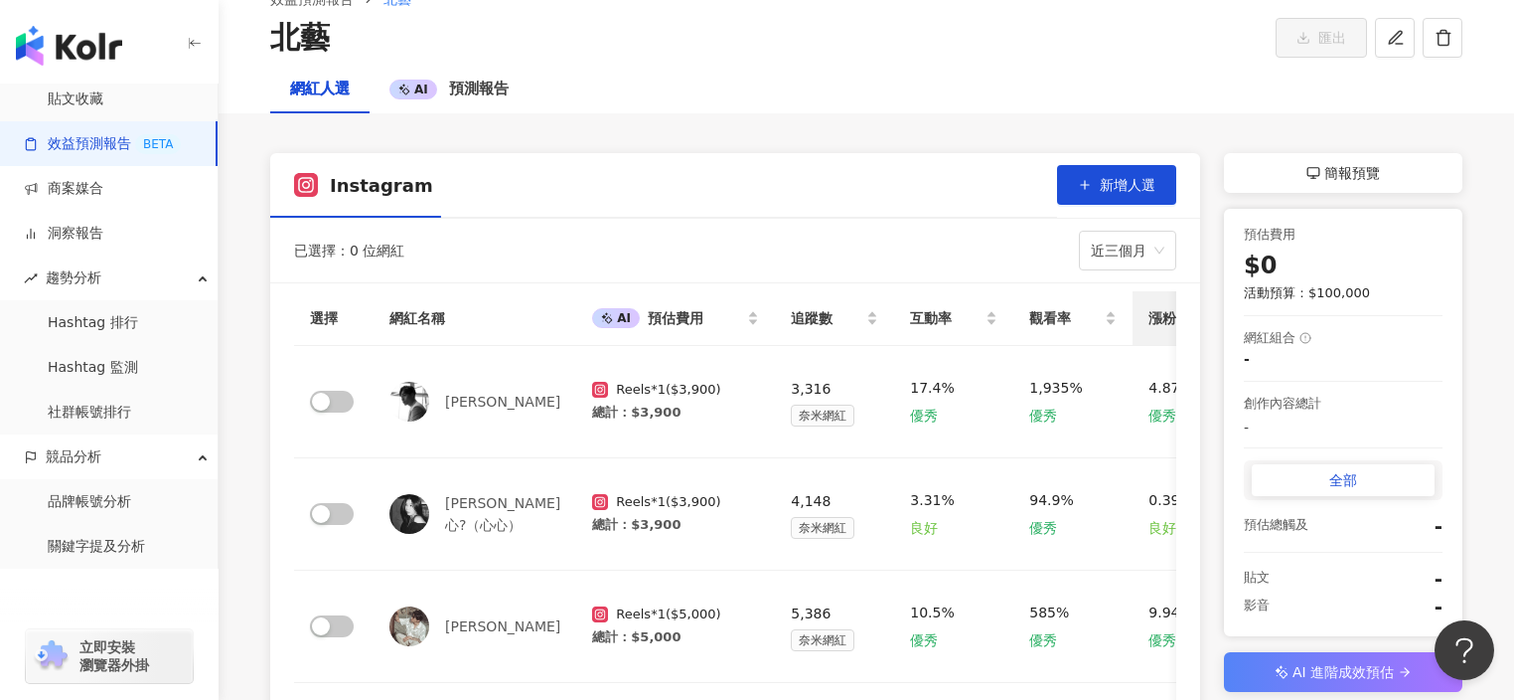
scroll to position [204, 0]
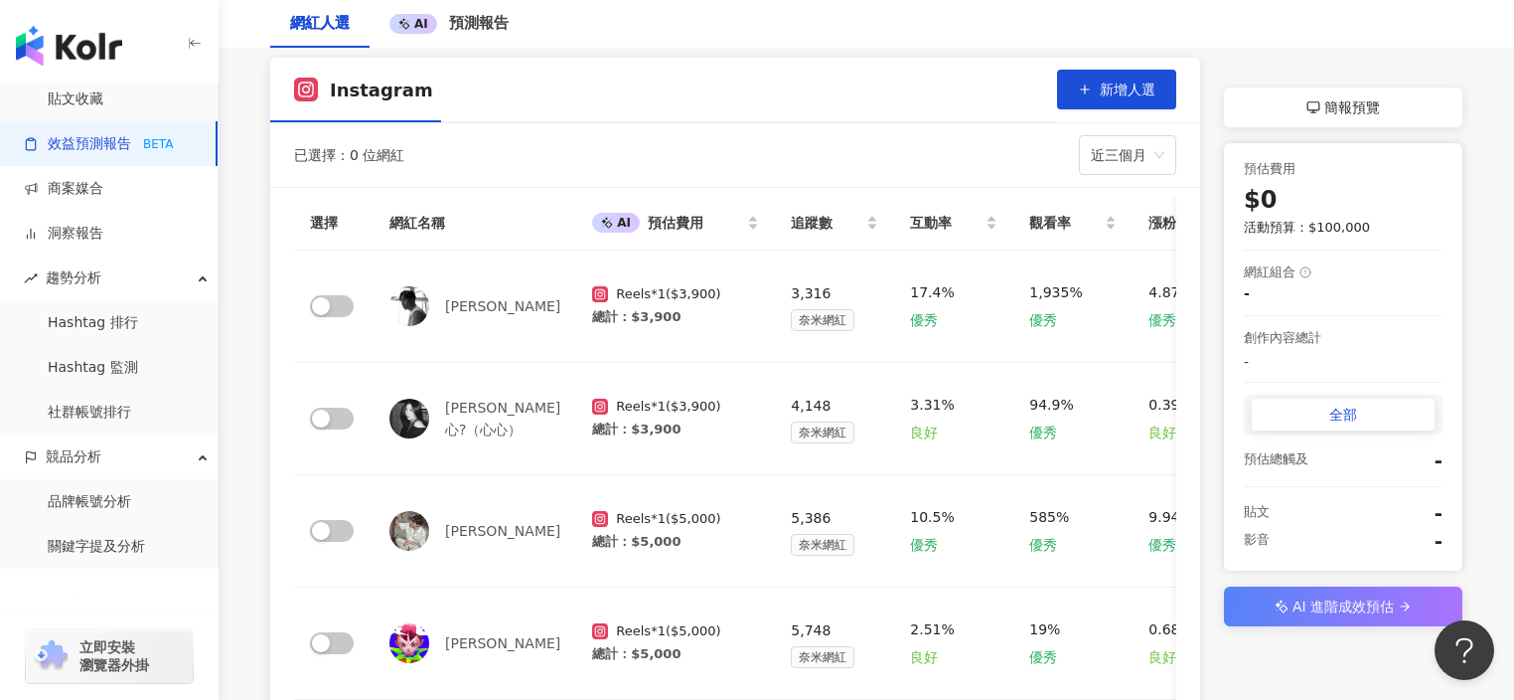
click at [1284, 415] on div "全部" at bounding box center [1343, 414] width 183 height 32
click at [1308, 416] on div "全部" at bounding box center [1343, 414] width 183 height 32
click at [1340, 416] on div "全部" at bounding box center [1343, 414] width 183 height 32
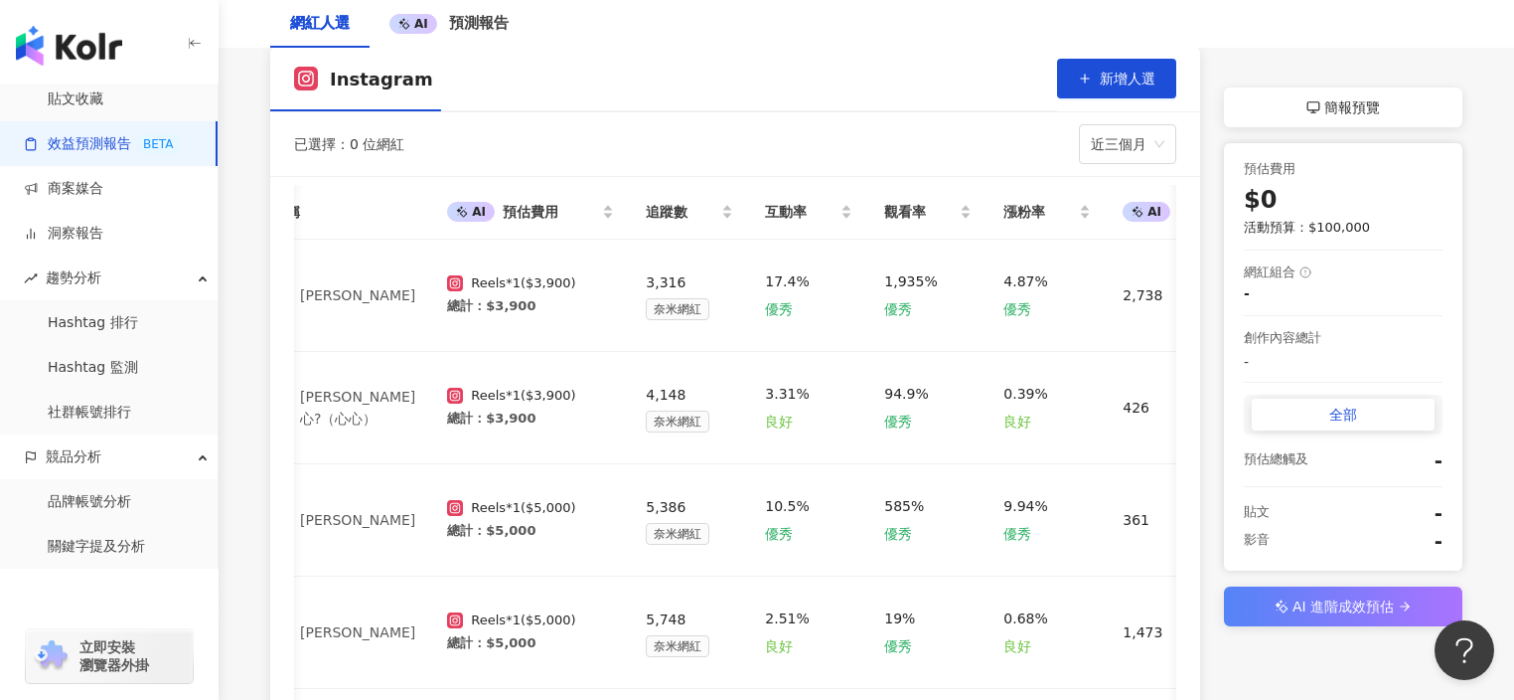
scroll to position [115, 0]
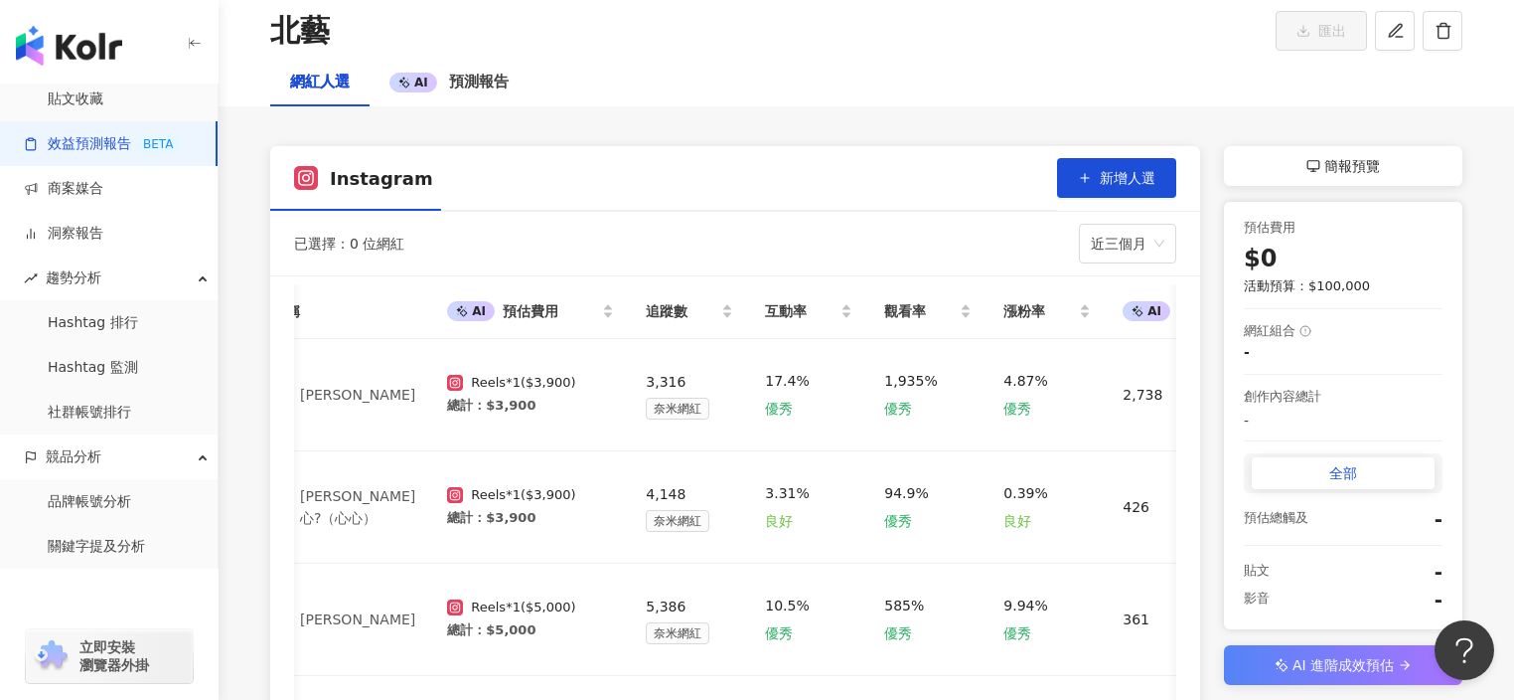
click at [1328, 477] on div "全部" at bounding box center [1343, 473] width 183 height 32
click at [1378, 169] on span "簡報預覽" at bounding box center [1353, 166] width 56 height 24
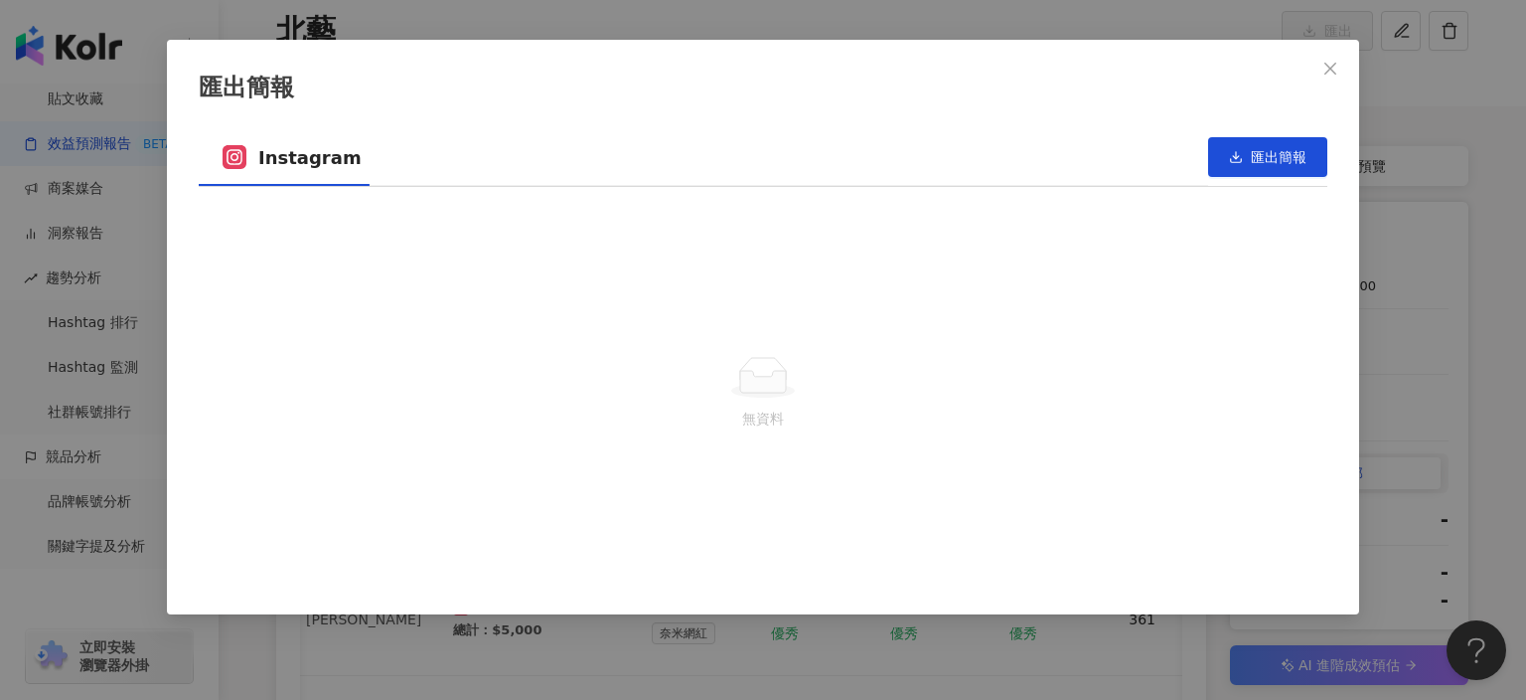
click at [798, 316] on div "無資料" at bounding box center [763, 393] width 1129 height 348
click at [1258, 149] on span "匯出簡報" at bounding box center [1279, 157] width 56 height 16
click at [1325, 61] on icon "close" at bounding box center [1331, 69] width 16 height 16
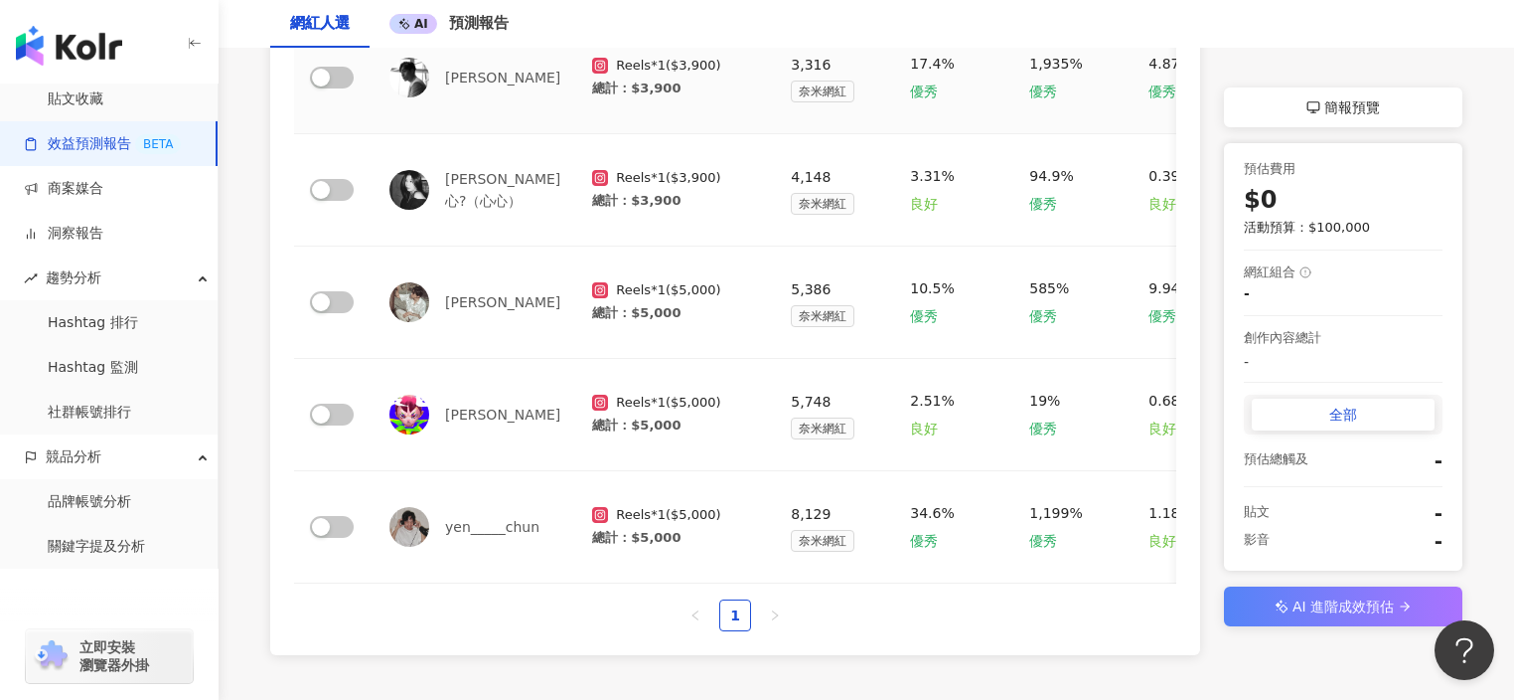
scroll to position [617, 0]
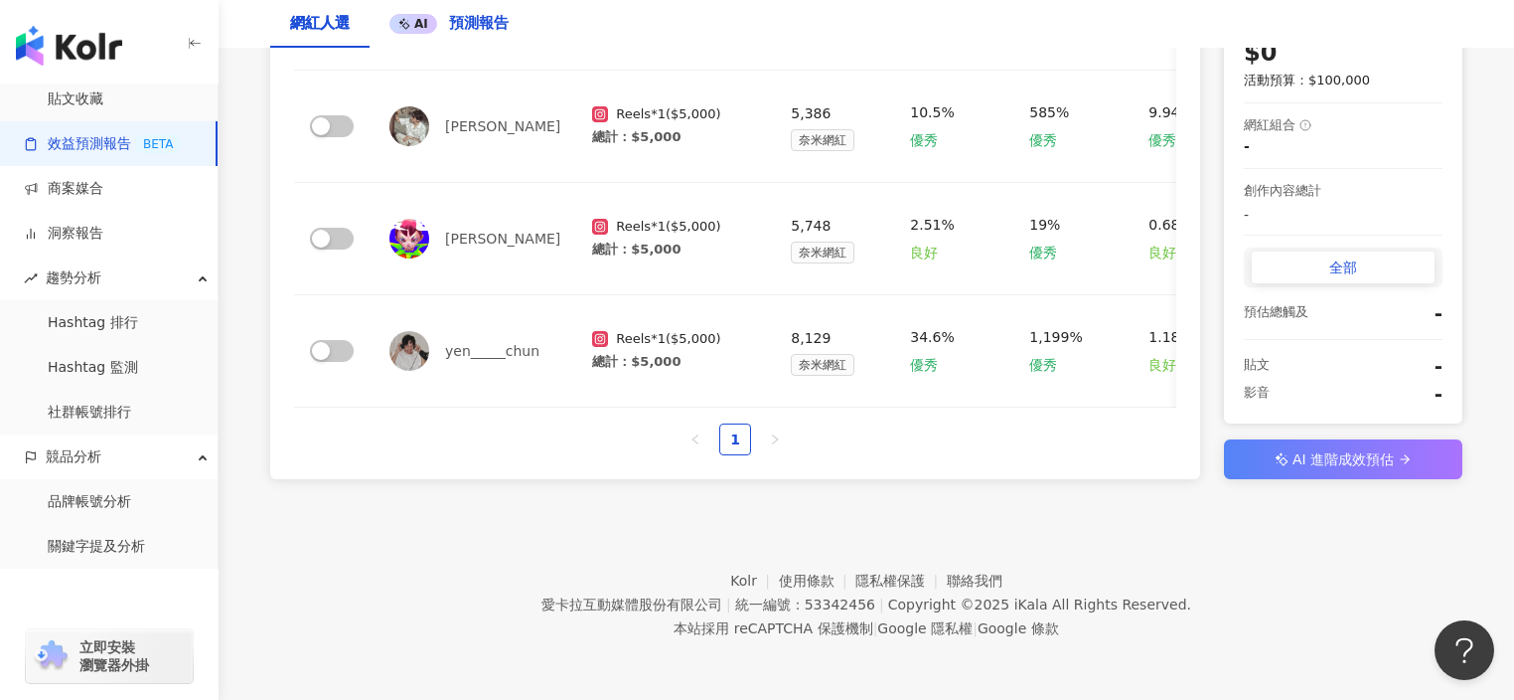
click at [476, 23] on span "預測報告" at bounding box center [479, 23] width 60 height 18
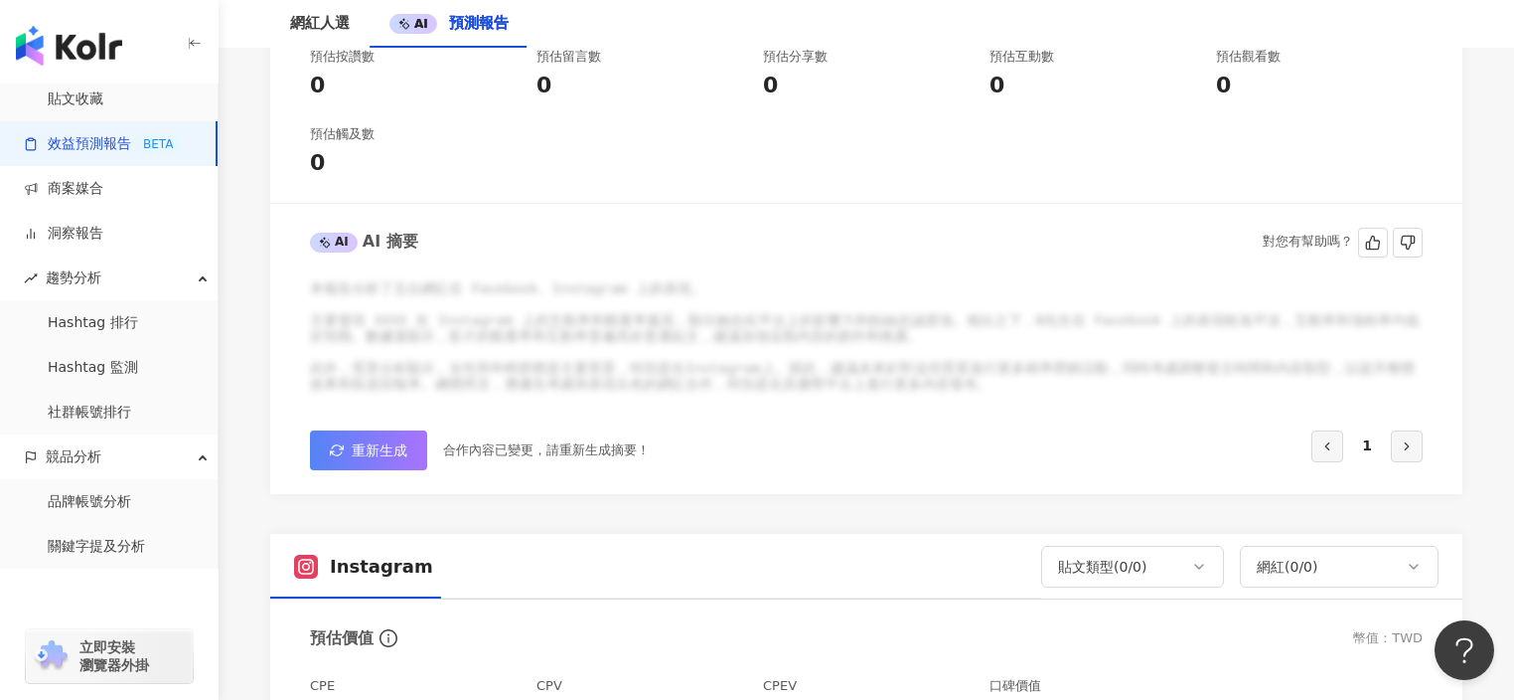
scroll to position [631, 0]
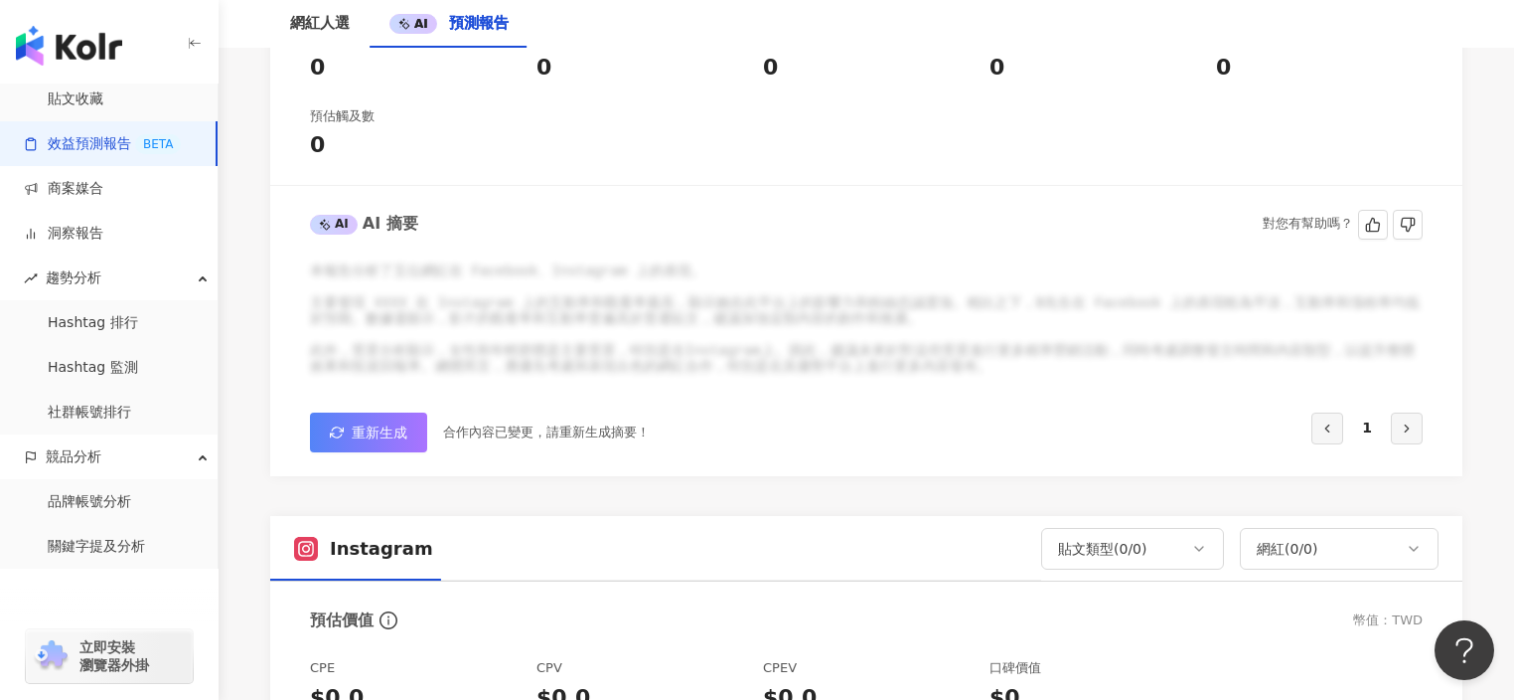
click at [382, 454] on div "網紅人數：0 編輯合作內容 AI 總預估價值 幣值：TWD 活動預算 $100,000 預估費用 $0 總 CPE $0.0 總 CPV $0.0 總 CPE…" at bounding box center [866, 53] width 1192 height 847
click at [383, 432] on span "重新生成" at bounding box center [380, 432] width 56 height 16
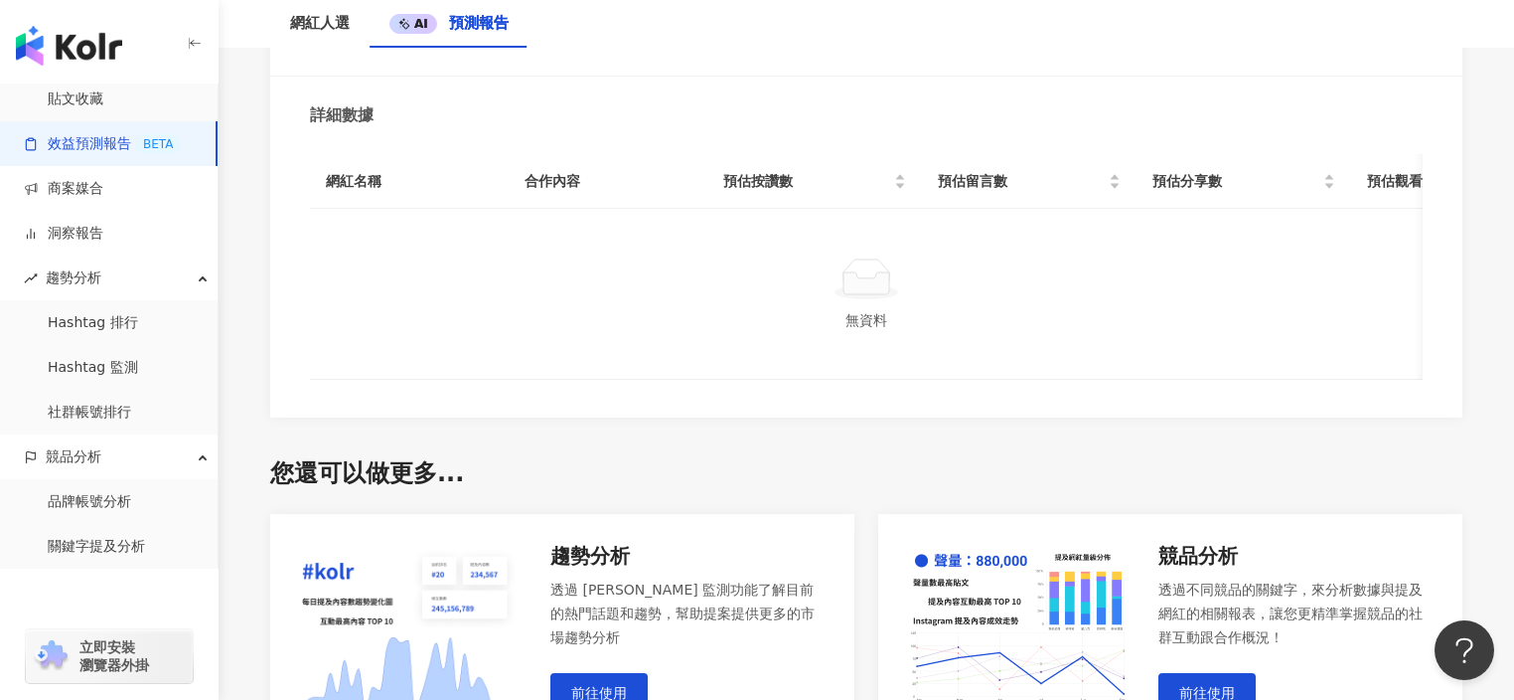
scroll to position [1415, 0]
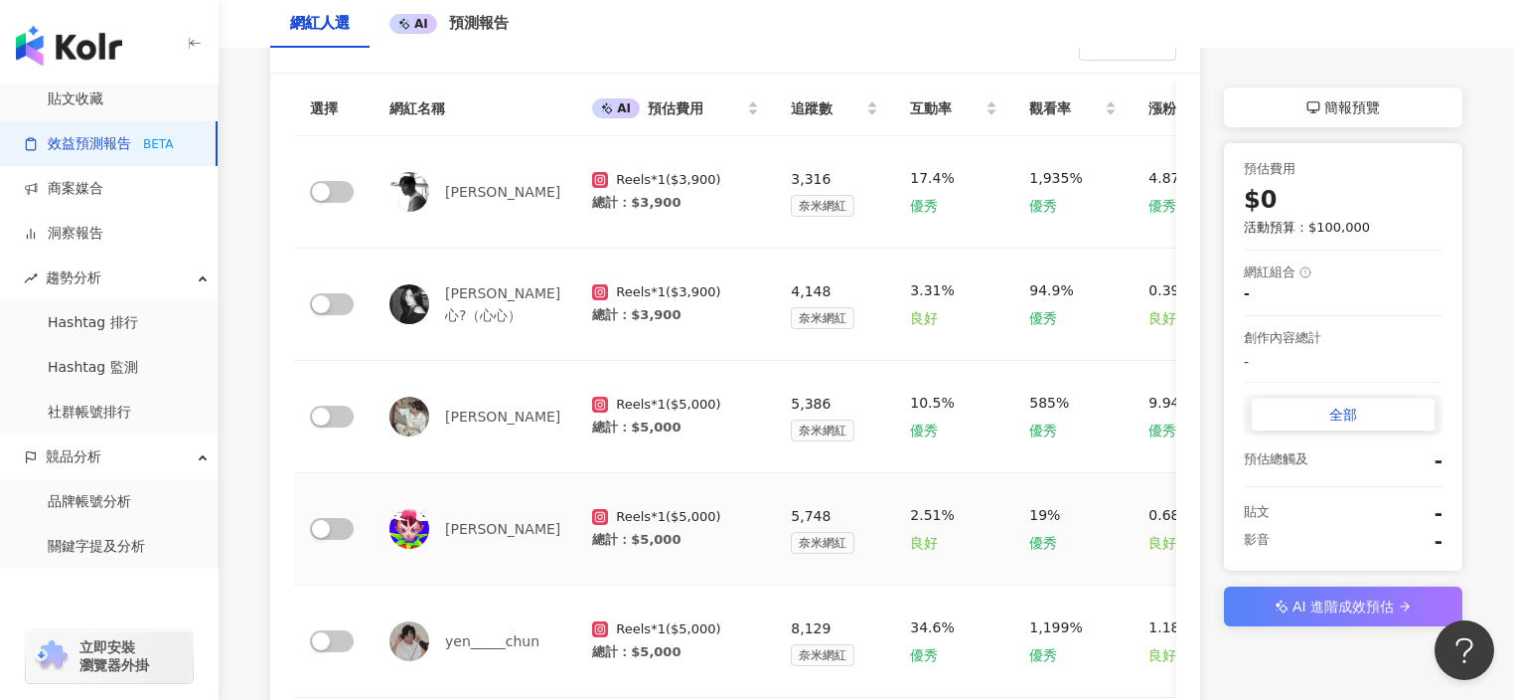
scroll to position [361, 0]
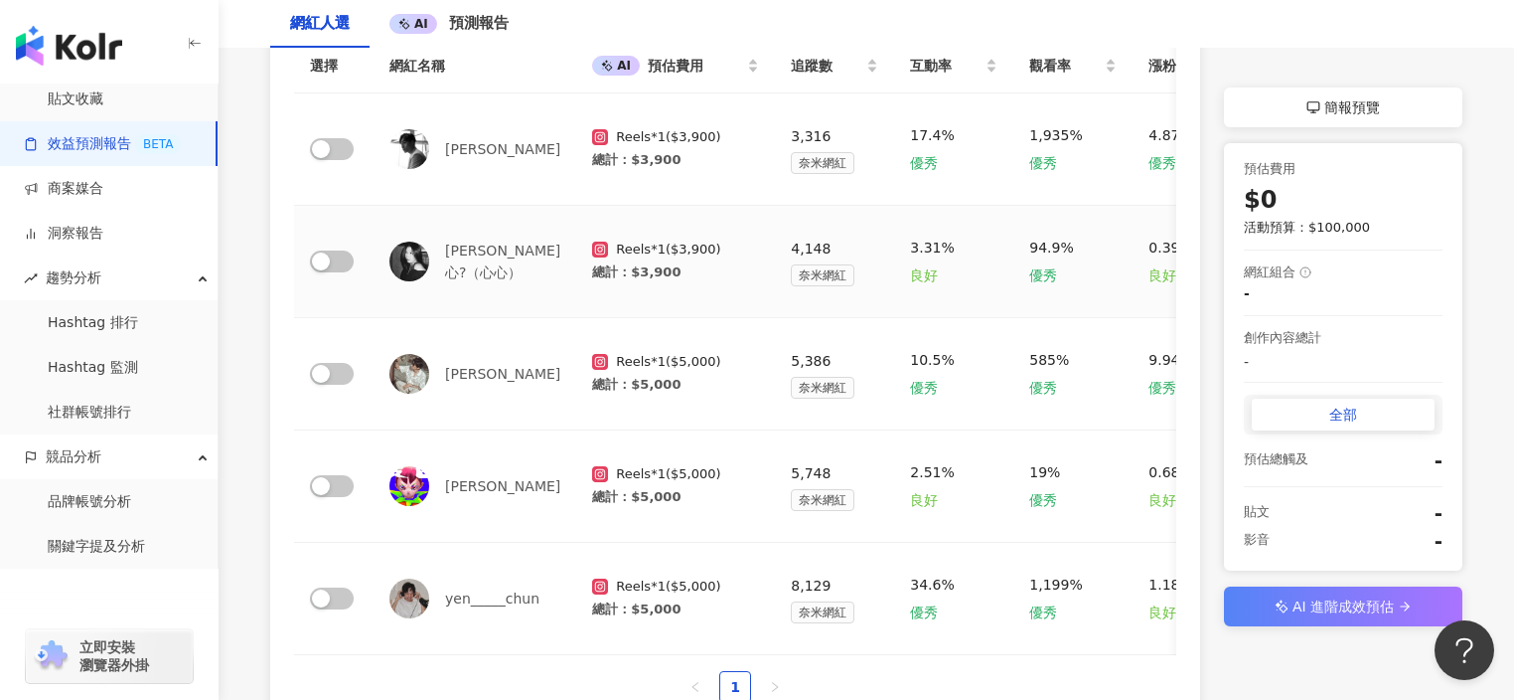
click at [472, 254] on div "黃暘心?（心心）" at bounding box center [475, 261] width 171 height 44
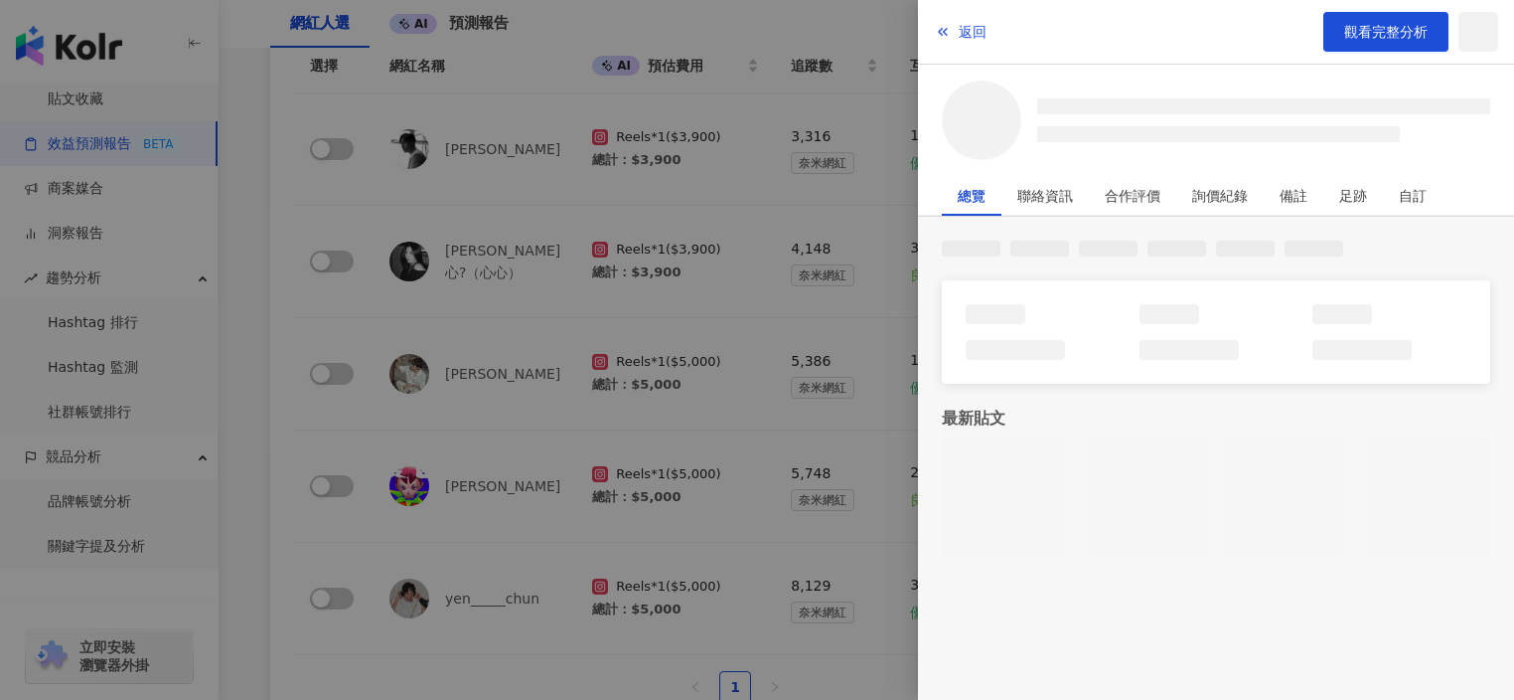
click at [473, 254] on div at bounding box center [757, 350] width 1514 height 700
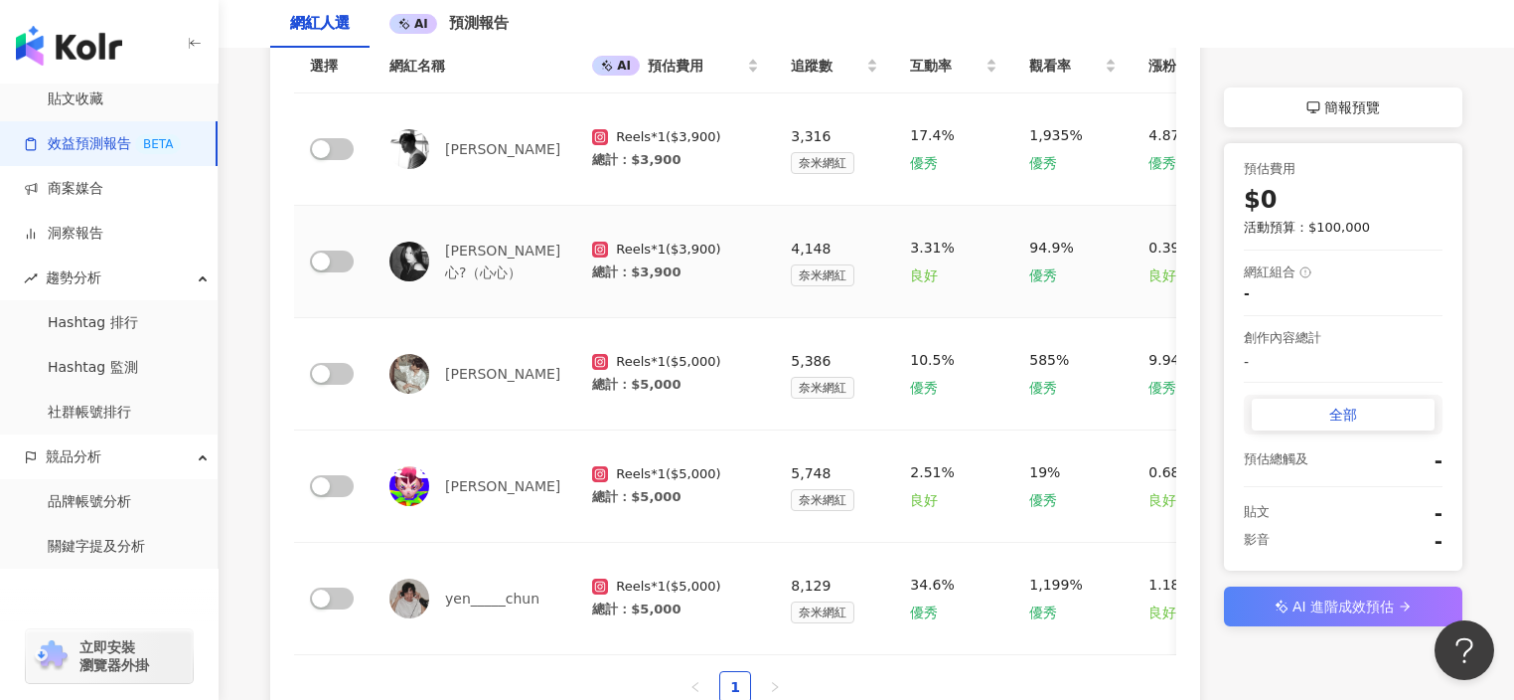
click at [500, 253] on div "黃暘心?（心心）" at bounding box center [475, 261] width 171 height 44
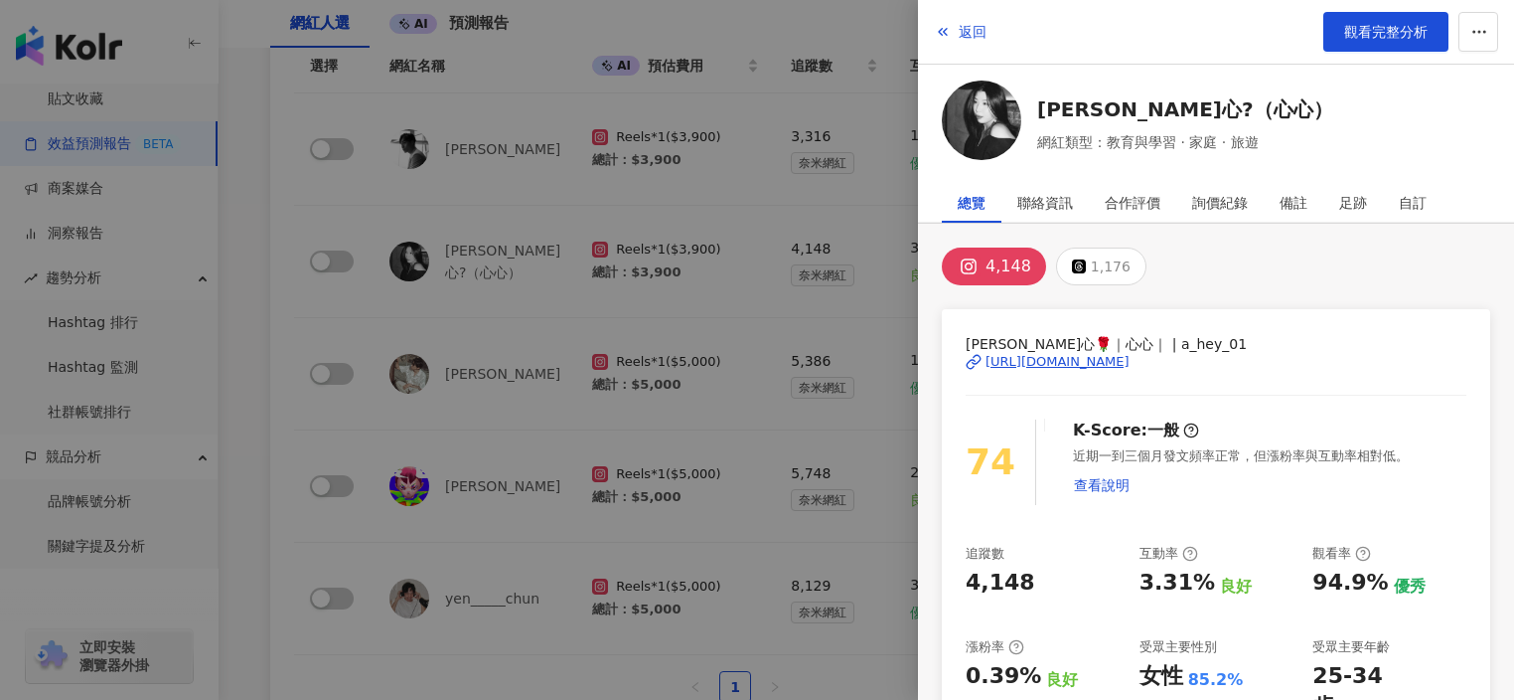
click at [996, 133] on img at bounding box center [981, 119] width 79 height 79
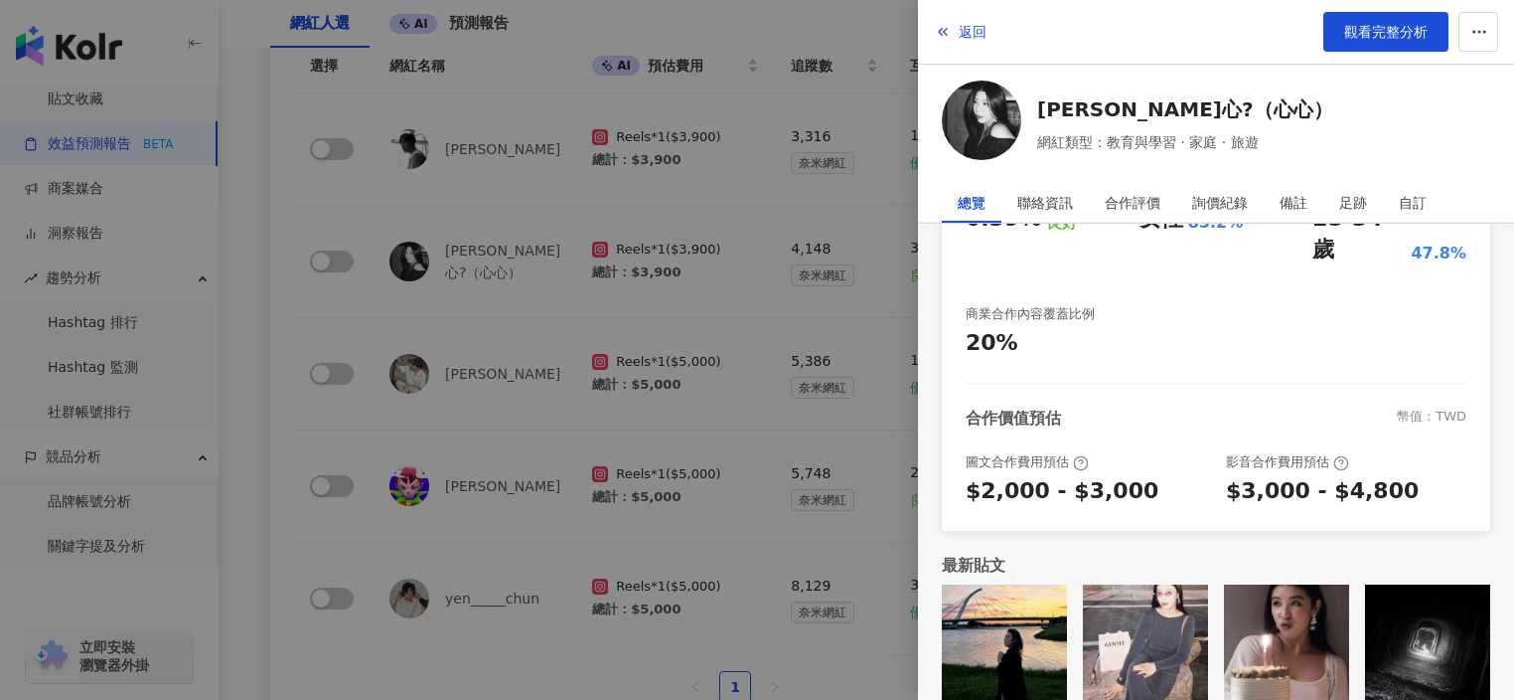
click at [757, 269] on div at bounding box center [757, 350] width 1514 height 700
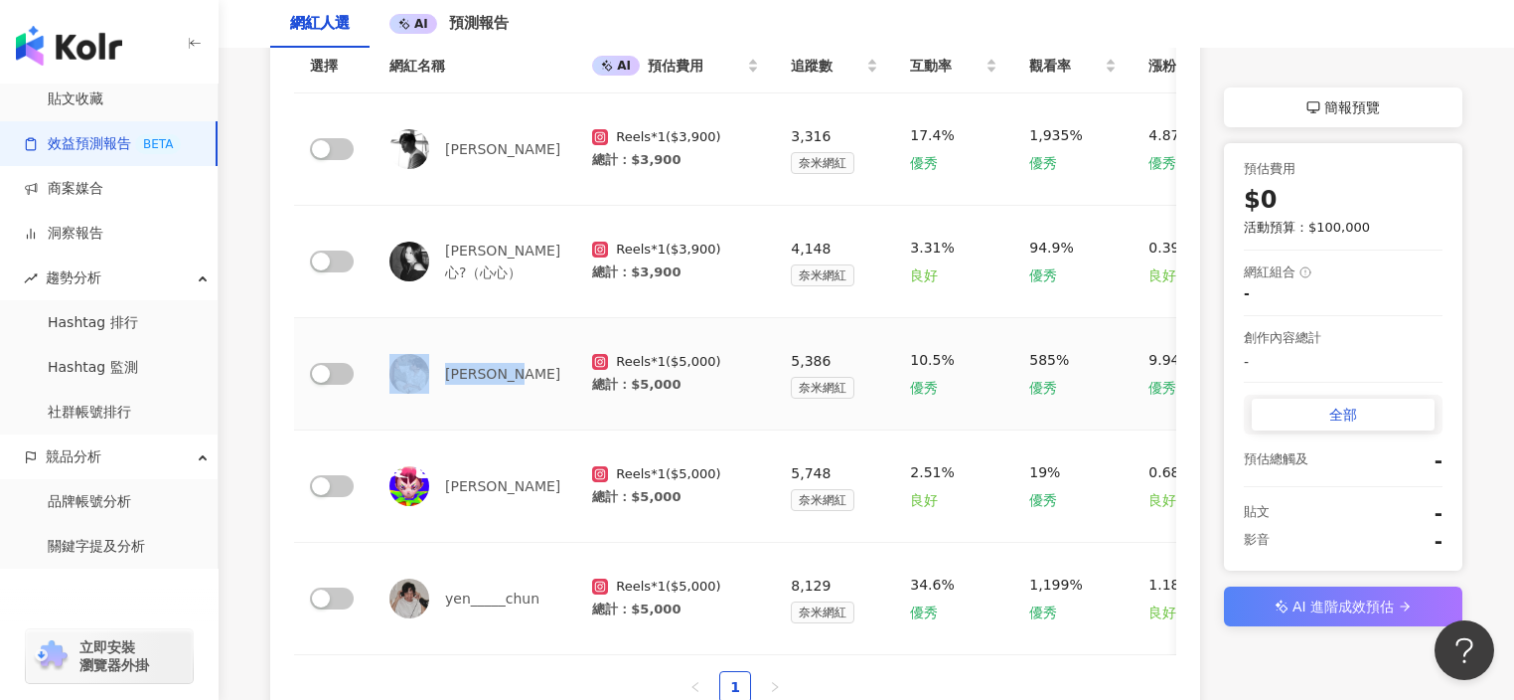
copy div "Victor Lo"
drag, startPoint x: 440, startPoint y: 372, endPoint x: 505, endPoint y: 373, distance: 64.6
click at [505, 373] on div "Victor Lo" at bounding box center [475, 374] width 171 height 40
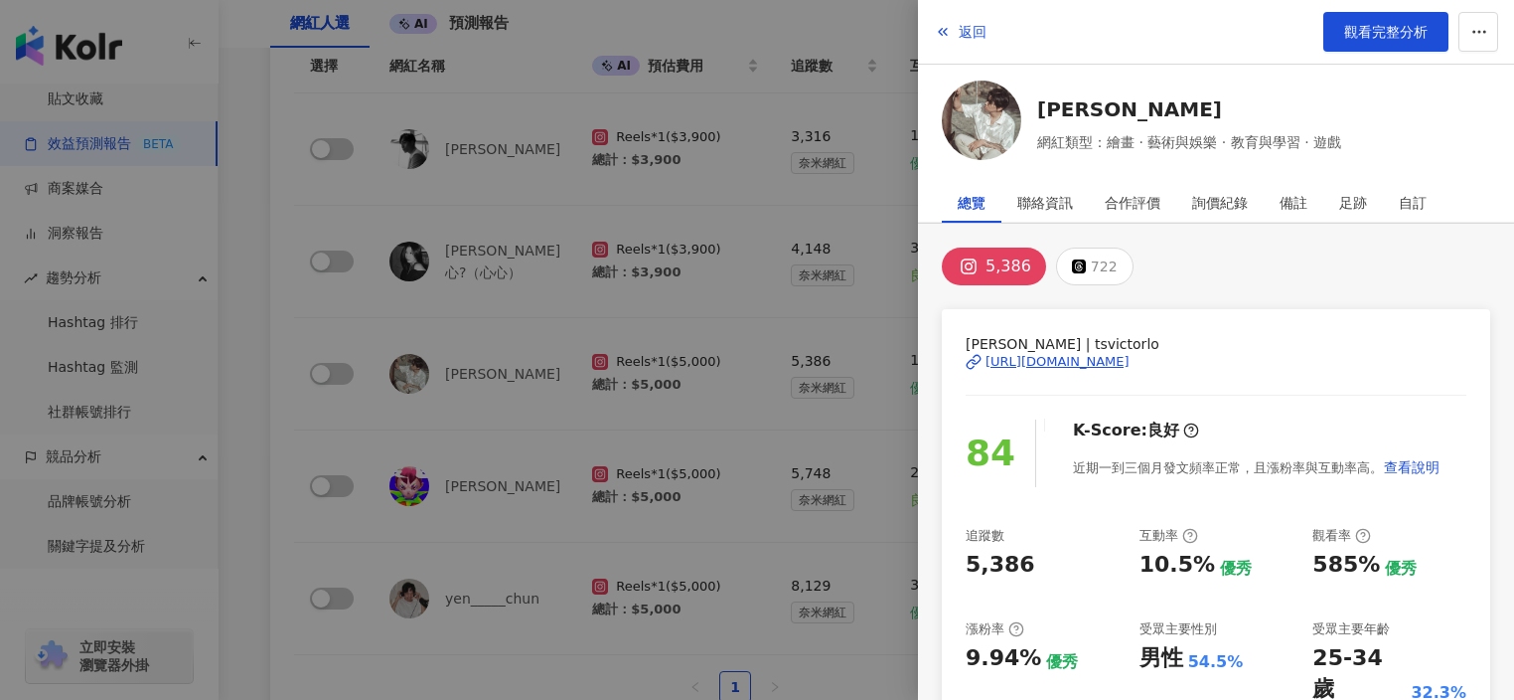
click at [456, 442] on div at bounding box center [757, 350] width 1514 height 700
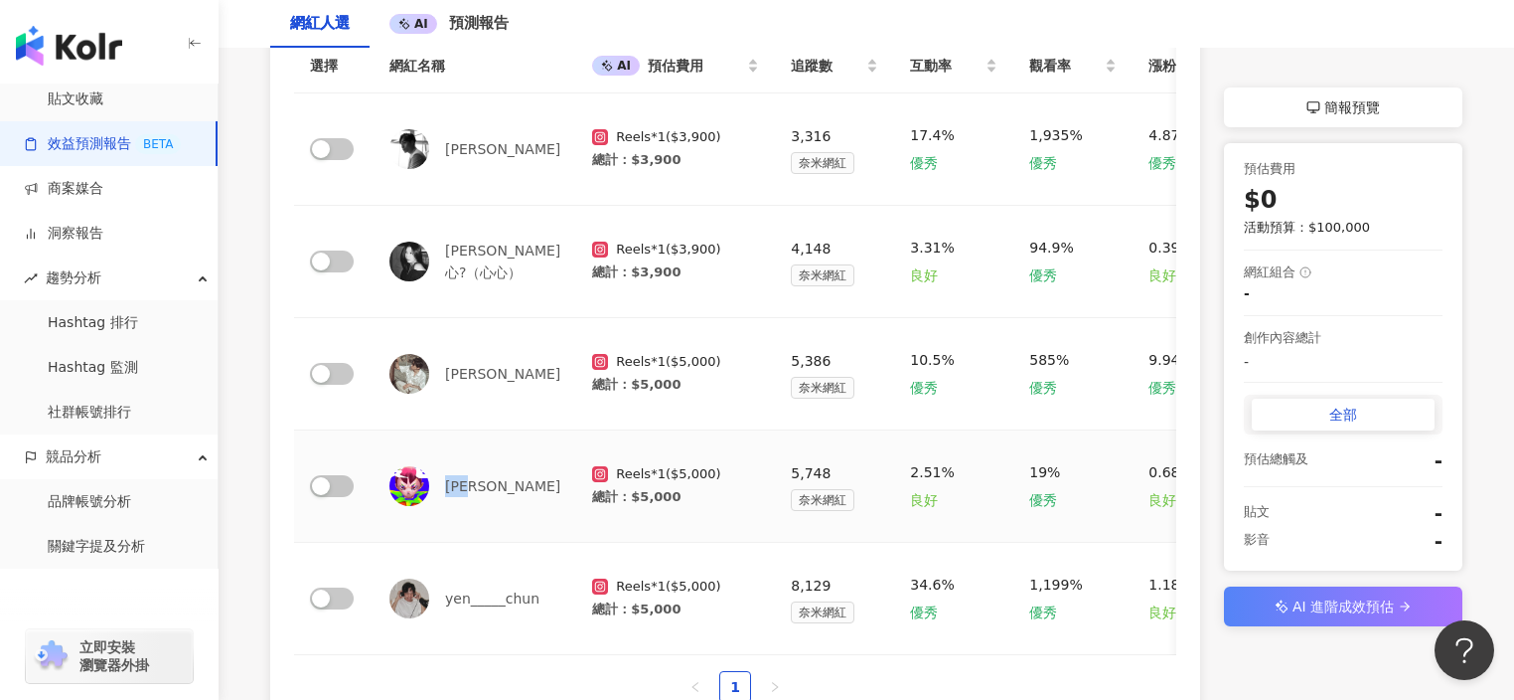
drag, startPoint x: 445, startPoint y: 483, endPoint x: 484, endPoint y: 484, distance: 38.8
click at [484, 484] on div "陳青琳" at bounding box center [475, 486] width 171 height 40
copy div "陳青琳"
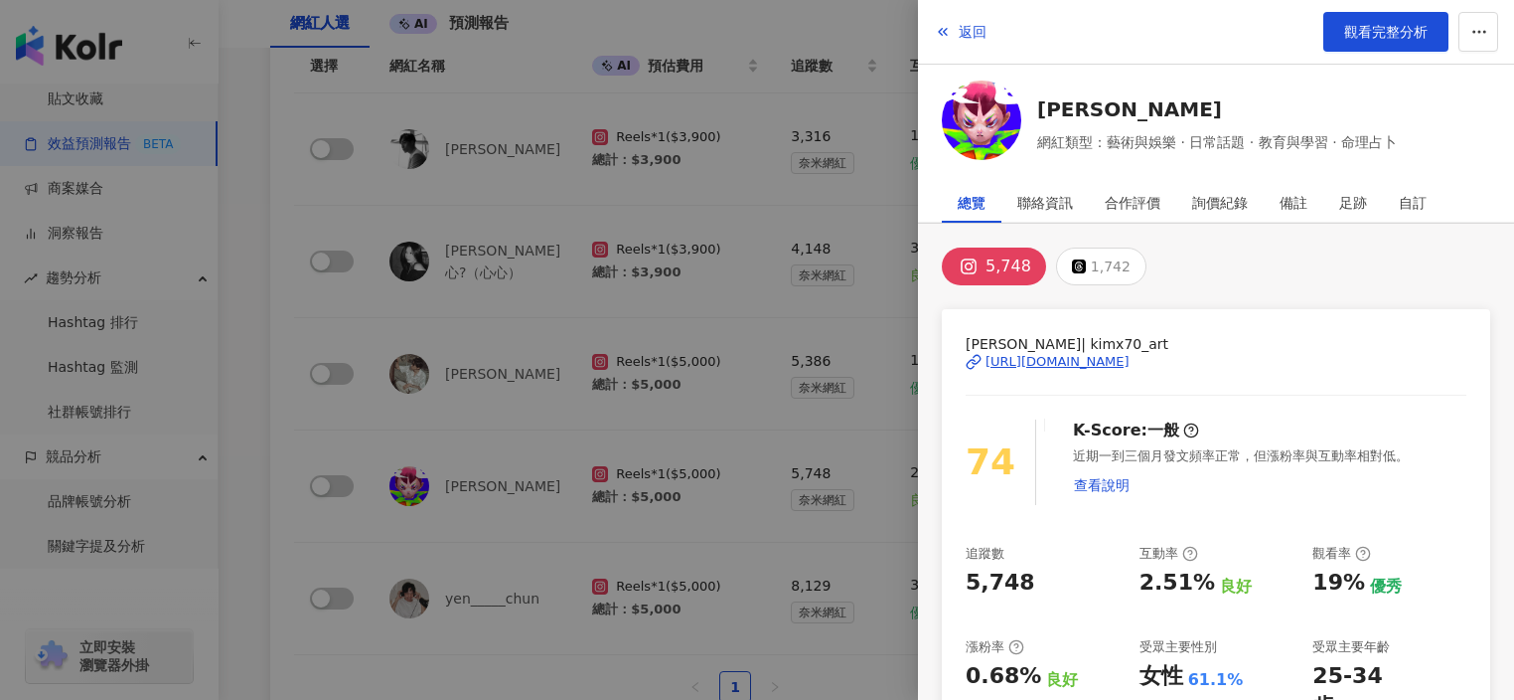
click at [442, 612] on div at bounding box center [757, 350] width 1514 height 700
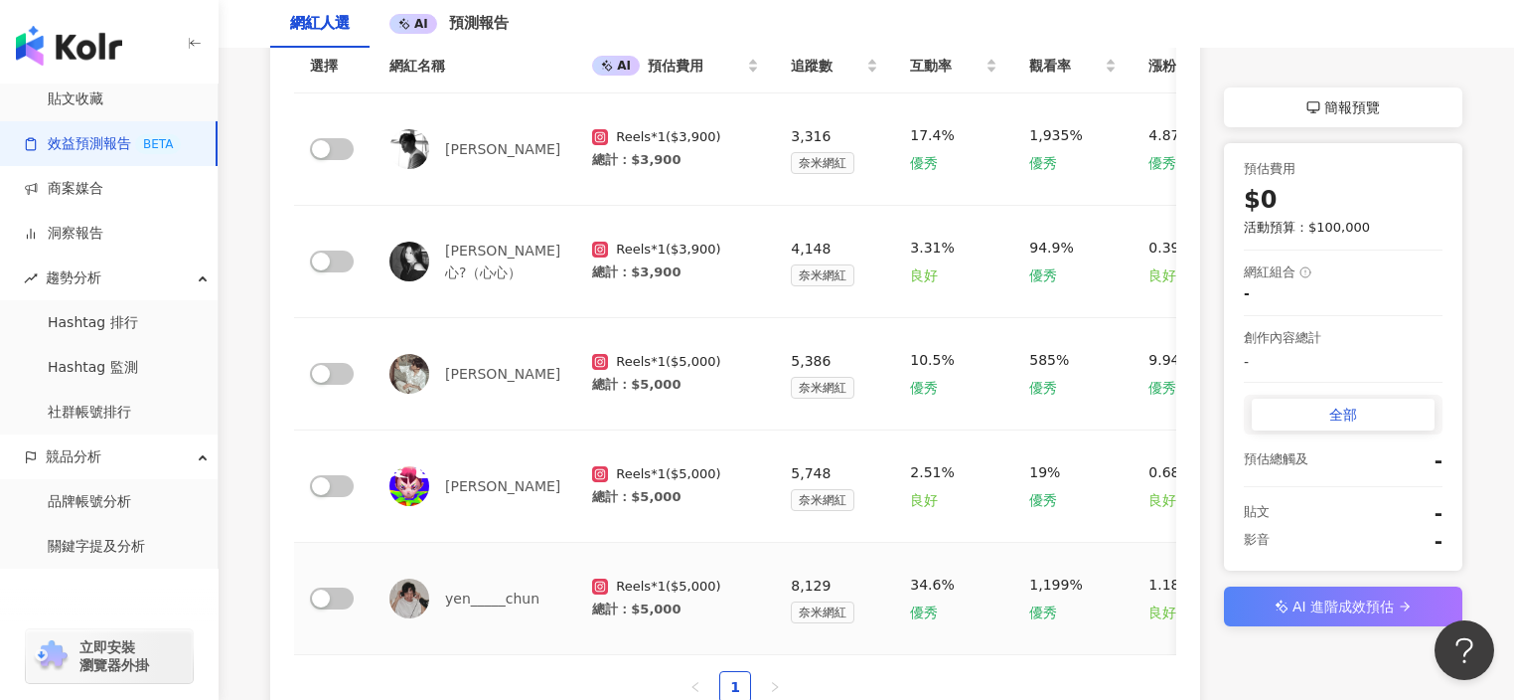
click at [401, 594] on img at bounding box center [410, 598] width 40 height 40
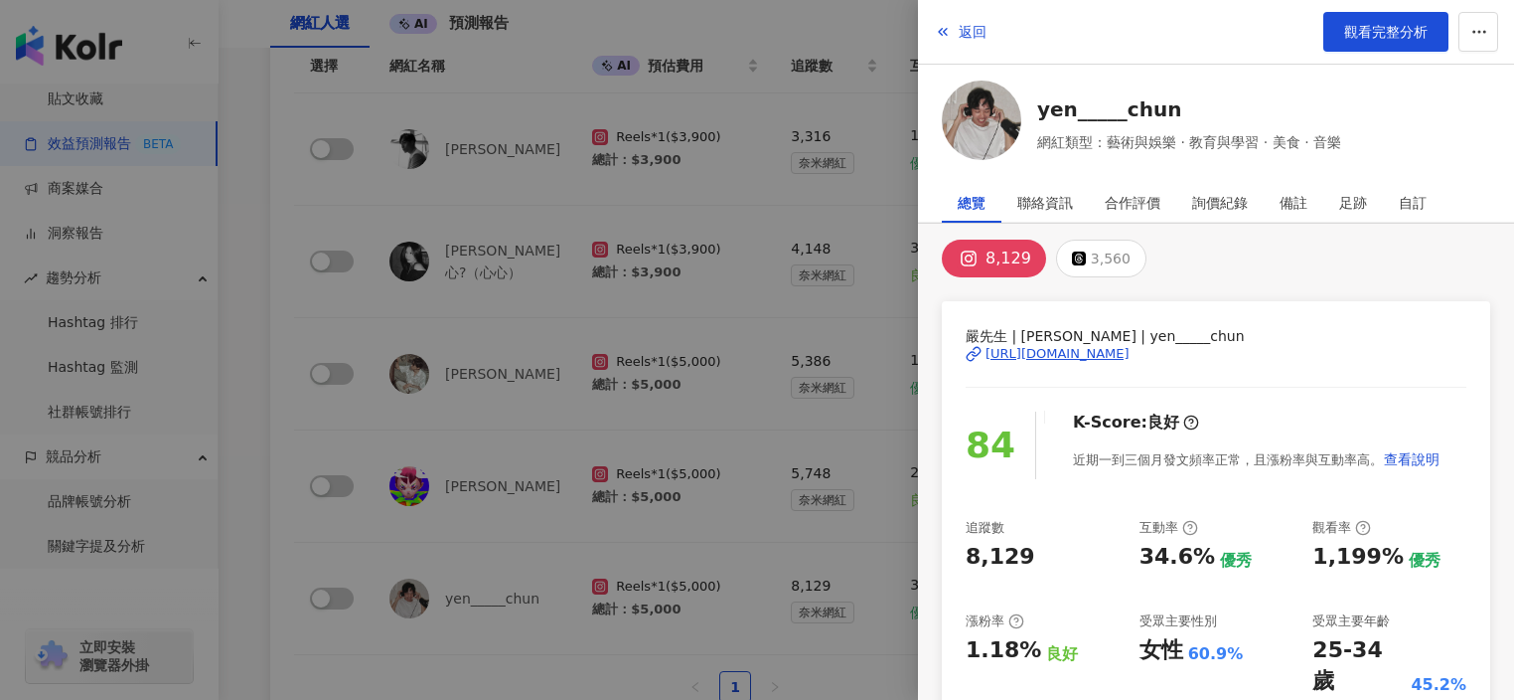
scroll to position [0, 0]
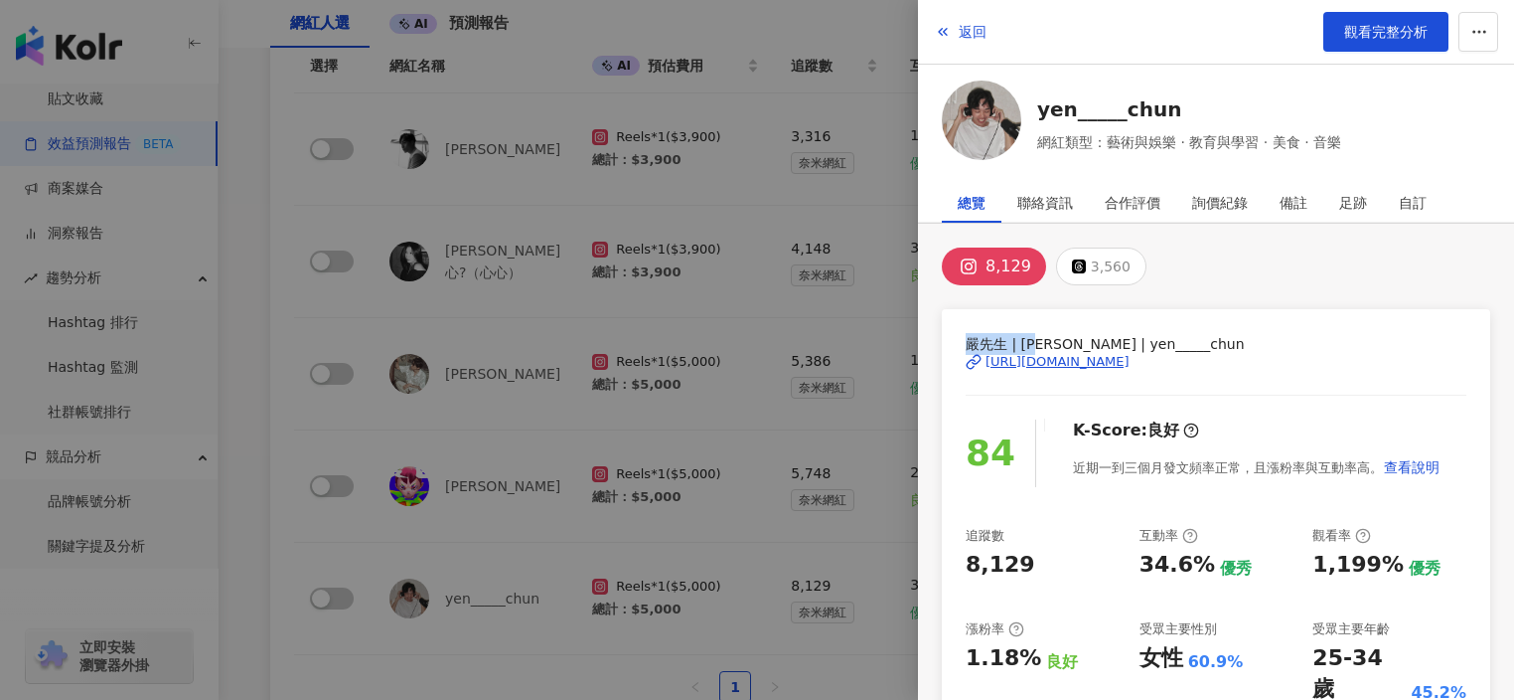
drag, startPoint x: 1043, startPoint y: 342, endPoint x: 943, endPoint y: 342, distance: 100.4
click at [943, 342] on div "嚴先生 | 嚴鈞 | yen_____chun https://www.instagram.com/yen_____chun/ 84 K-Score : 良好…" at bounding box center [1216, 639] width 549 height 661
copy span "嚴先生 | 嚴鈞"
click at [541, 375] on div at bounding box center [757, 350] width 1514 height 700
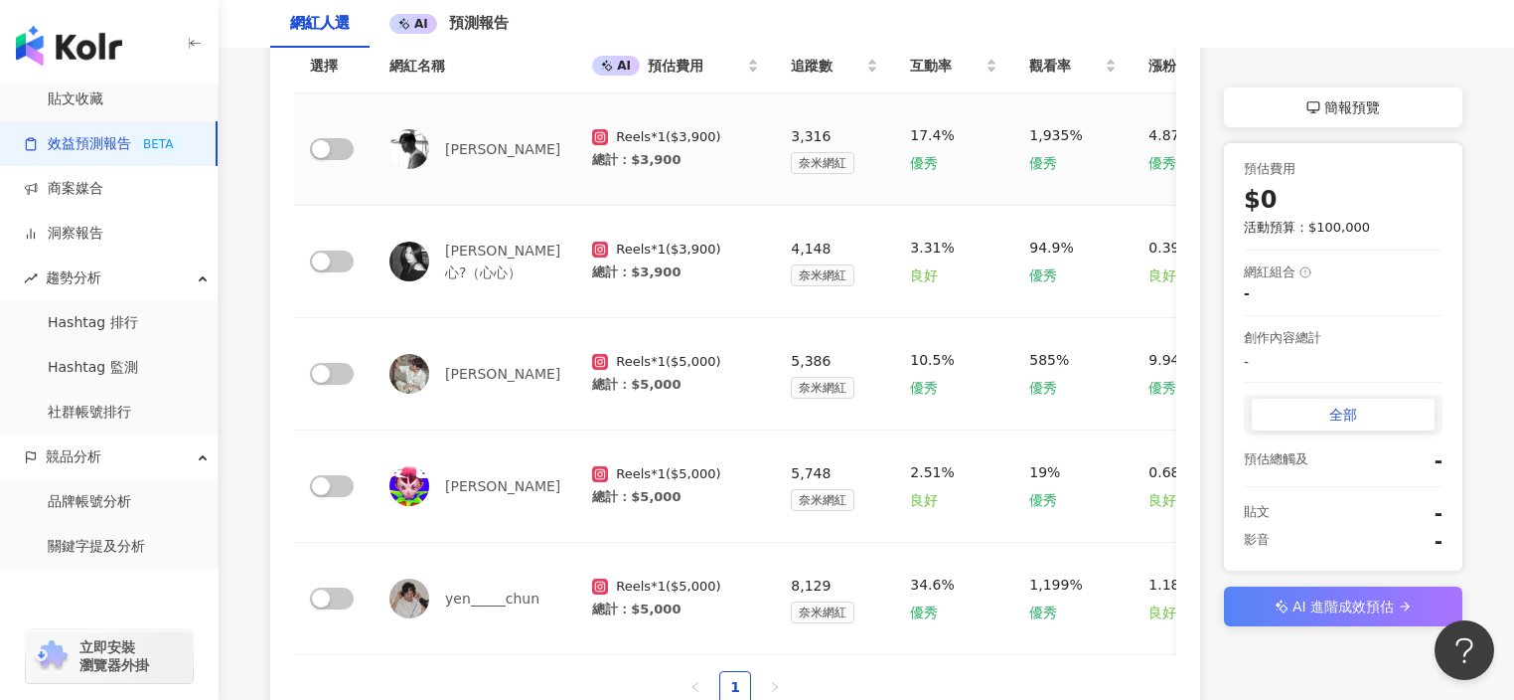
click at [526, 171] on td "楊迦恩" at bounding box center [475, 149] width 203 height 112
drag, startPoint x: 443, startPoint y: 149, endPoint x: 485, endPoint y: 150, distance: 41.7
click at [485, 150] on div "楊迦恩" at bounding box center [475, 149] width 171 height 40
copy div "楊迦恩"
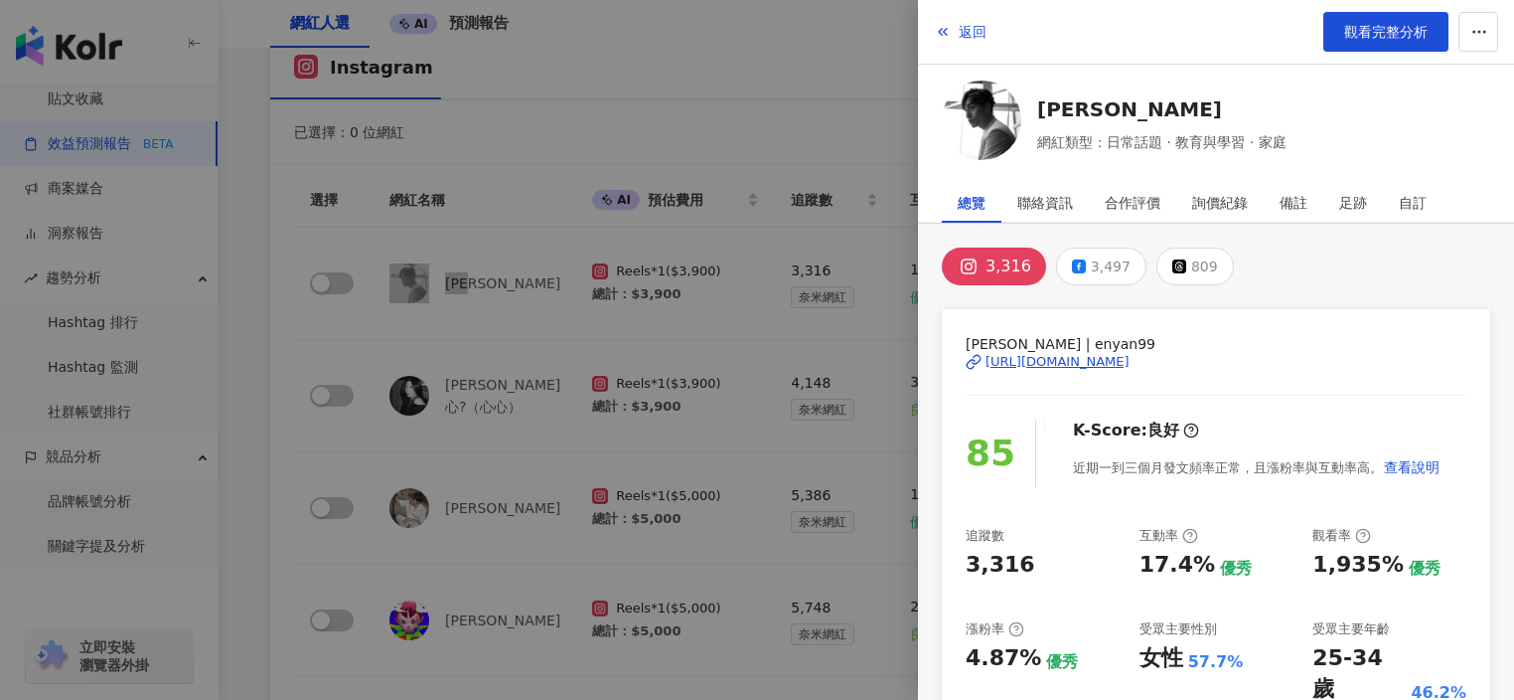
scroll to position [224, 0]
click at [1034, 196] on div "聯絡資訊" at bounding box center [1046, 203] width 56 height 40
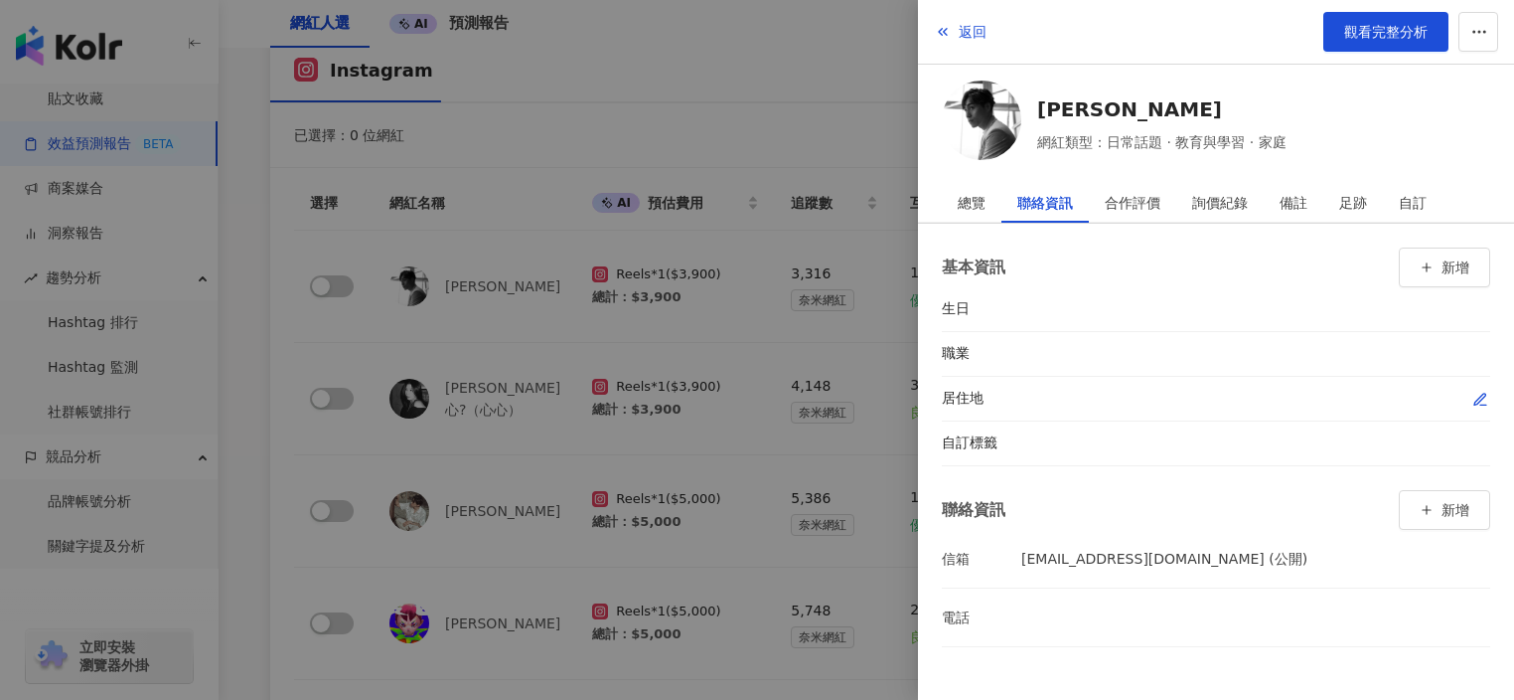
scroll to position [363, 0]
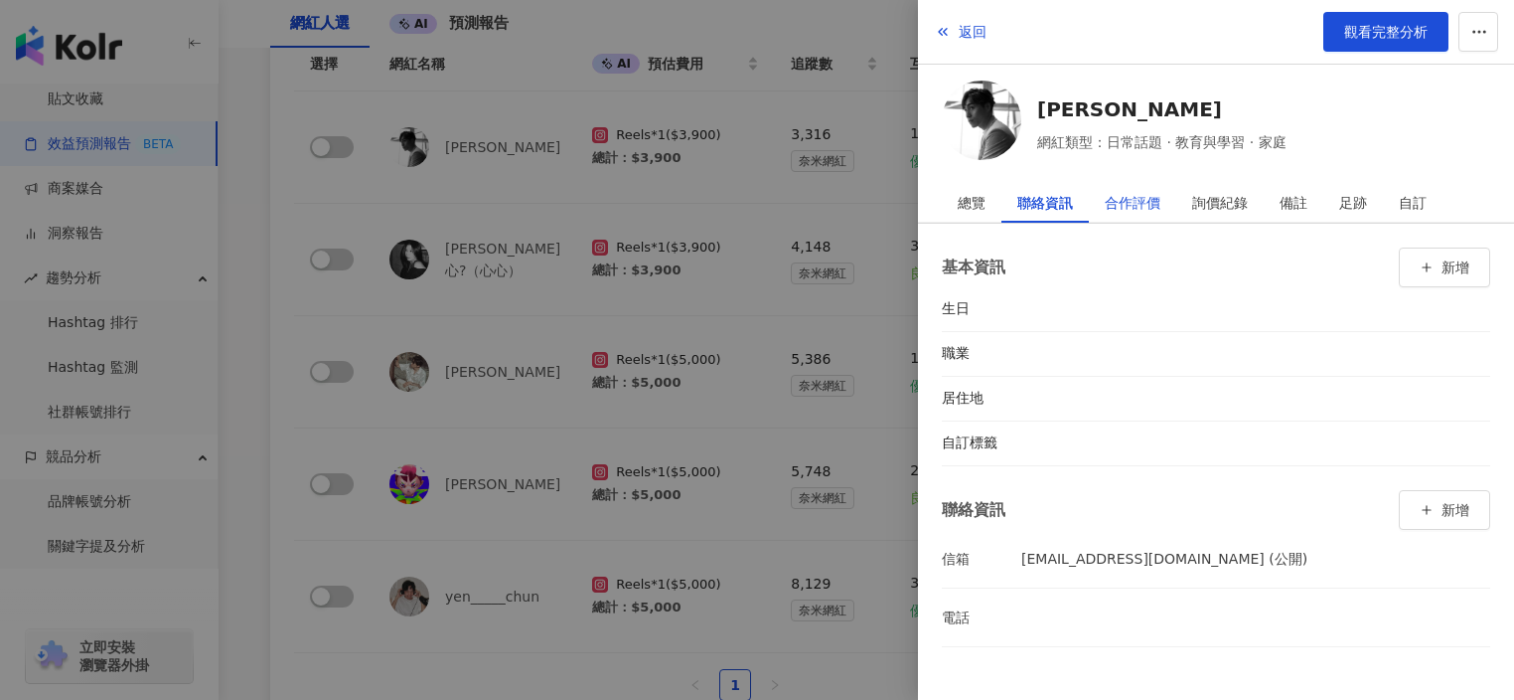
click at [1128, 211] on div "合作評價" at bounding box center [1133, 203] width 56 height 40
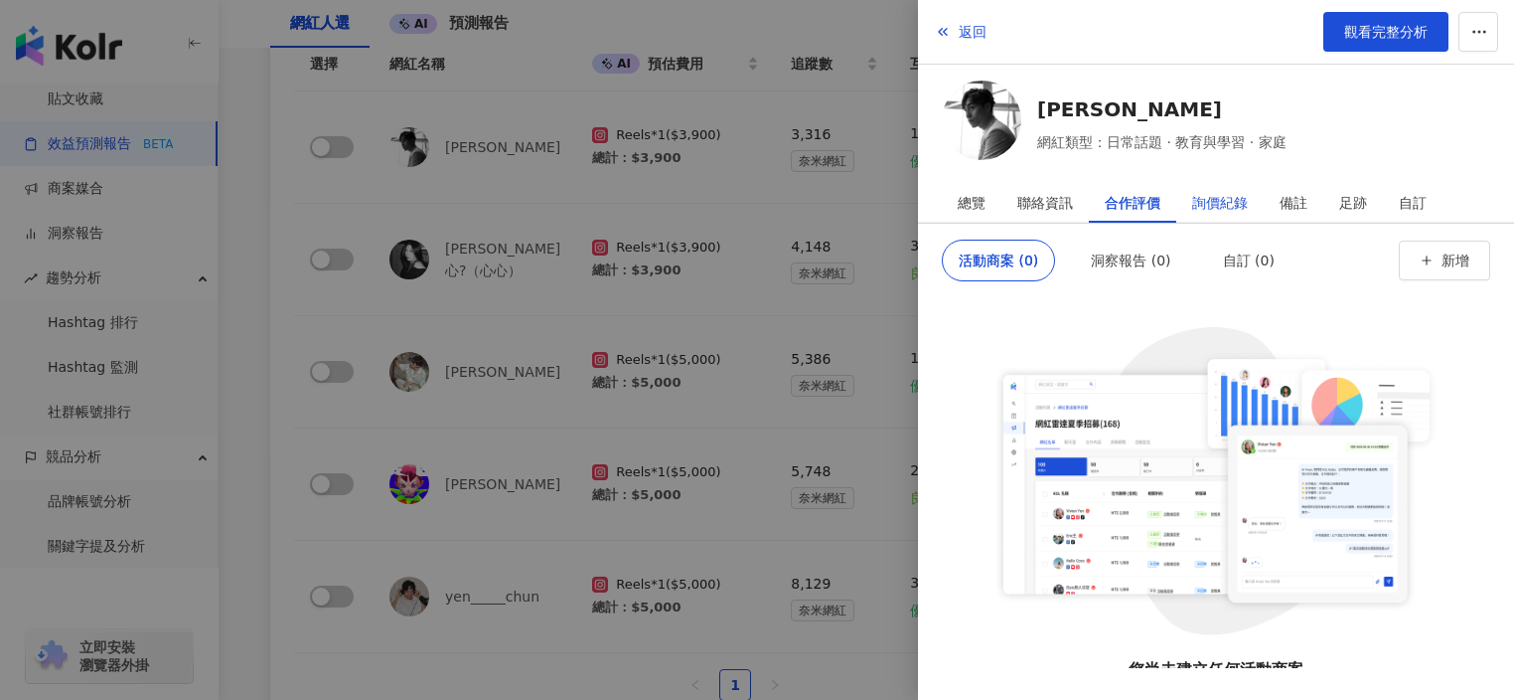
click at [1220, 211] on div "詢價紀錄" at bounding box center [1220, 203] width 56 height 40
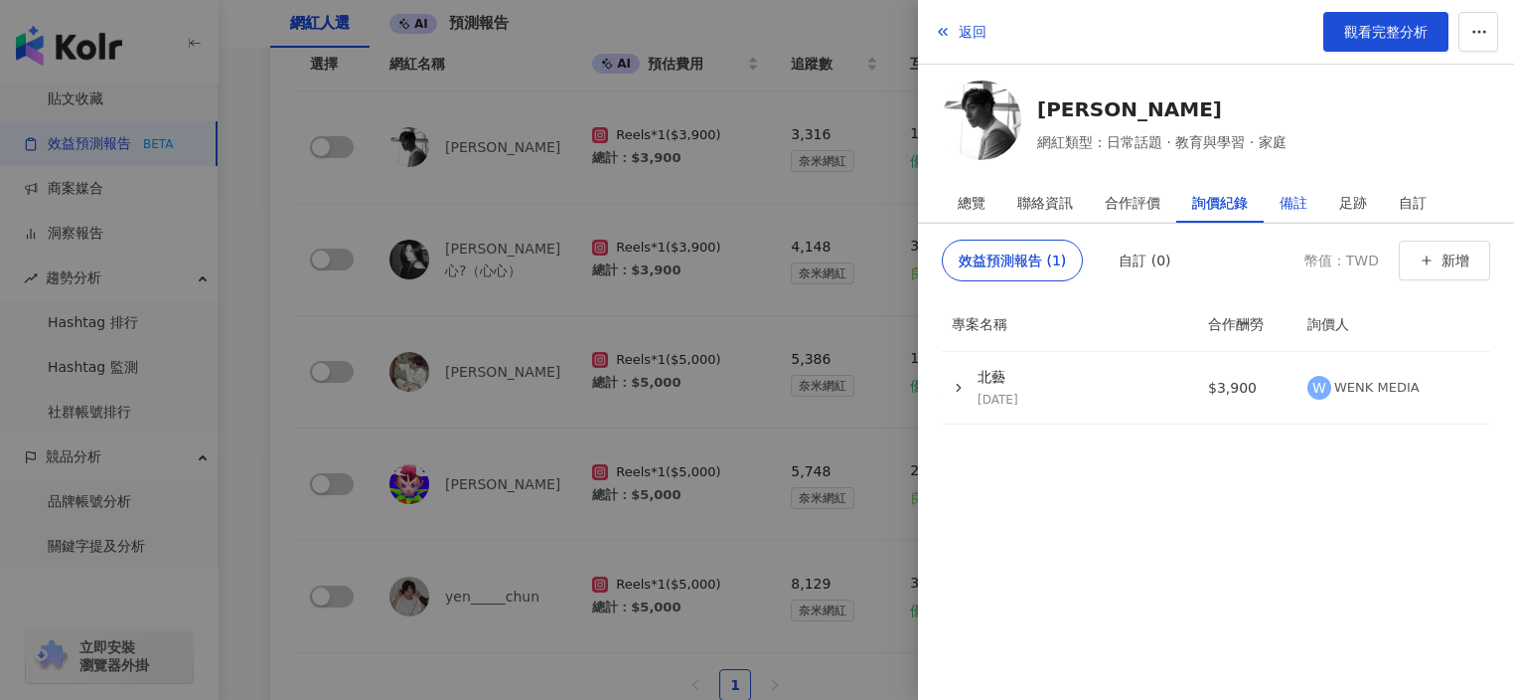
click at [1307, 204] on div "備註" at bounding box center [1294, 203] width 28 height 40
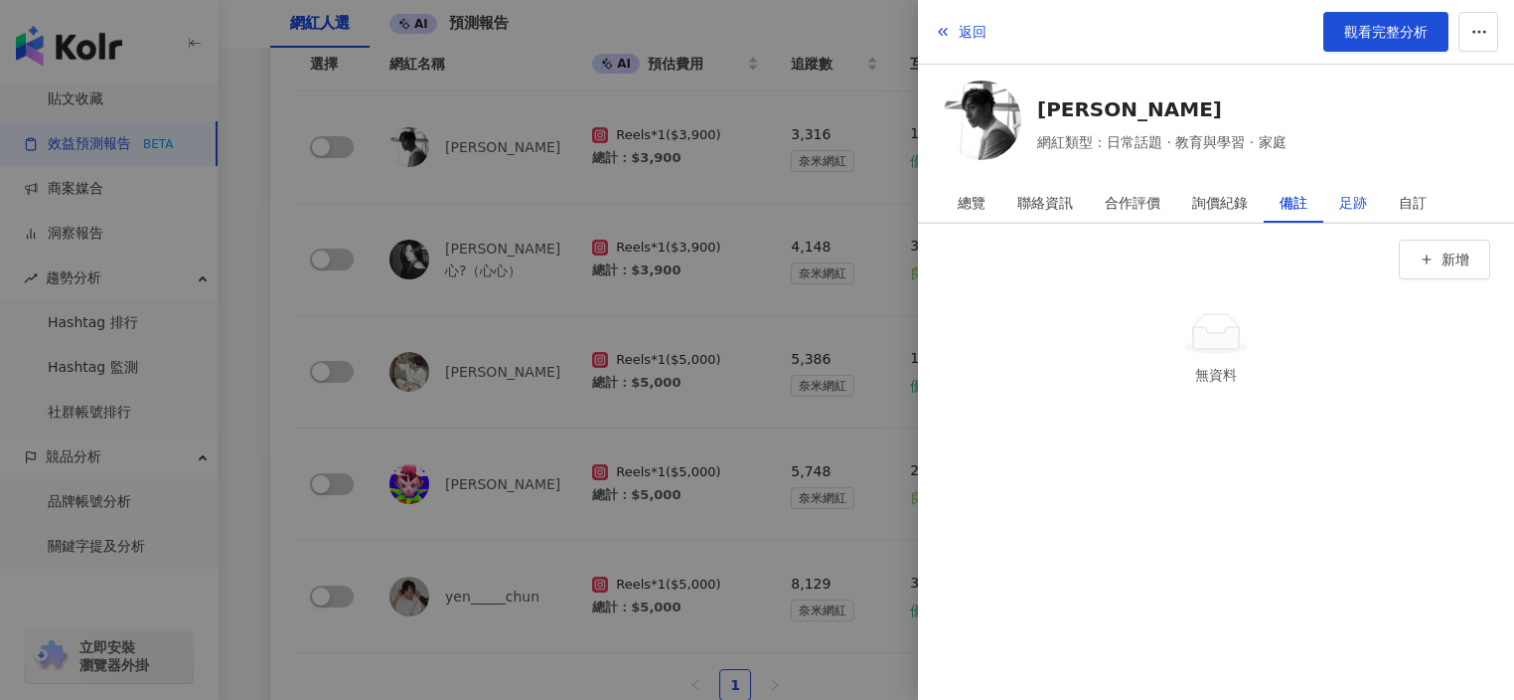
click at [1342, 203] on div "足跡" at bounding box center [1354, 203] width 28 height 40
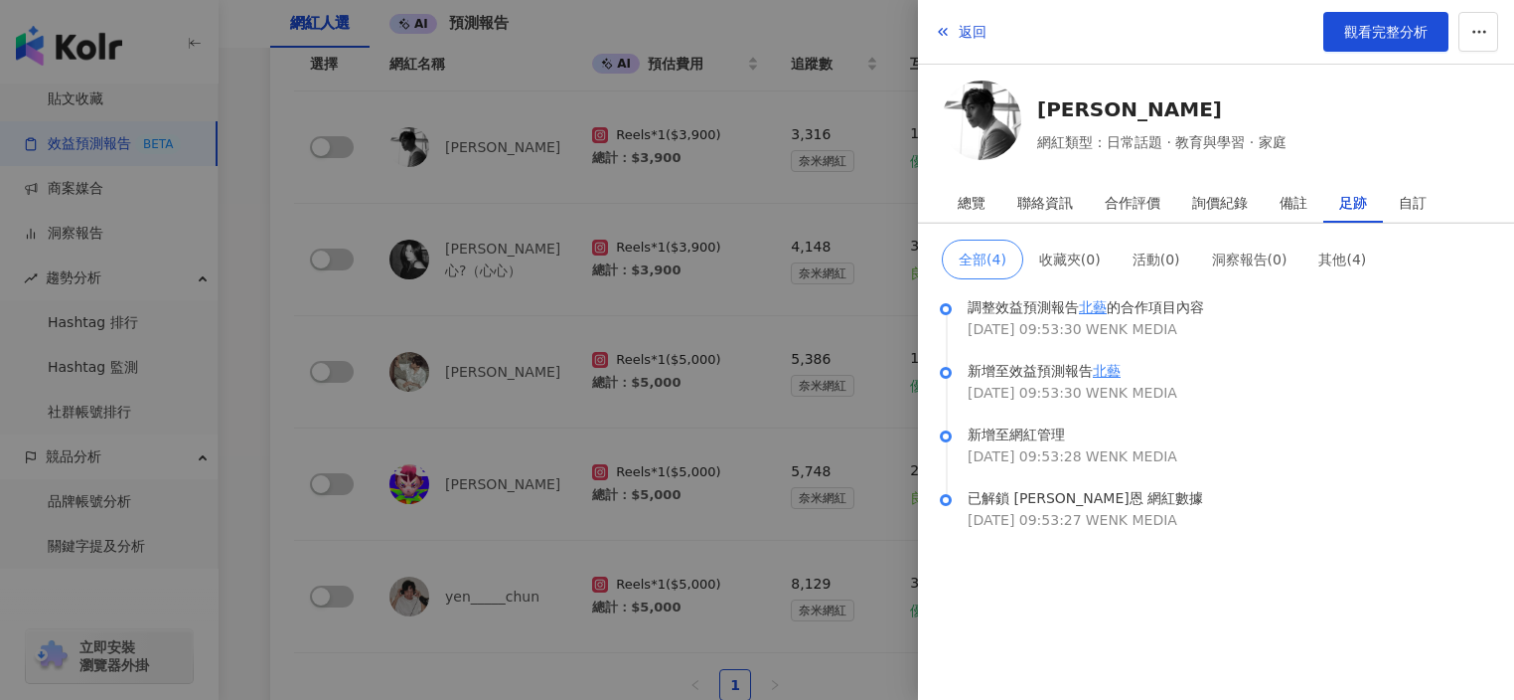
click at [528, 325] on div at bounding box center [757, 350] width 1514 height 700
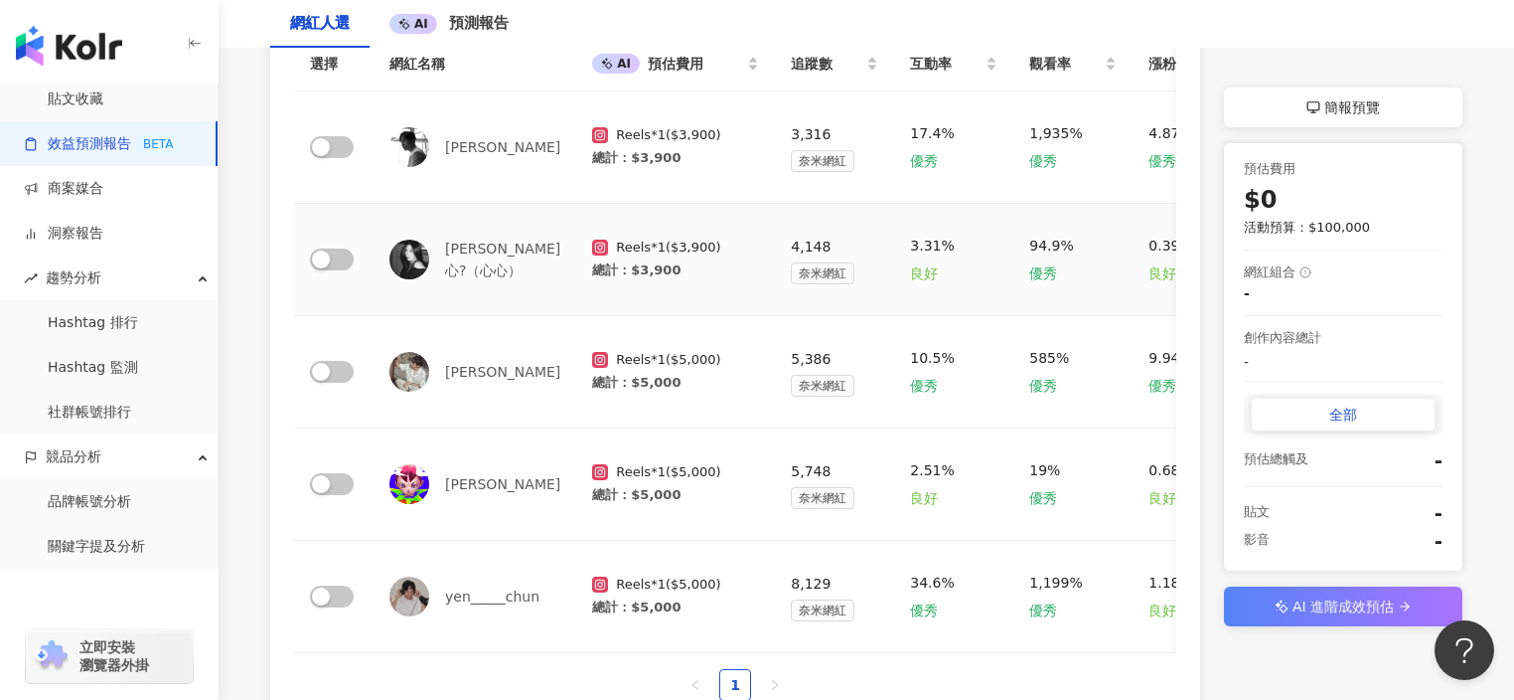
click at [491, 252] on div "黃暘心?（心心）" at bounding box center [475, 259] width 171 height 44
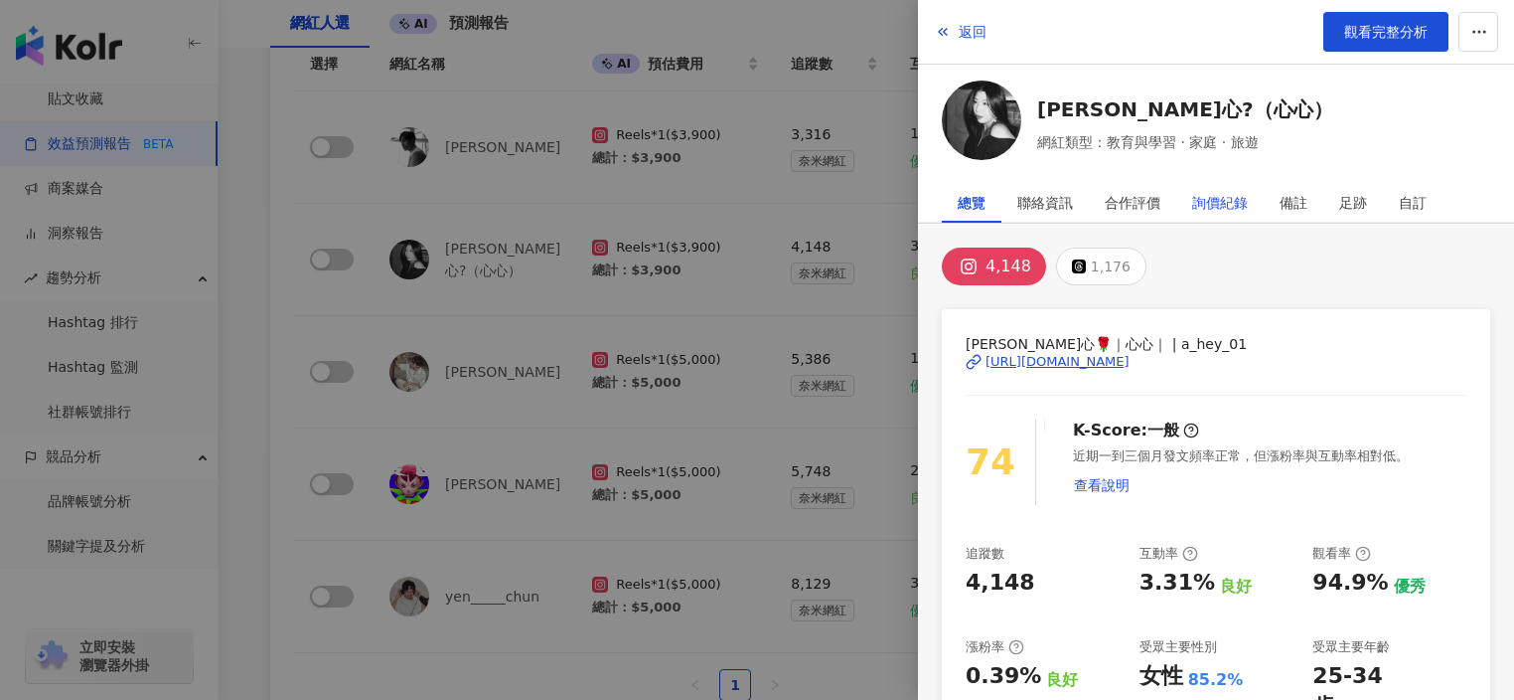
click at [1210, 201] on div "詢價紀錄" at bounding box center [1220, 203] width 56 height 40
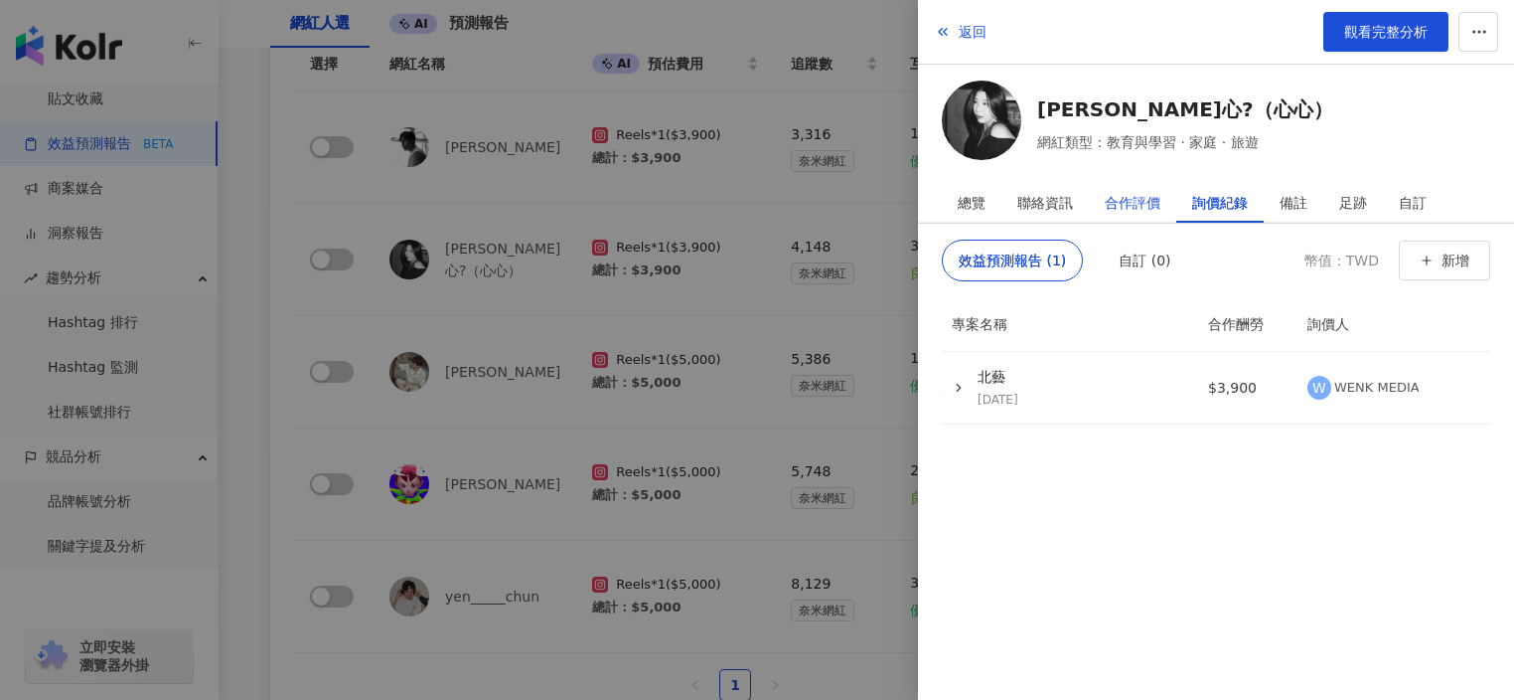
click at [1134, 206] on div "合作評價" at bounding box center [1133, 203] width 56 height 40
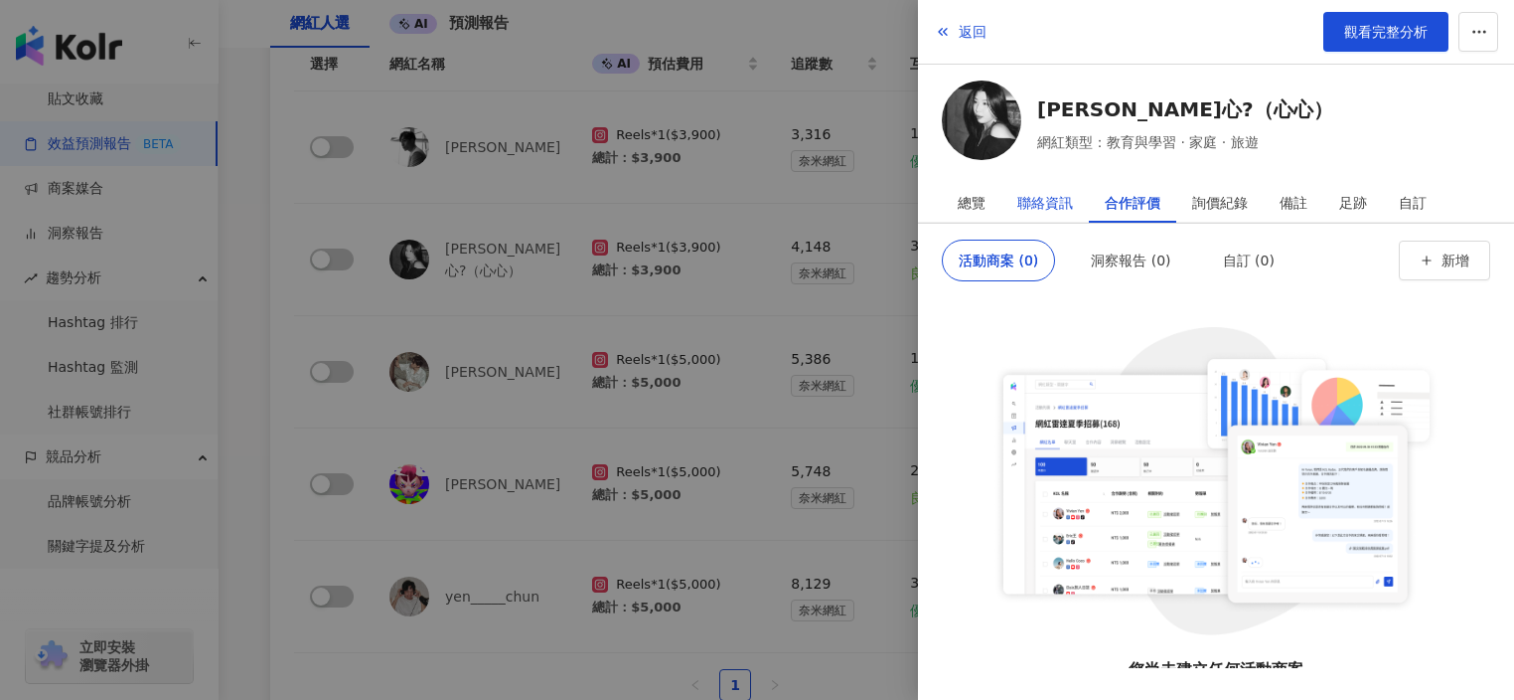
click at [1057, 202] on div "聯絡資訊" at bounding box center [1046, 203] width 56 height 40
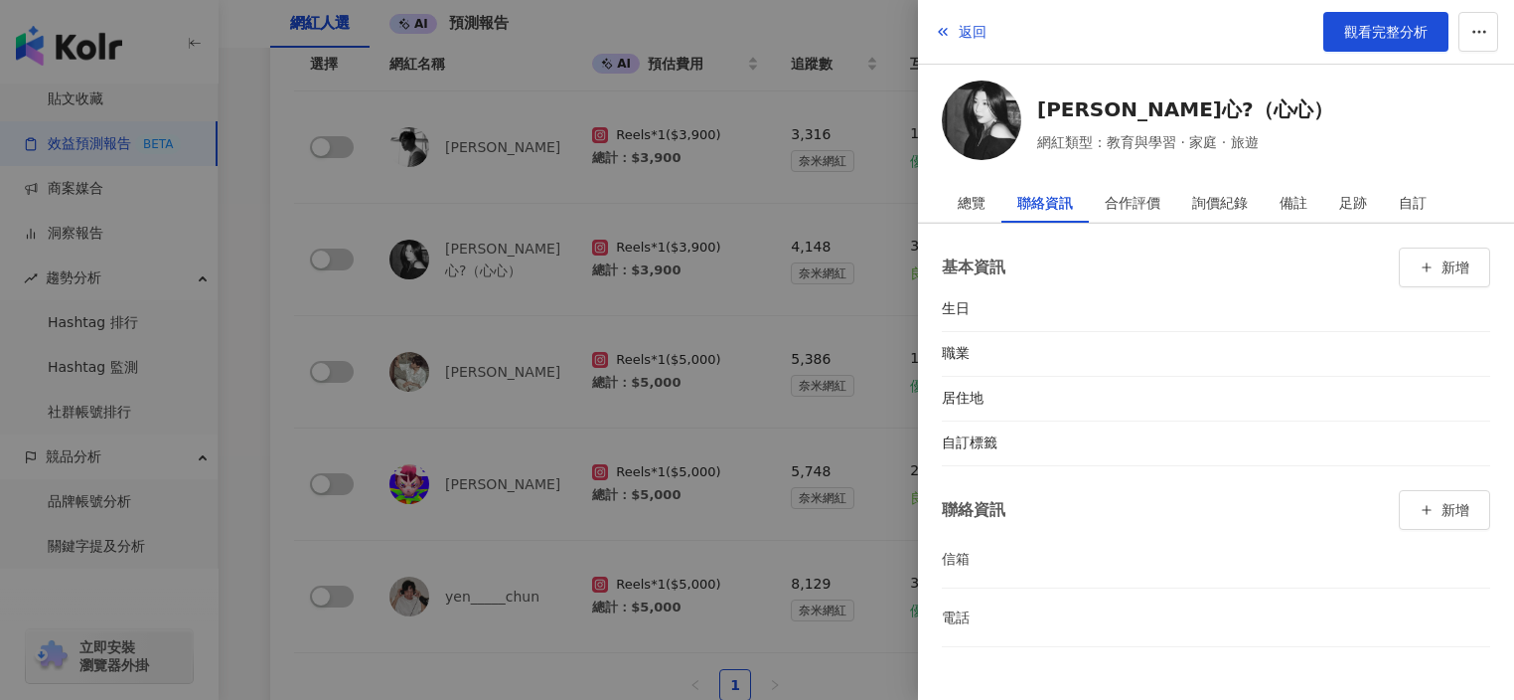
scroll to position [617, 0]
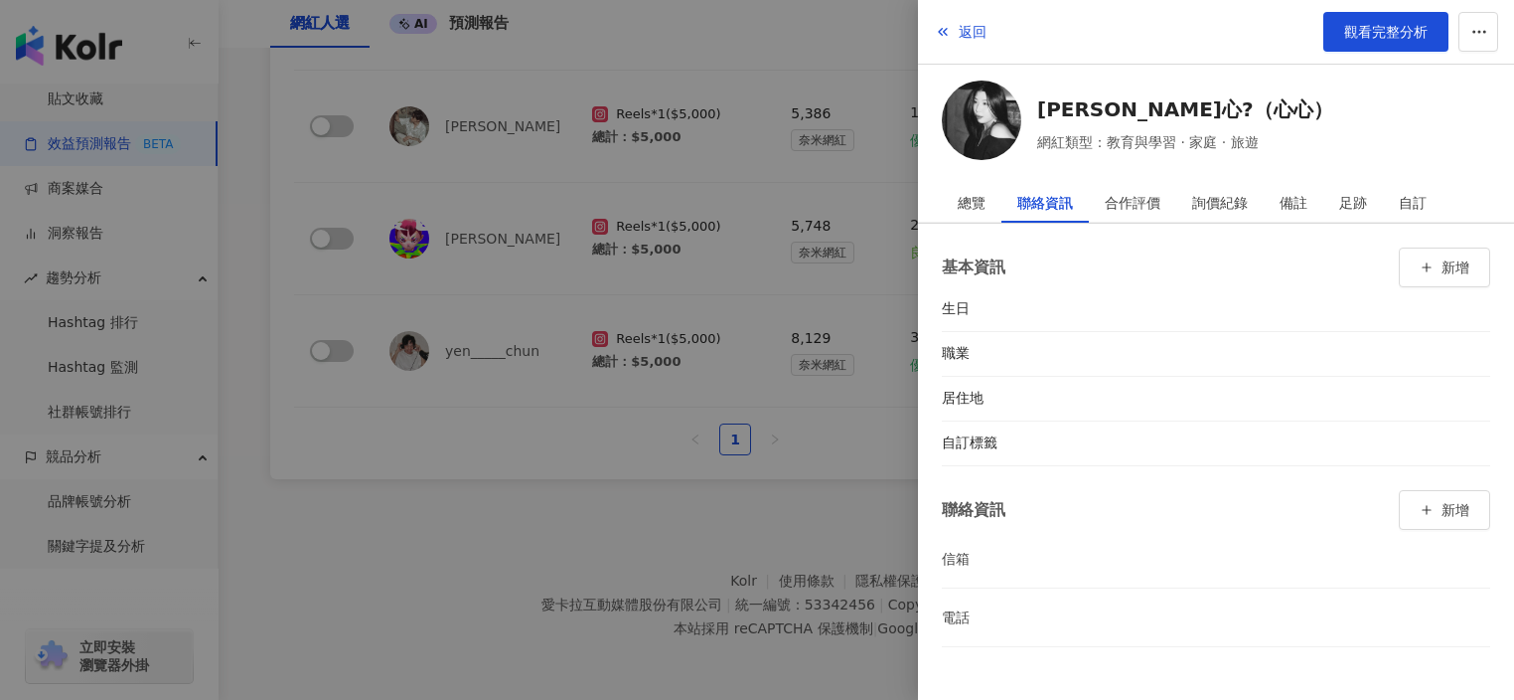
click at [411, 329] on div at bounding box center [757, 350] width 1514 height 700
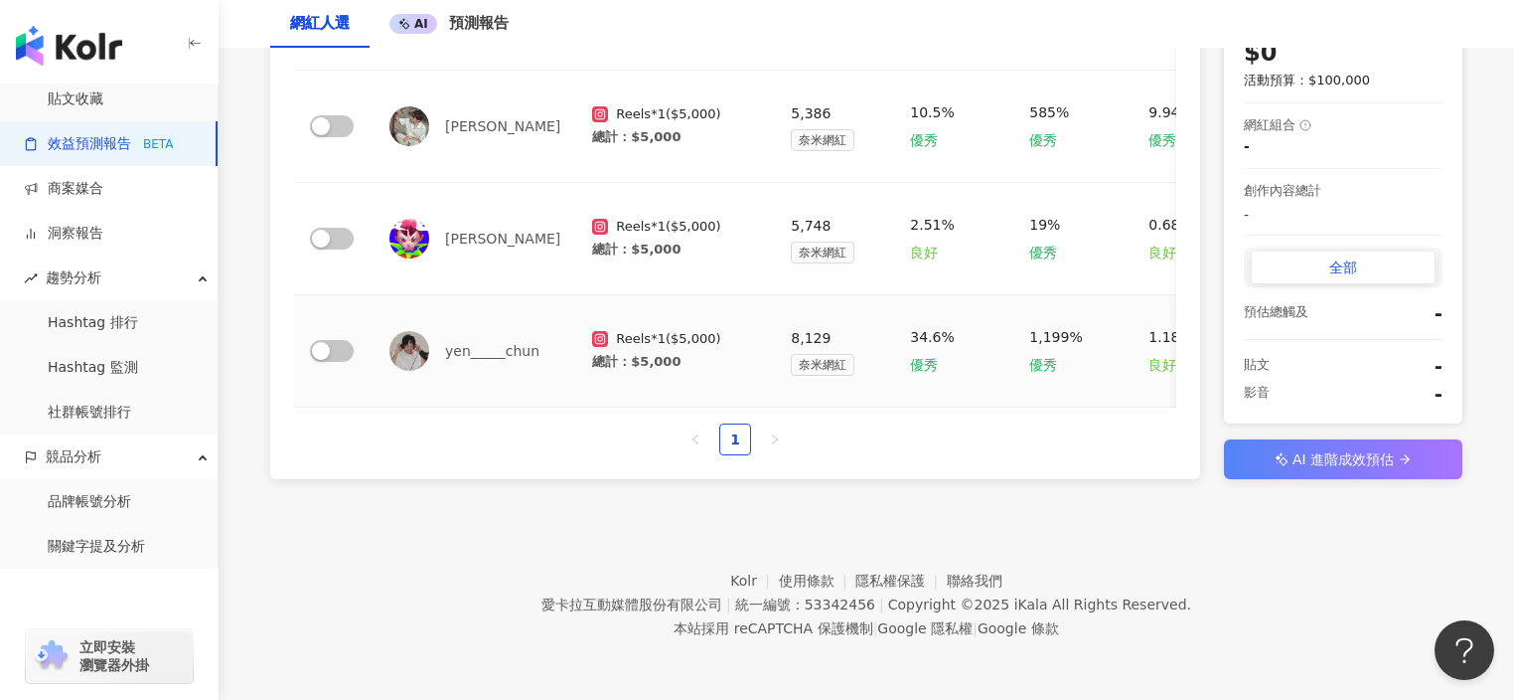
click at [440, 342] on div "yen_____chun" at bounding box center [475, 351] width 171 height 40
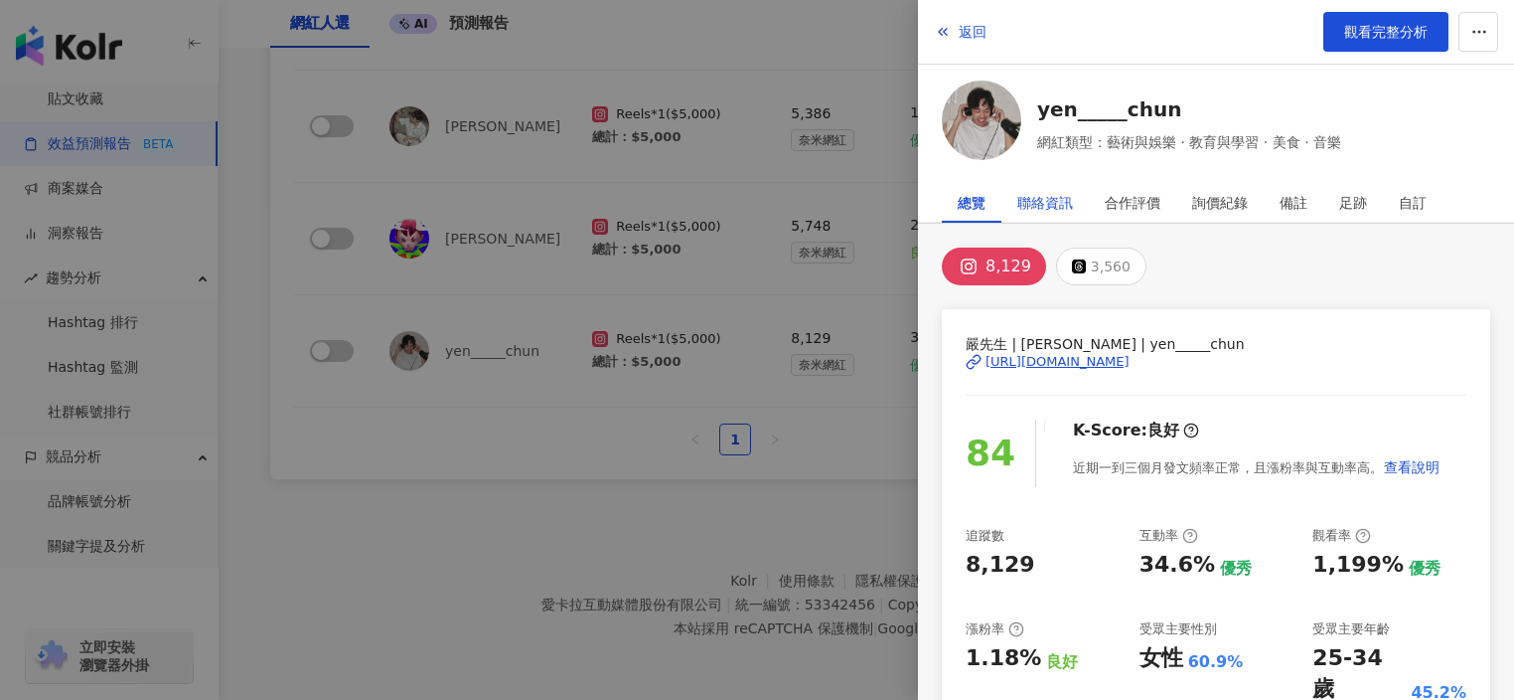
click at [1069, 193] on div "聯絡資訊" at bounding box center [1046, 203] width 56 height 40
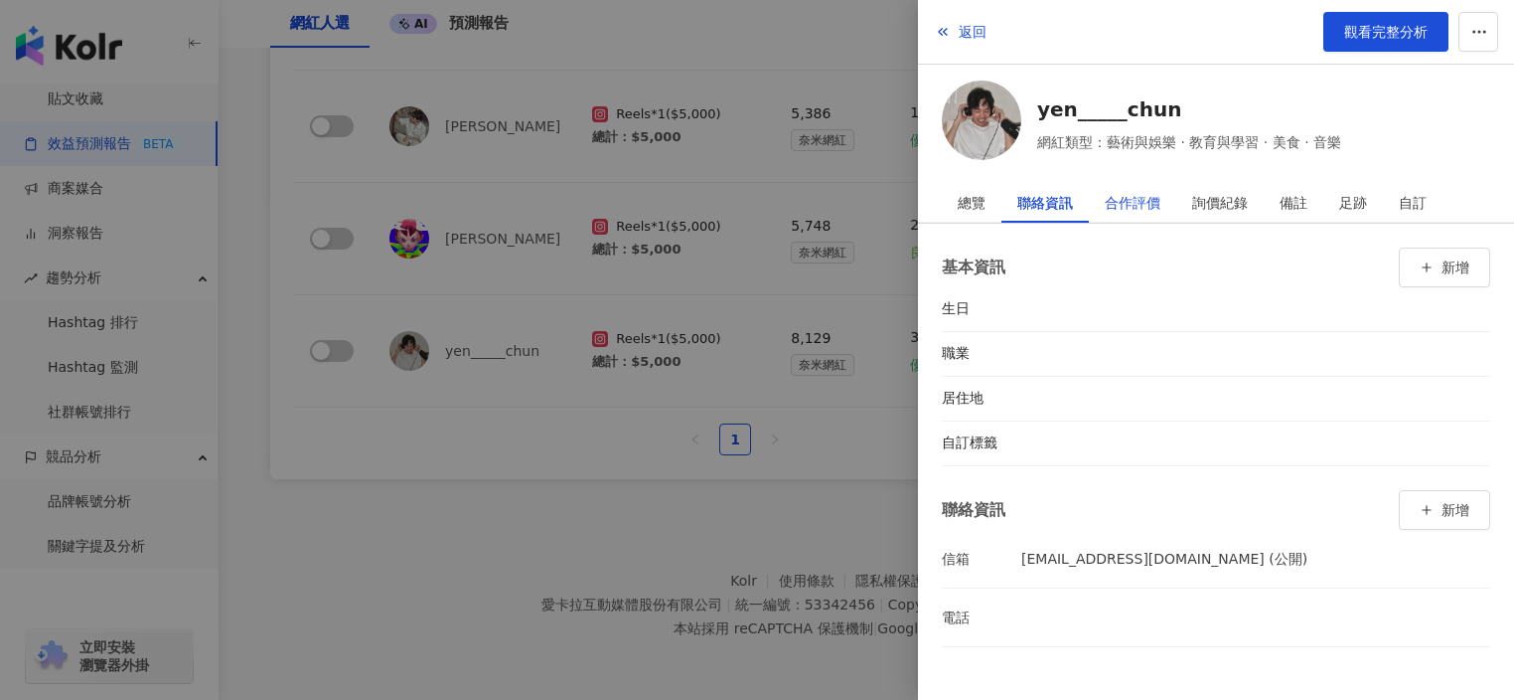
click at [1138, 197] on div "合作評價" at bounding box center [1133, 203] width 56 height 40
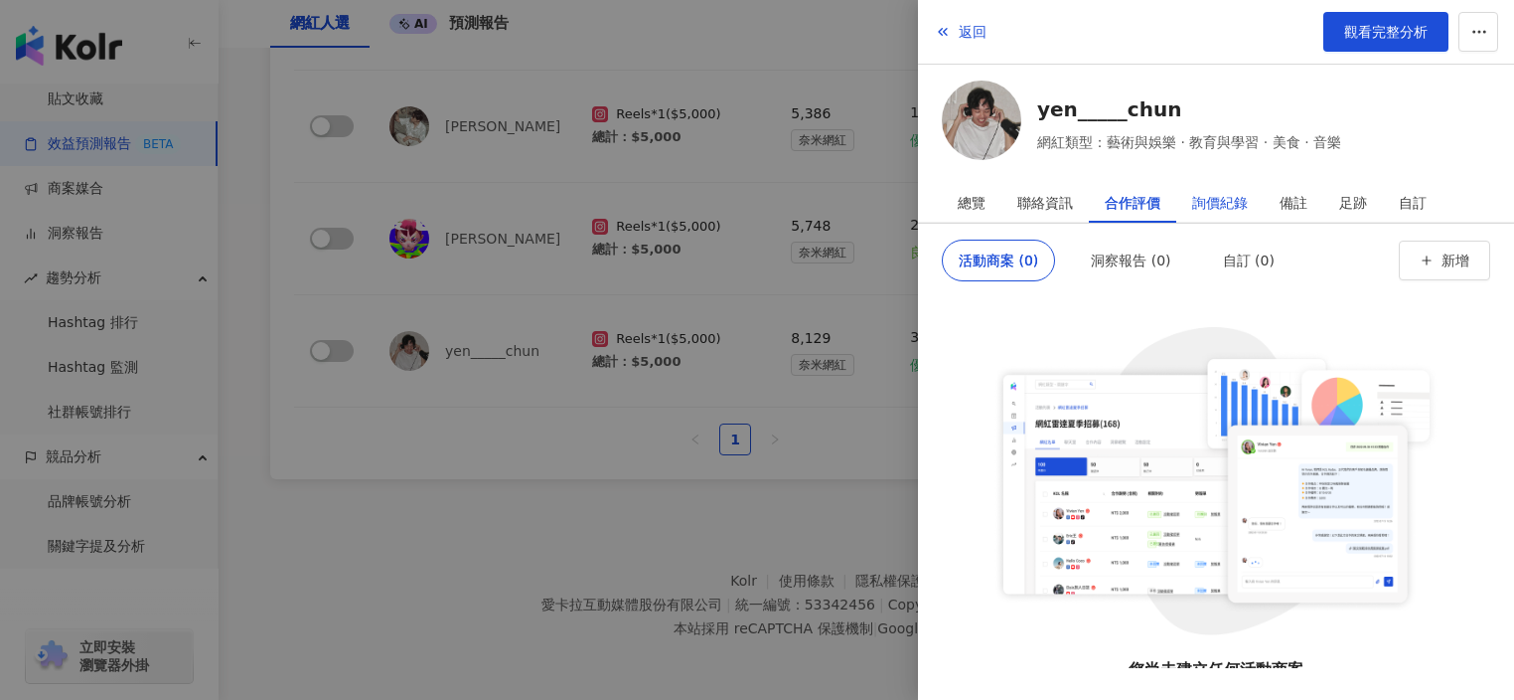
click at [1194, 199] on div "詢價紀錄" at bounding box center [1220, 203] width 56 height 40
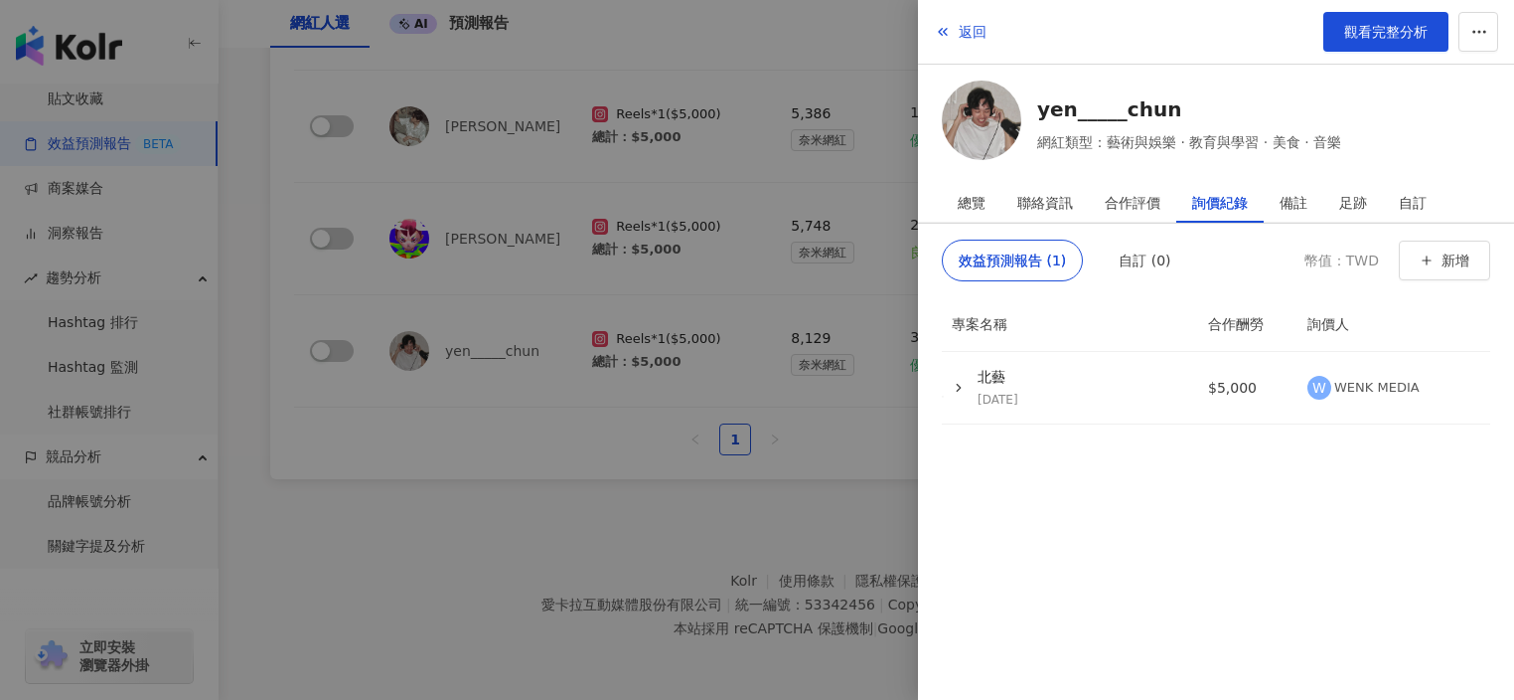
click at [529, 198] on div at bounding box center [757, 350] width 1514 height 700
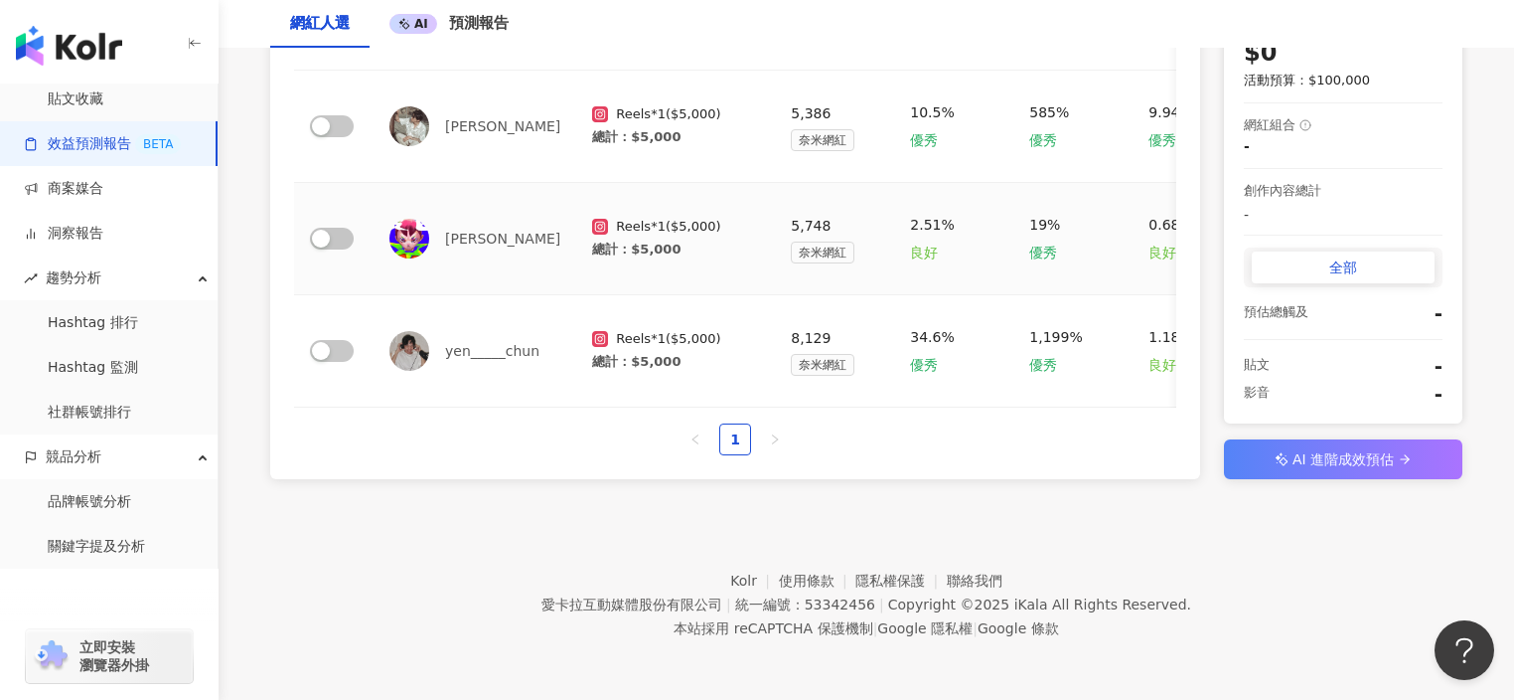
click at [463, 194] on td "陳青琳" at bounding box center [475, 239] width 203 height 112
click at [418, 219] on img at bounding box center [410, 239] width 40 height 40
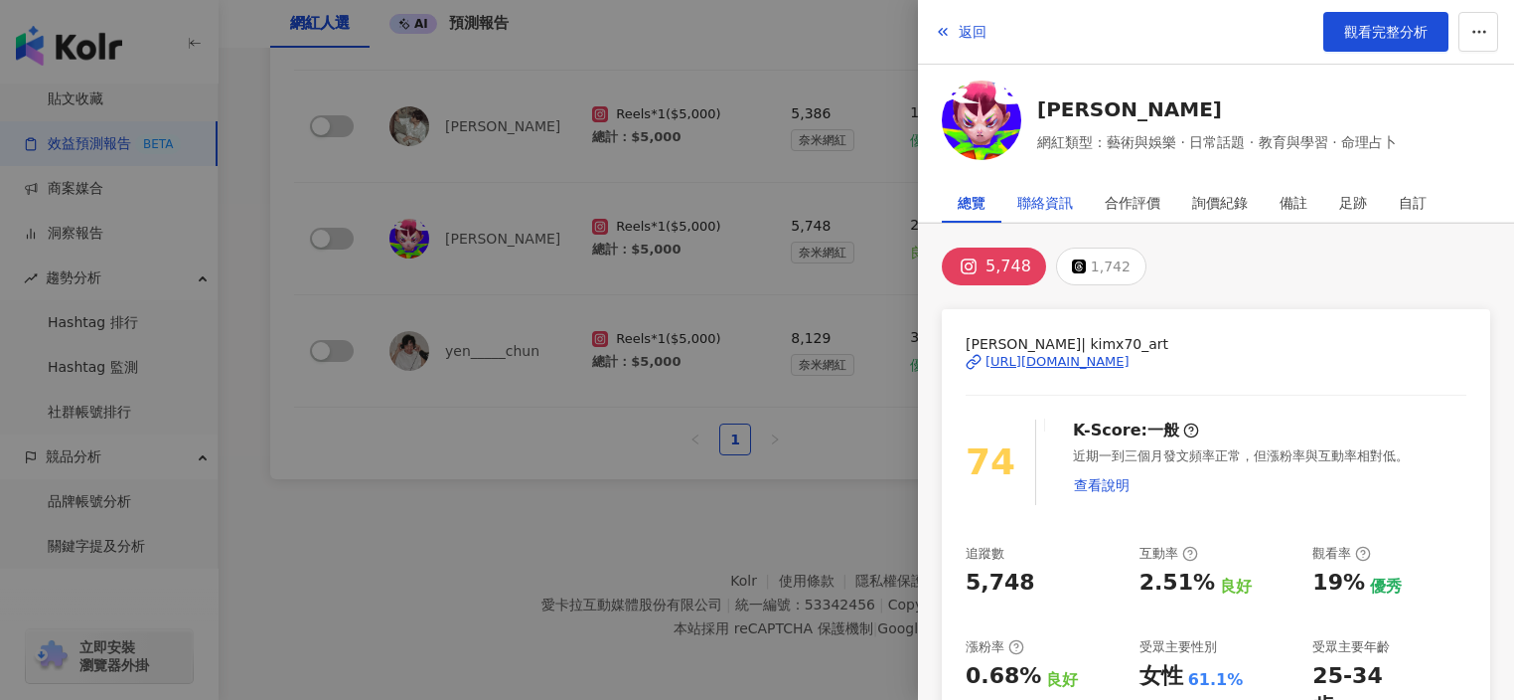
click at [1032, 208] on div "聯絡資訊" at bounding box center [1046, 203] width 56 height 40
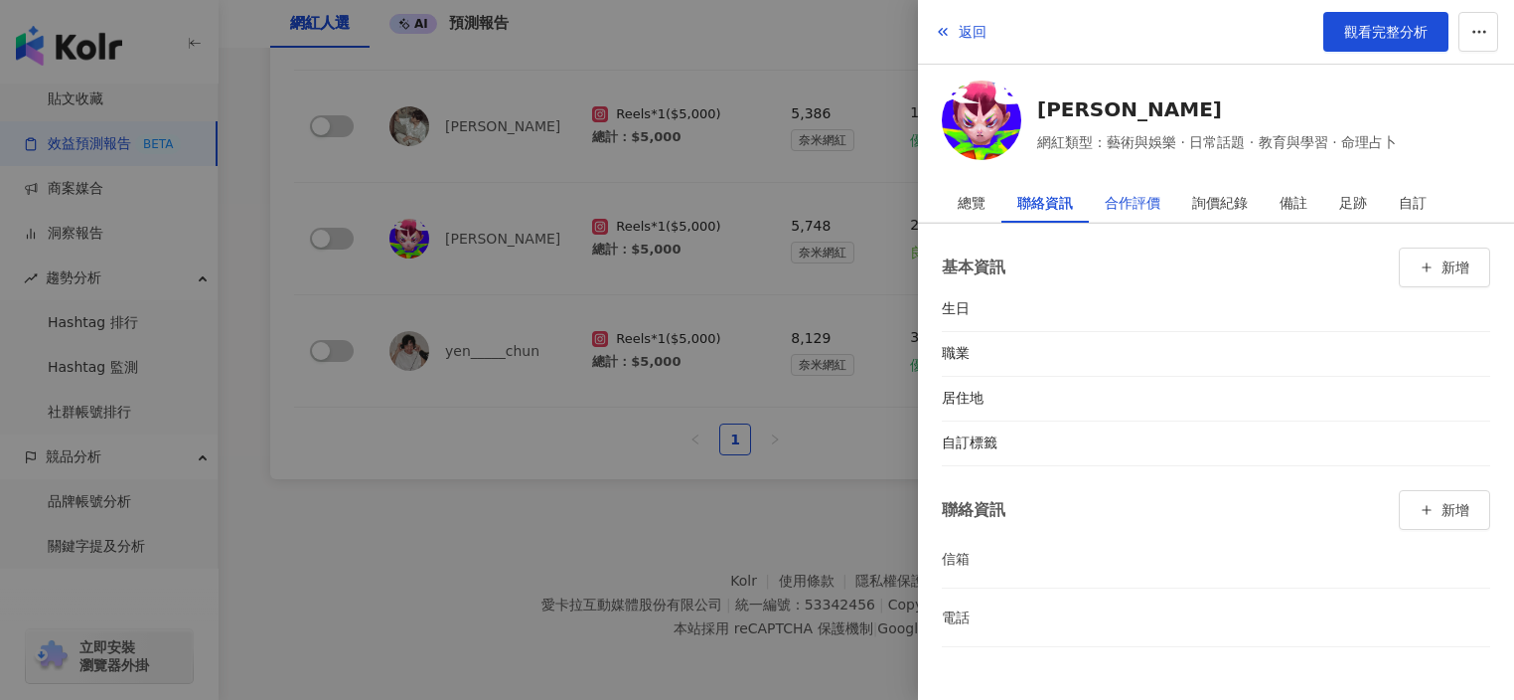
click at [1116, 207] on div "合作評價" at bounding box center [1133, 203] width 56 height 40
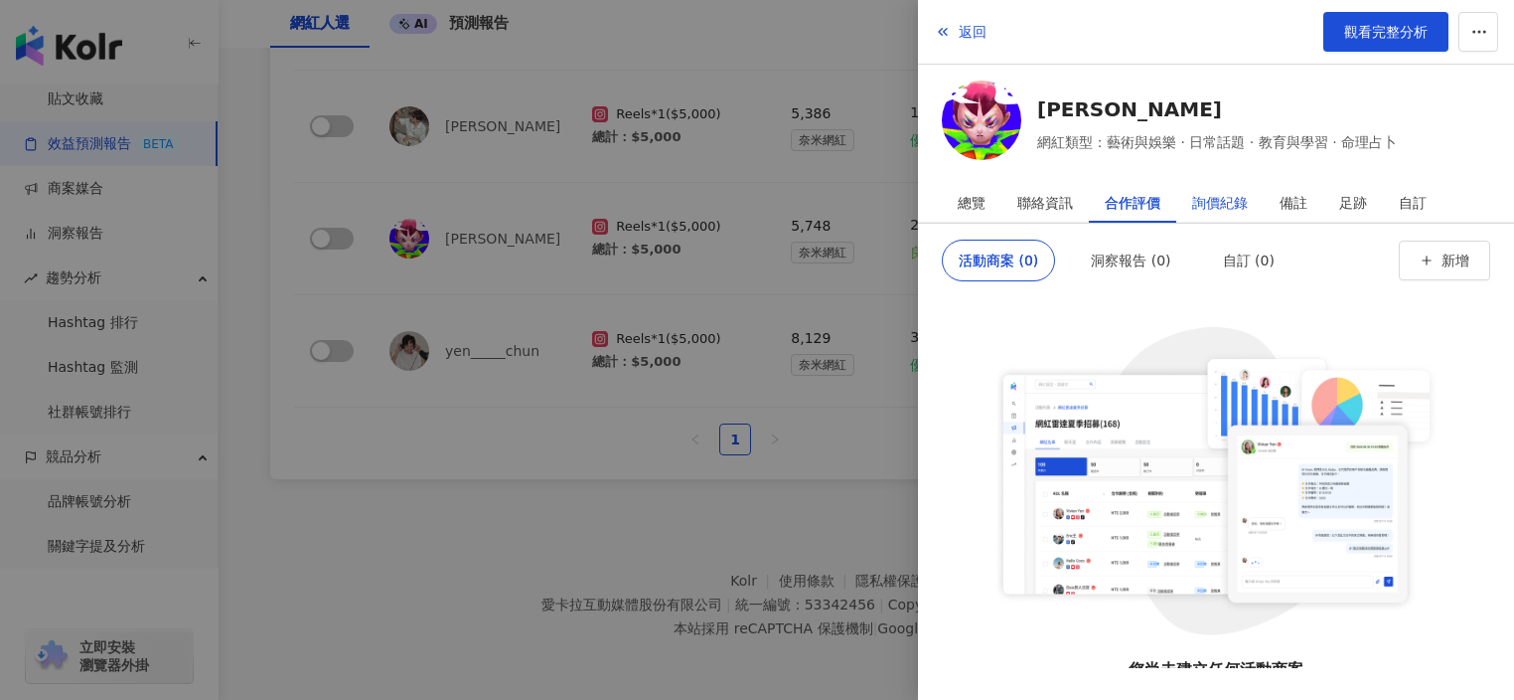
click at [1215, 209] on div "詢價紀錄" at bounding box center [1220, 203] width 56 height 40
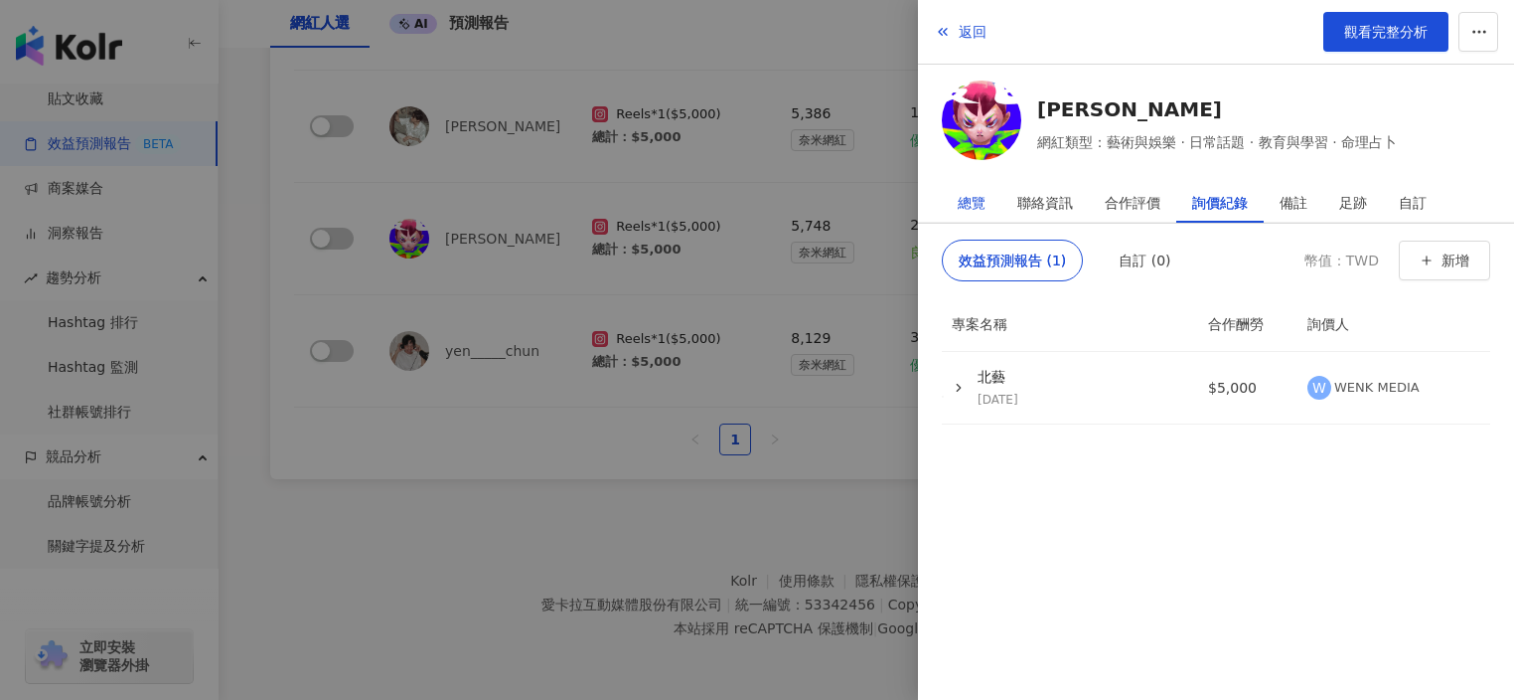
click at [960, 198] on div "總覽" at bounding box center [972, 203] width 28 height 40
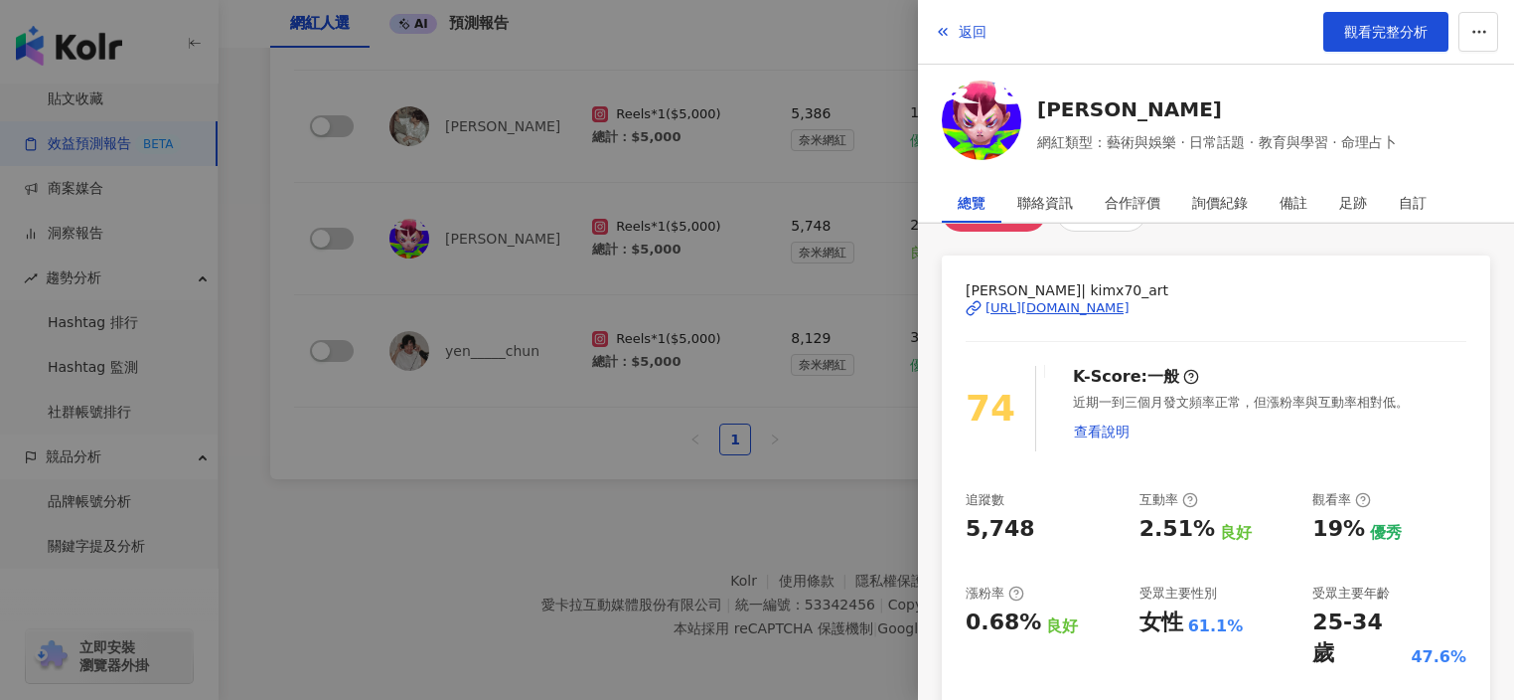
scroll to position [457, 0]
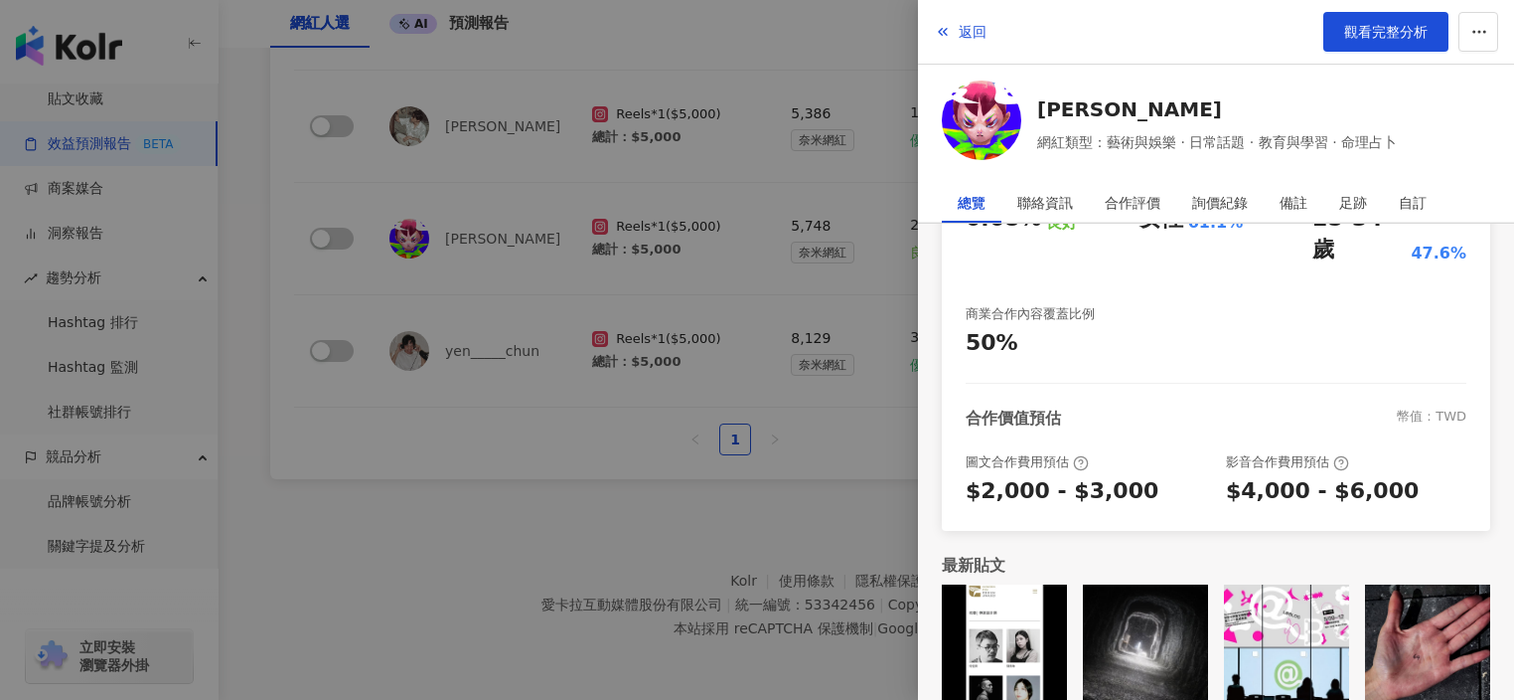
click at [628, 309] on div at bounding box center [757, 350] width 1514 height 700
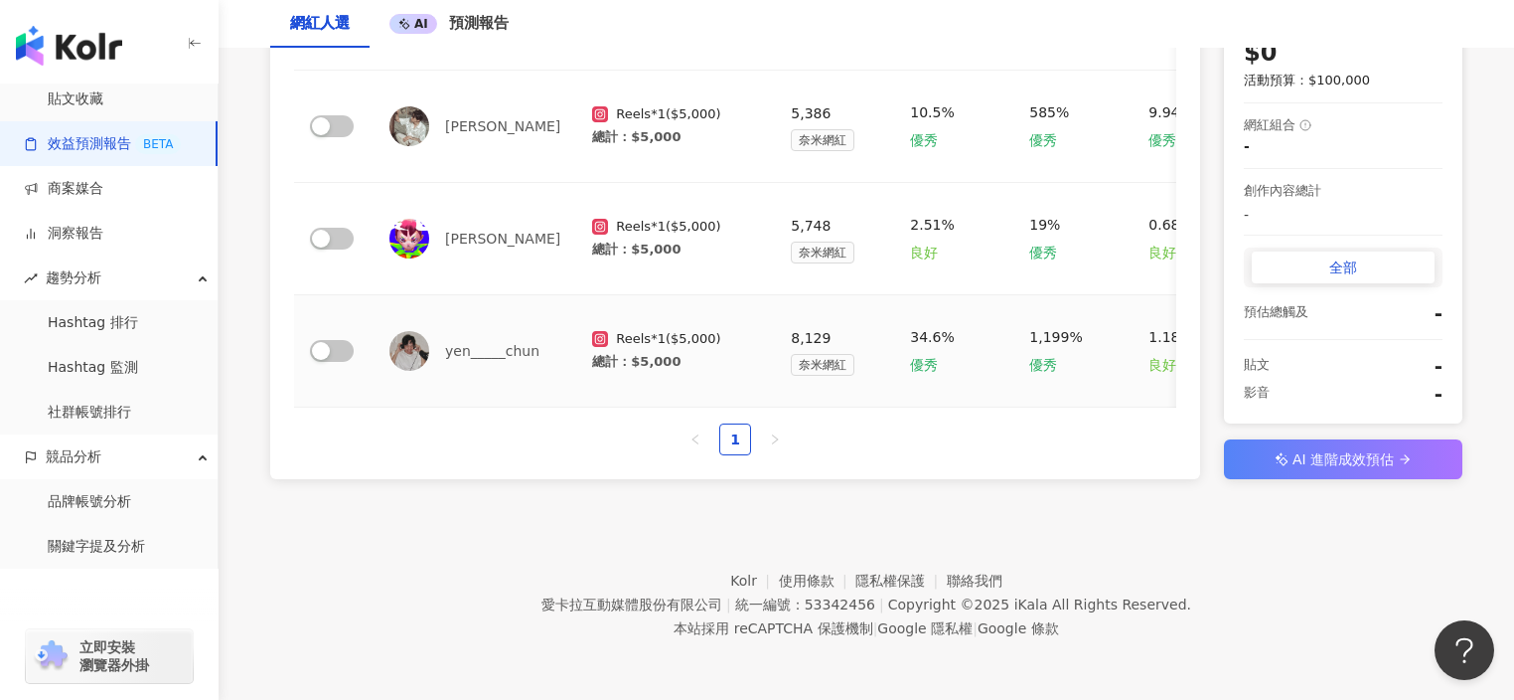
click at [404, 337] on img at bounding box center [410, 351] width 40 height 40
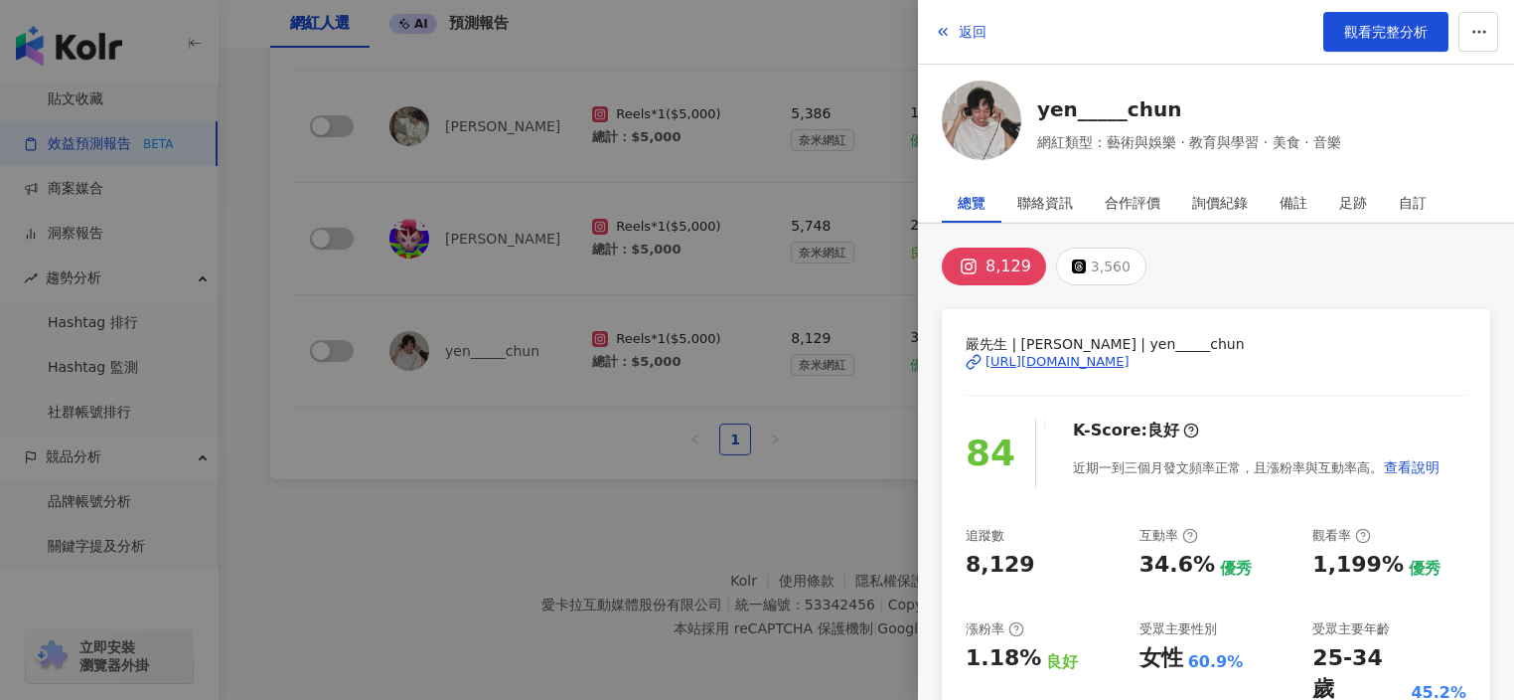
click at [980, 113] on img at bounding box center [981, 119] width 79 height 79
click at [430, 222] on div at bounding box center [757, 350] width 1514 height 700
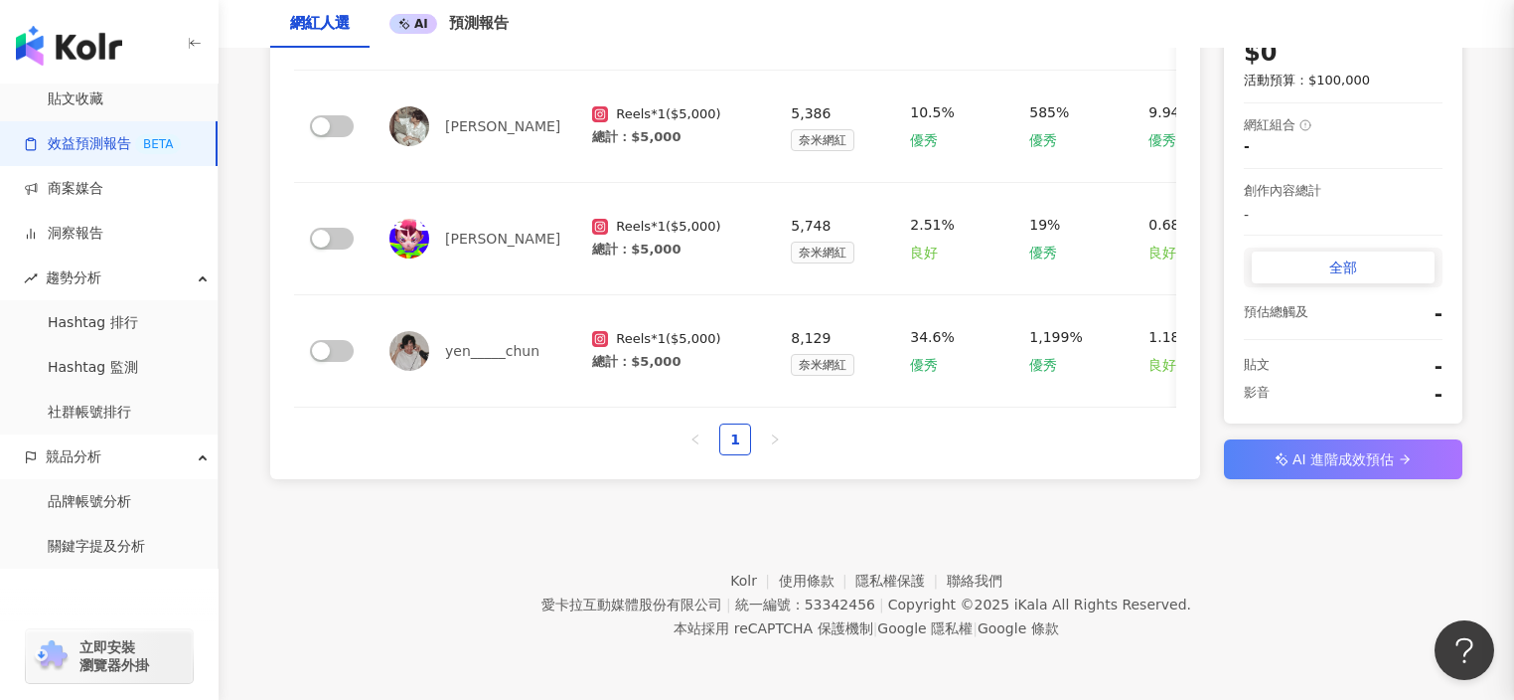
click at [417, 223] on div at bounding box center [757, 350] width 1514 height 700
click at [413, 223] on img at bounding box center [410, 239] width 40 height 40
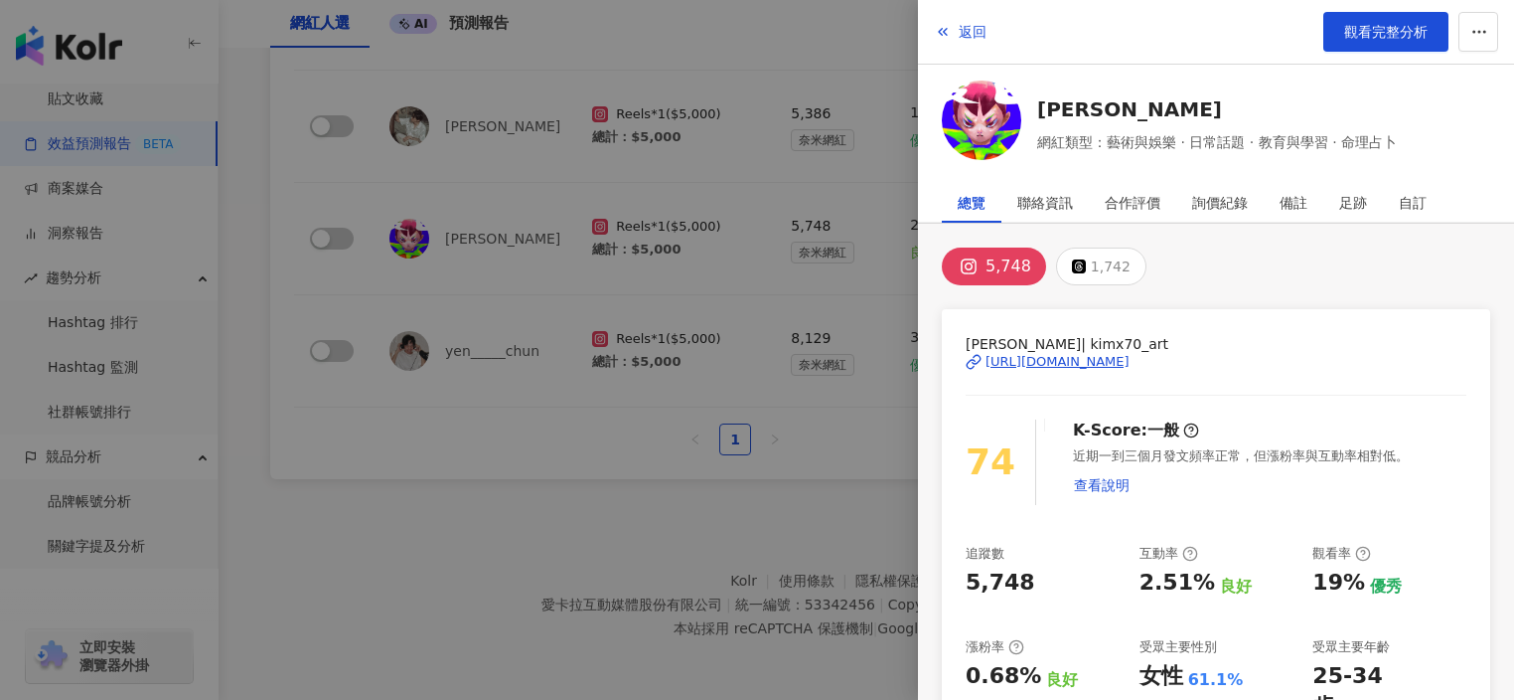
click at [1006, 128] on img at bounding box center [981, 119] width 79 height 79
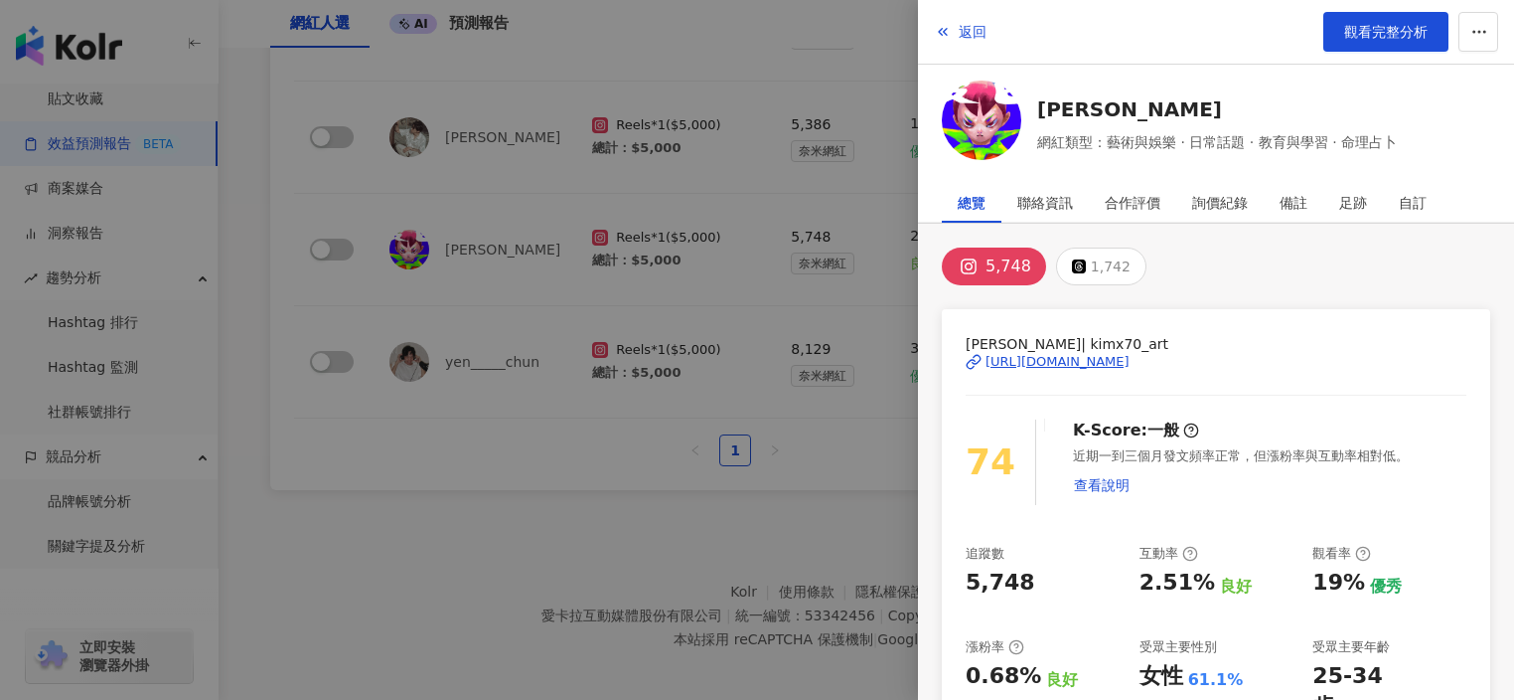
click at [417, 178] on div at bounding box center [757, 350] width 1514 height 700
click at [416, 168] on div at bounding box center [757, 350] width 1514 height 700
click at [415, 139] on div at bounding box center [757, 350] width 1514 height 700
click at [508, 141] on div at bounding box center [757, 350] width 1514 height 700
click at [891, 85] on div "返回 觀看完整分析 陳青琳 網紅類型：藝術與娛樂 · 日常話題 · 教育與學習 · 命理占卜 總覽 聯絡資訊 合作評價 詢價紀錄 備註 足跡 自訂 5,748…" at bounding box center [757, 350] width 1514 height 700
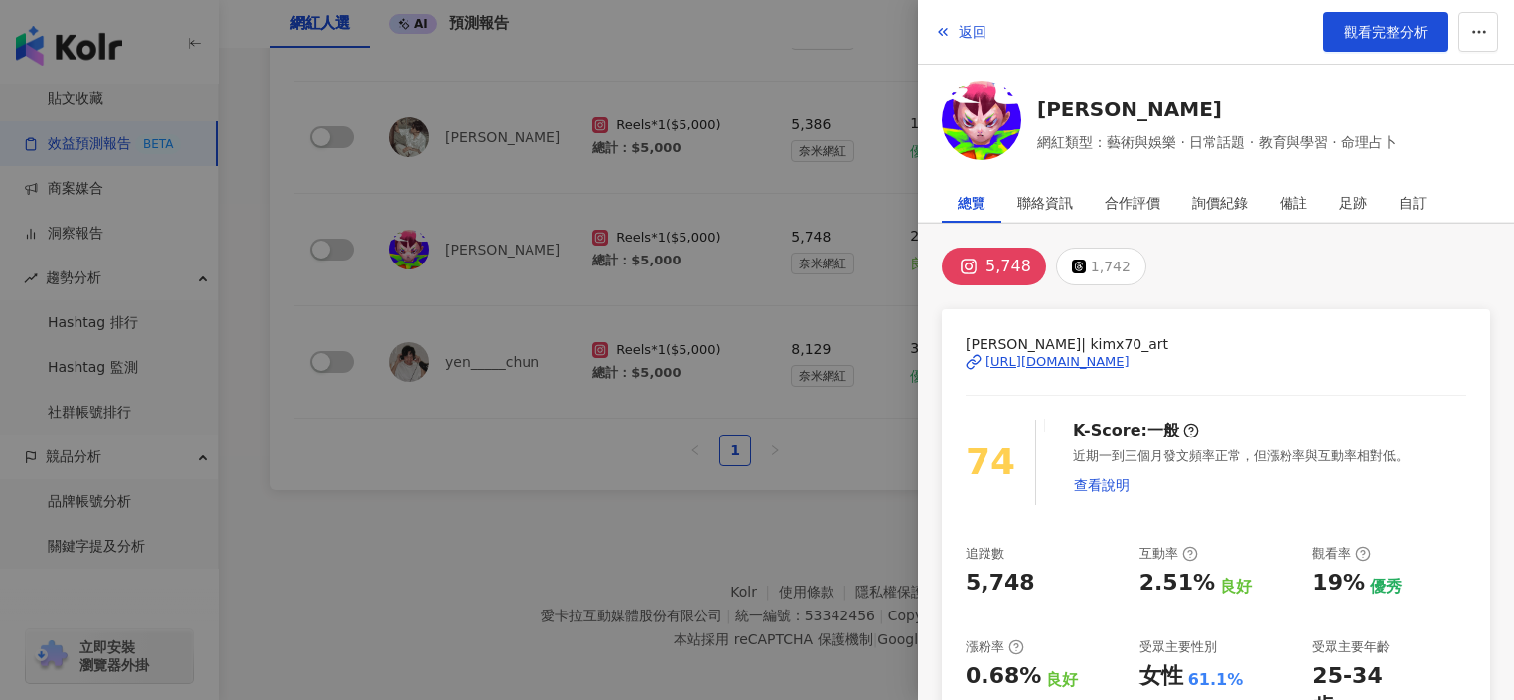
scroll to position [588, 0]
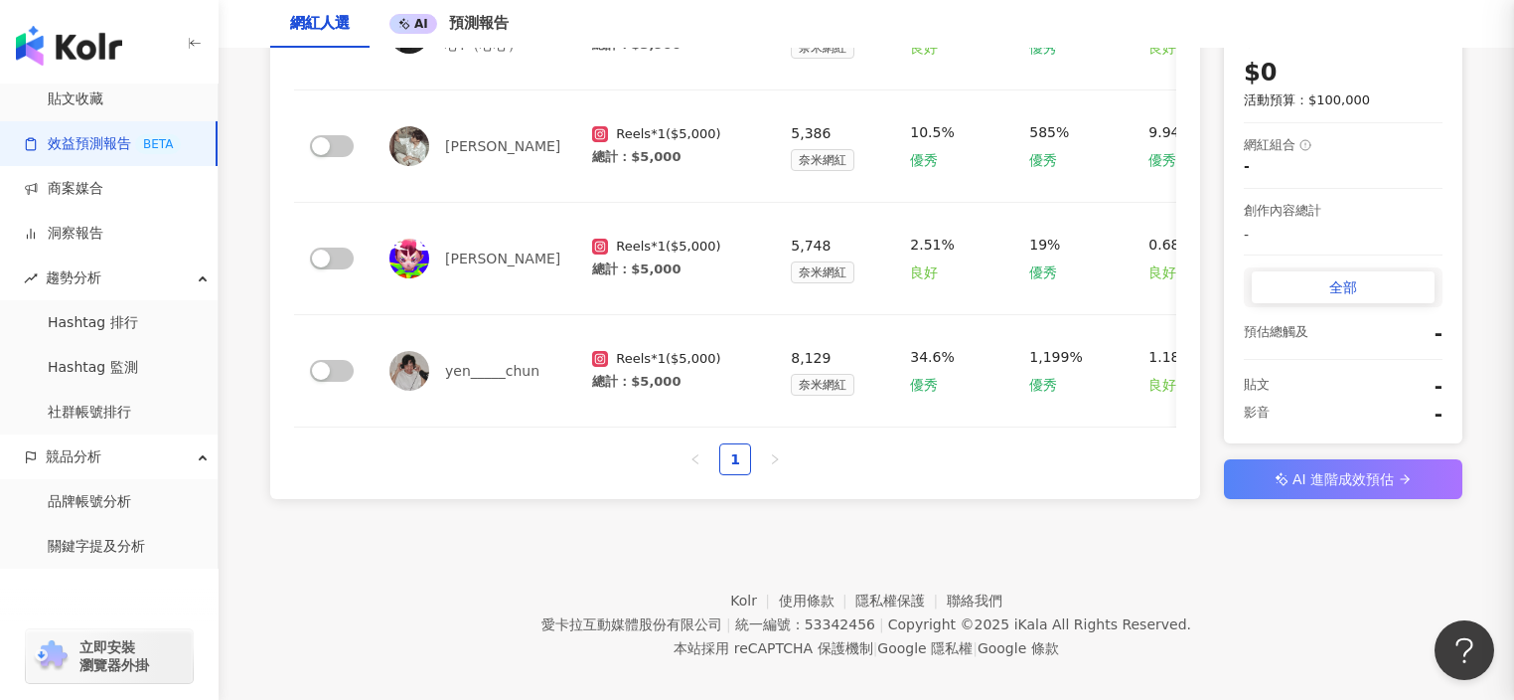
click at [416, 145] on img at bounding box center [410, 146] width 40 height 40
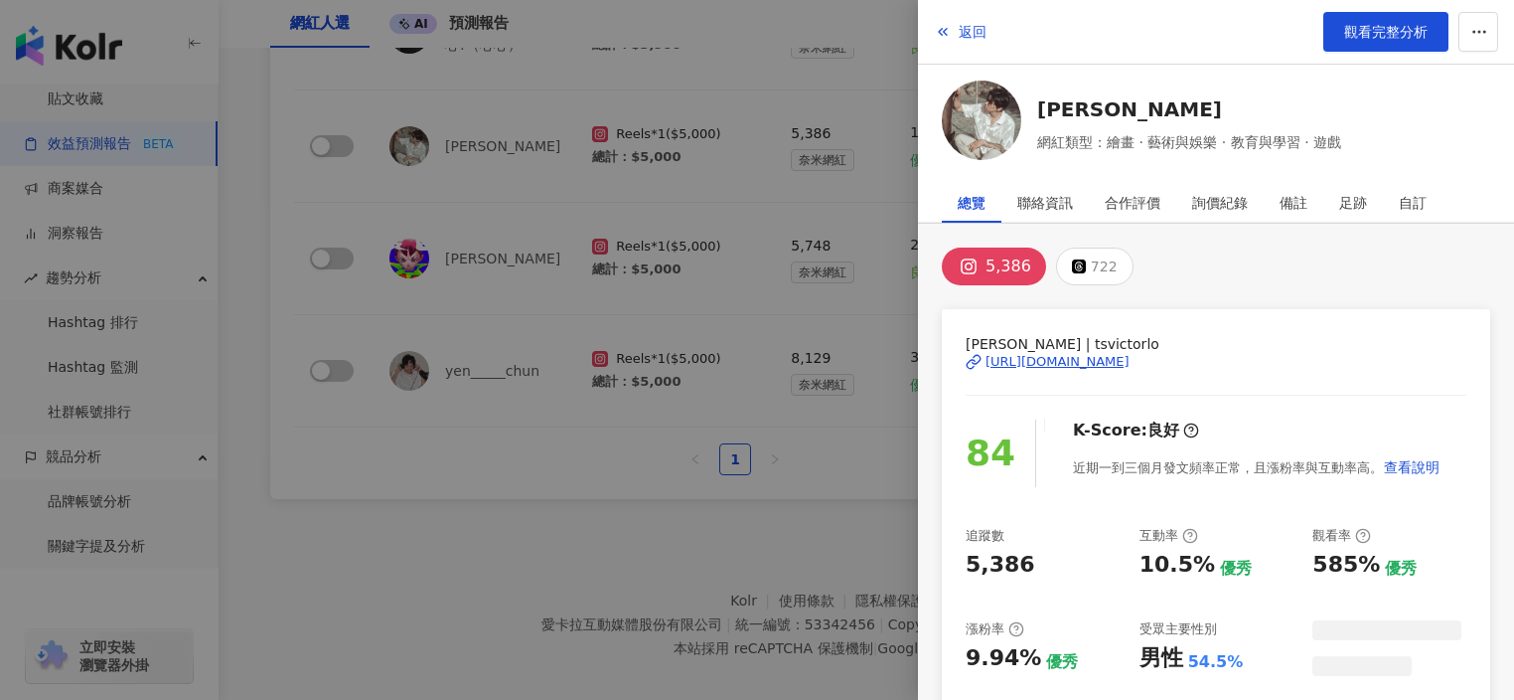
click at [988, 124] on img at bounding box center [981, 119] width 79 height 79
click at [469, 187] on div at bounding box center [757, 350] width 1514 height 700
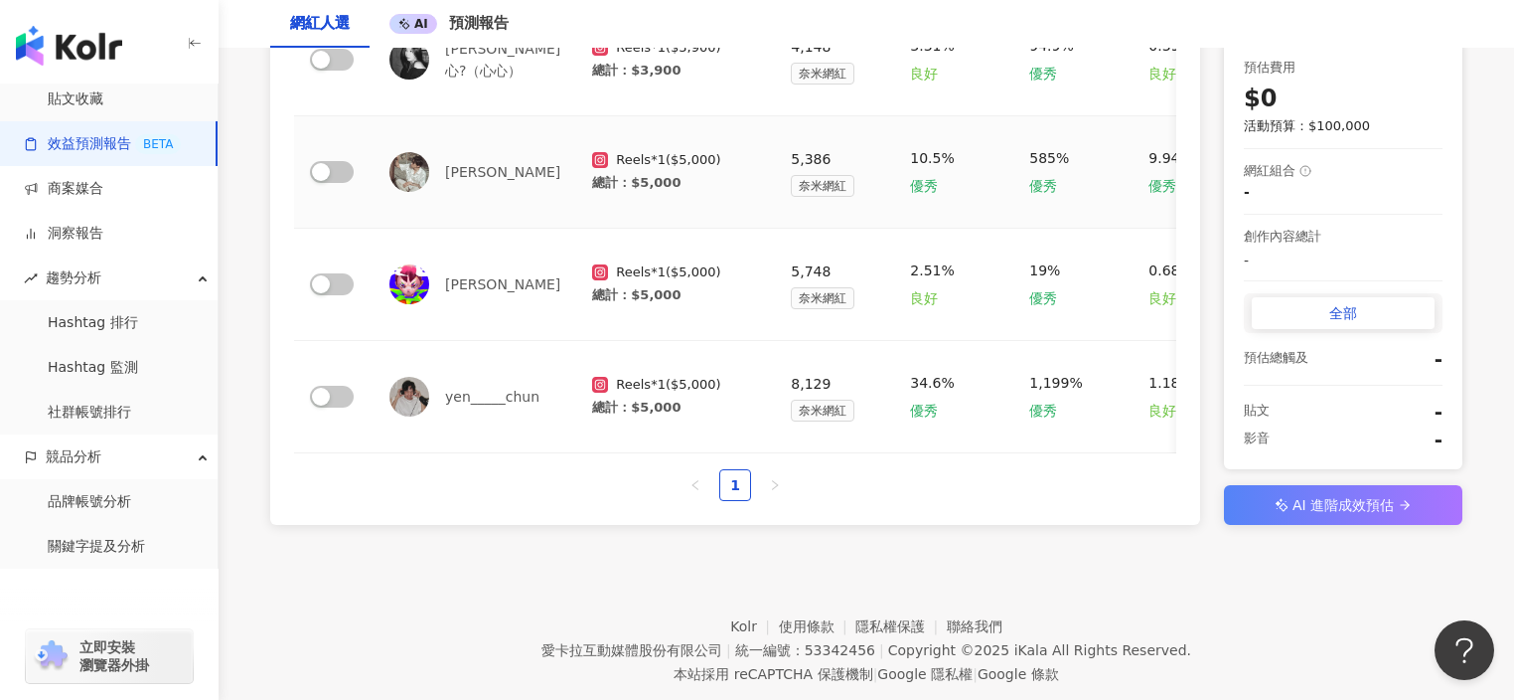
scroll to position [460, 0]
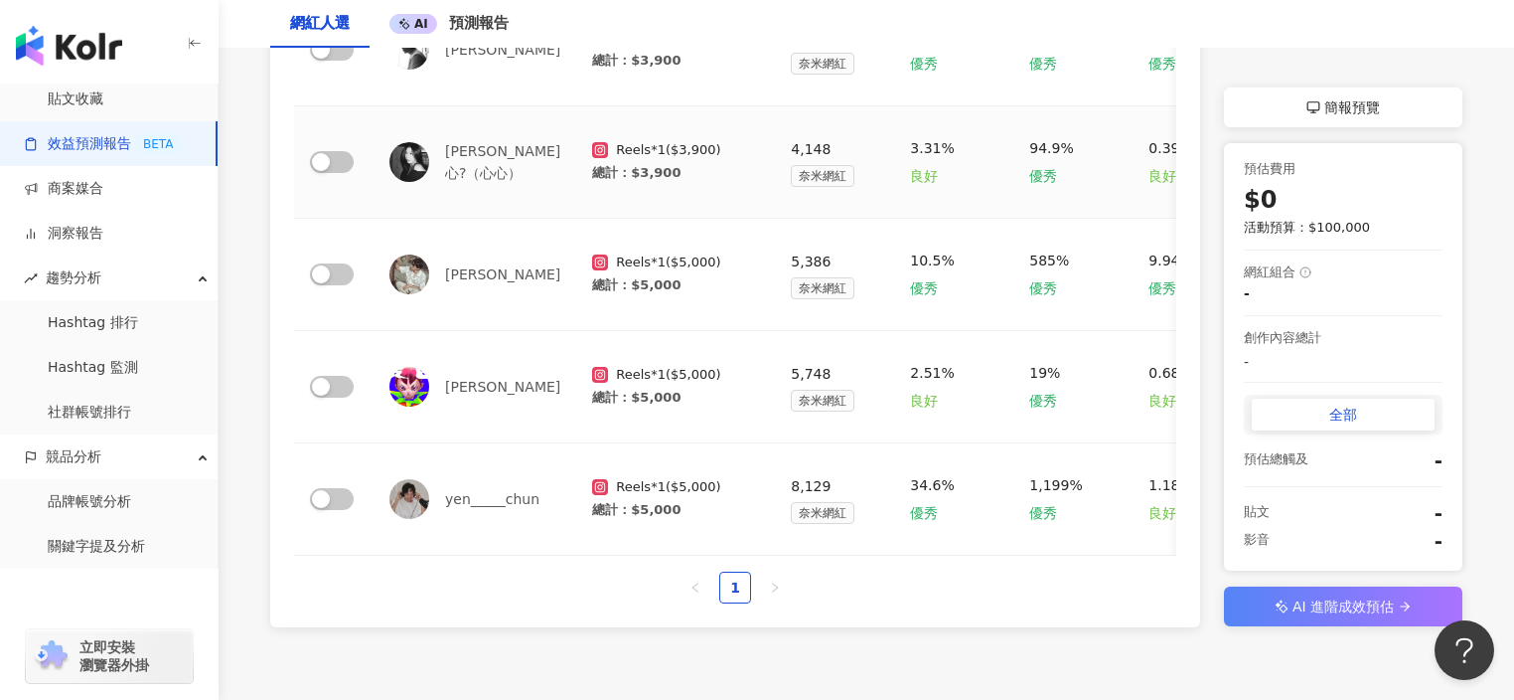
click at [394, 164] on img at bounding box center [410, 162] width 40 height 40
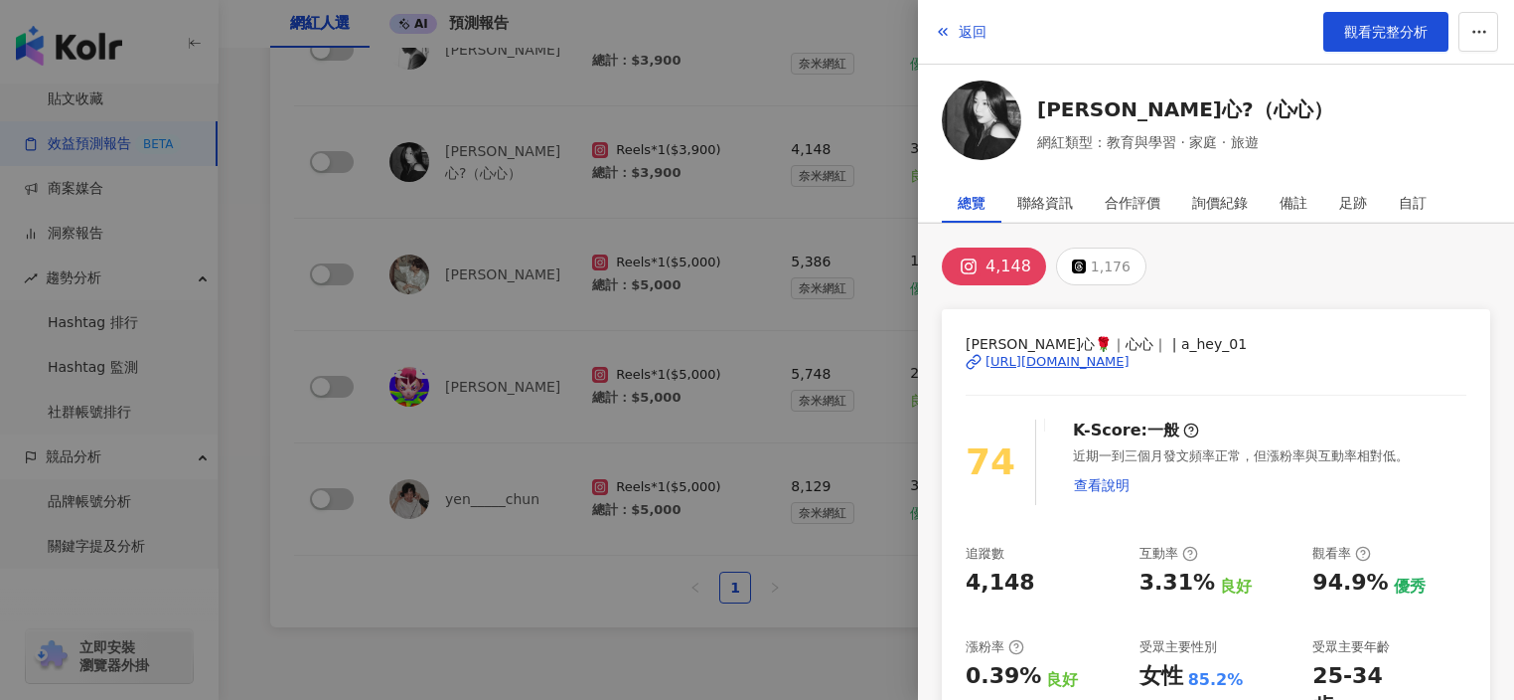
click at [405, 160] on div at bounding box center [757, 350] width 1514 height 700
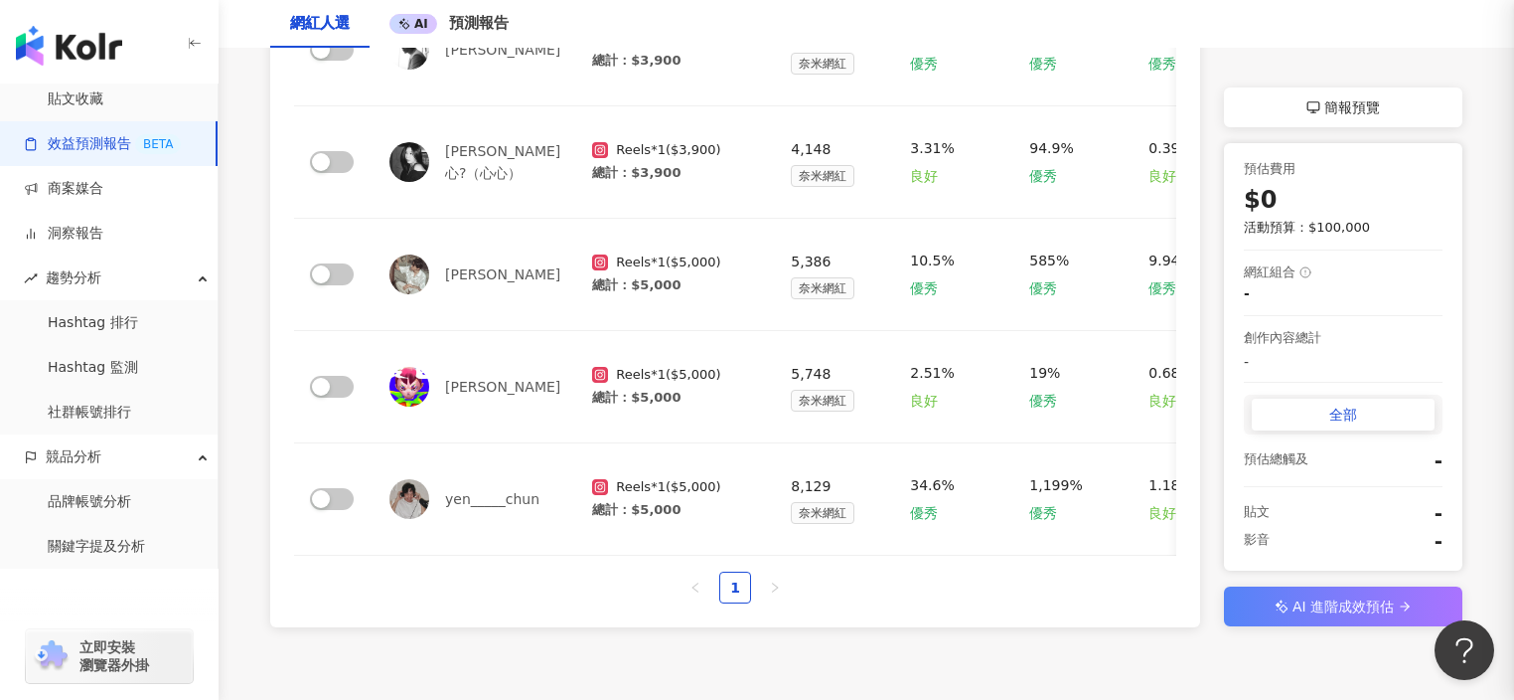
click at [1021, 108] on div at bounding box center [757, 350] width 1514 height 700
click at [421, 159] on div "黃暘心?（心心）" at bounding box center [475, 162] width 171 height 44
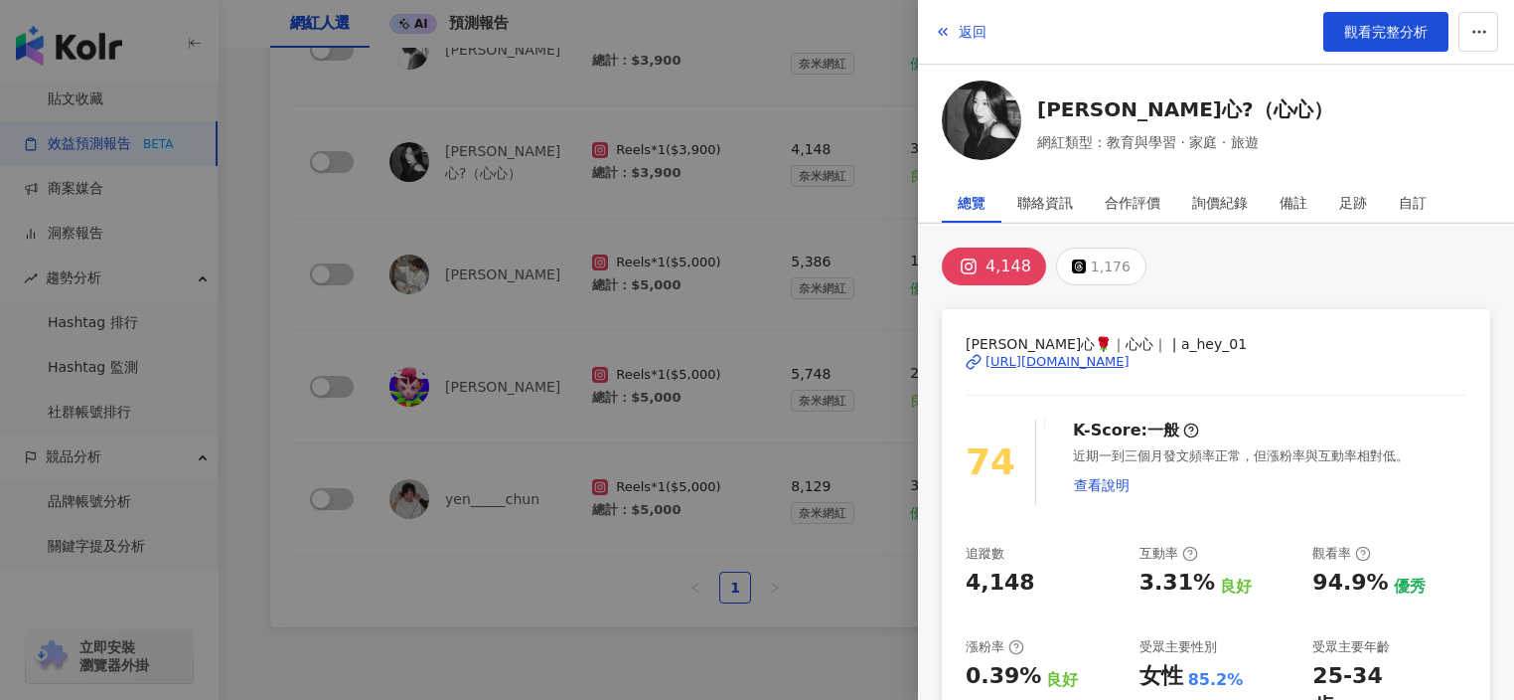
click at [996, 131] on img at bounding box center [981, 119] width 79 height 79
click at [519, 245] on div at bounding box center [757, 350] width 1514 height 700
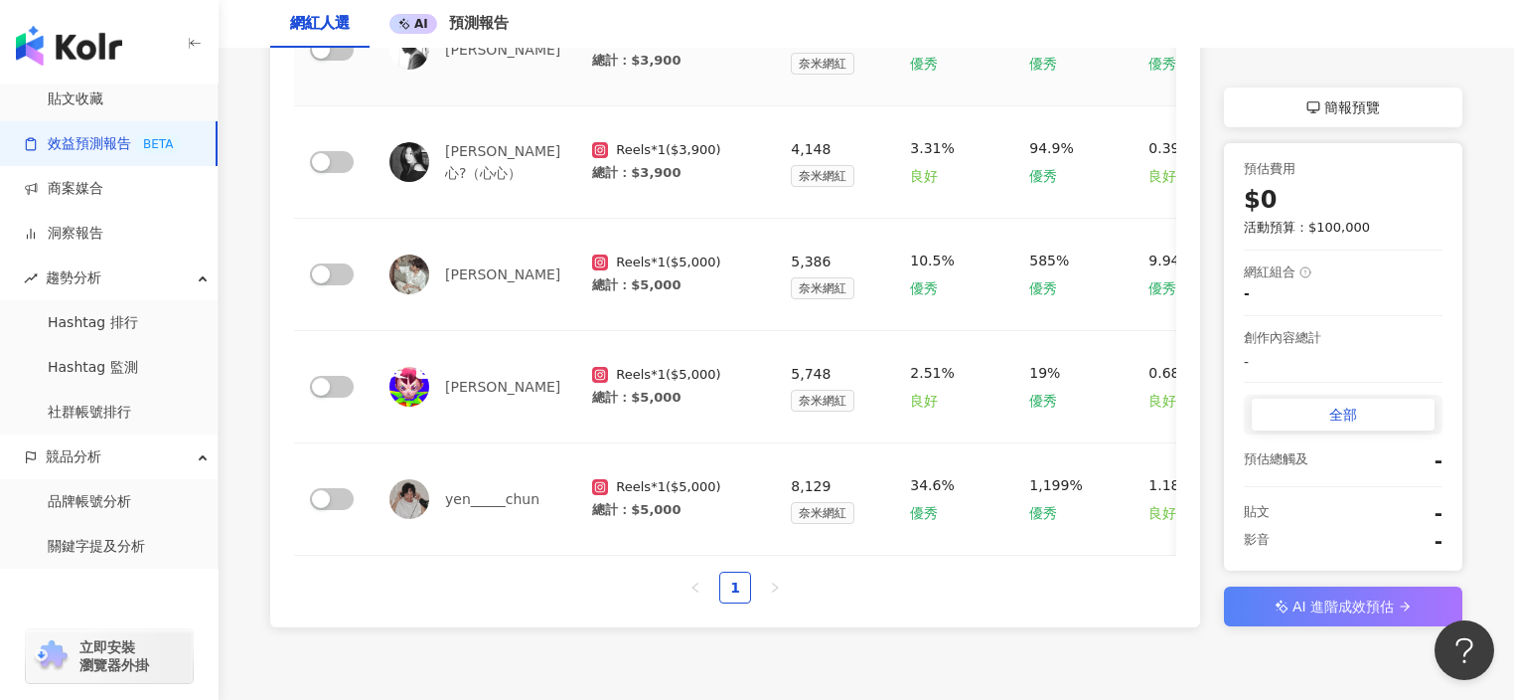
click at [418, 54] on img at bounding box center [410, 50] width 40 height 40
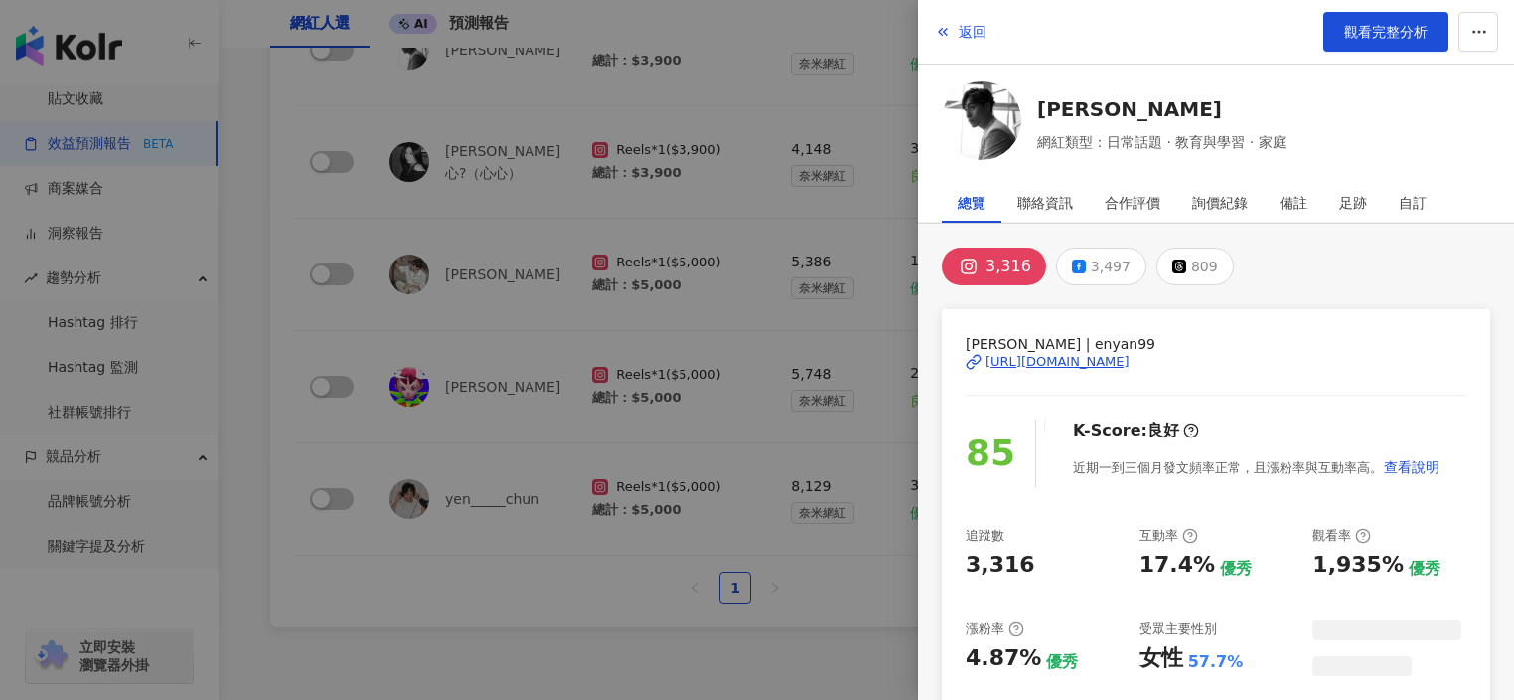
click at [998, 126] on img at bounding box center [981, 119] width 79 height 79
click at [1254, 138] on span "網紅類型：日常話題 · 教育與學習 · 家庭" at bounding box center [1161, 142] width 249 height 22
drag, startPoint x: 1105, startPoint y: 141, endPoint x: 1272, endPoint y: 146, distance: 167.0
click at [1271, 145] on span "網紅類型：日常話題 · 教育與學習 · 家庭" at bounding box center [1161, 142] width 249 height 22
drag, startPoint x: 1269, startPoint y: 146, endPoint x: 1104, endPoint y: 144, distance: 165.0
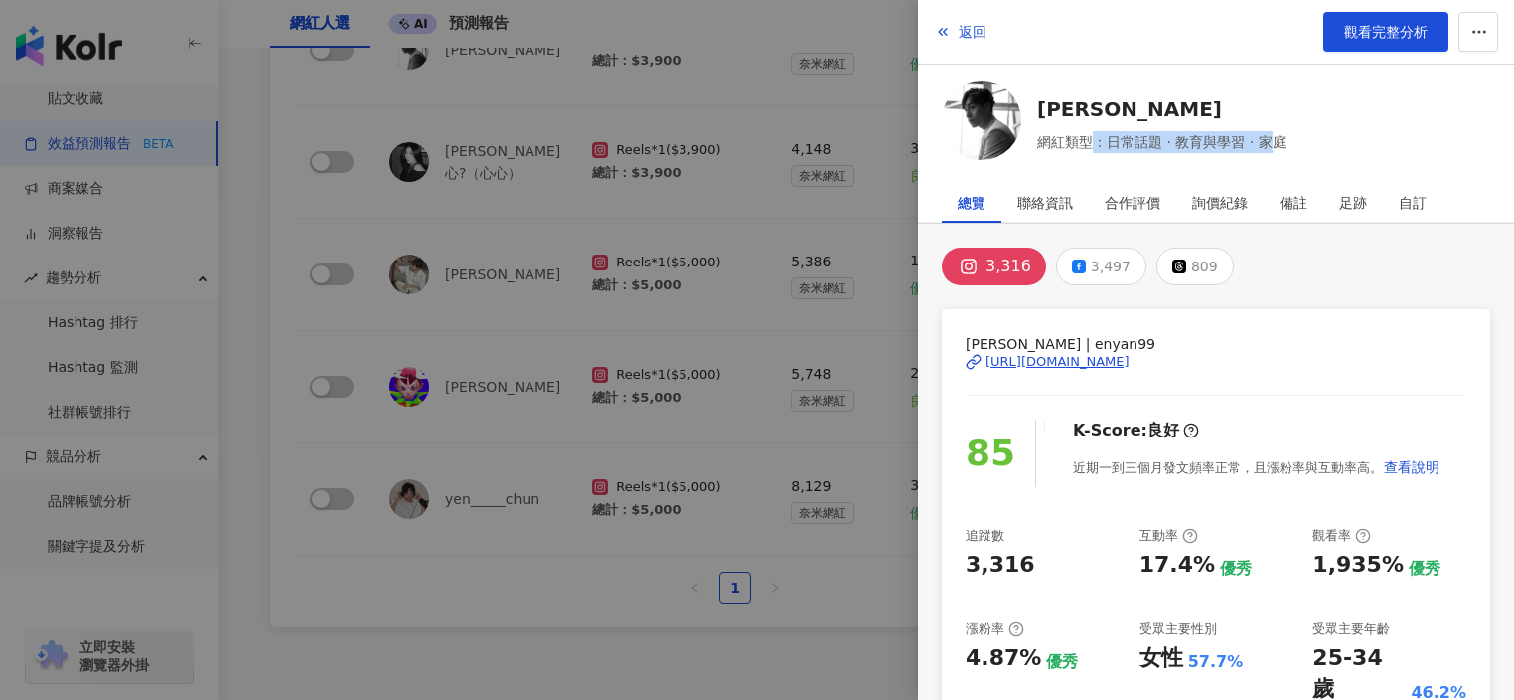
click at [1269, 146] on span "網紅類型：日常話題 · 教育與學習 · 家庭" at bounding box center [1161, 142] width 249 height 22
drag, startPoint x: 1273, startPoint y: 142, endPoint x: 1312, endPoint y: 143, distance: 38.8
click at [1312, 143] on div "楊迦恩 網紅類型：日常話題 · 教育與學習 · 家庭" at bounding box center [1216, 123] width 549 height 86
click at [1139, 141] on span "網紅類型：日常話題 · 教育與學習 · 家庭" at bounding box center [1161, 142] width 249 height 22
drag, startPoint x: 1110, startPoint y: 139, endPoint x: 1316, endPoint y: 134, distance: 205.8
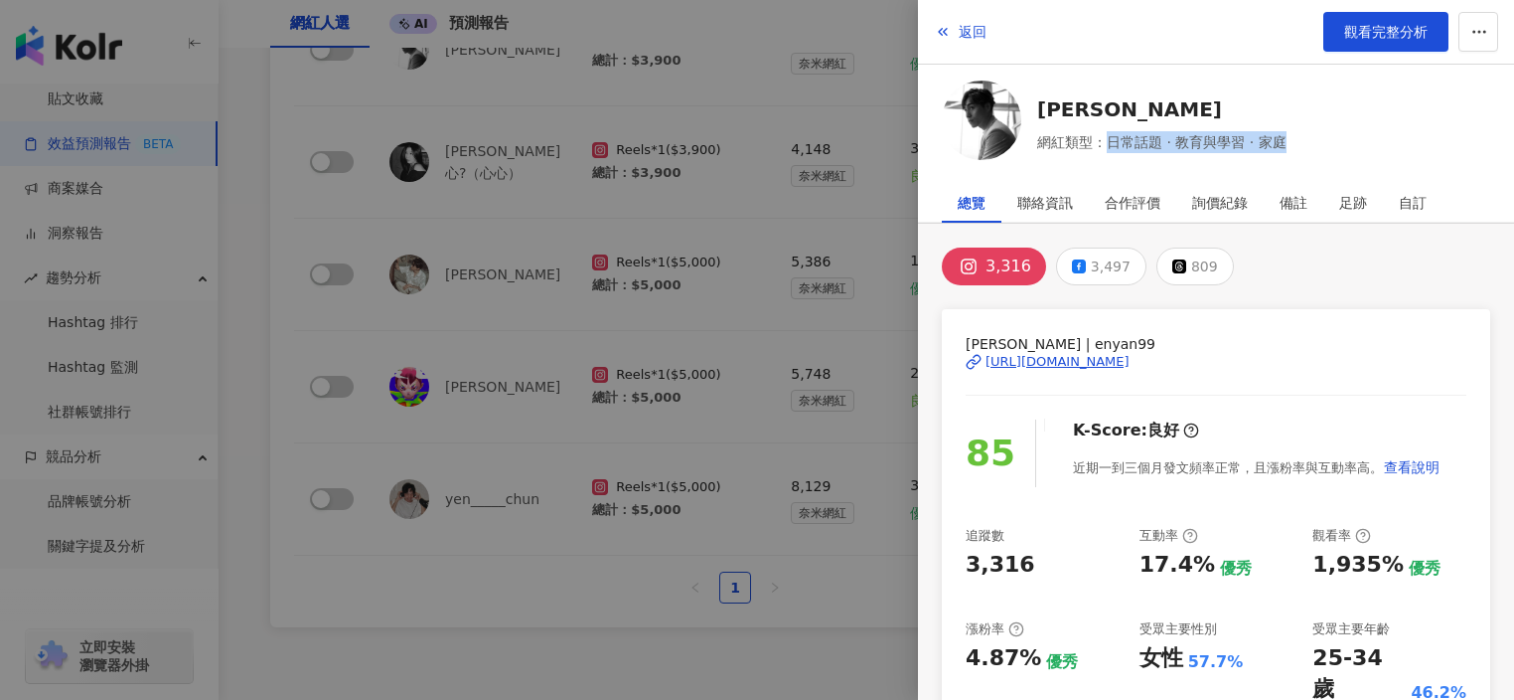
click at [1316, 134] on div "楊迦恩 網紅類型：日常話題 · 教育與學習 · 家庭" at bounding box center [1216, 123] width 549 height 86
copy span "日常話題 · 教育與學習 · 家庭"
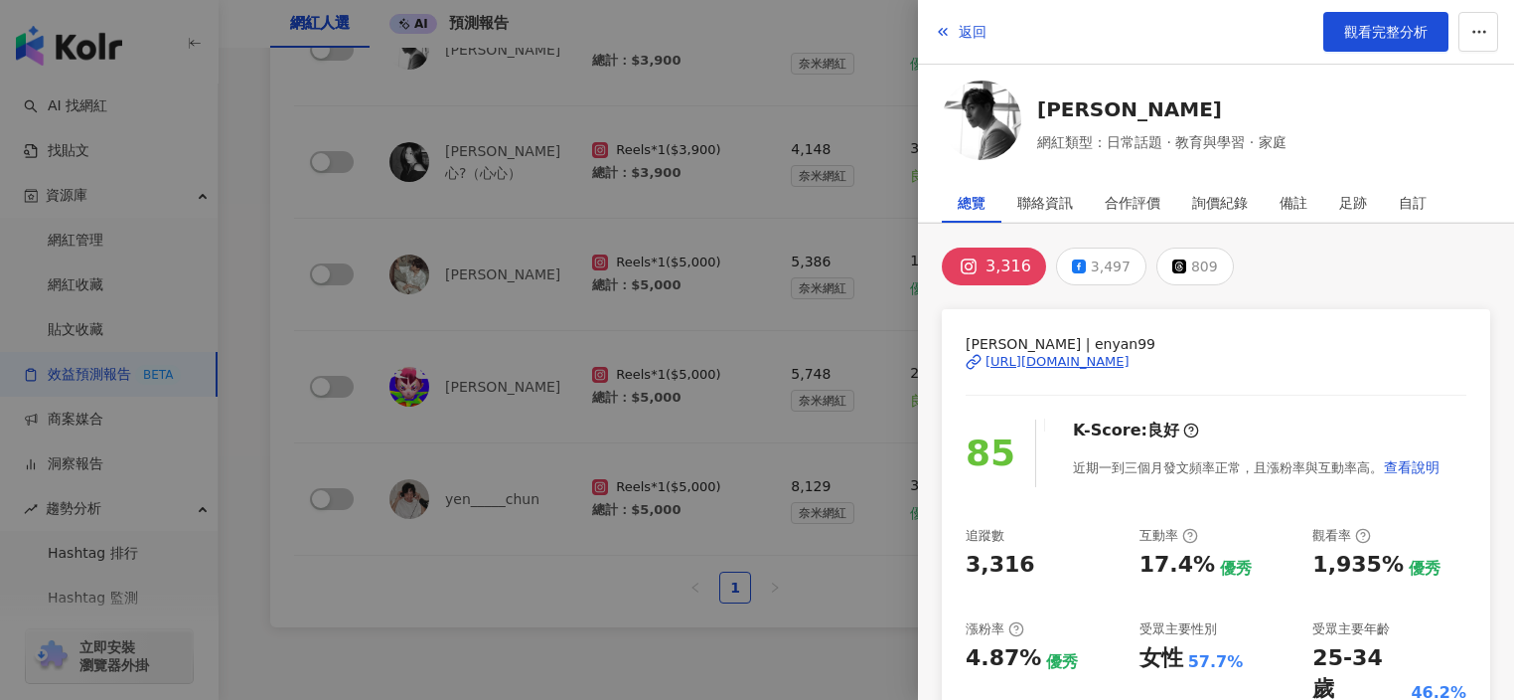
click at [472, 82] on div at bounding box center [757, 350] width 1514 height 700
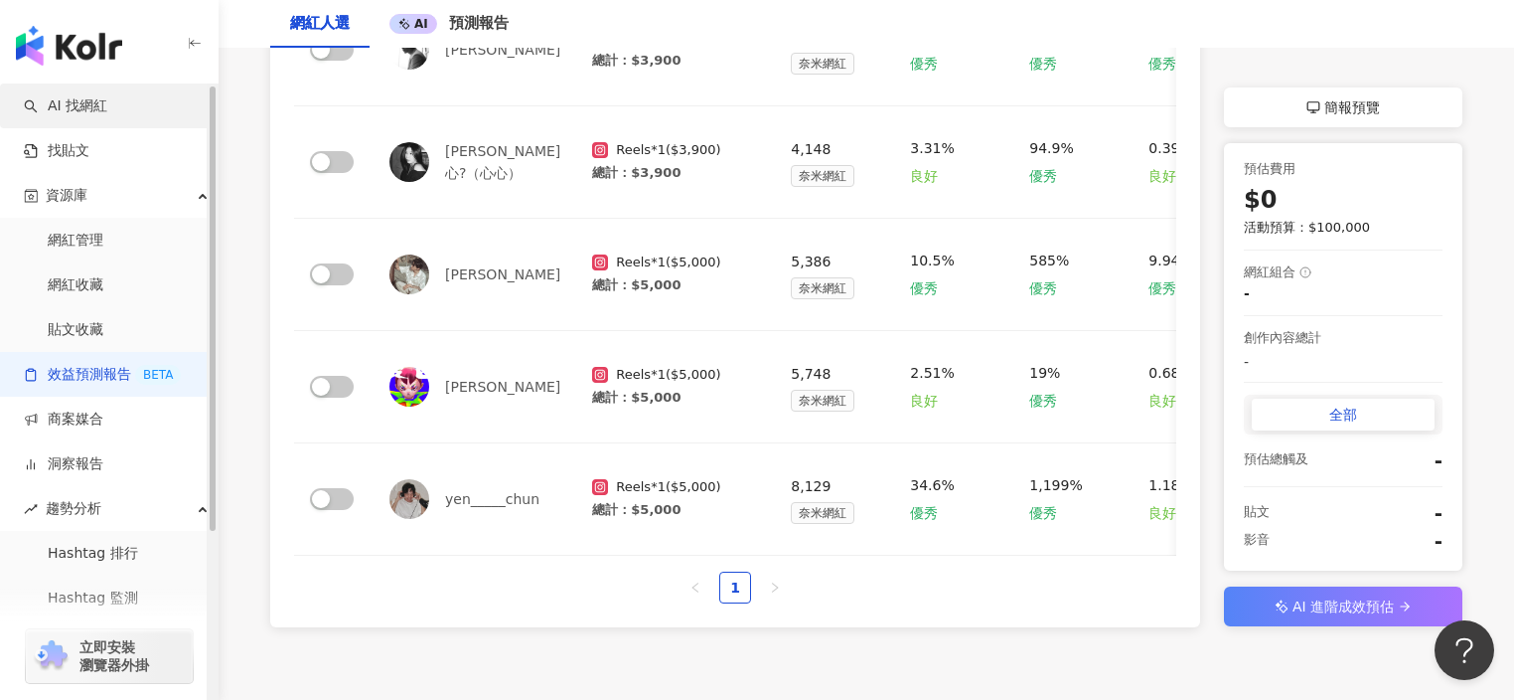
click at [107, 115] on link "AI 找網紅" at bounding box center [65, 106] width 83 height 20
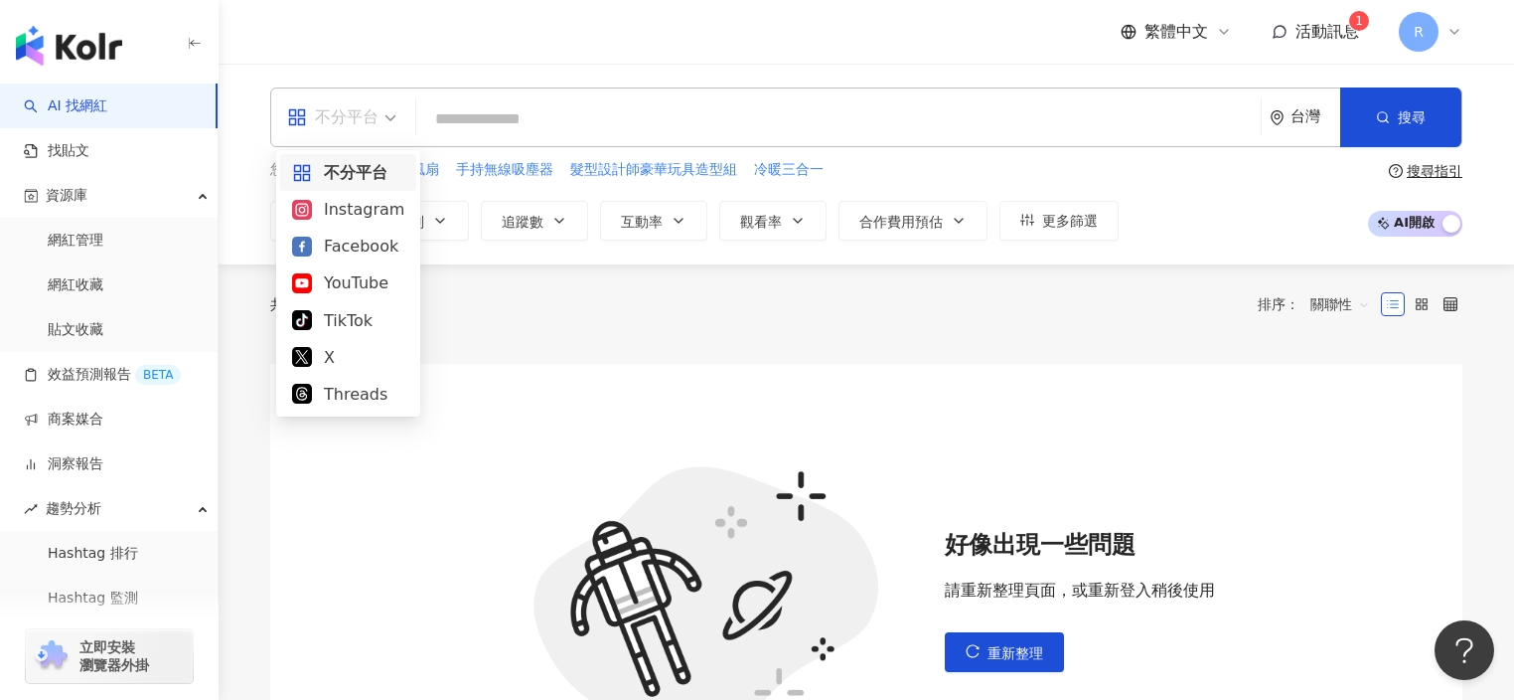
click at [351, 124] on div "不分平台" at bounding box center [332, 117] width 91 height 32
click at [340, 202] on div "Instagram" at bounding box center [348, 209] width 112 height 25
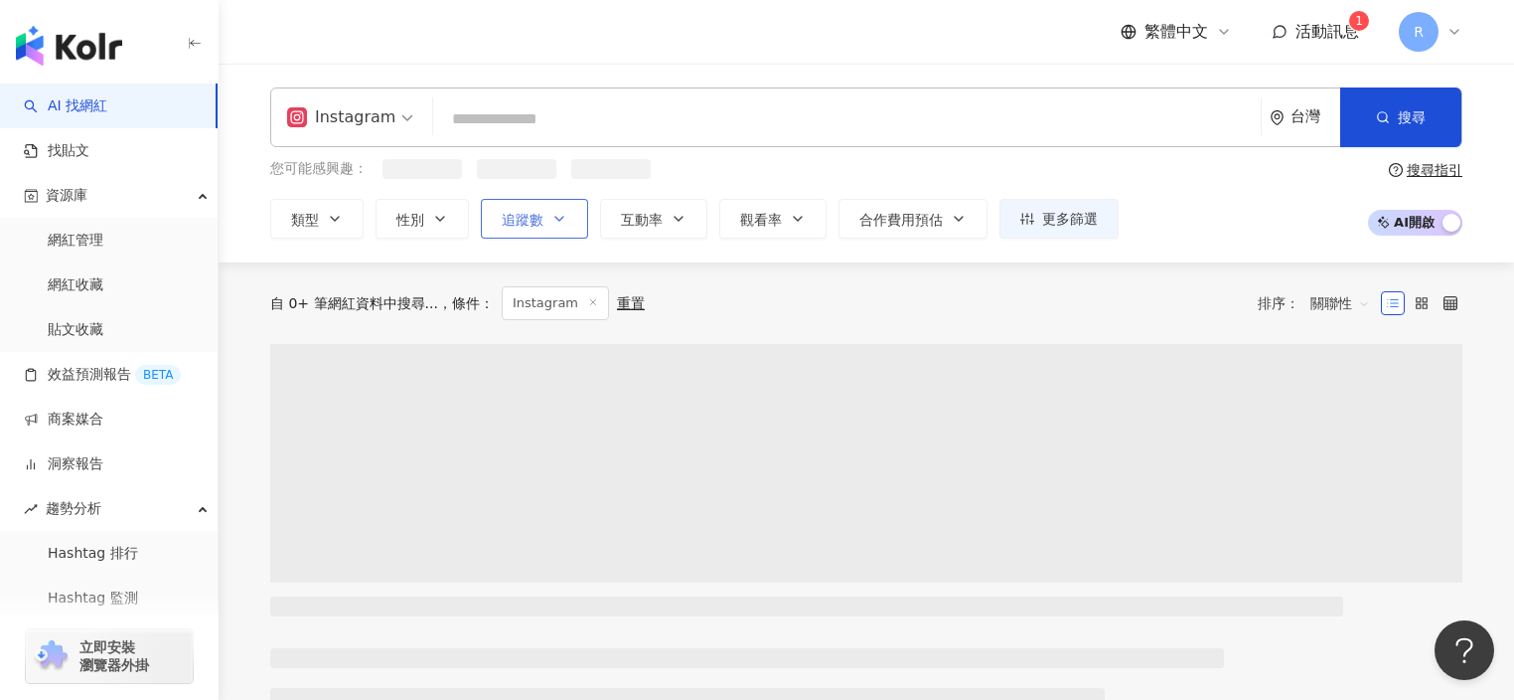
click at [553, 230] on button "追蹤數" at bounding box center [534, 219] width 107 height 40
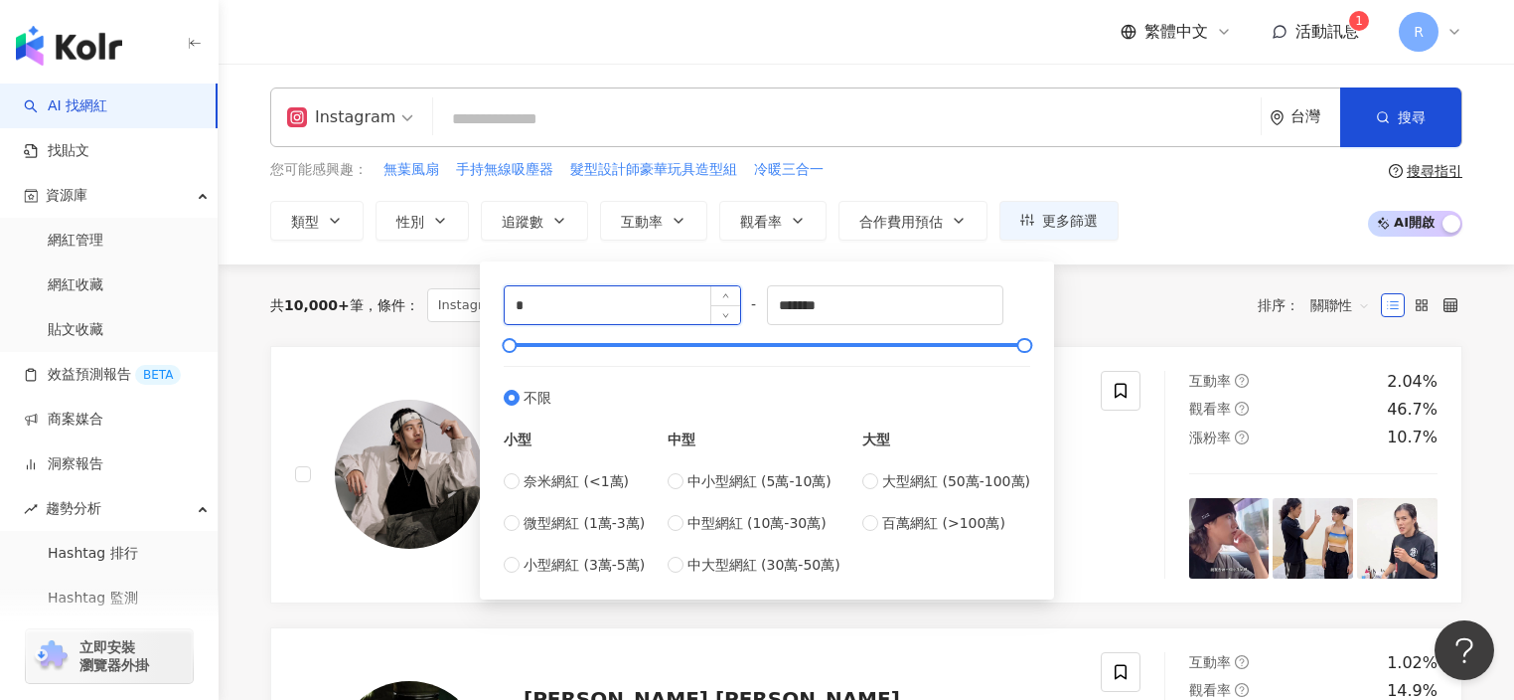
click at [603, 313] on input "*" at bounding box center [623, 305] width 236 height 38
type input "*****"
drag, startPoint x: 872, startPoint y: 307, endPoint x: 692, endPoint y: 310, distance: 180.9
click at [692, 310] on div "***** - ******* 不限 小型 奈米網紅 (<1萬) 微型網紅 (1萬-3萬) 小型網紅 (3萬-5萬) 中型 中小型網紅 (5萬-10萬) 中型…" at bounding box center [767, 430] width 527 height 290
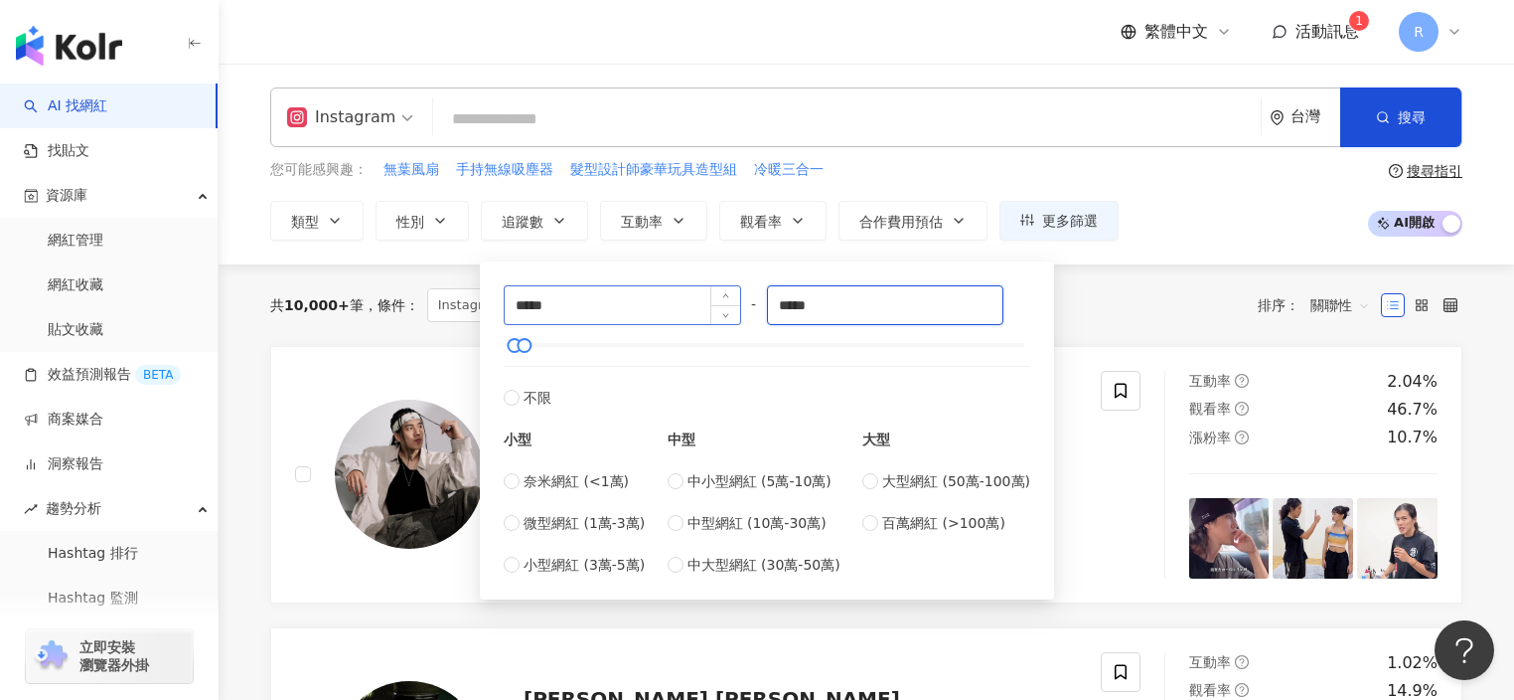
type input "*****"
click at [1126, 180] on div "您可能感興趣： 無葉風扇 手持無線吸塵器 髮型設計師豪華玩具造型組 冷暖三合一 類型 性別 追蹤數 互動率 觀看率 合作費用預估 更多篩選 ***** - *…" at bounding box center [866, 199] width 1192 height 81
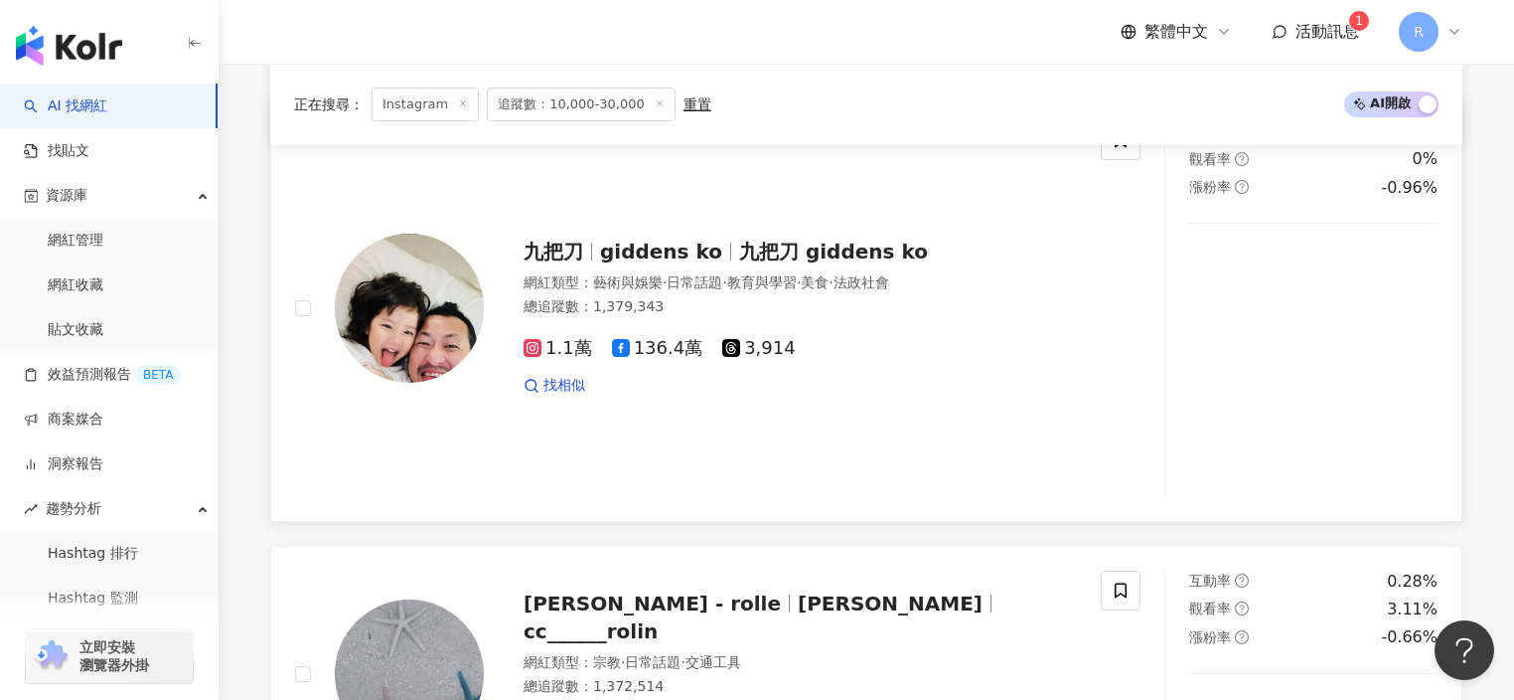
scroll to position [3992, 0]
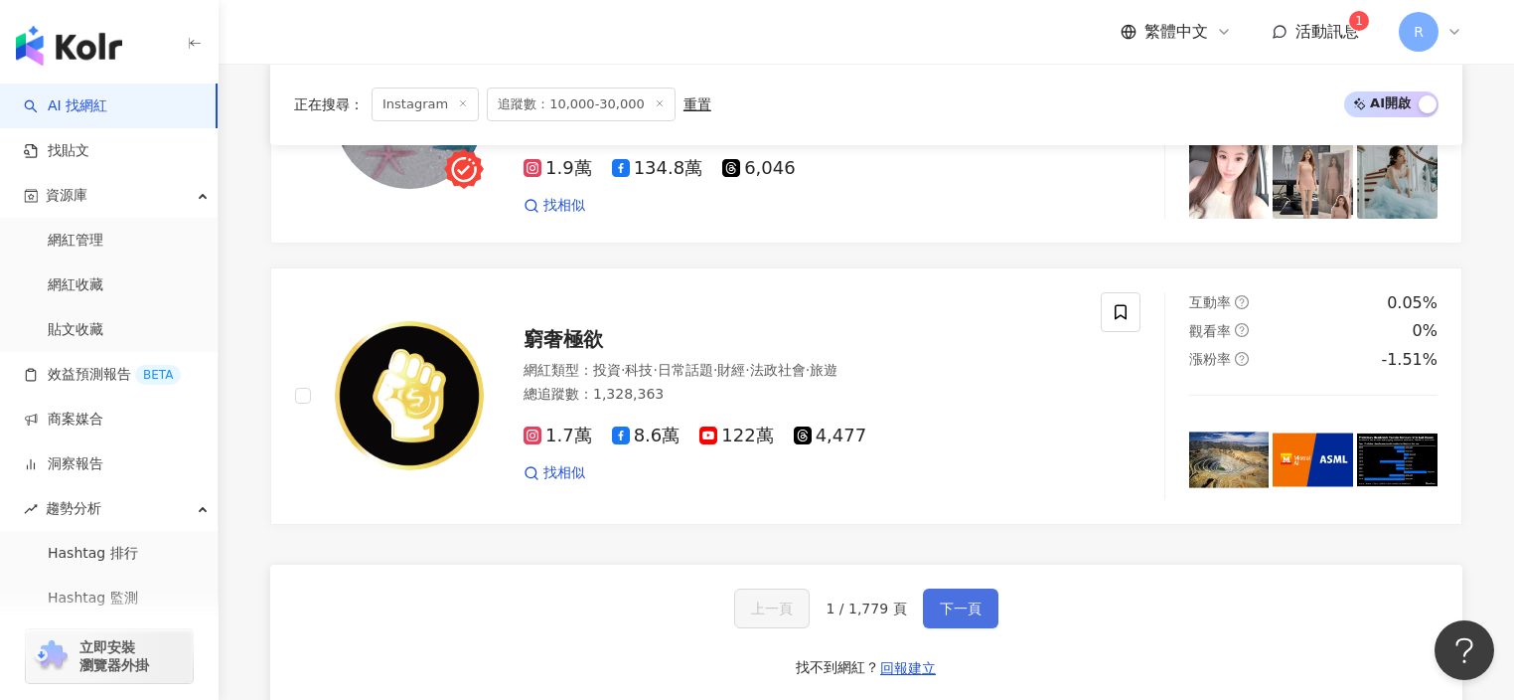
click at [941, 615] on span "下一頁" at bounding box center [961, 608] width 42 height 16
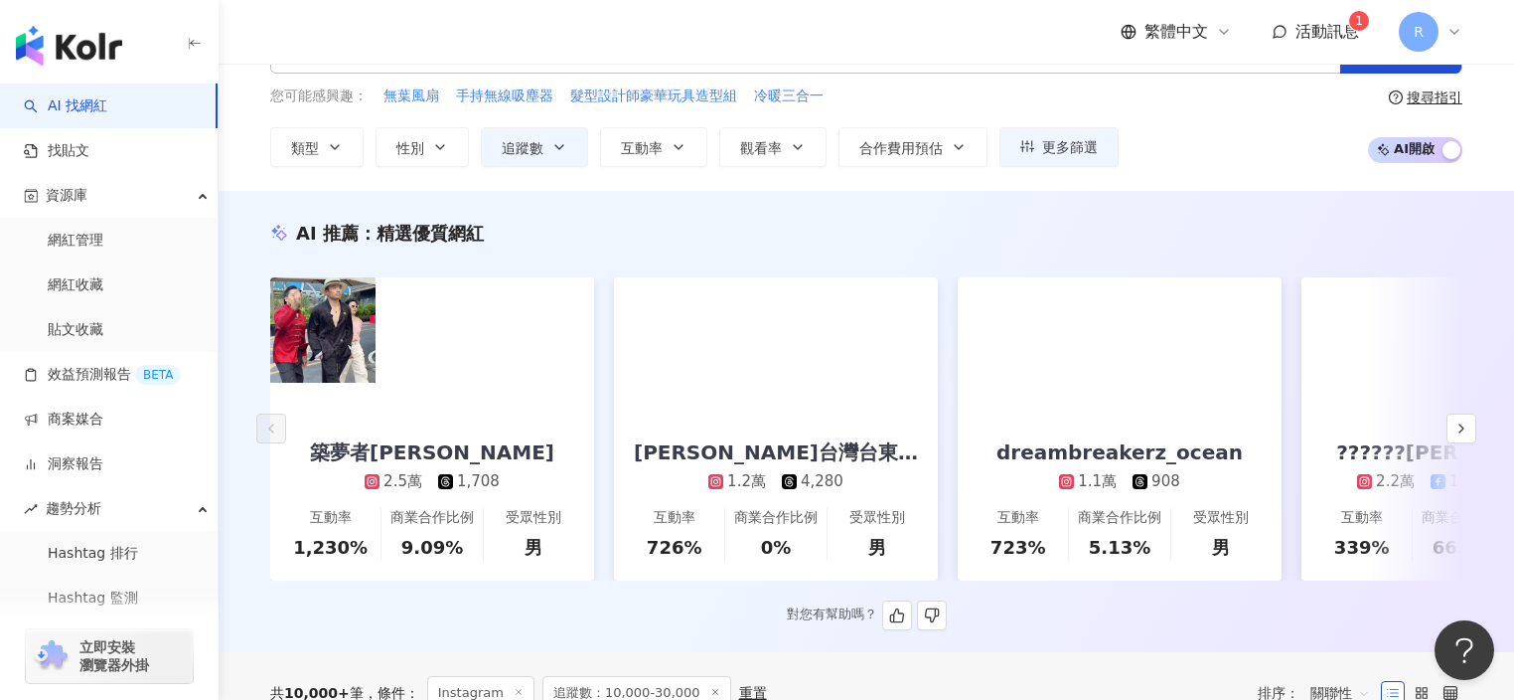
scroll to position [0, 0]
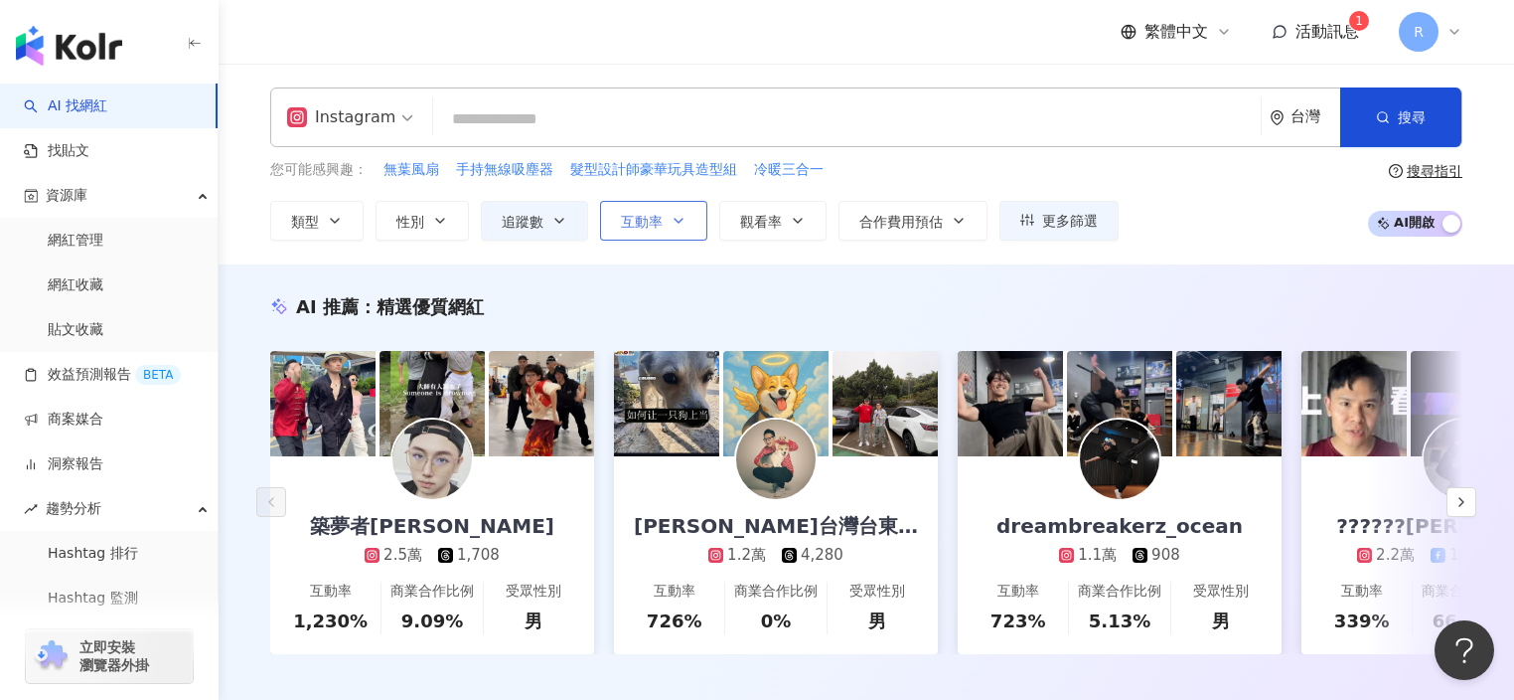
click at [624, 210] on button "互動率" at bounding box center [653, 221] width 107 height 40
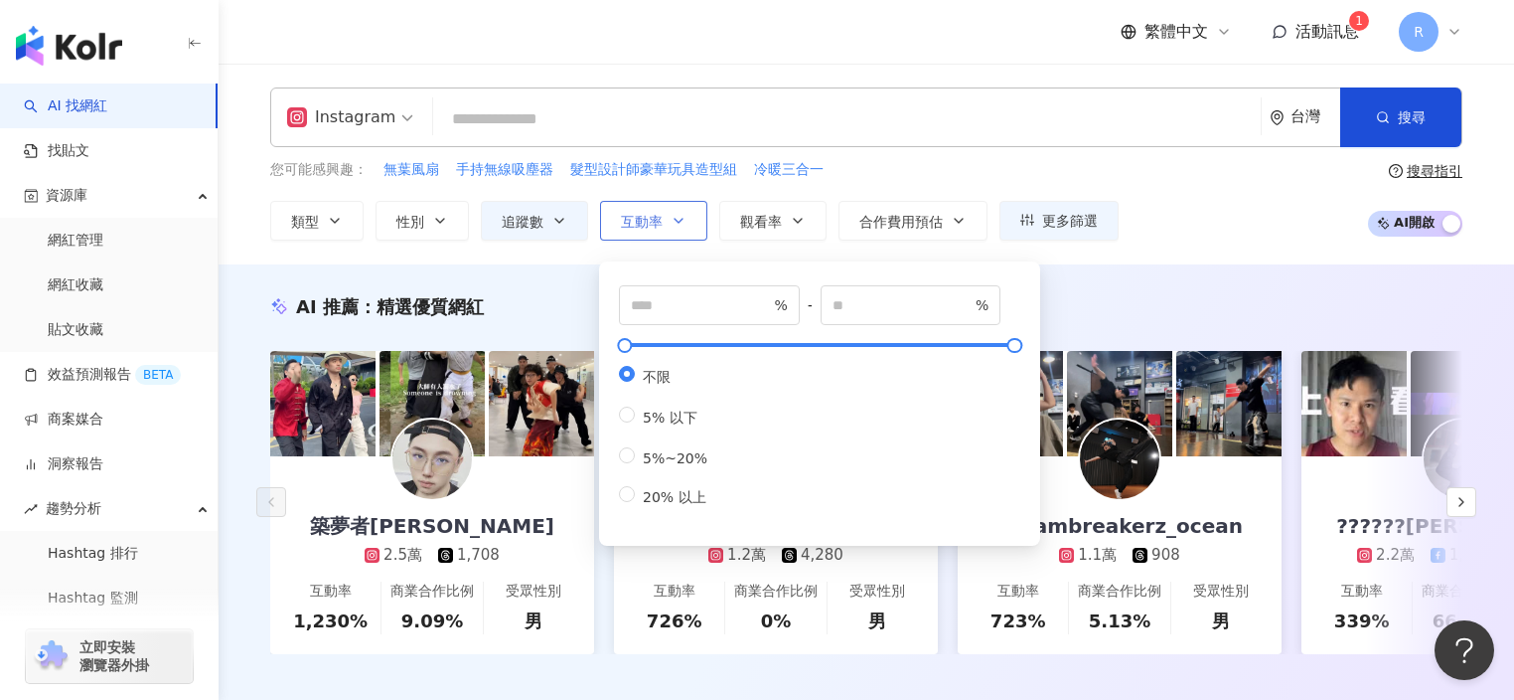
click at [683, 296] on input "number" at bounding box center [700, 305] width 139 height 22
type input "*"
click at [1015, 156] on div "Instagram 台灣 搜尋 您可能感興趣： 無葉風扇 手持無線吸塵器 髮型設計師豪華玩具造型組 冷暖三合一 類型 性別 追蹤數 互動率 觀看率 合作費用預…" at bounding box center [867, 163] width 1272 height 153
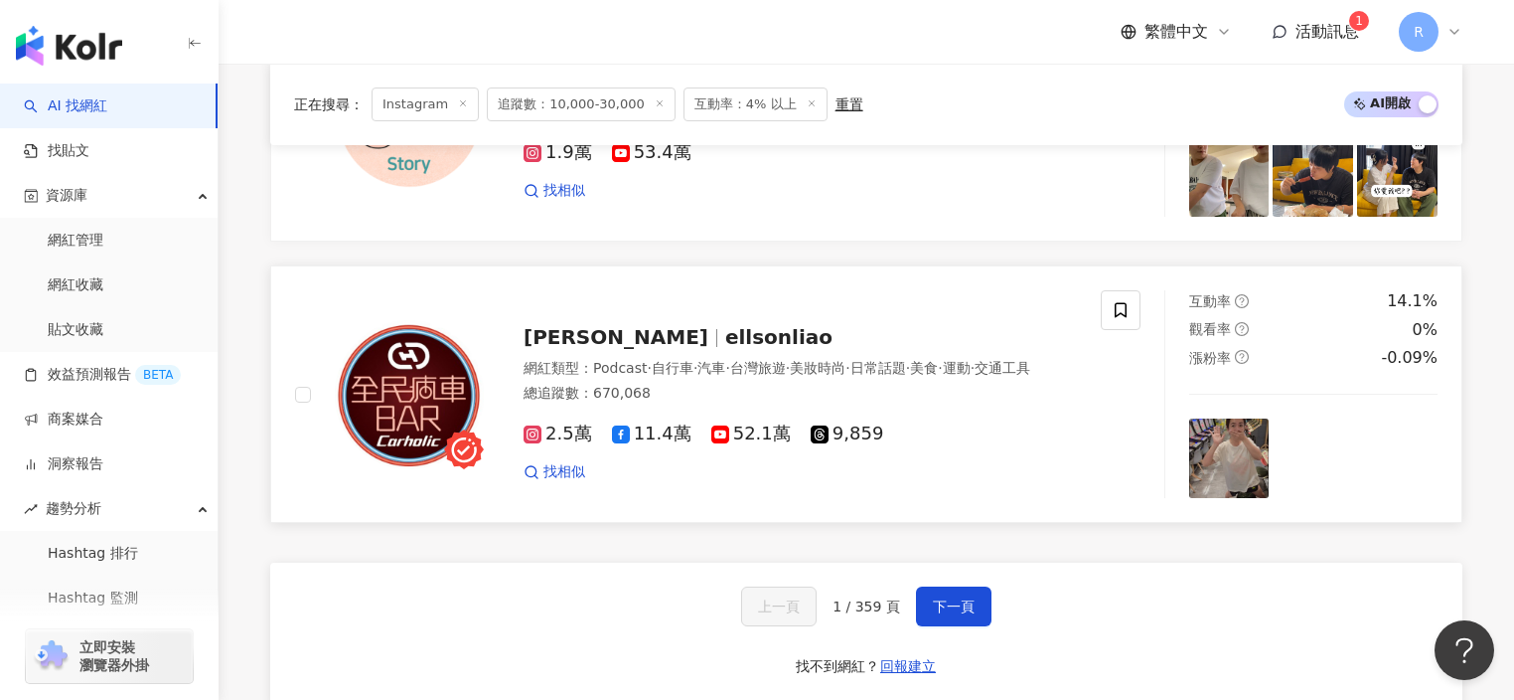
scroll to position [3931, 0]
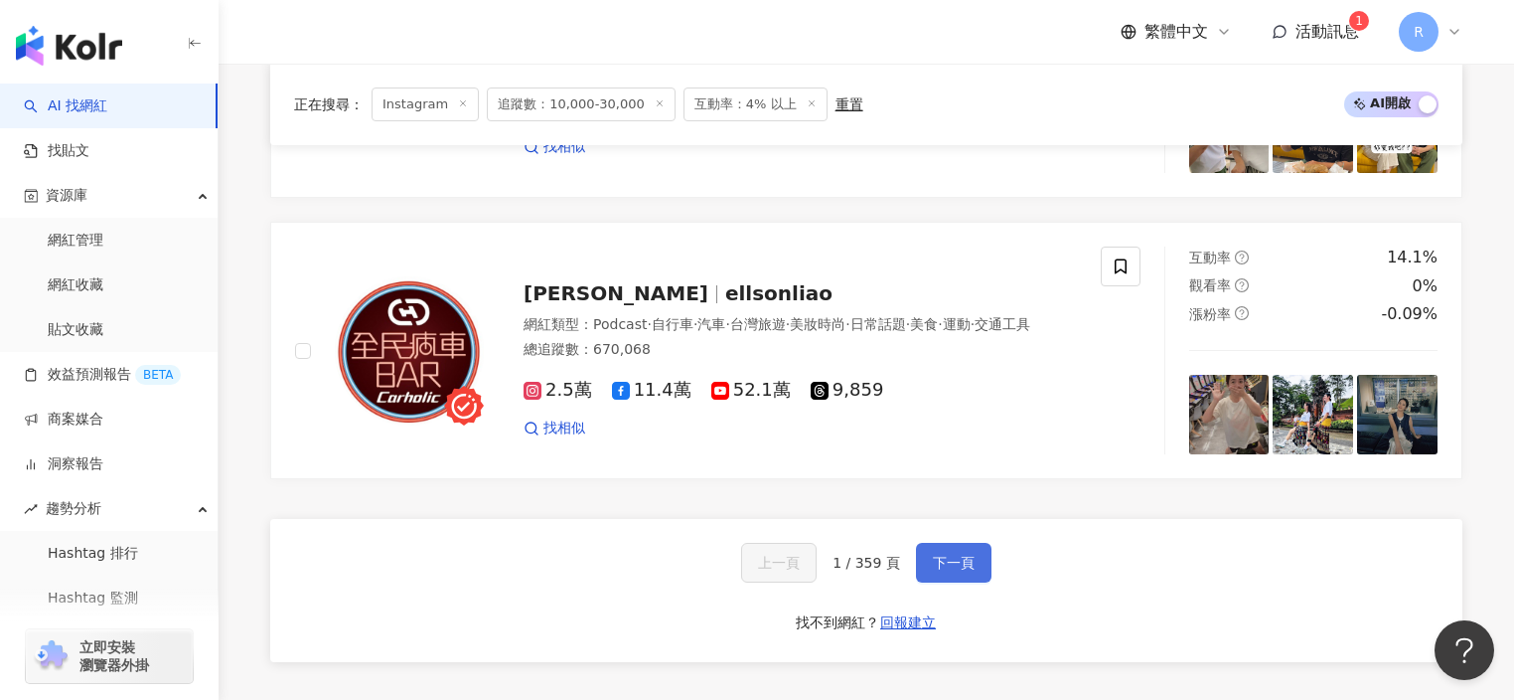
click at [946, 554] on span "下一頁" at bounding box center [954, 562] width 42 height 16
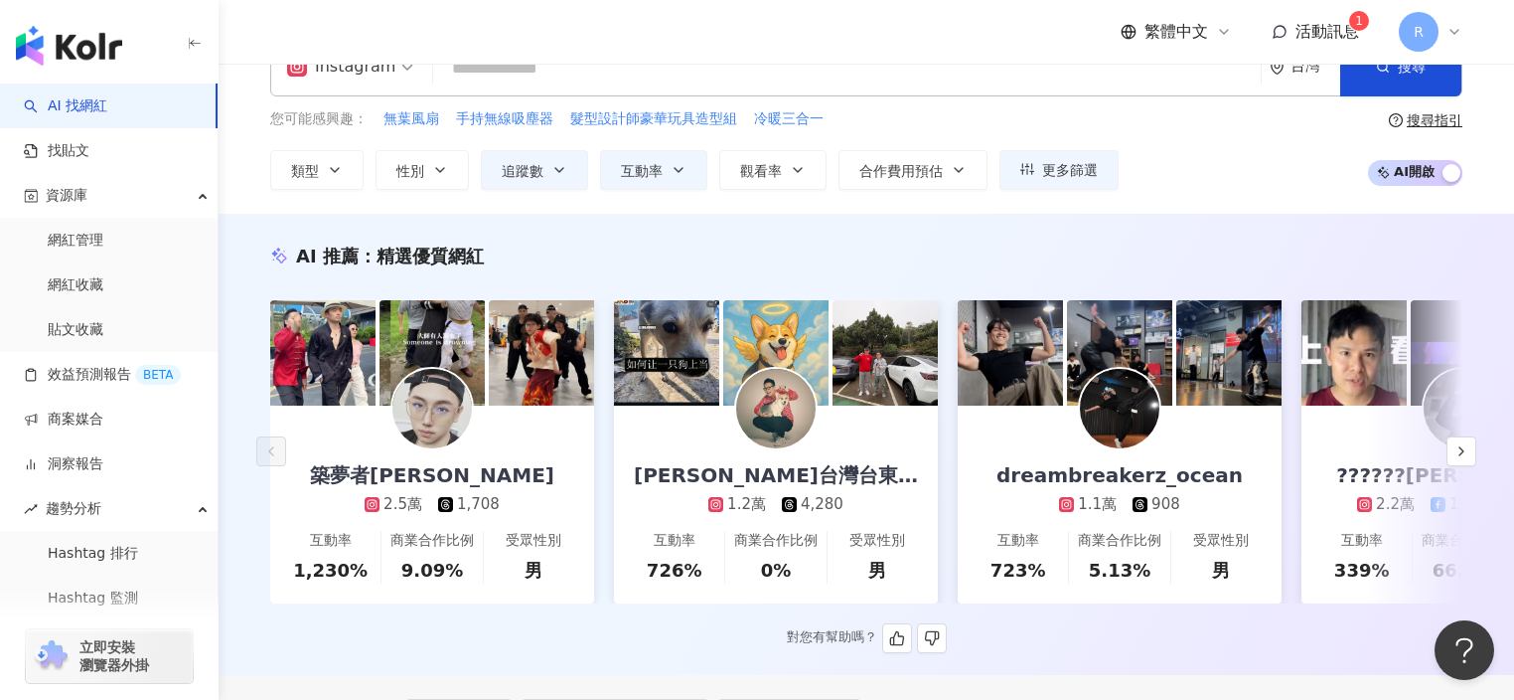
scroll to position [0, 0]
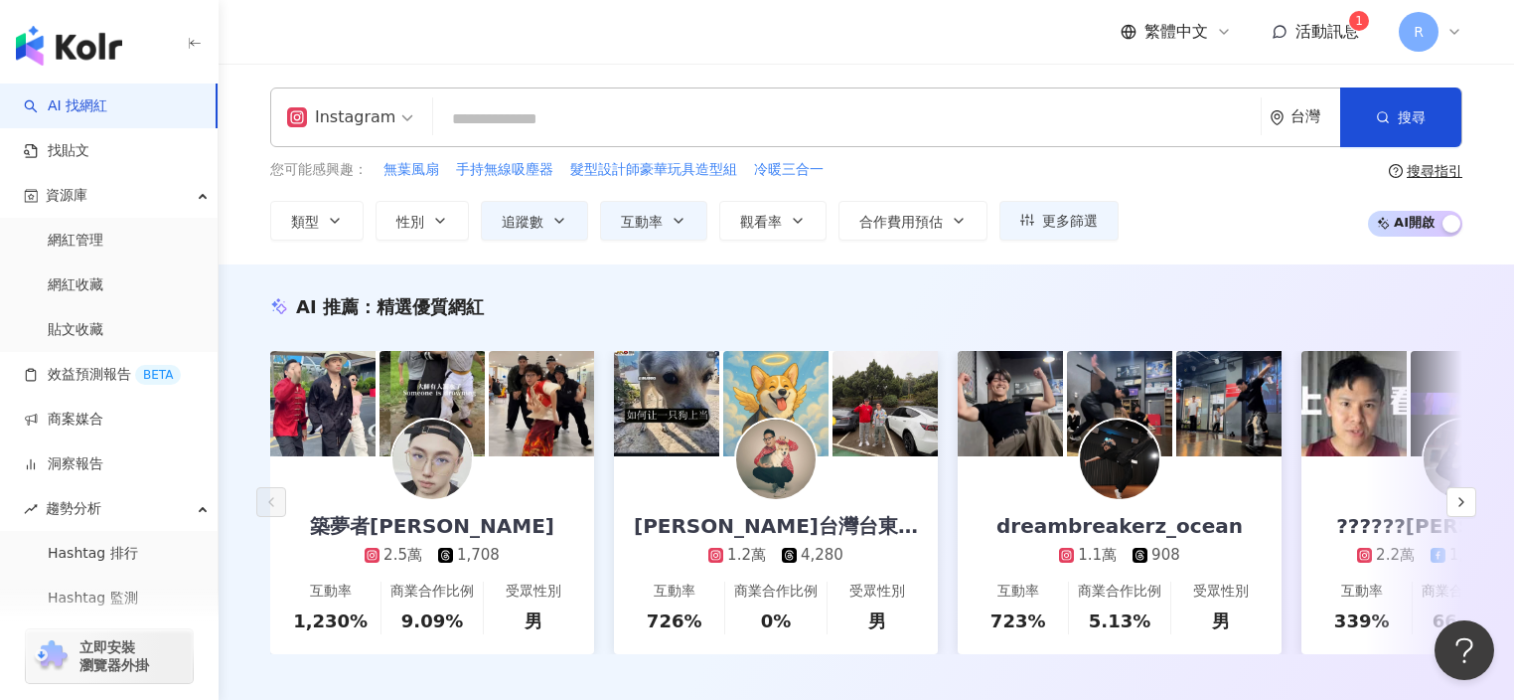
click at [597, 104] on input "search" at bounding box center [847, 119] width 812 height 38
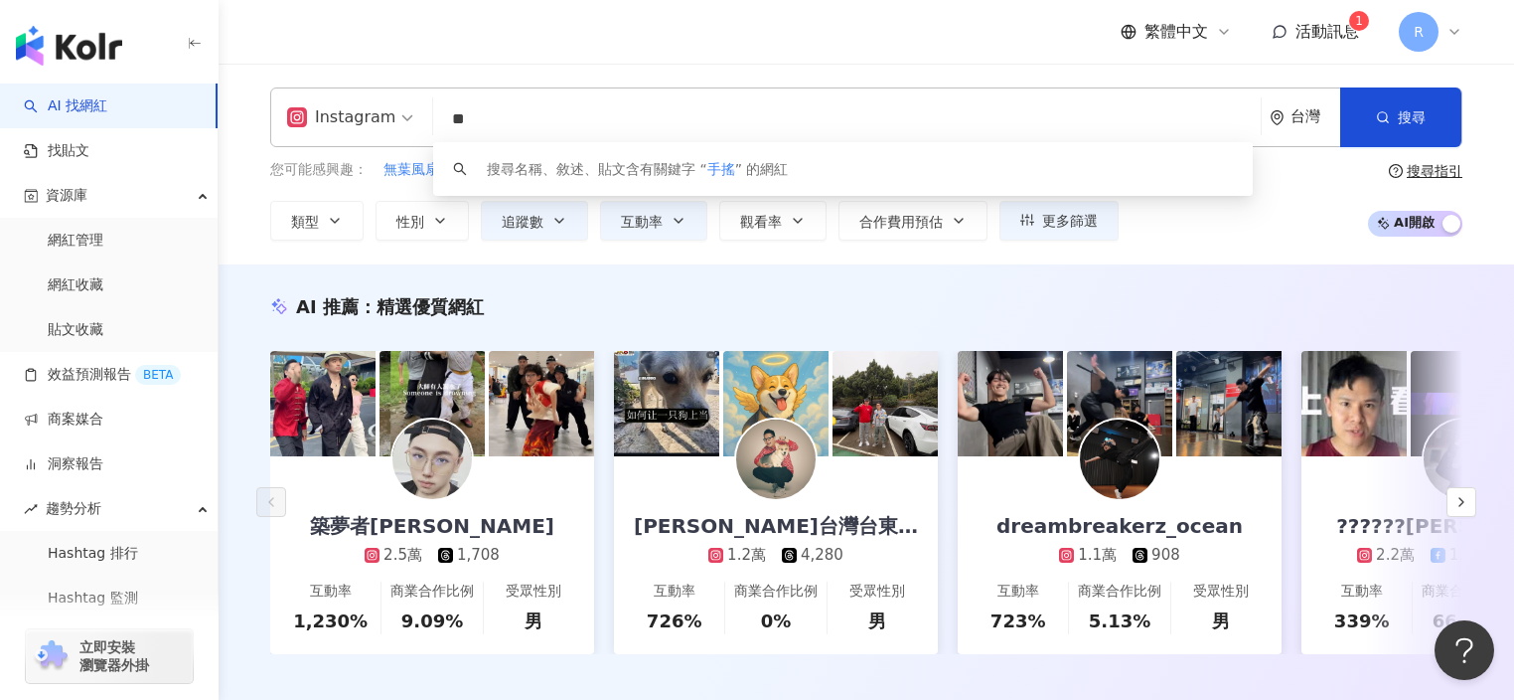
type input "*"
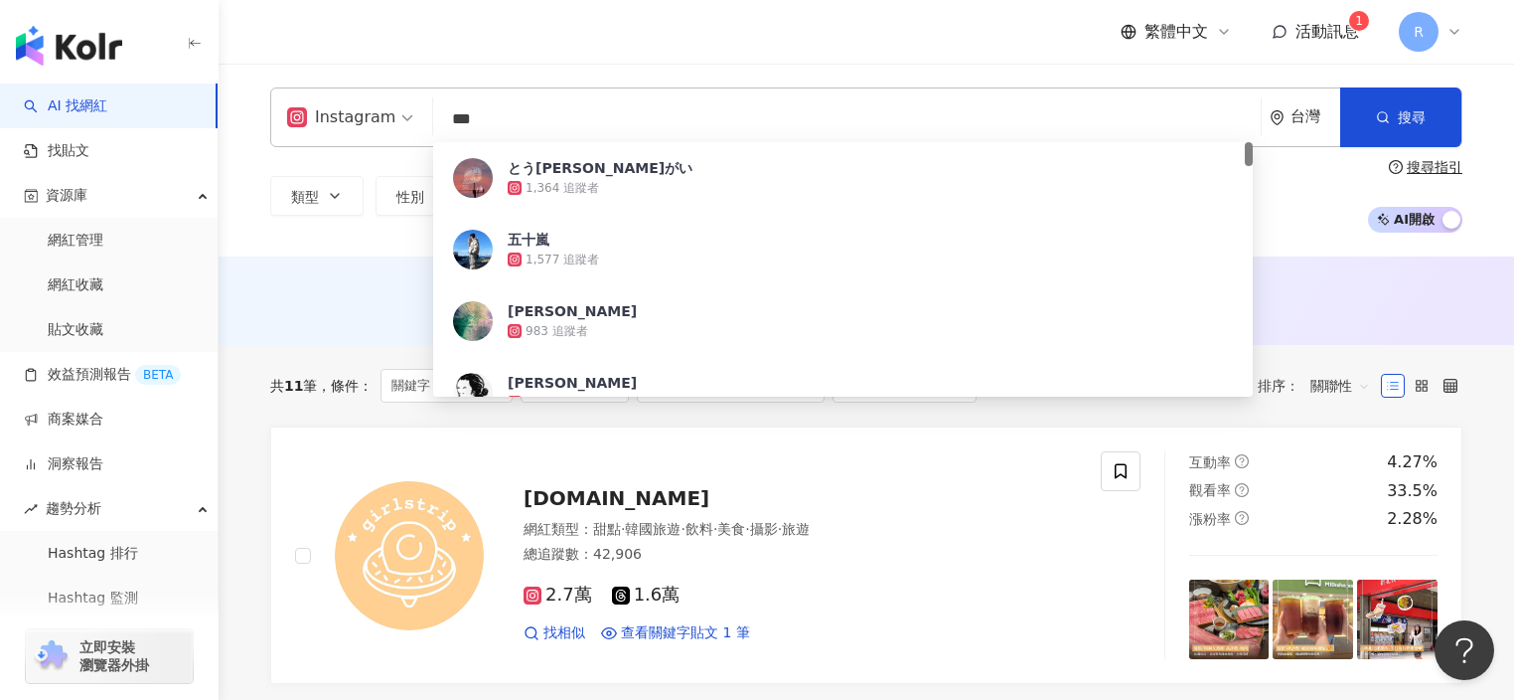
click at [365, 227] on div "類型 性別 追蹤數 互動率 觀看率 合作費用預估 更多篩選 ***** - ***** 不限 小型 奈米網紅 (<1萬) 微型網紅 (1萬-3萬) 小型網紅 …" at bounding box center [866, 196] width 1192 height 74
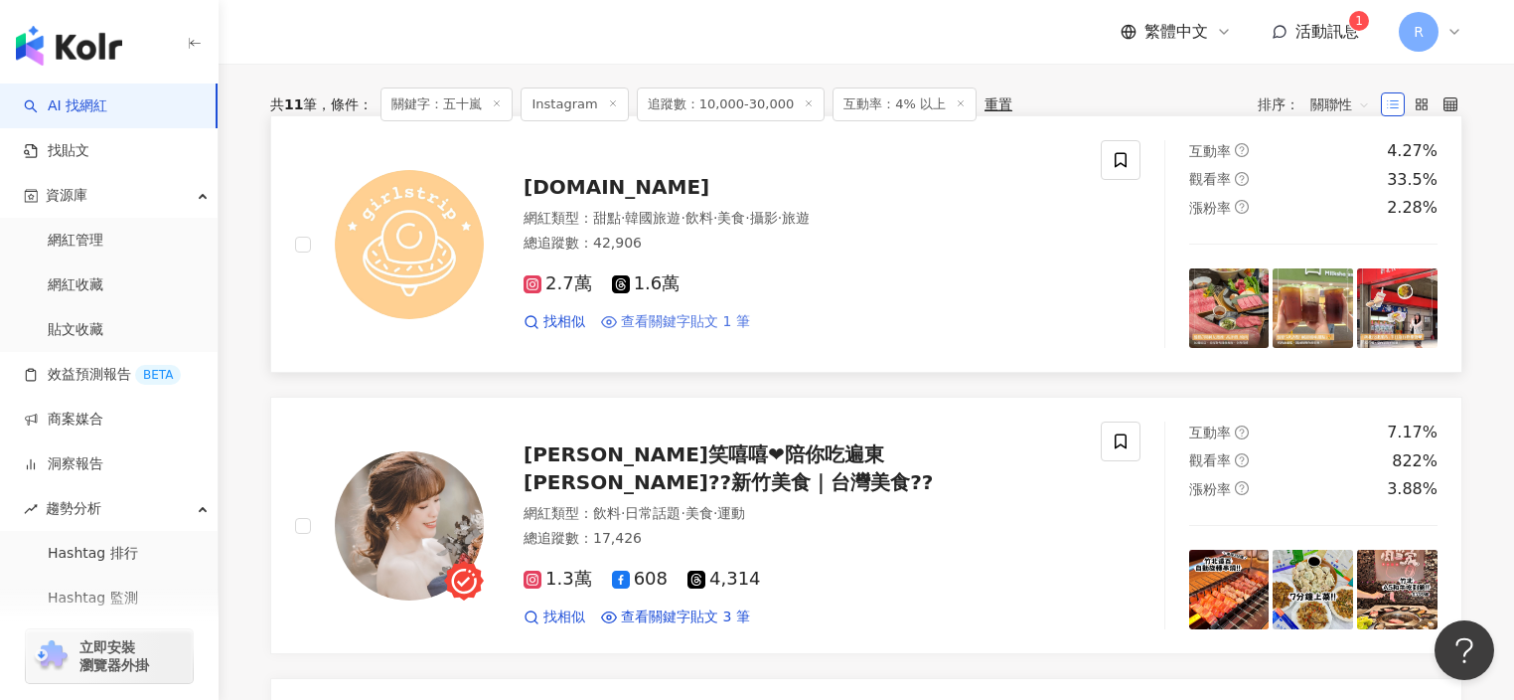
scroll to position [273, 0]
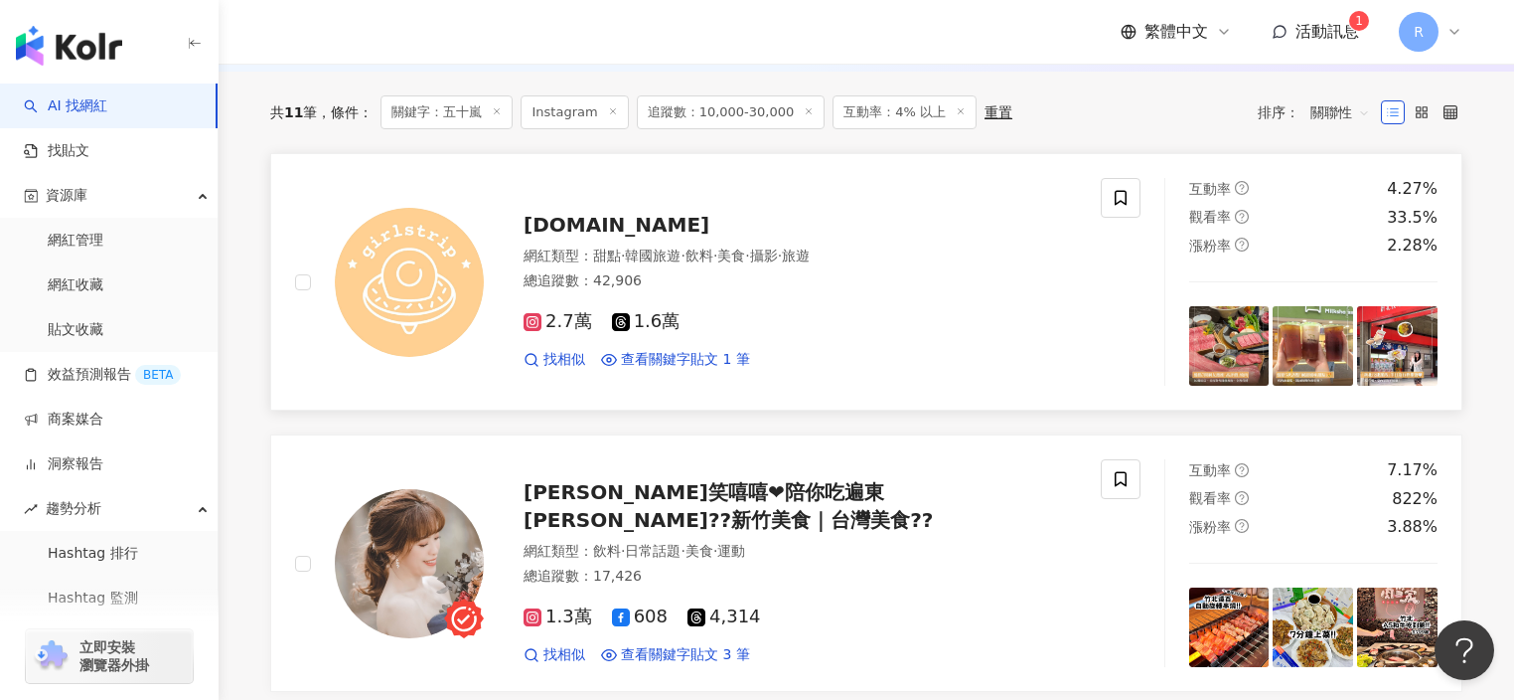
click at [439, 301] on img at bounding box center [409, 282] width 149 height 149
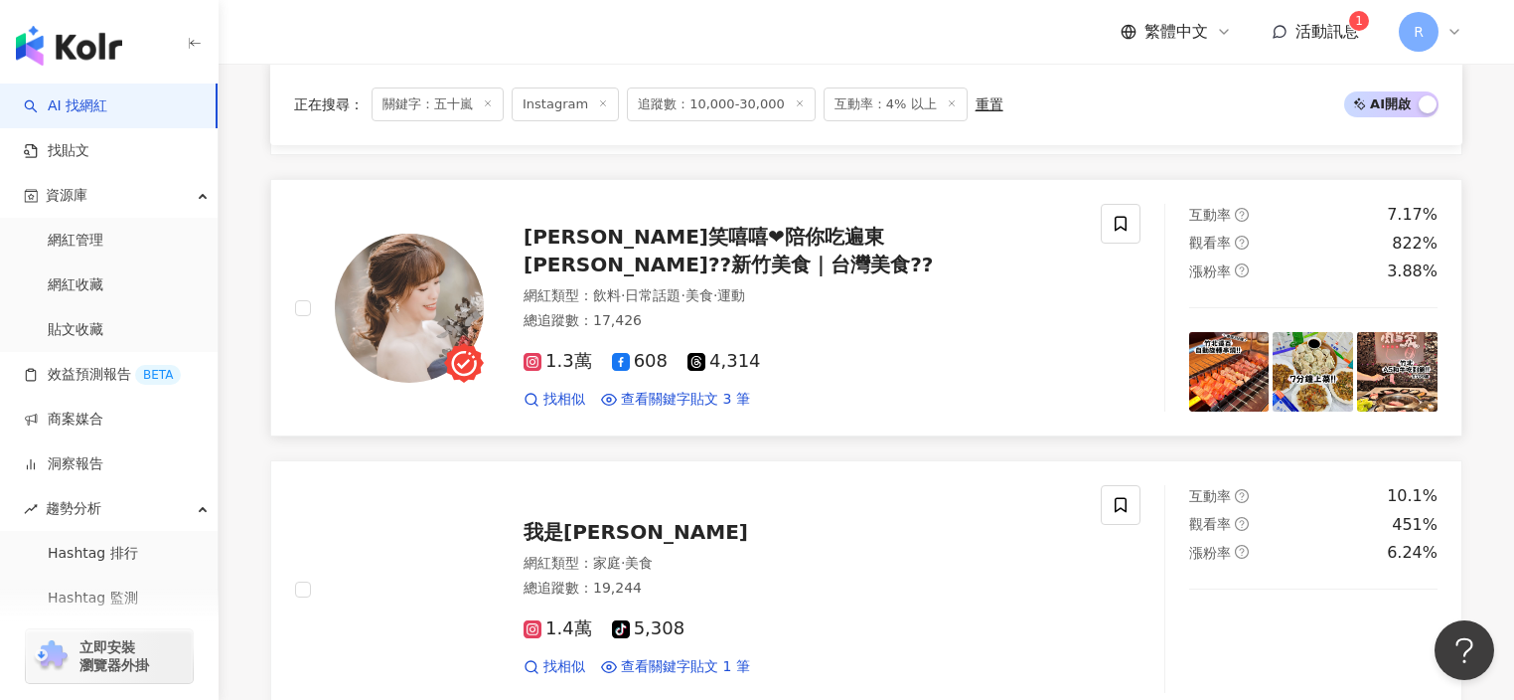
scroll to position [538, 0]
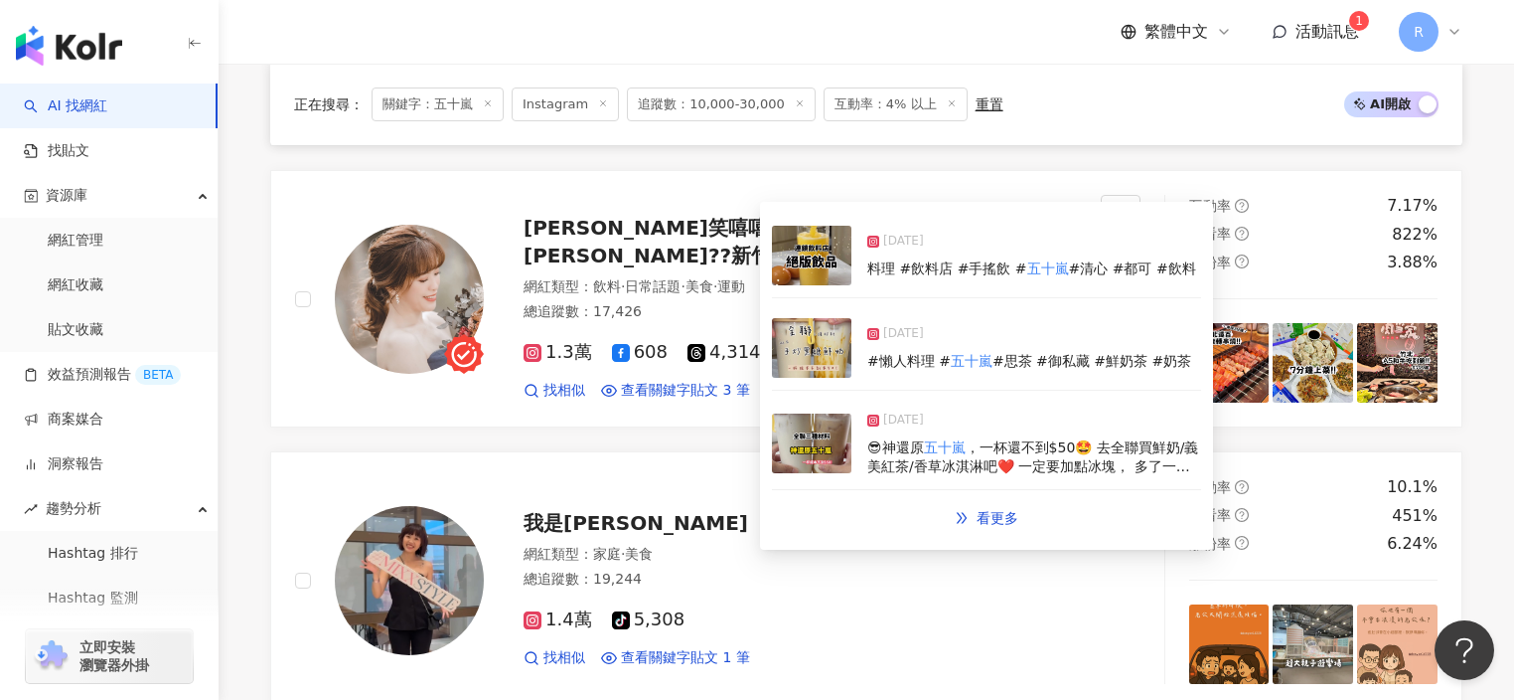
click at [962, 372] on div "2025/4/23 #懶人料理 # 五十嵐 #思茶 #御私藏 #鮮奶茶 #奶茶" at bounding box center [986, 348] width 429 height 84
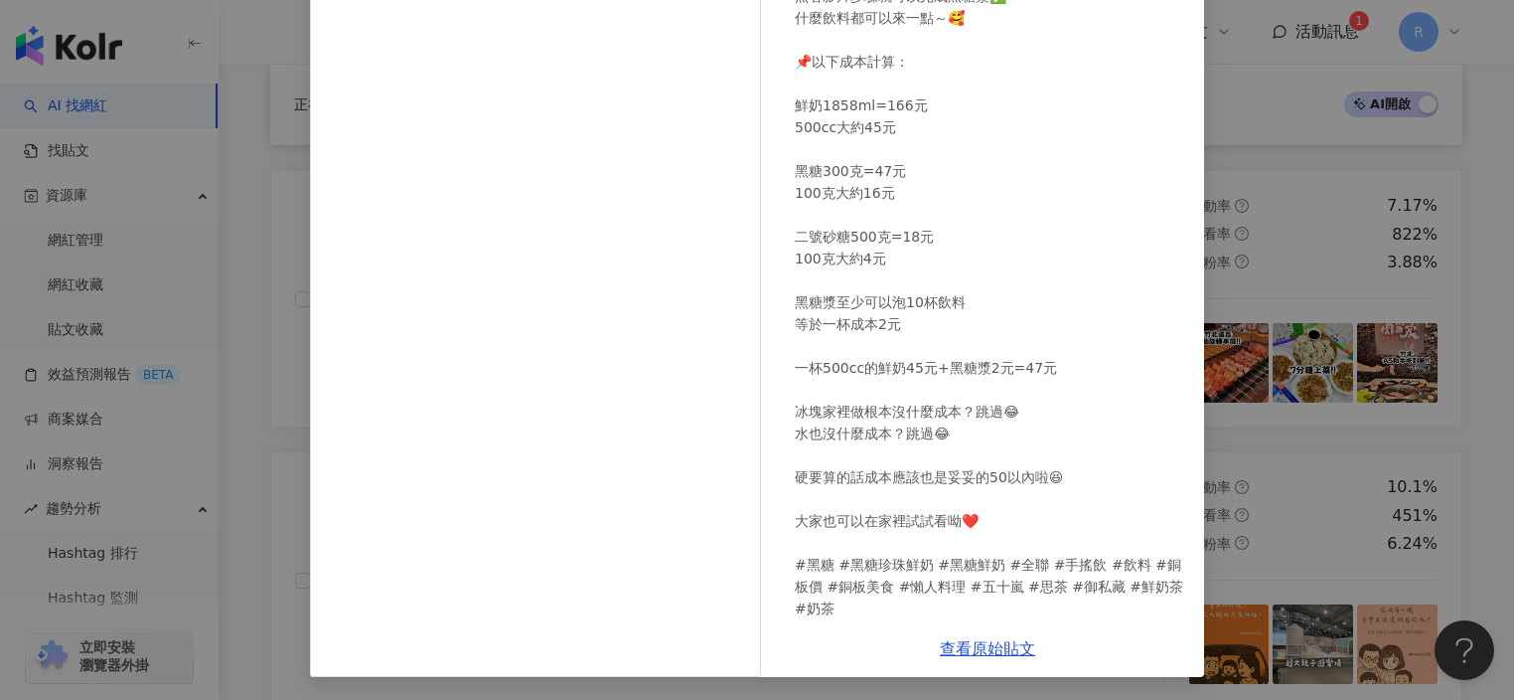
scroll to position [193, 0]
click at [1256, 493] on div "小希小希笑嘻嘻❤陪你吃遍東南西🇹🇼新竹美食｜台灣美食🇹🇼 2025/4/23 😎比#飲料店 還好喝，但一杯不到$50？！ 🌟準備材料： 黑糖100克 二號砂糖…" at bounding box center [757, 350] width 1514 height 700
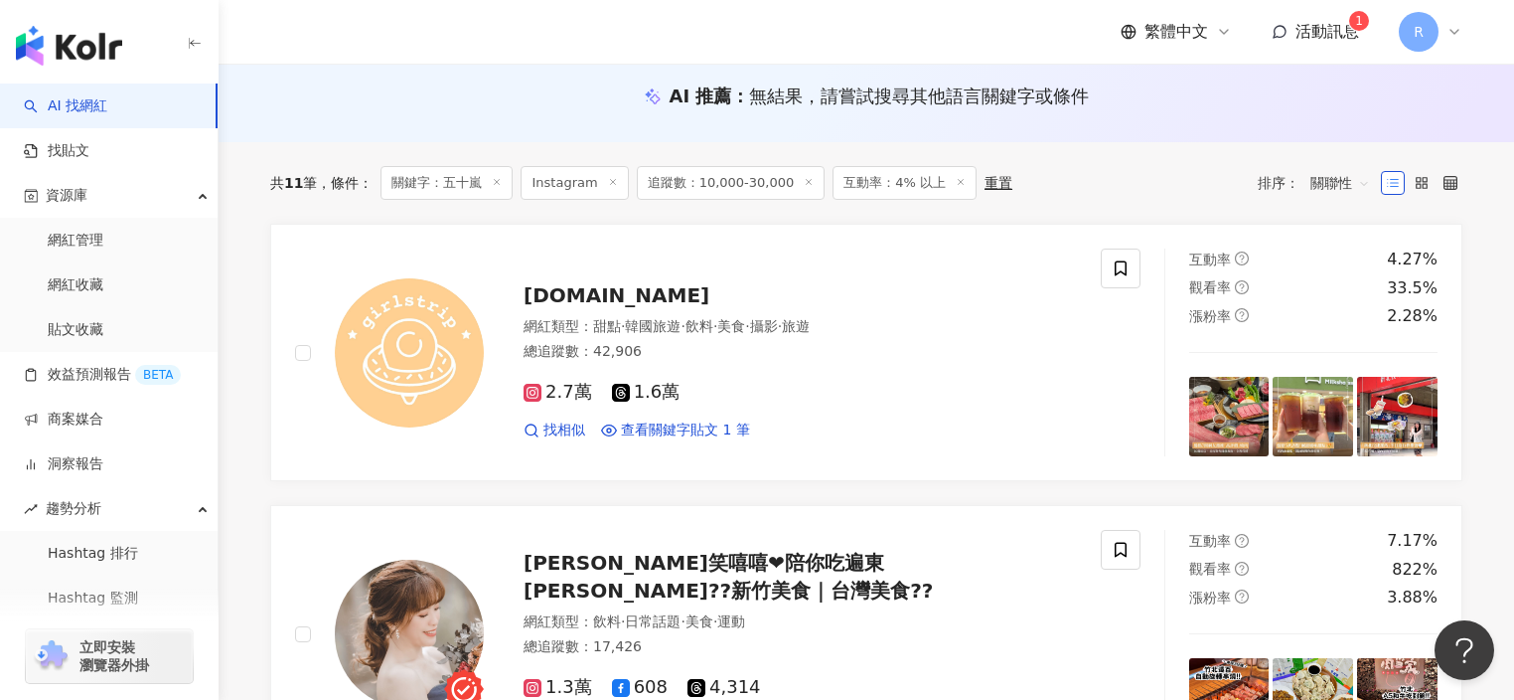
scroll to position [0, 0]
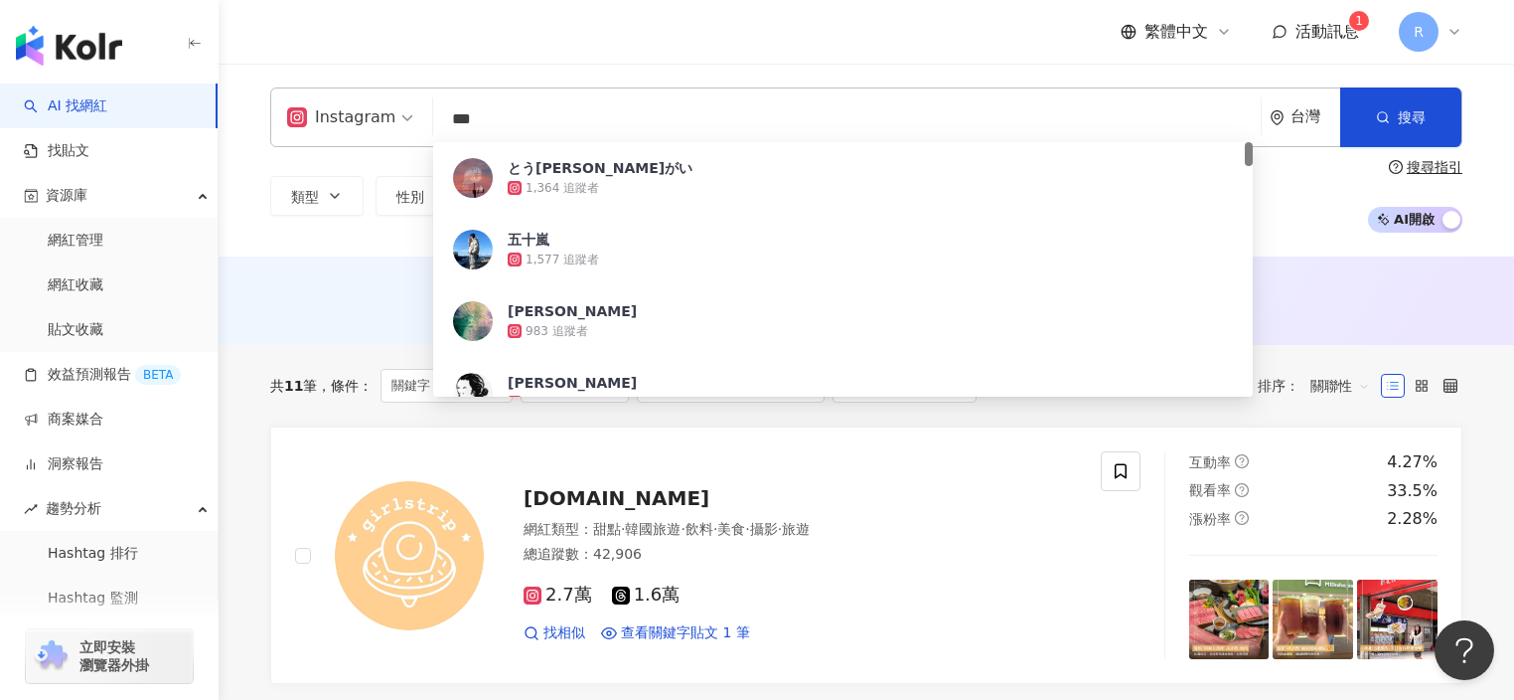
drag, startPoint x: 476, startPoint y: 113, endPoint x: 424, endPoint y: 119, distance: 52.0
click at [424, 119] on div "Instagram *** 台灣 搜尋 34ea9fca-4548-4ae4-a176-92b367eb1704 とうゆしらがい 1,364 追蹤者 五十嵐 …" at bounding box center [866, 117] width 1192 height 60
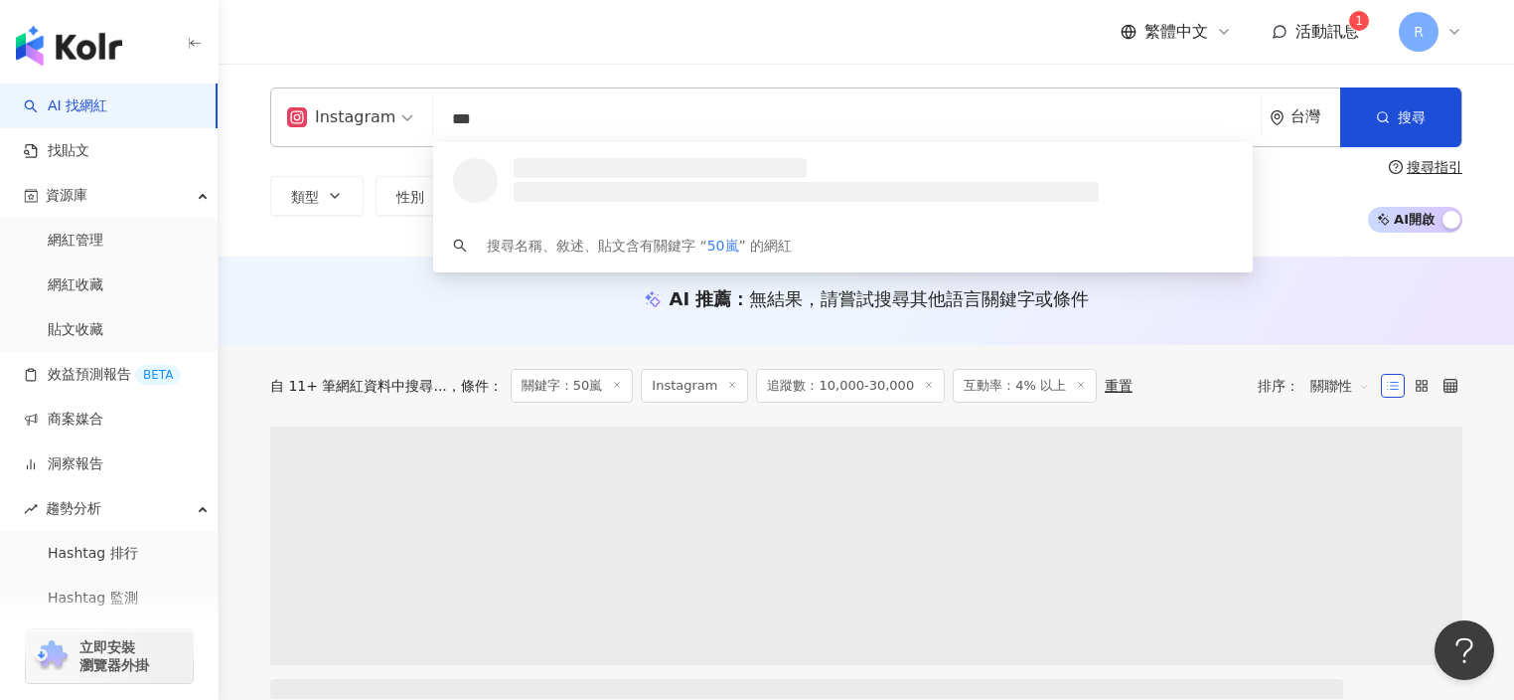
click at [548, 39] on div "繁體中文 活動訊息 1 R" at bounding box center [866, 32] width 1192 height 64
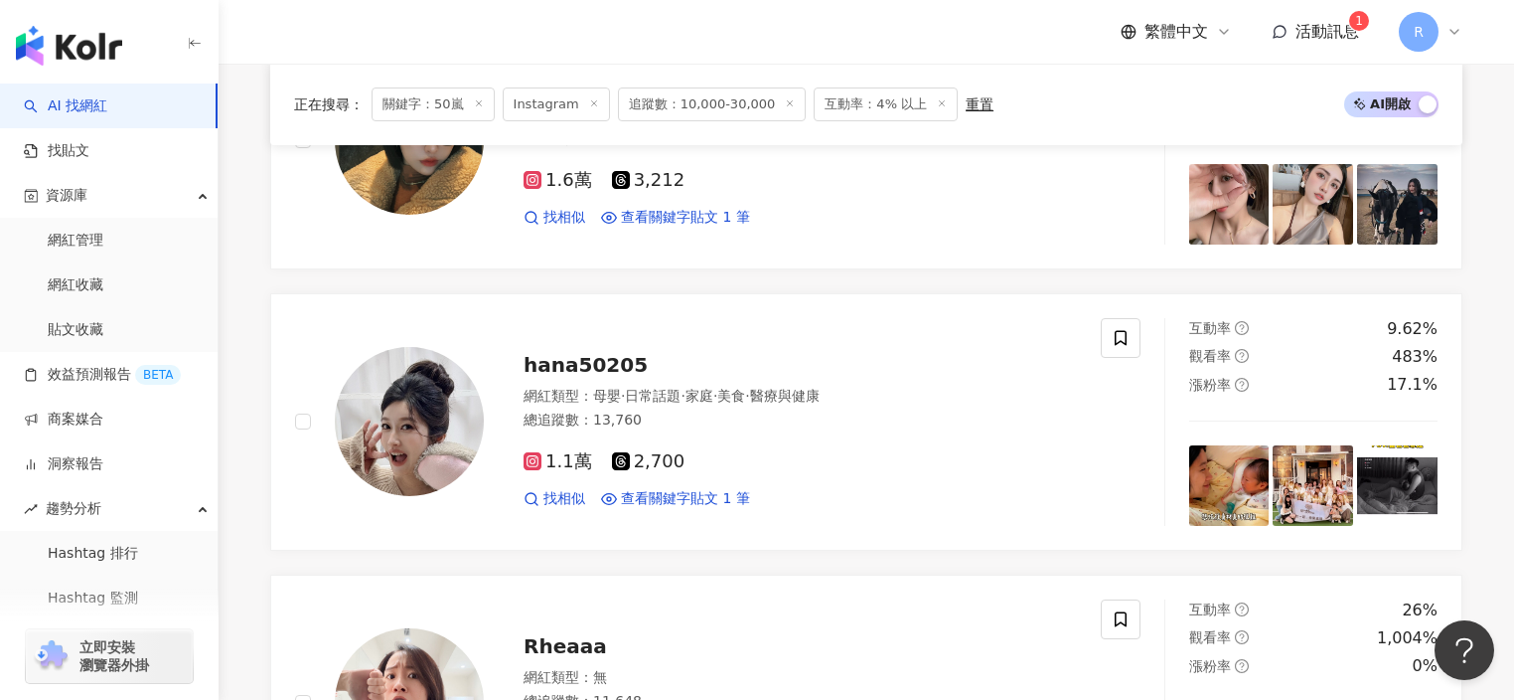
scroll to position [2107, 0]
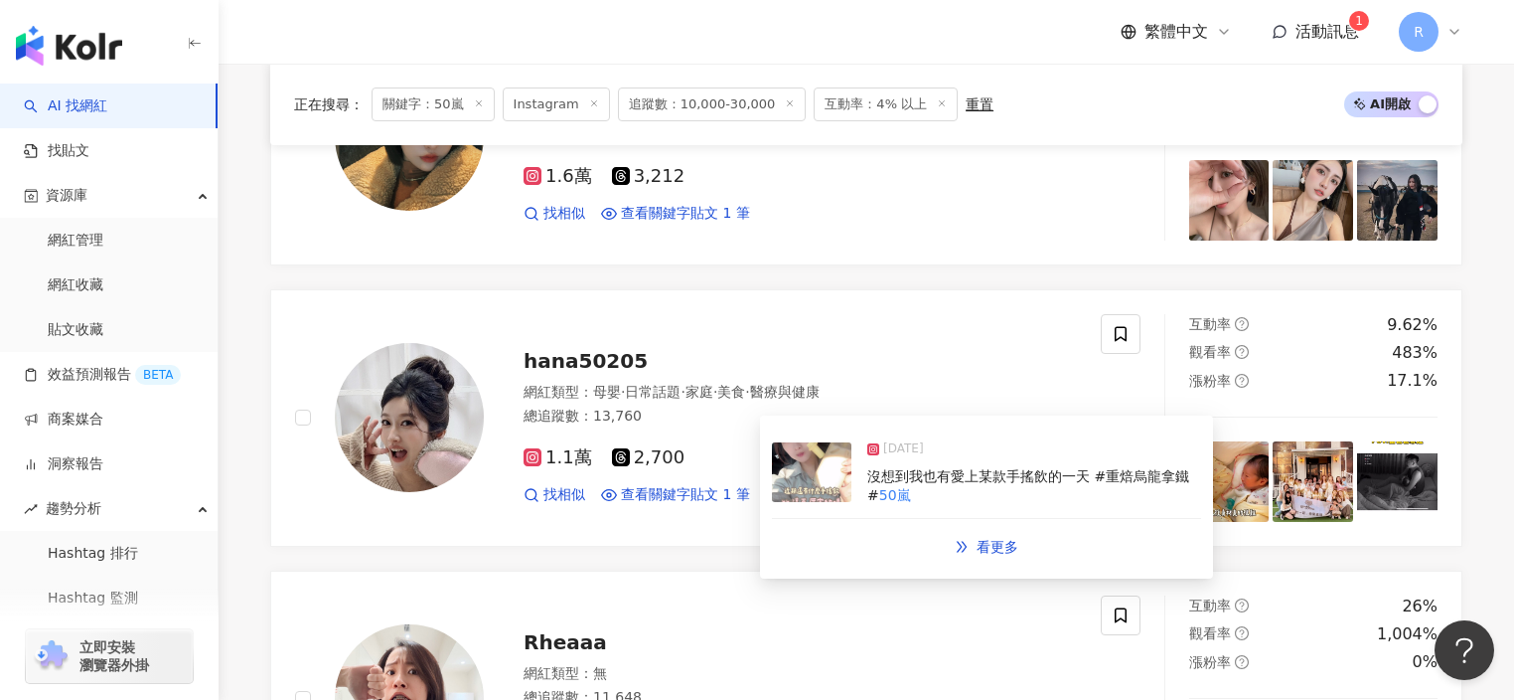
click at [935, 480] on span "沒想到我也有愛上某款手搖飲的一天 #重焙烏龍拿鐵 #" at bounding box center [1029, 486] width 322 height 36
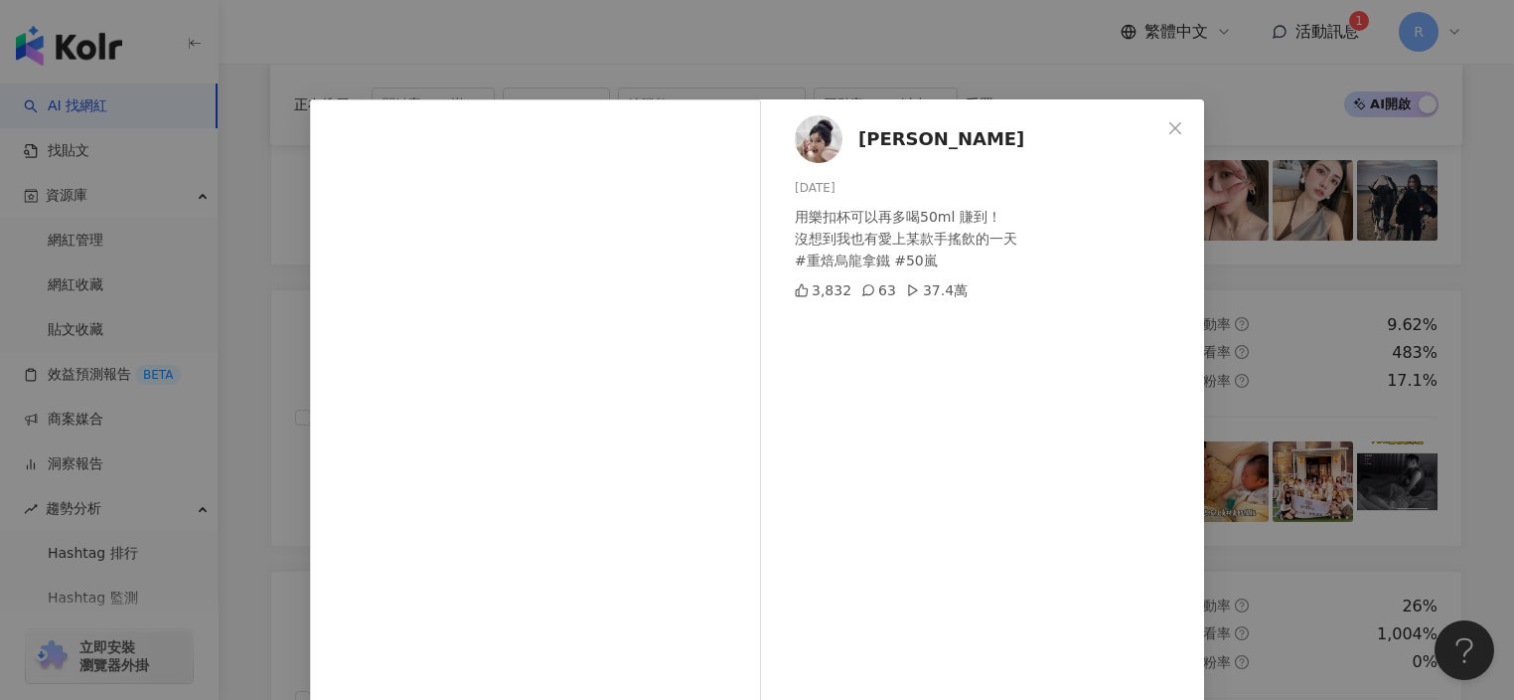
click at [1256, 319] on div "Hana Chen 2025/2/17 用樂扣杯可以再多喝50ml 賺到！ 沒想到我也有愛上某款手搖飲的一天 #重焙烏龍拿鐵 #50嵐 3,832 63 37…" at bounding box center [757, 350] width 1514 height 700
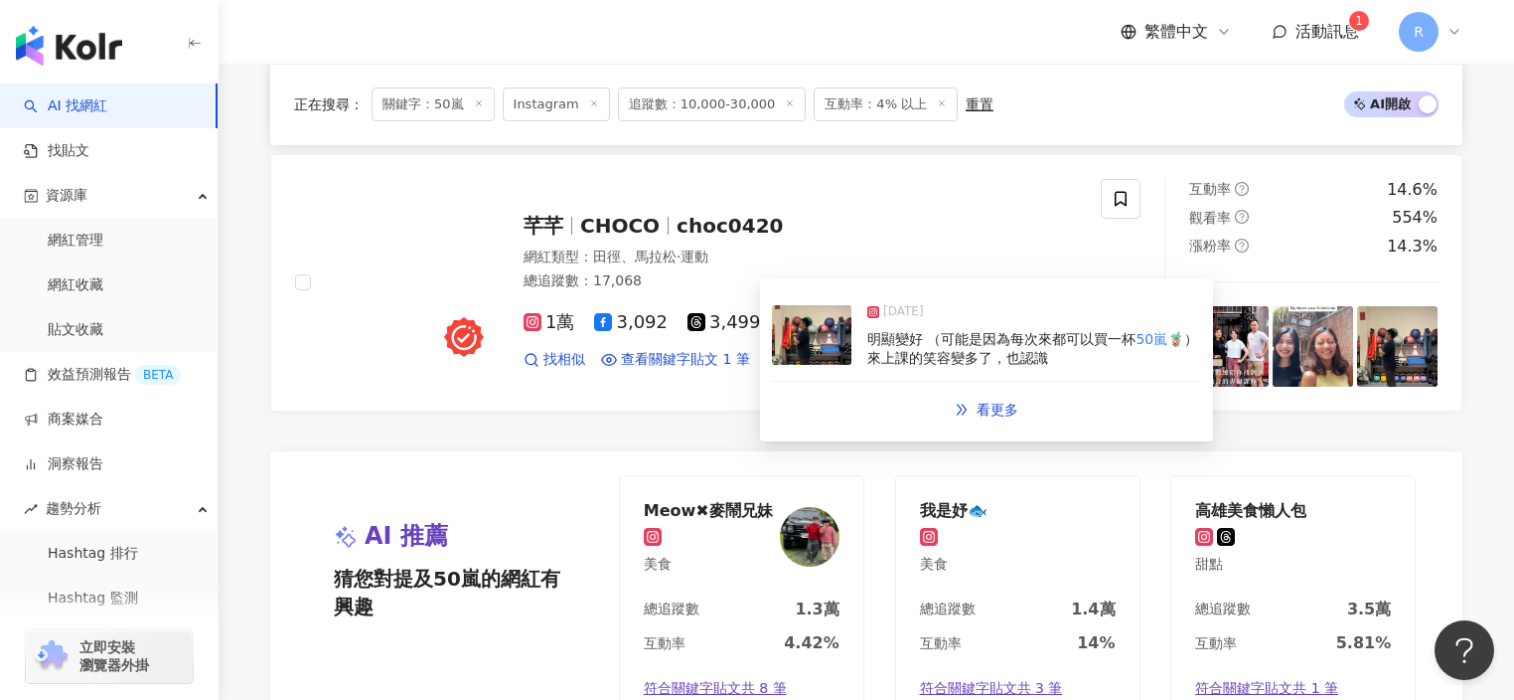
scroll to position [3610, 0]
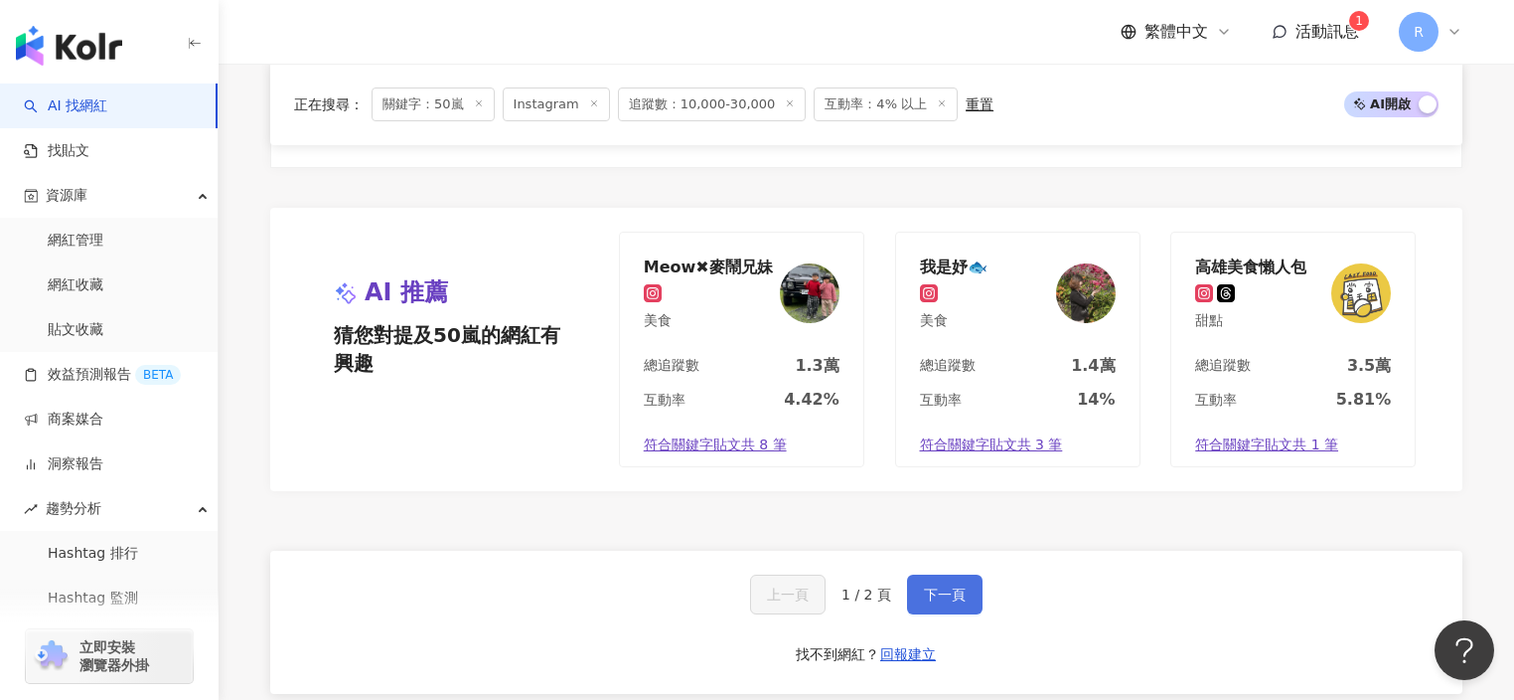
click at [928, 601] on button "下一頁" at bounding box center [945, 594] width 76 height 40
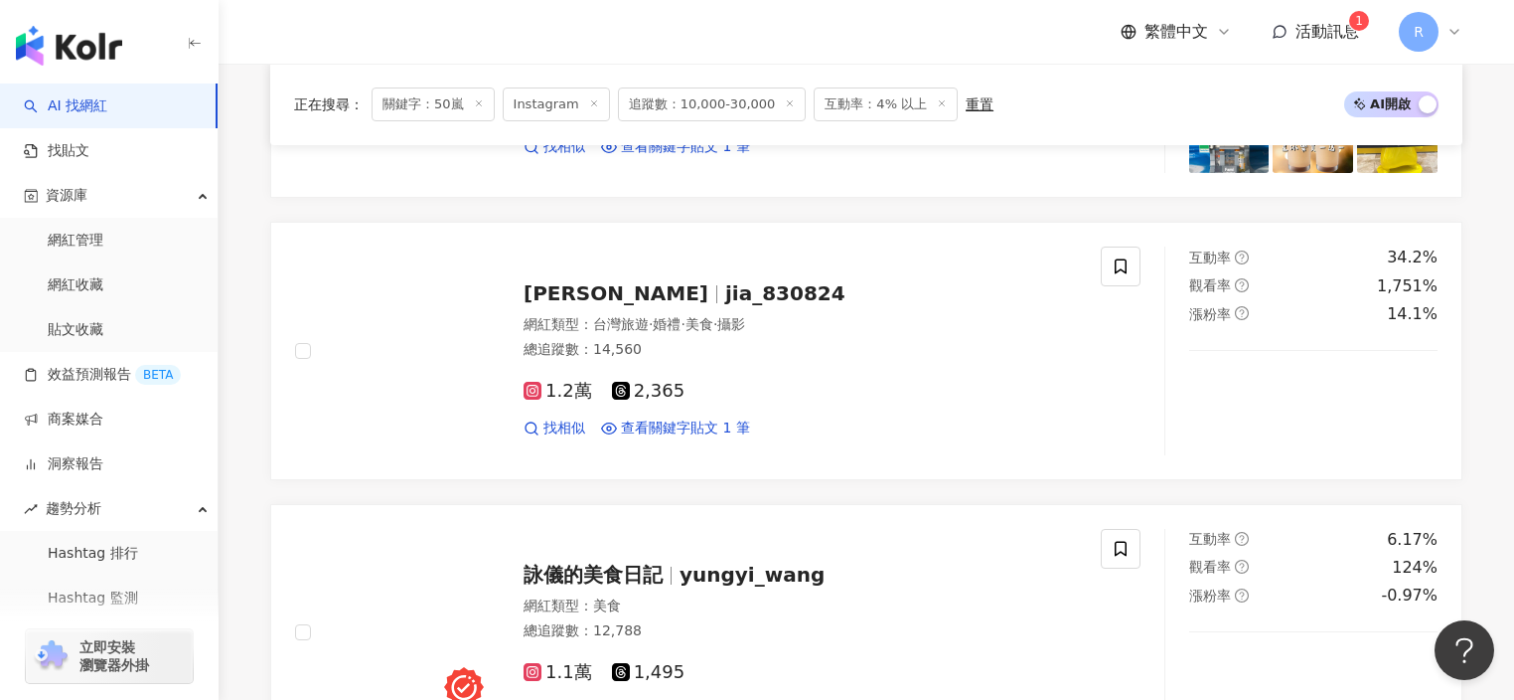
scroll to position [1333, 0]
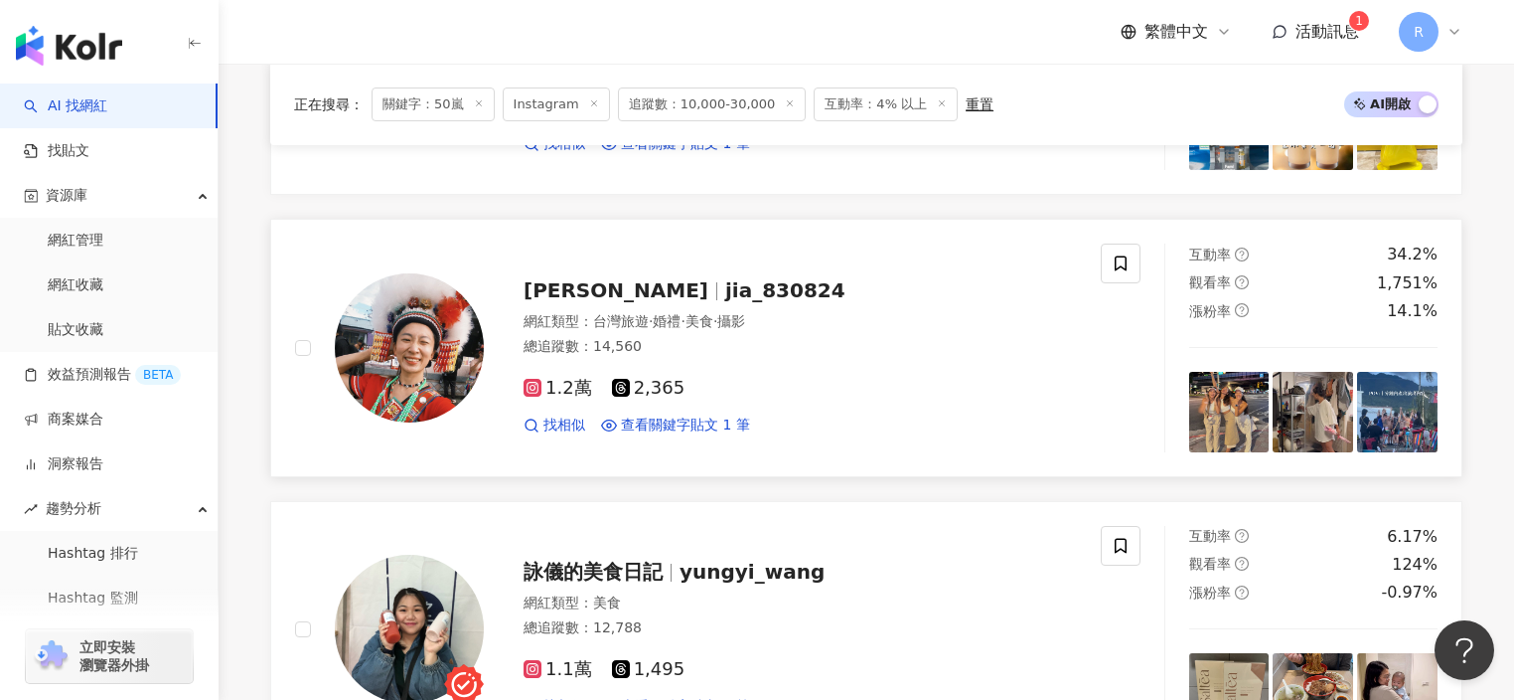
click at [448, 368] on img at bounding box center [409, 347] width 149 height 149
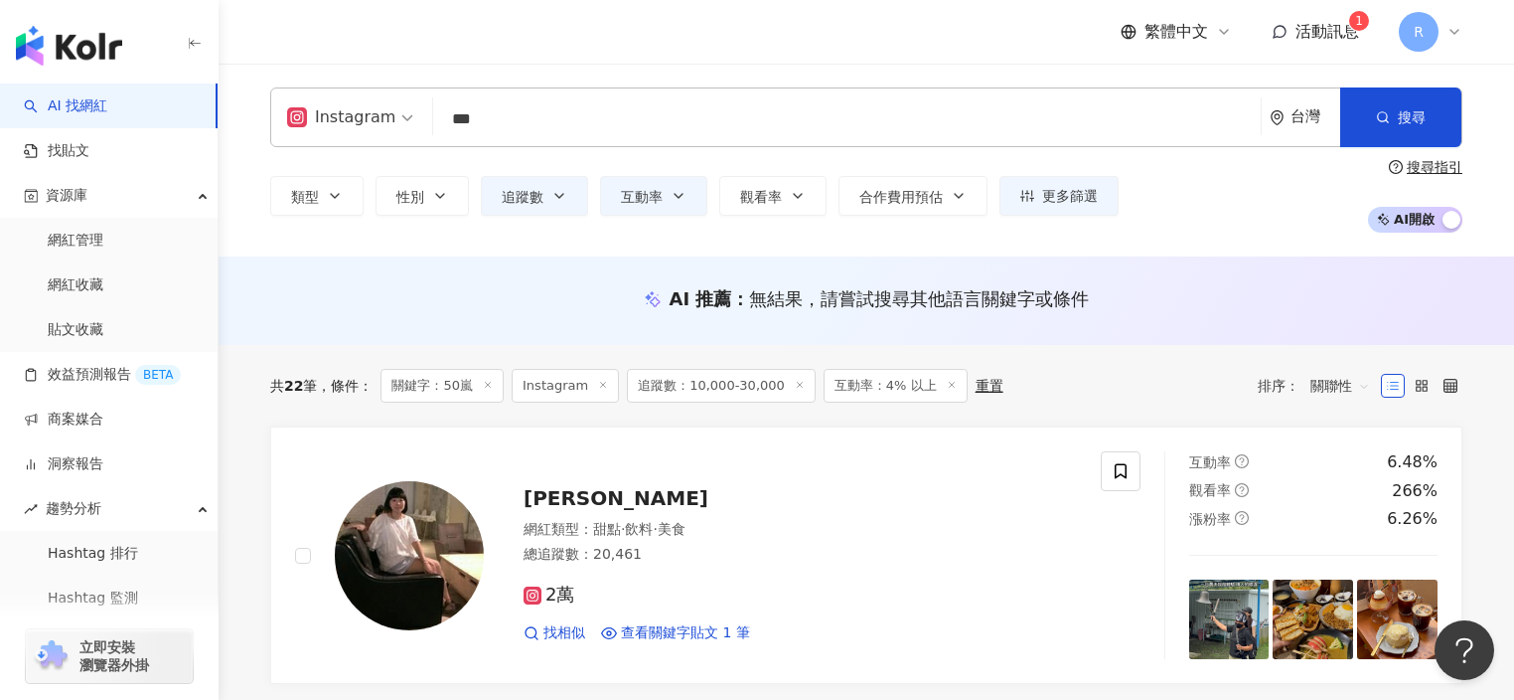
scroll to position [0, 0]
drag, startPoint x: 492, startPoint y: 121, endPoint x: 421, endPoint y: 122, distance: 70.6
click at [423, 122] on div "Instagram *** 台灣 搜尋 40c1e3ef-3b18-48e6-9b9c-96d935d1341c 50嵐 15,016 追蹤者 anarchy…" at bounding box center [866, 117] width 1192 height 60
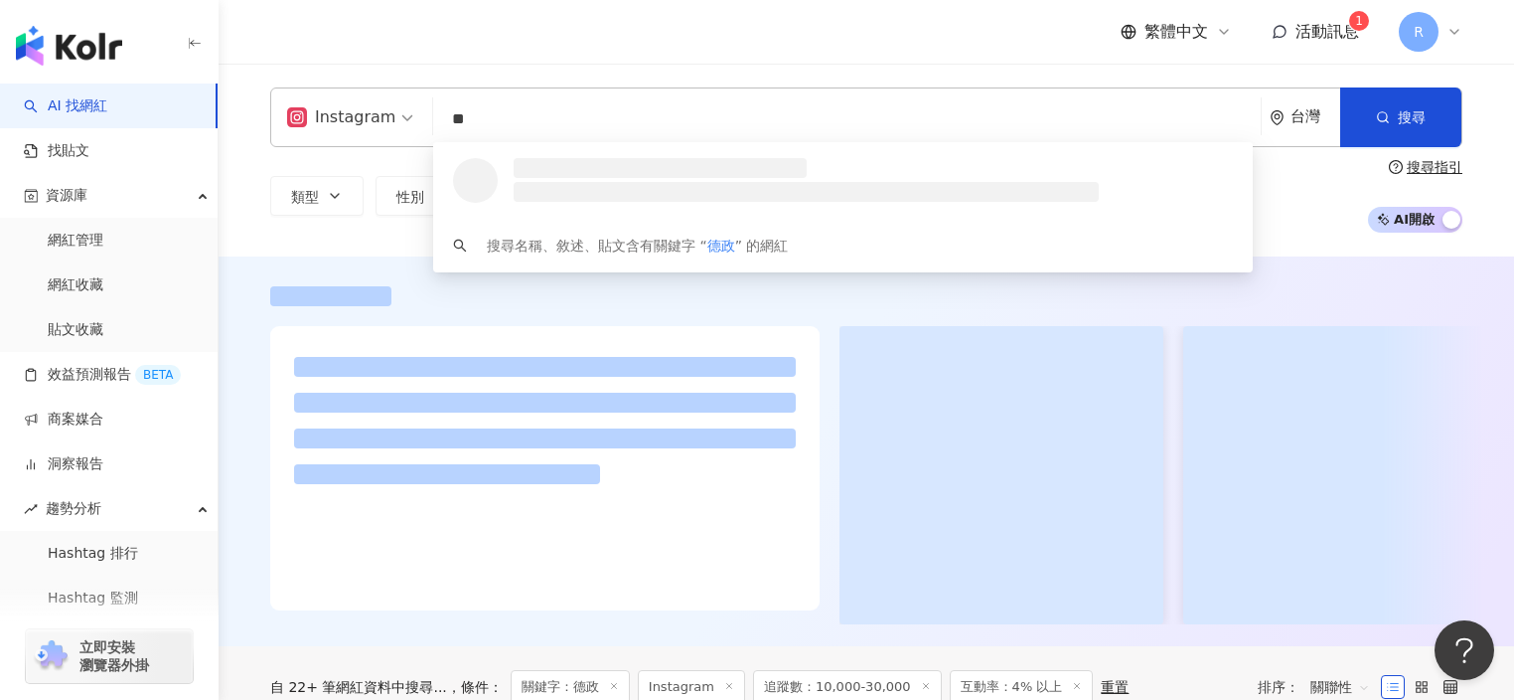
type input "*"
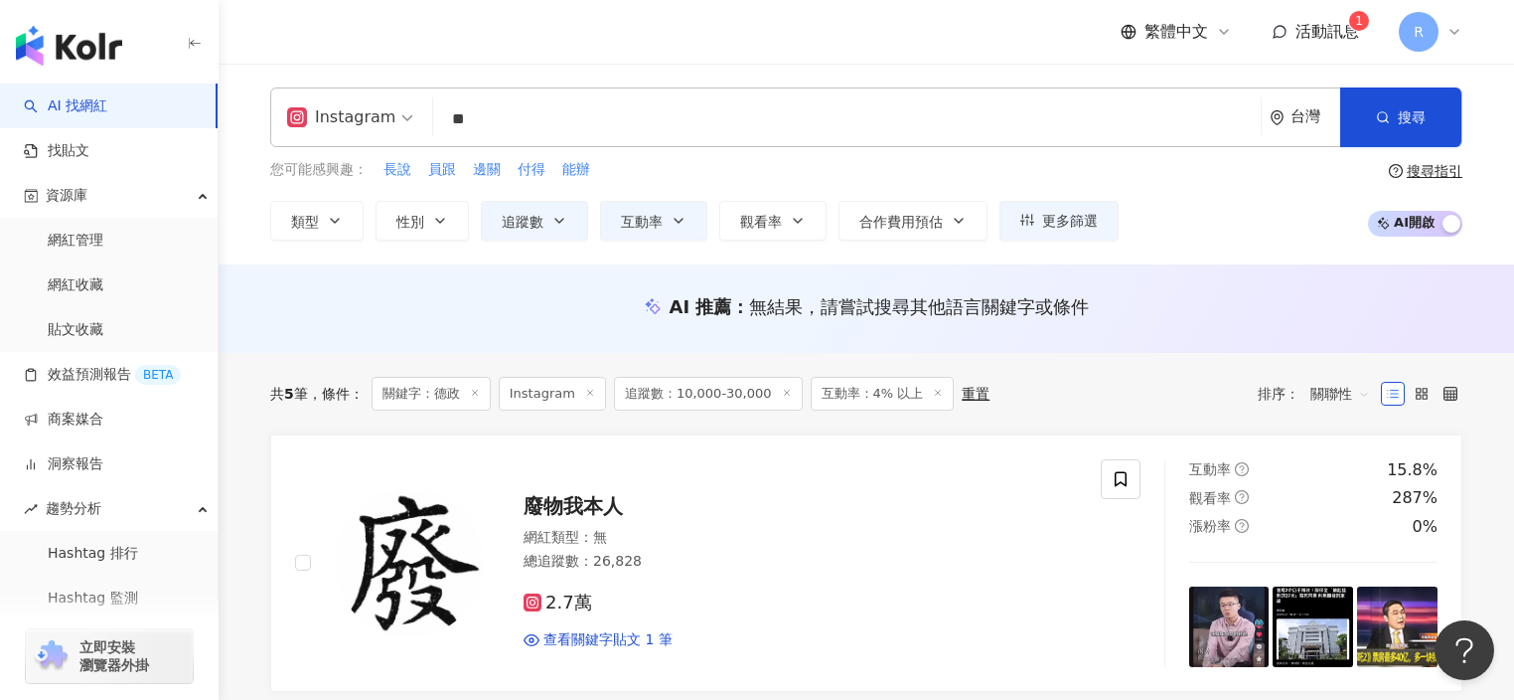
type input "**"
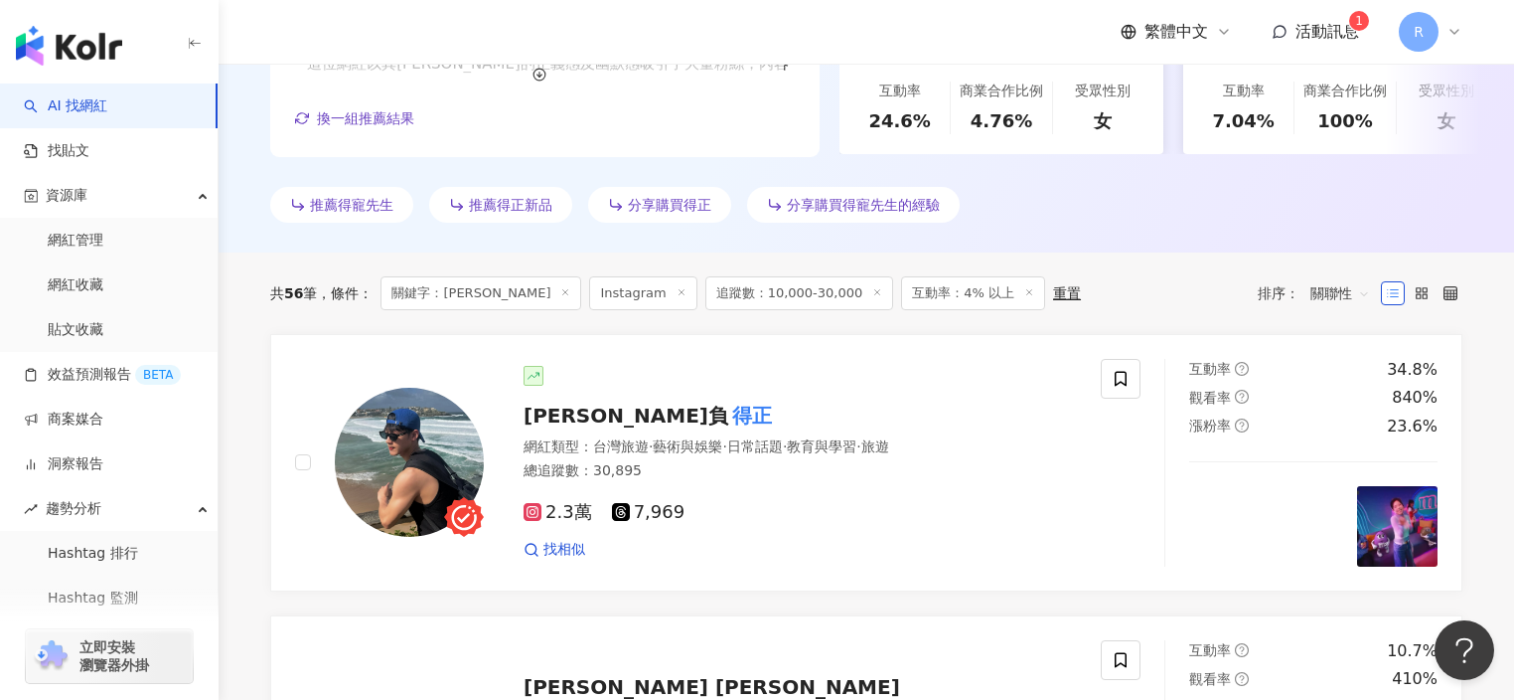
scroll to position [680, 0]
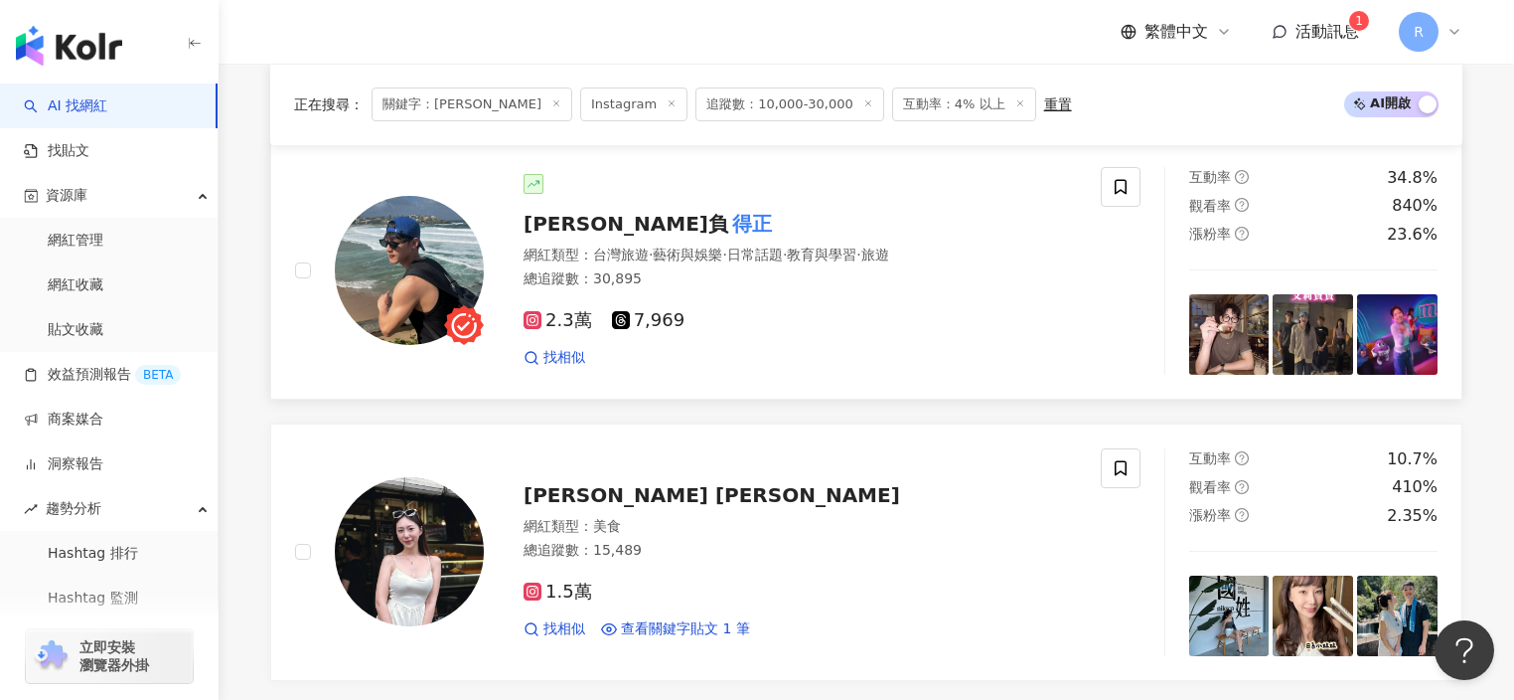
click at [405, 223] on img at bounding box center [409, 270] width 149 height 149
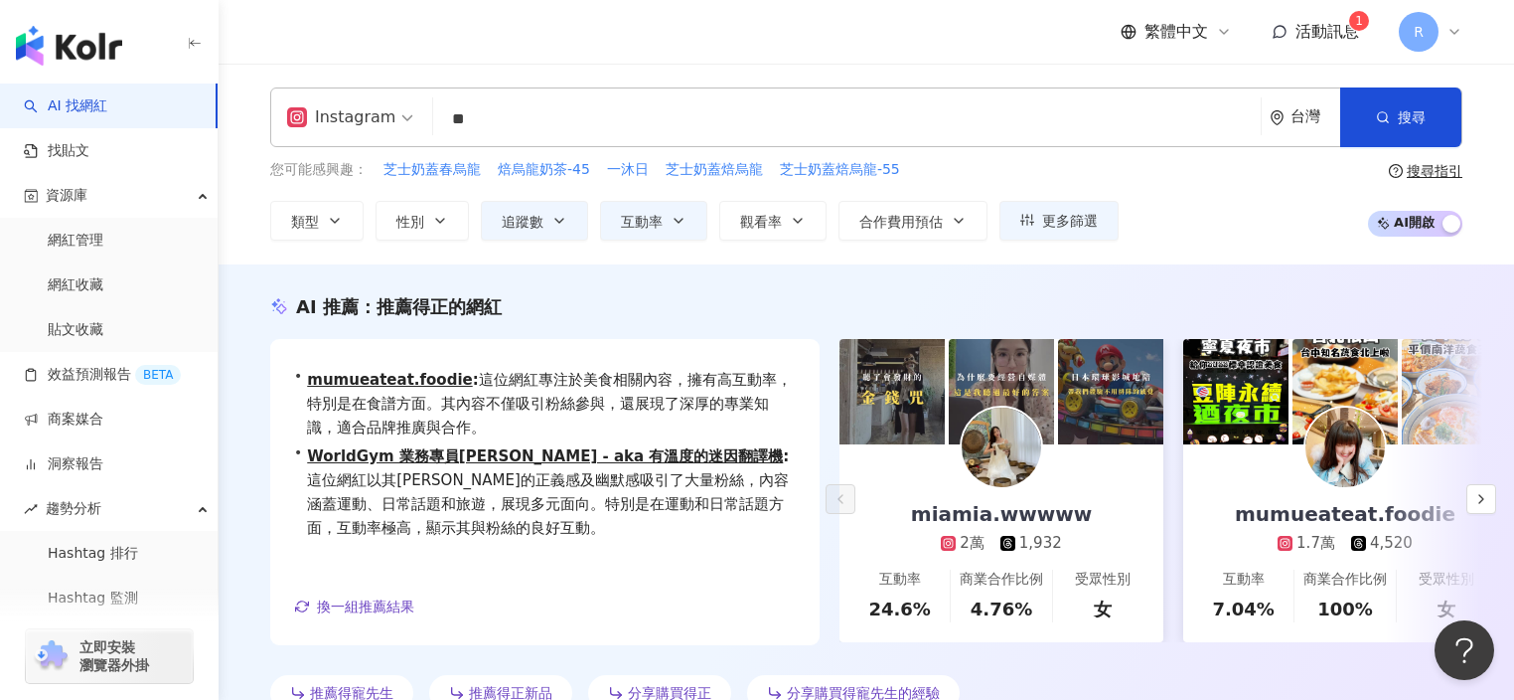
scroll to position [770, 0]
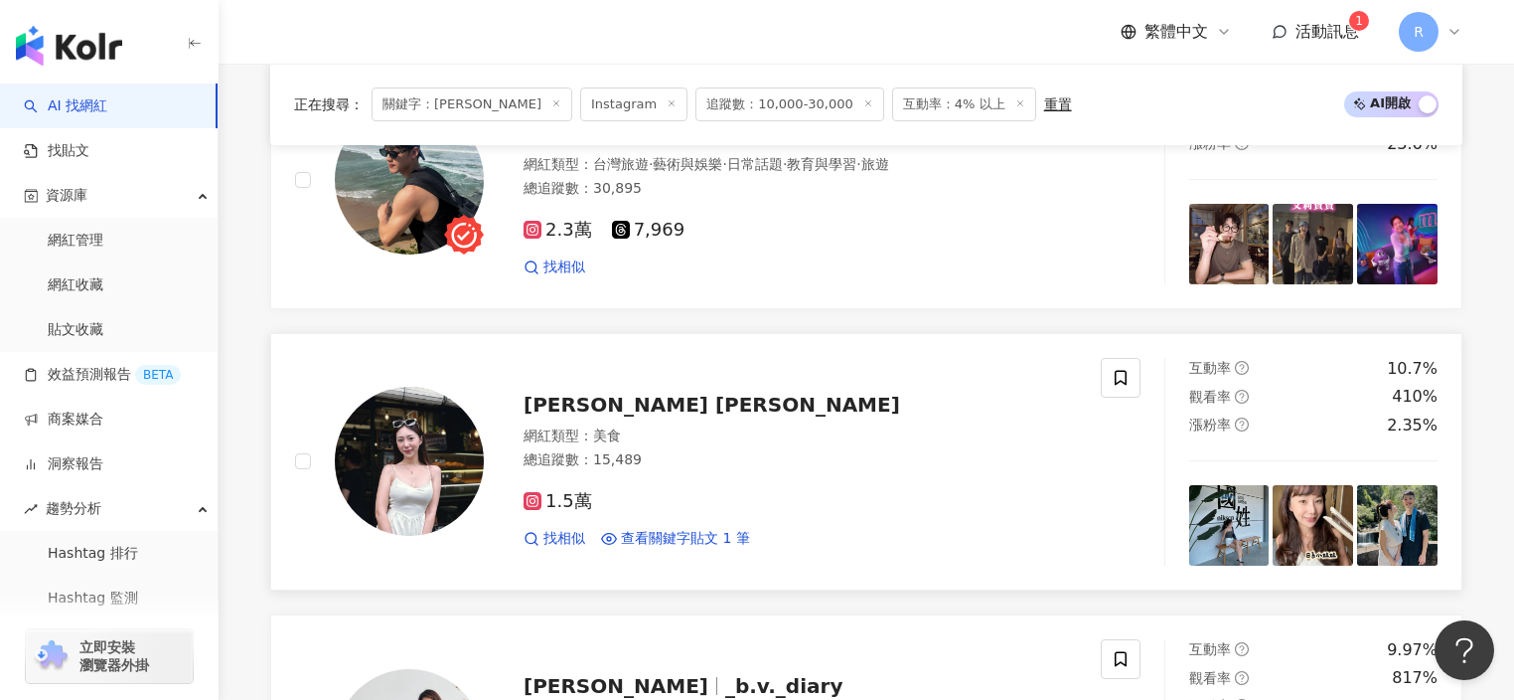
click at [413, 425] on img at bounding box center [409, 461] width 149 height 149
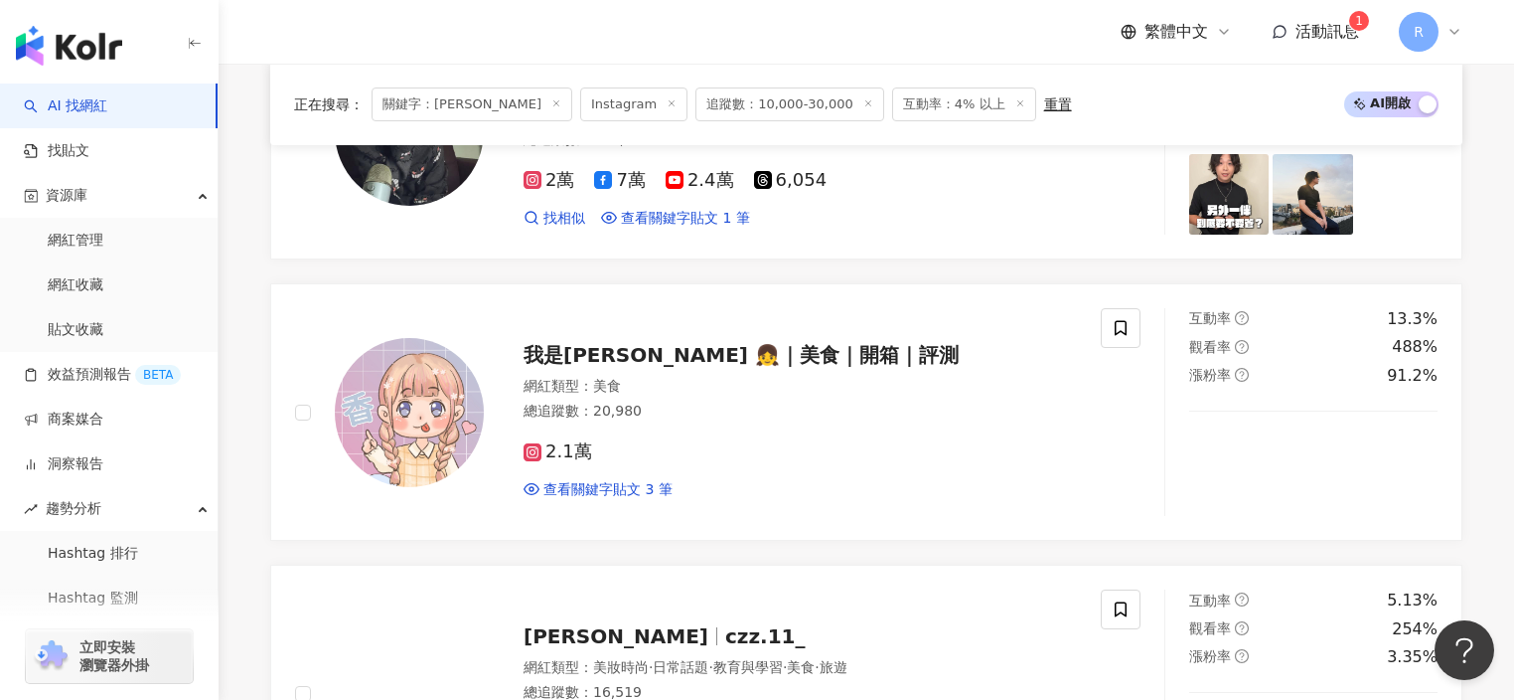
scroll to position [1968, 0]
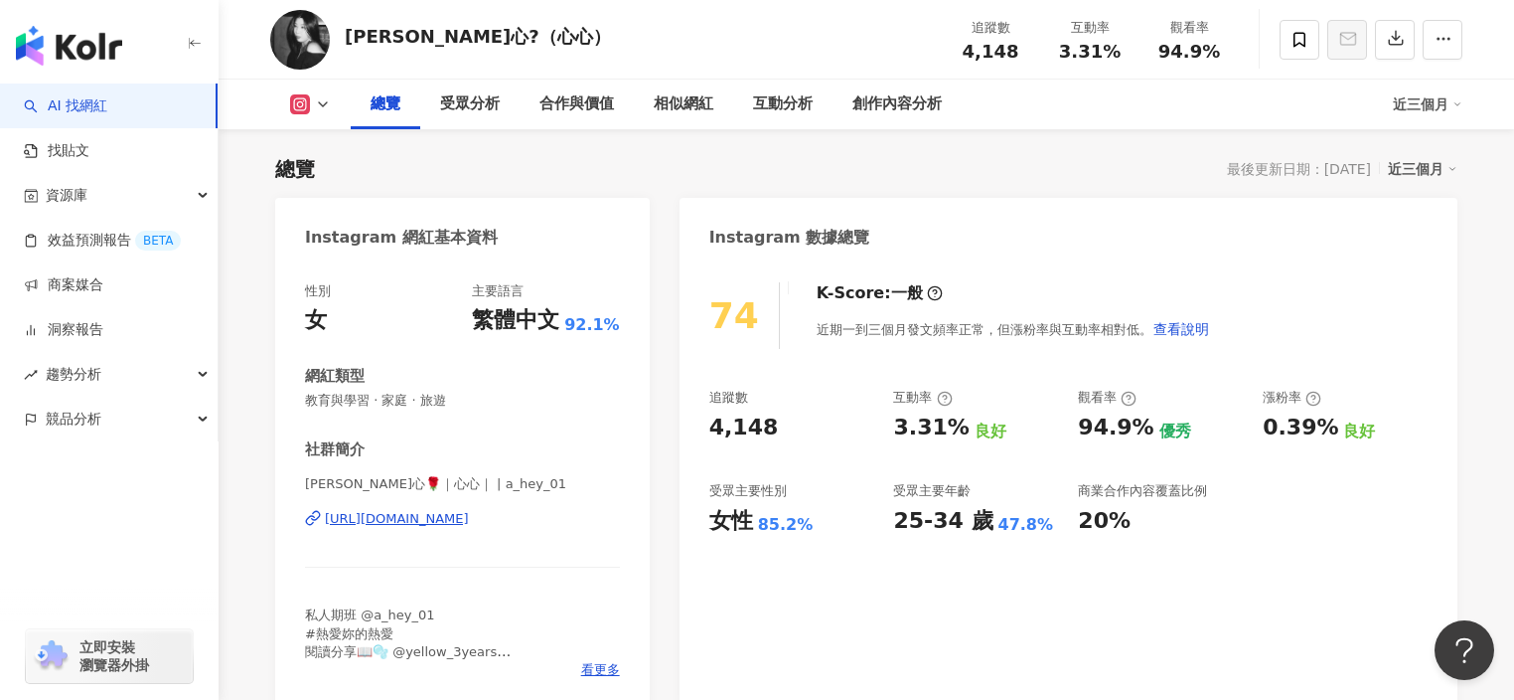
scroll to position [117, 0]
click at [305, 472] on div "社群簡介 黃暘心🌹｜心心｜ | a_hey_01 https://www.instagram.com/a_hey_01/ 私人期班 @a_hey_01 #熱愛…" at bounding box center [462, 557] width 315 height 239
drag, startPoint x: 304, startPoint y: 487, endPoint x: 396, endPoint y: 489, distance: 92.4
click at [396, 489] on div "性別 女 主要語言 繁體中文 92.1% 網紅類型 教育與學習 · 家庭 · 旅遊 社群簡介 黃暘心🌹｜心心｜ | a_hey_01 https://www.…" at bounding box center [462, 484] width 375 height 446
click at [384, 490] on div at bounding box center [384, 490] width 0 height 0
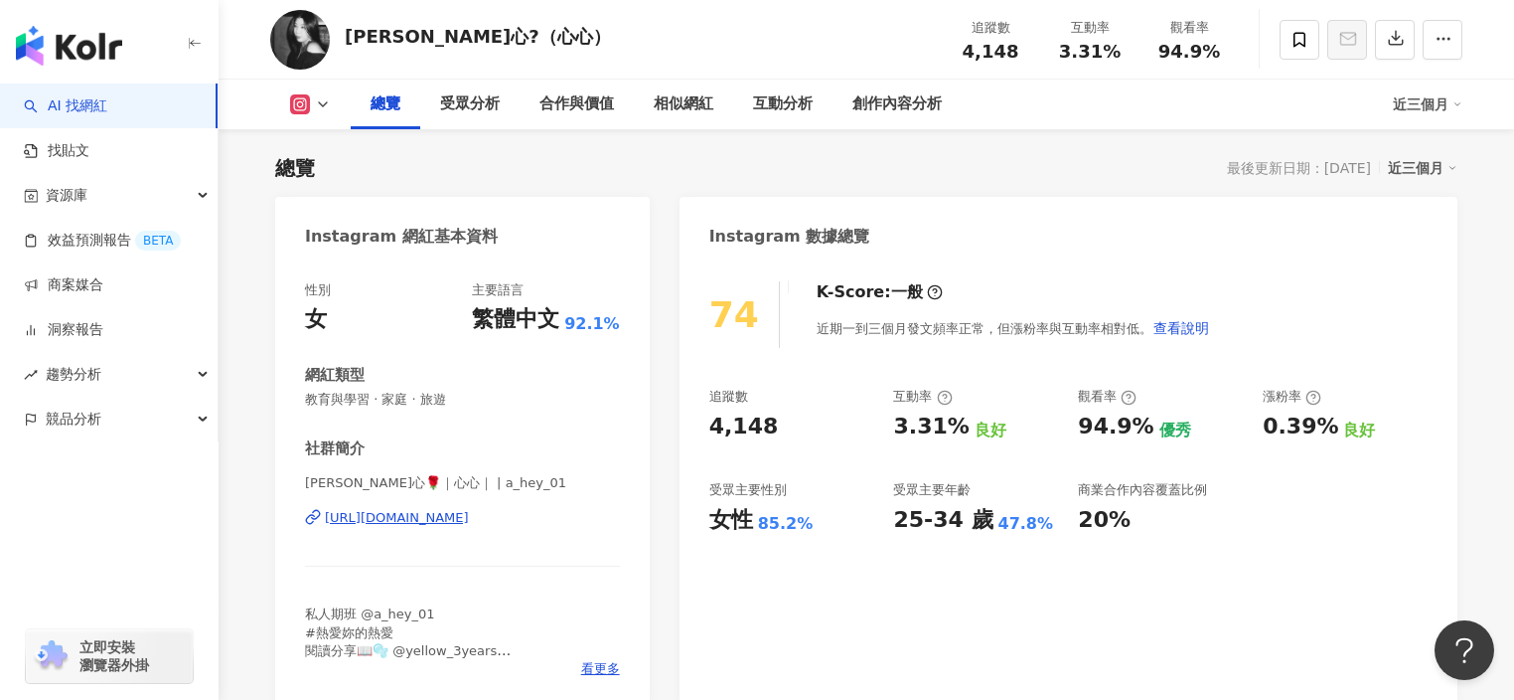
click at [362, 45] on div "黃暘心?（心心）" at bounding box center [478, 36] width 266 height 25
drag, startPoint x: 350, startPoint y: 36, endPoint x: 457, endPoint y: 104, distance: 127.4
click at [458, 41] on div "黃暘心?（心心）" at bounding box center [478, 36] width 266 height 25
click at [325, 488] on span "黃暘心🌹｜心心｜ | a_hey_01" at bounding box center [462, 483] width 315 height 18
click at [308, 482] on span "黃暘心🌹｜心心｜ | a_hey_01" at bounding box center [462, 483] width 315 height 18
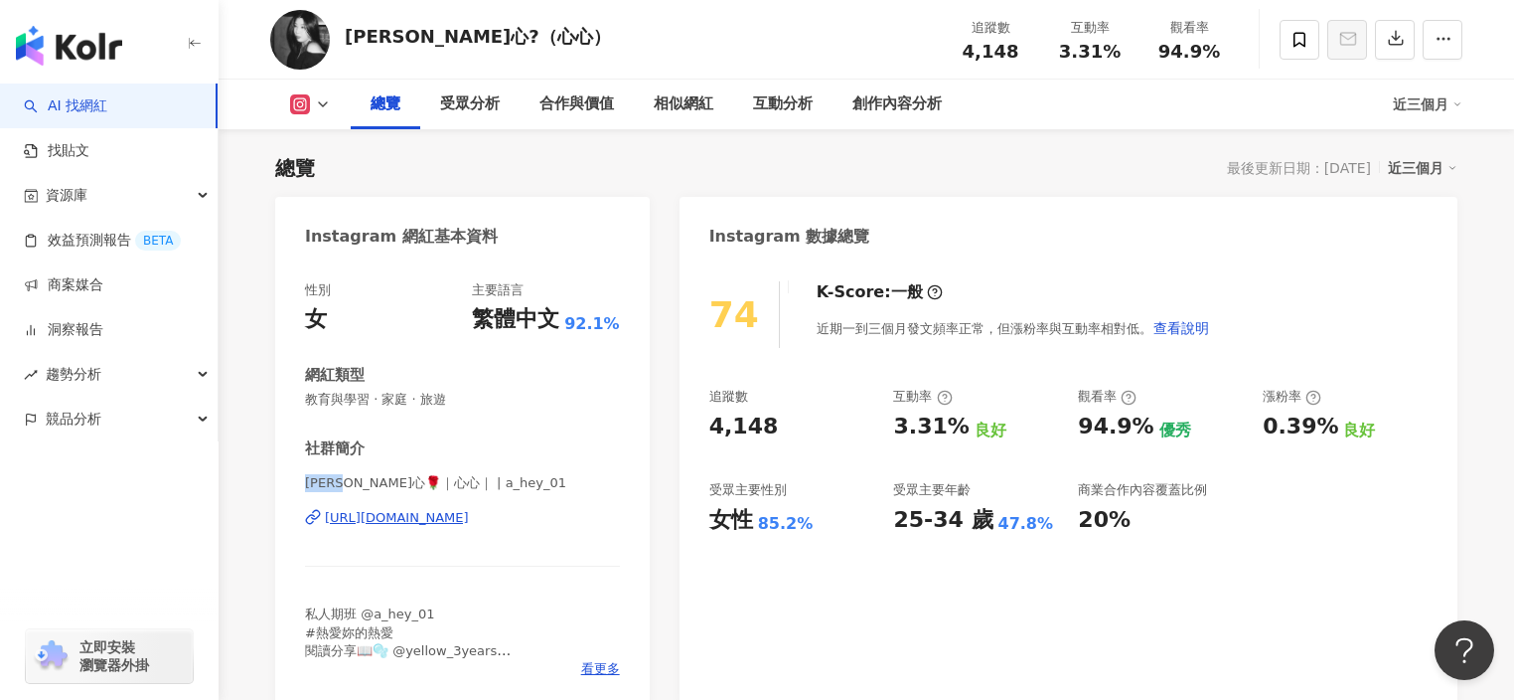
drag, startPoint x: 305, startPoint y: 482, endPoint x: 355, endPoint y: 481, distance: 49.7
click at [355, 481] on span "黃暘心🌹｜心心｜ | a_hey_01" at bounding box center [462, 483] width 315 height 18
copy span "黃暘心🌹｜"
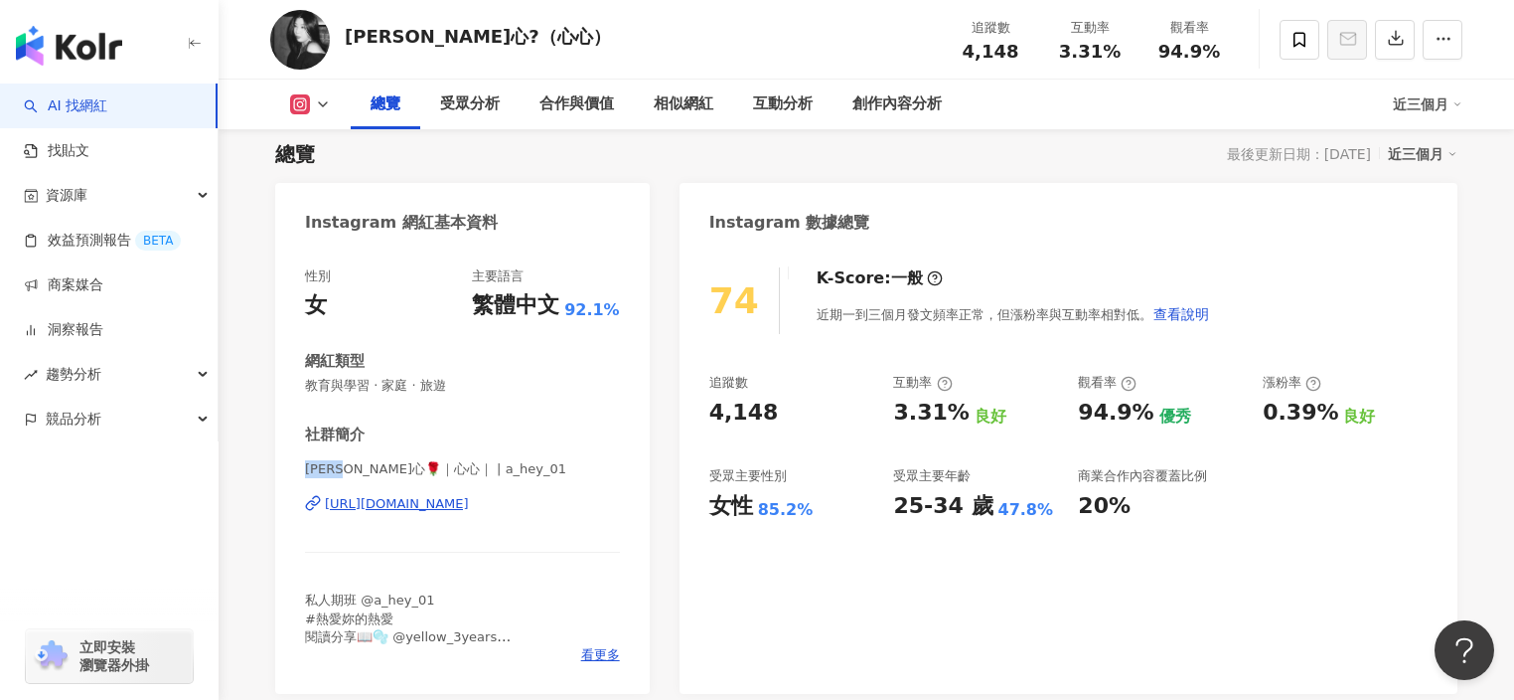
click at [351, 377] on span "教育與學習 · 家庭 · 旅遊" at bounding box center [462, 386] width 315 height 18
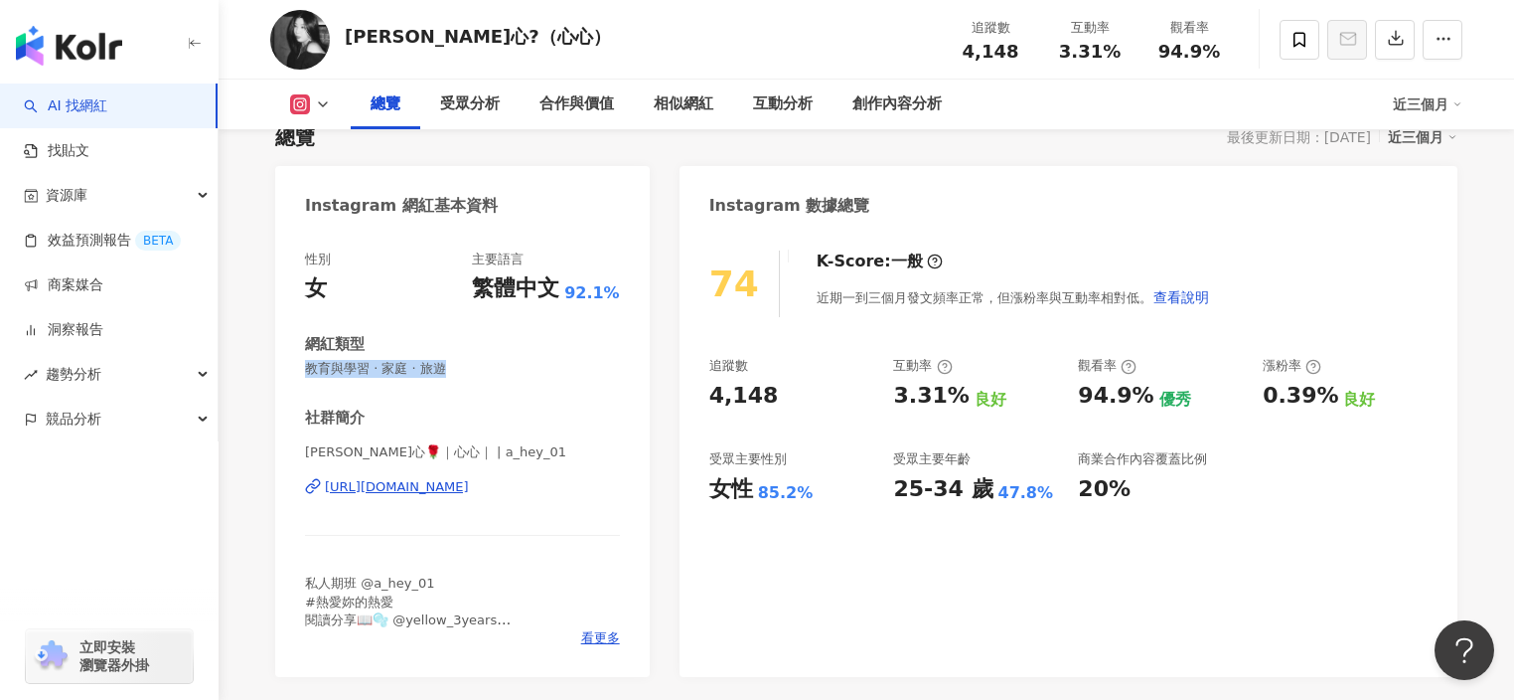
drag, startPoint x: 302, startPoint y: 370, endPoint x: 456, endPoint y: 374, distance: 154.1
click at [456, 374] on div "性別 女 主要語言 繁體中文 92.1% 網紅類型 教育與學習 · 家庭 · 旅遊 社群簡介 黃暘心🌹｜心心｜ | a_hey_01 https://www.…" at bounding box center [462, 454] width 375 height 446
copy span "教育與學習 · 家庭 · 旅遊"
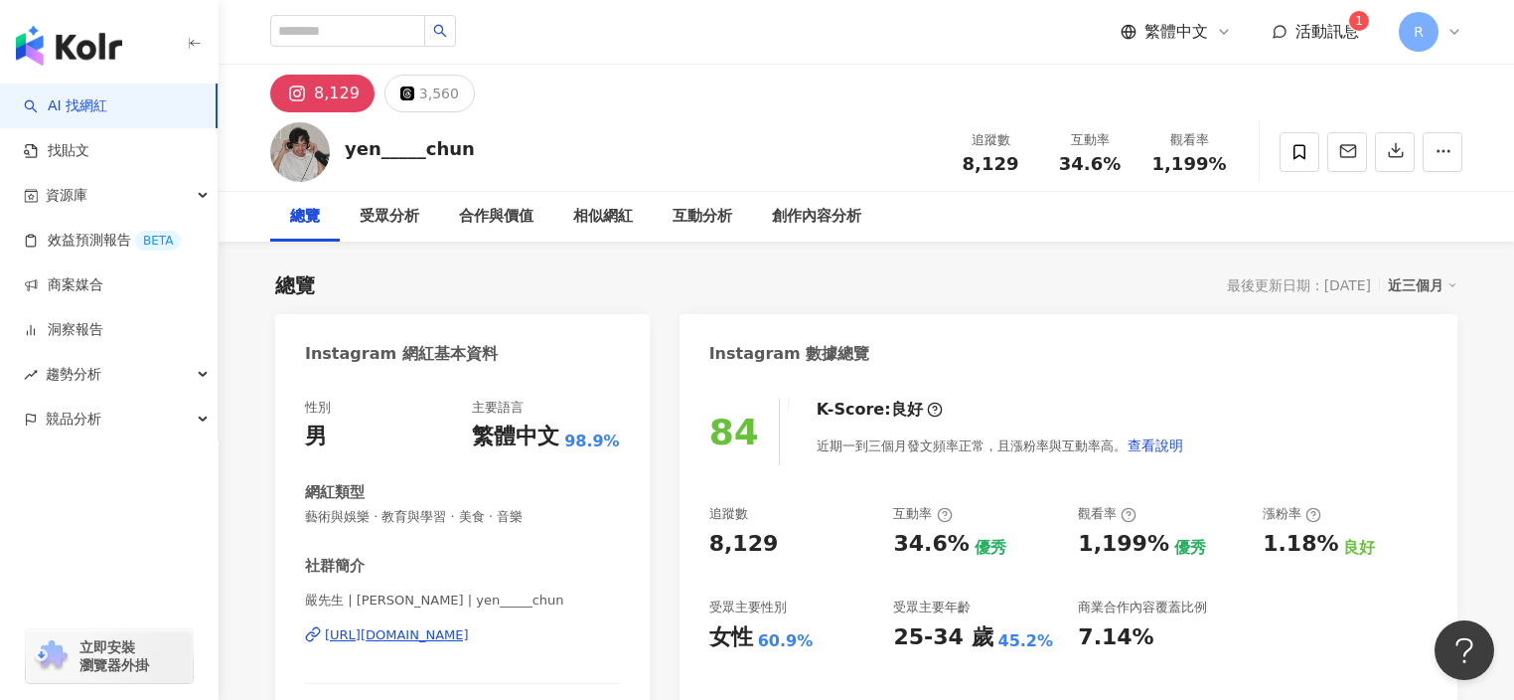
click at [315, 508] on span "藝術與娛樂 · 教育與學習 · 美食 · 音樂" at bounding box center [462, 517] width 315 height 18
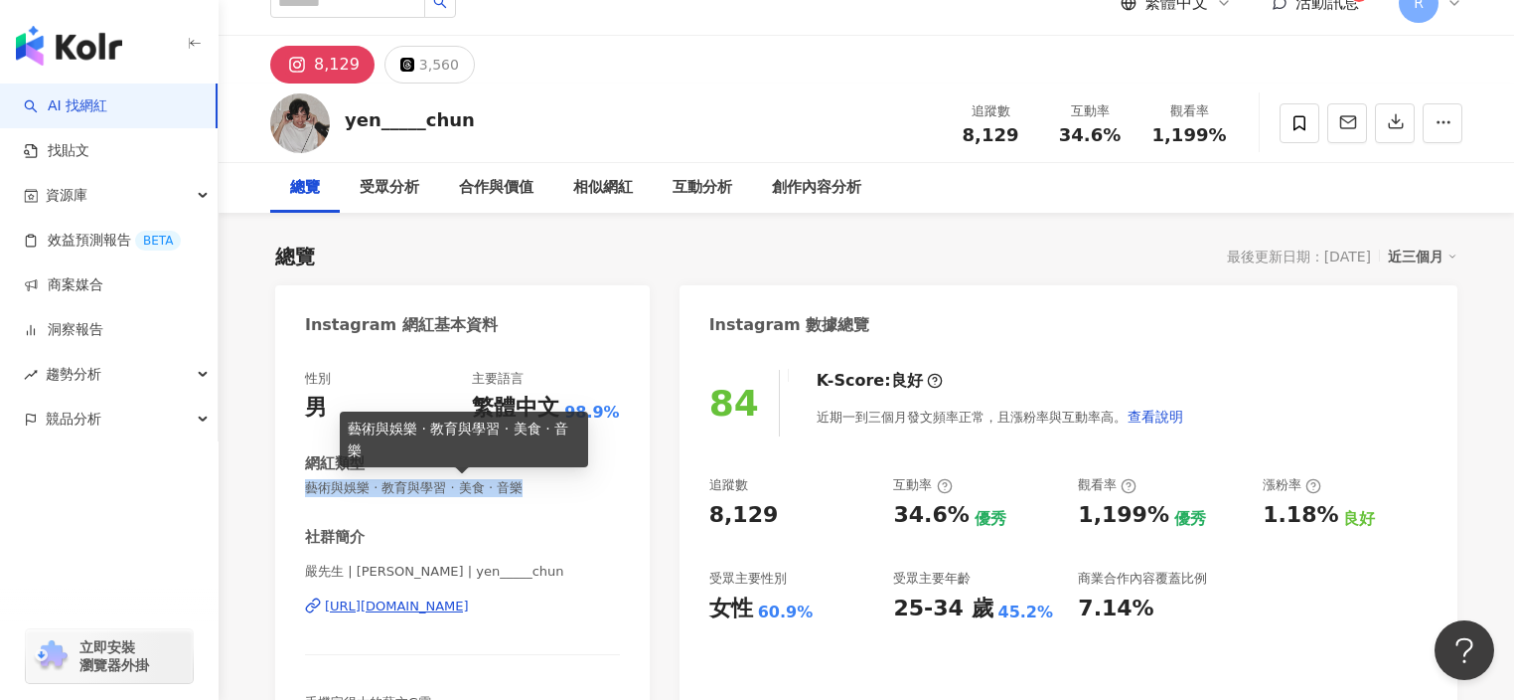
drag, startPoint x: 302, startPoint y: 486, endPoint x: 521, endPoint y: 486, distance: 218.6
click at [521, 486] on div "性別 男 主要語言 繁體中文 98.9% 網紅類型 藝術與娛樂 · 教育與學習 · 美食 · 音樂 社群簡介 嚴先生 | 嚴鈞 | yen_____chun …" at bounding box center [462, 573] width 375 height 446
copy span "藝術與娛樂 · 教育與學習 · 美食 · 音樂"
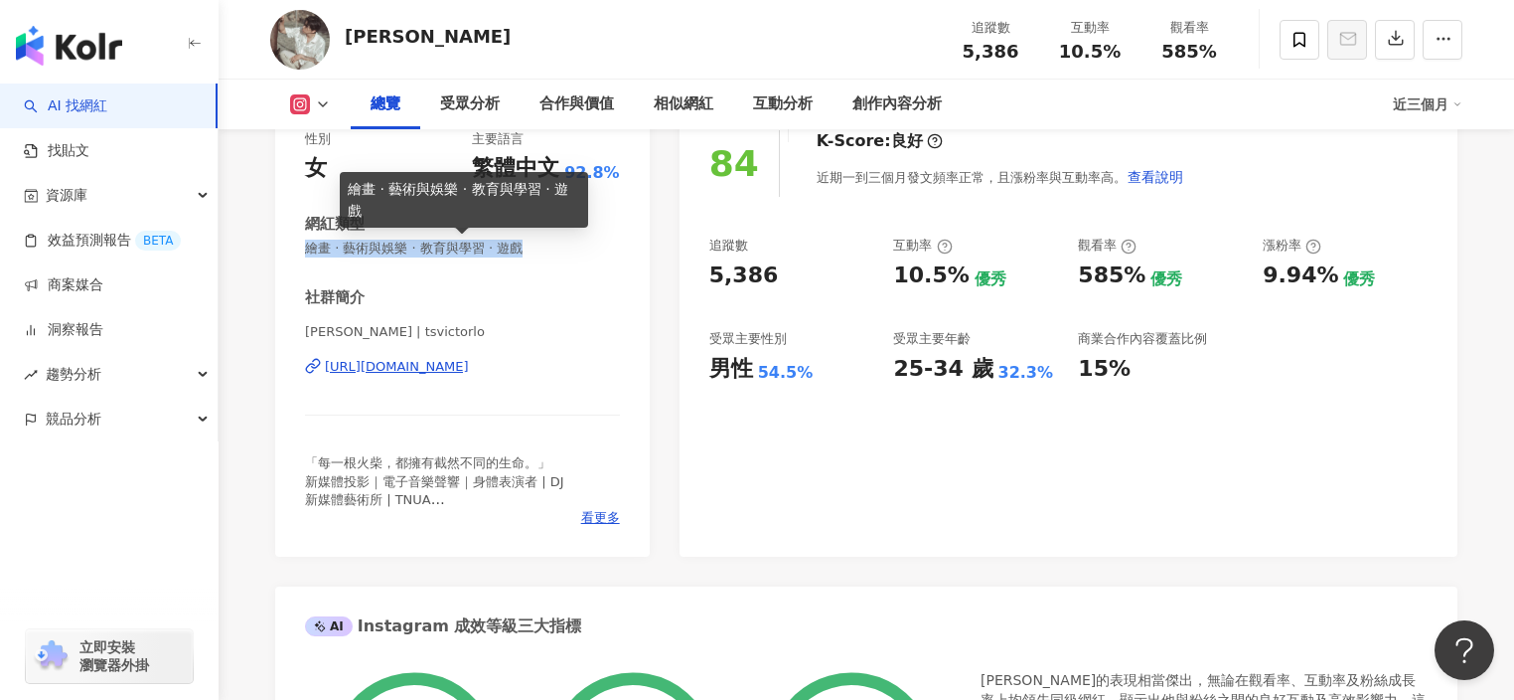
drag, startPoint x: 342, startPoint y: 250, endPoint x: 547, endPoint y: 252, distance: 204.7
click at [547, 252] on span "繪畫 · 藝術與娛樂 · 教育與學習 · 遊戲" at bounding box center [462, 248] width 315 height 18
copy span "繪畫 · 藝術與娛樂 · 教育與學習 · 遊戲"
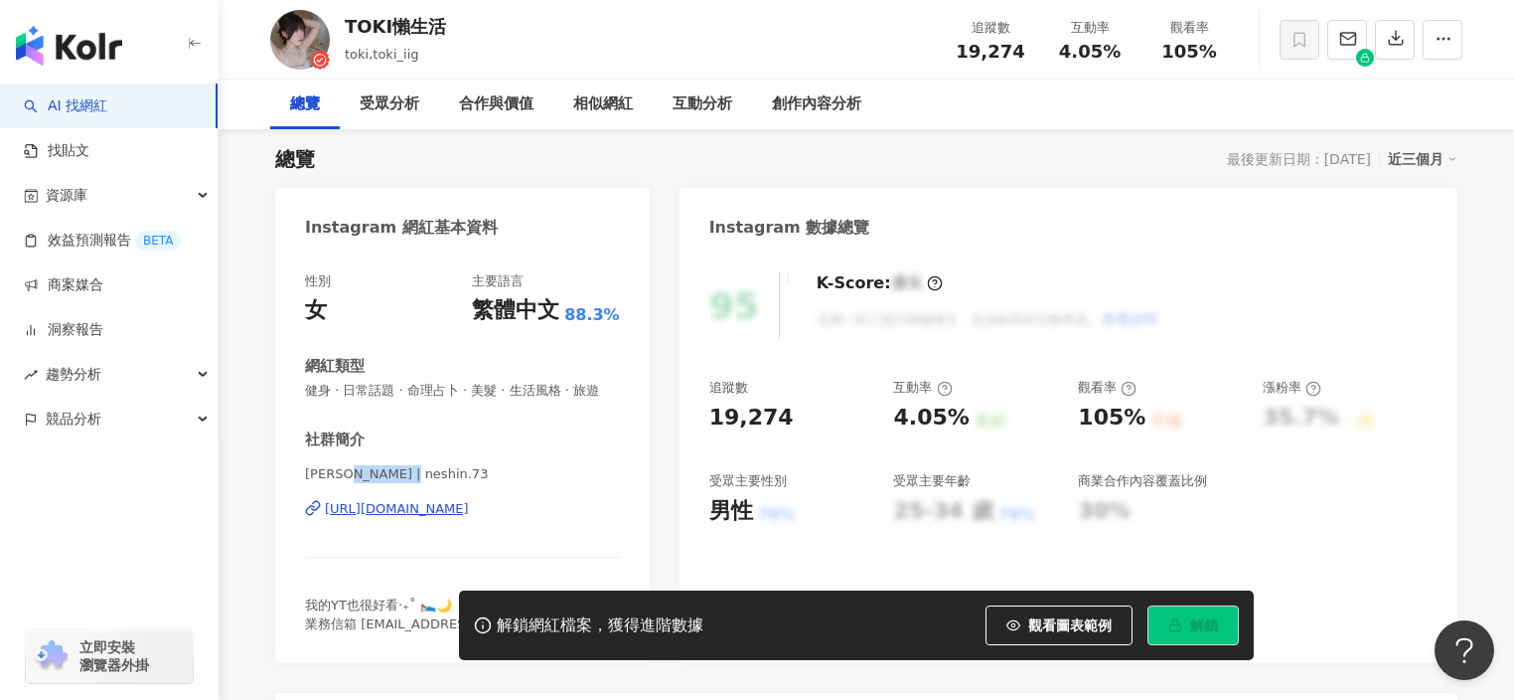
scroll to position [156, 0]
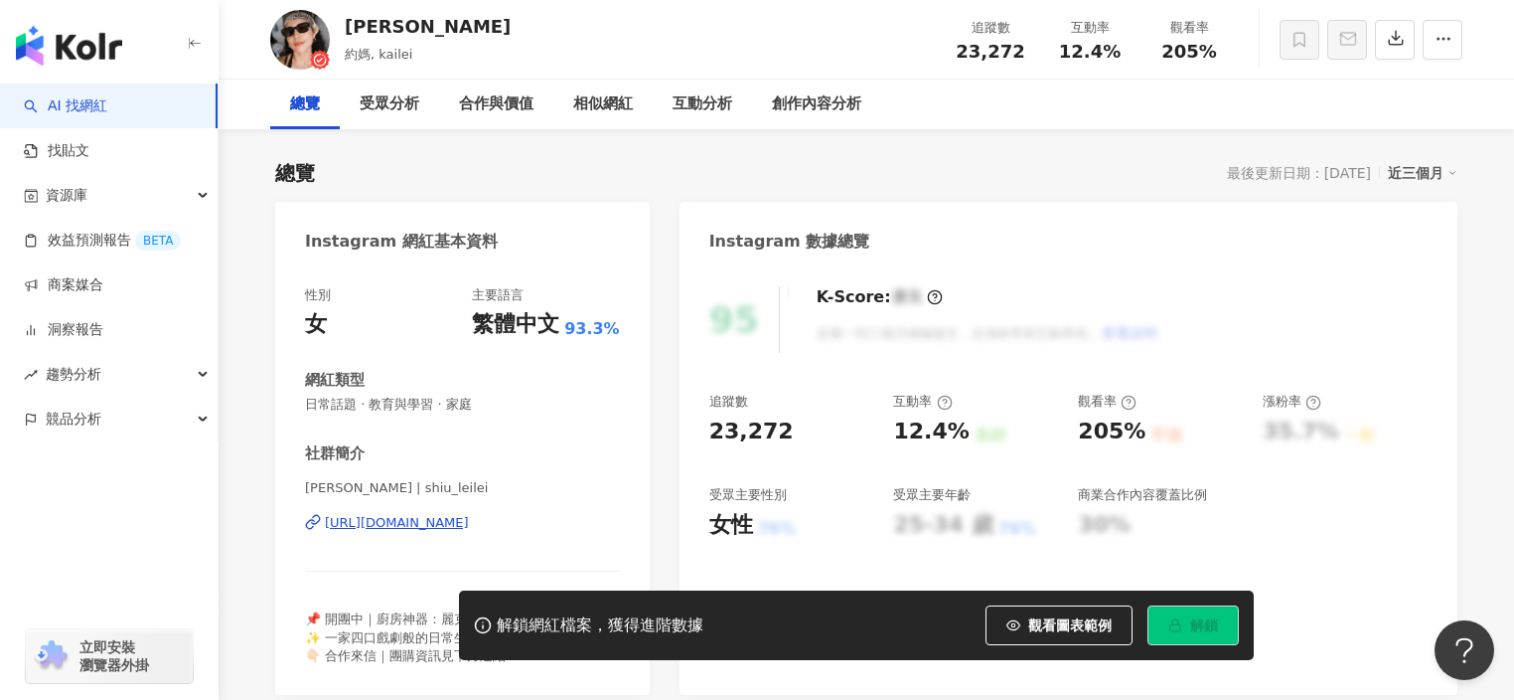
click at [430, 488] on span "許蕾蕾 | shiu_leilei" at bounding box center [462, 488] width 315 height 18
click at [423, 488] on span "許蕾蕾 | shiu_leilei" at bounding box center [462, 488] width 315 height 18
drag, startPoint x: 356, startPoint y: 487, endPoint x: 421, endPoint y: 487, distance: 65.6
click at [421, 487] on span "許蕾蕾 | shiu_leilei" at bounding box center [462, 488] width 315 height 18
copy span "shiu_leilei"
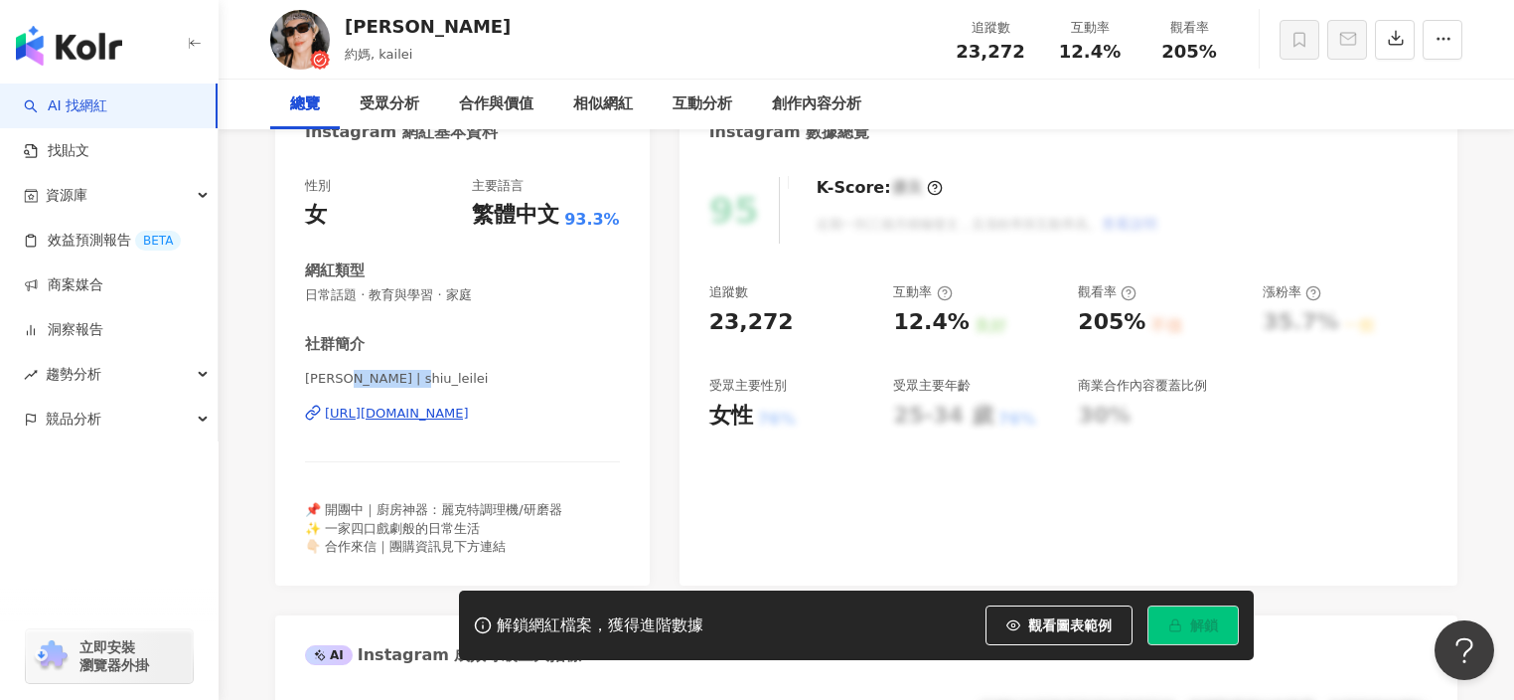
scroll to position [253, 0]
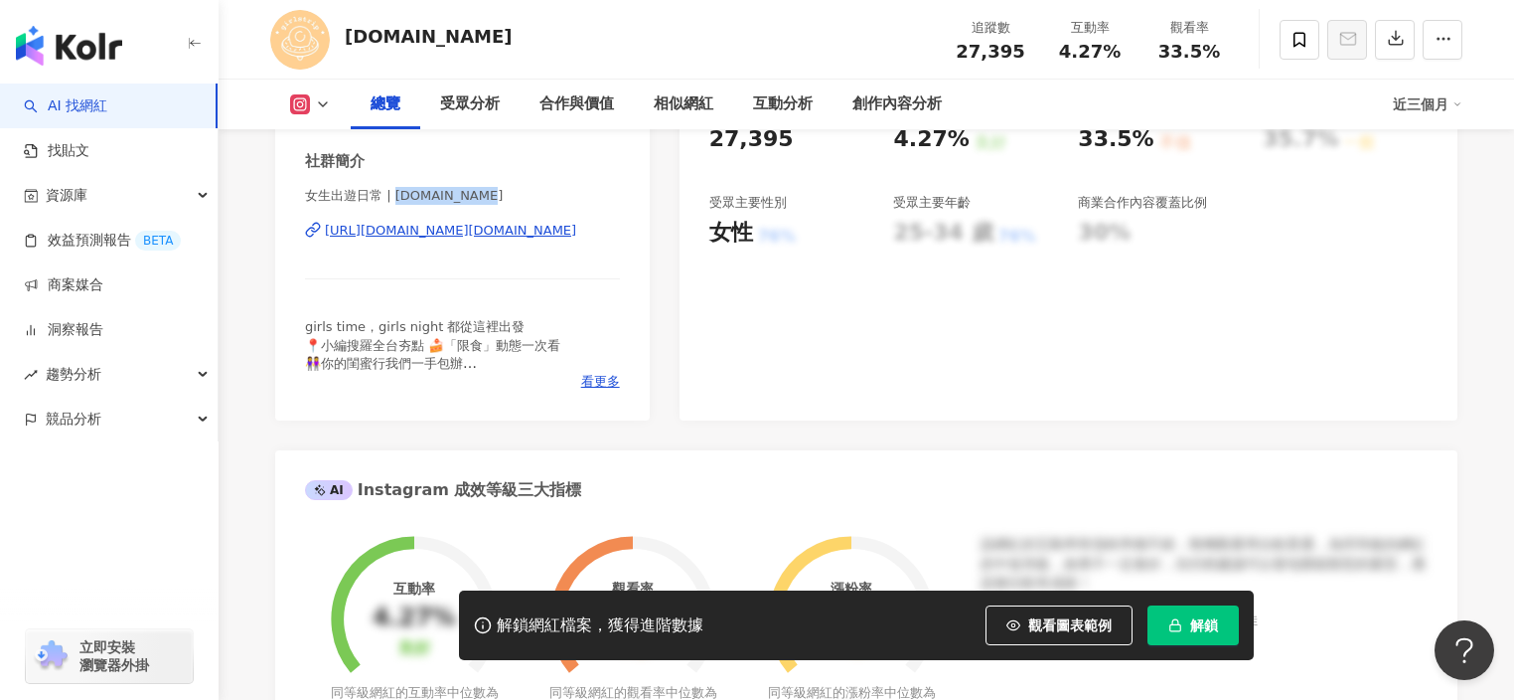
drag, startPoint x: 394, startPoint y: 196, endPoint x: 470, endPoint y: 197, distance: 76.5
click at [470, 197] on span "女生出遊日常 | girlstrip.tw" at bounding box center [462, 196] width 315 height 18
copy span "girlstrip.tw"
drag, startPoint x: 304, startPoint y: 196, endPoint x: 469, endPoint y: 203, distance: 165.1
click at [469, 203] on span "女生出遊日常 | girlstrip.tw" at bounding box center [462, 196] width 315 height 18
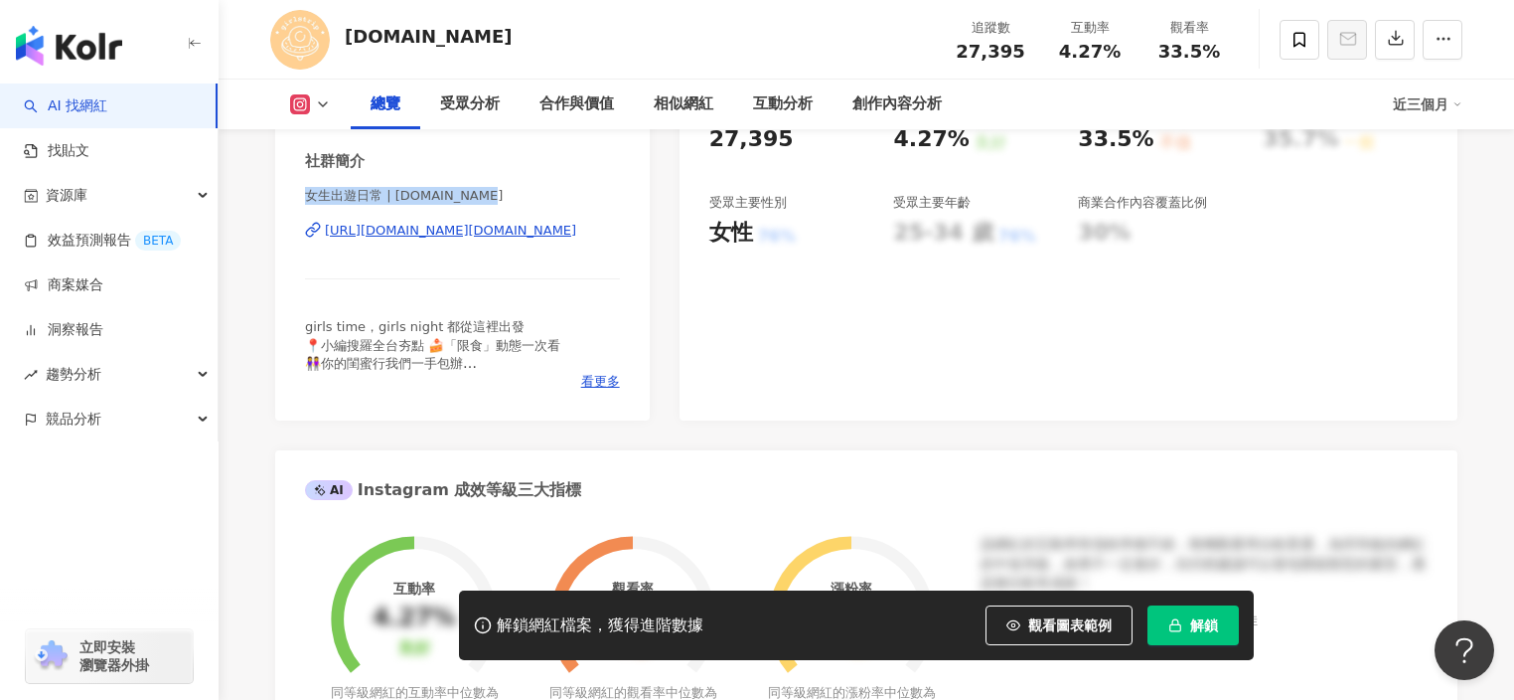
copy span "女生出遊日常 | girlstrip.tw"
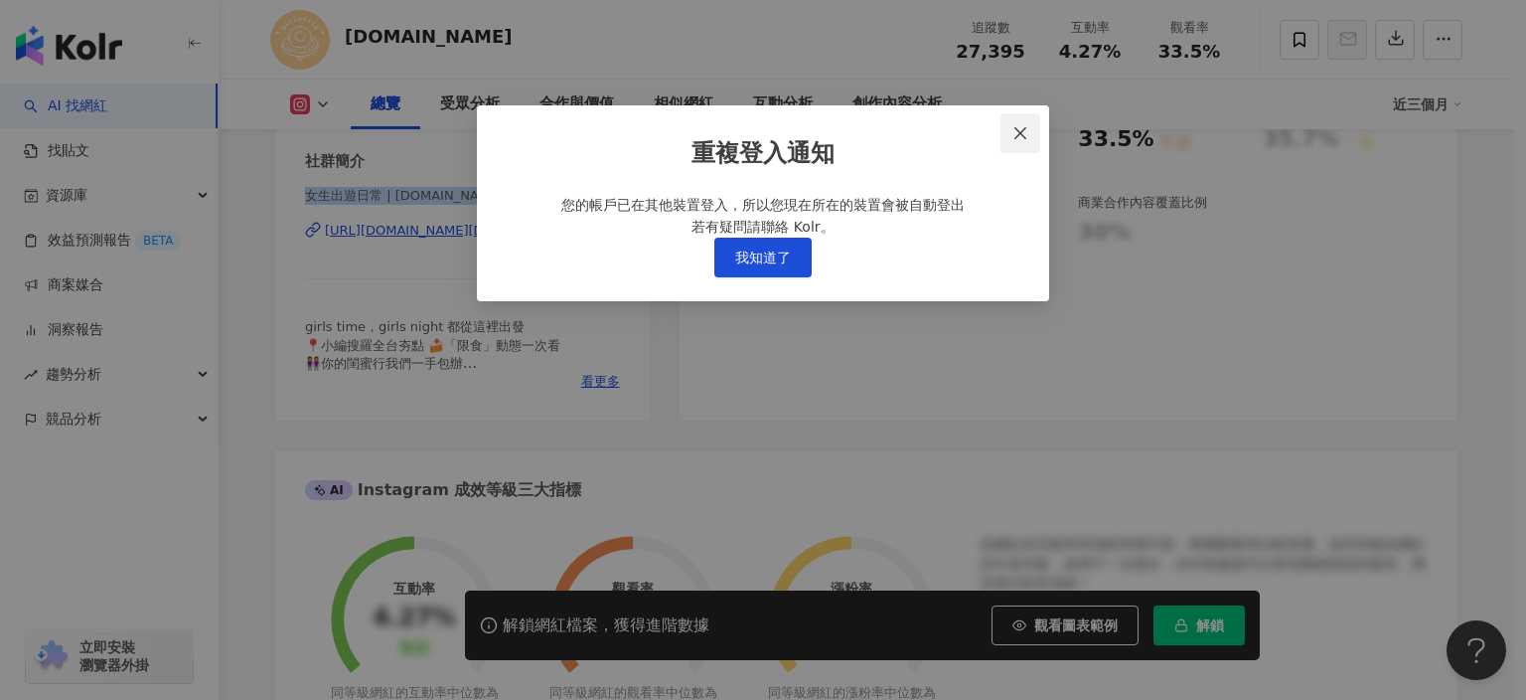
click at [1029, 131] on span "Close" at bounding box center [1021, 133] width 40 height 16
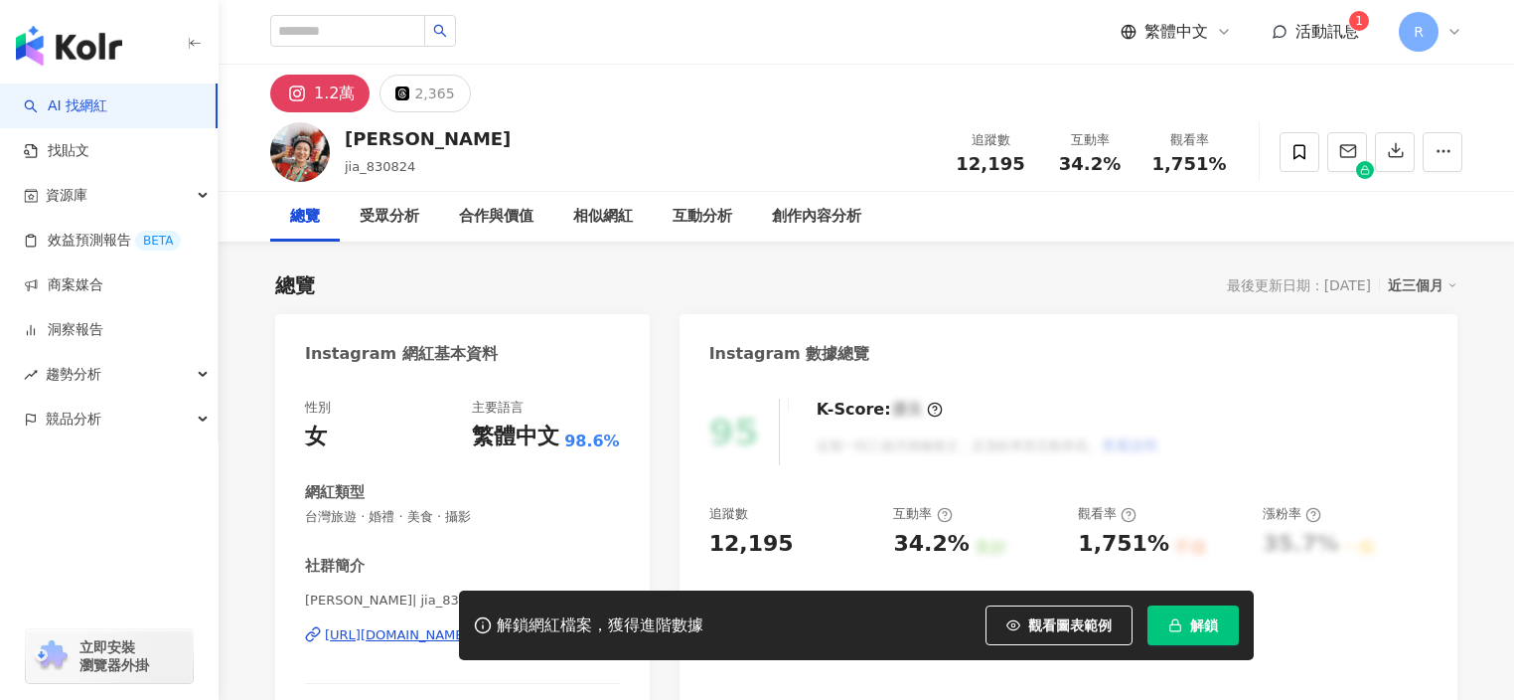
scroll to position [285, 0]
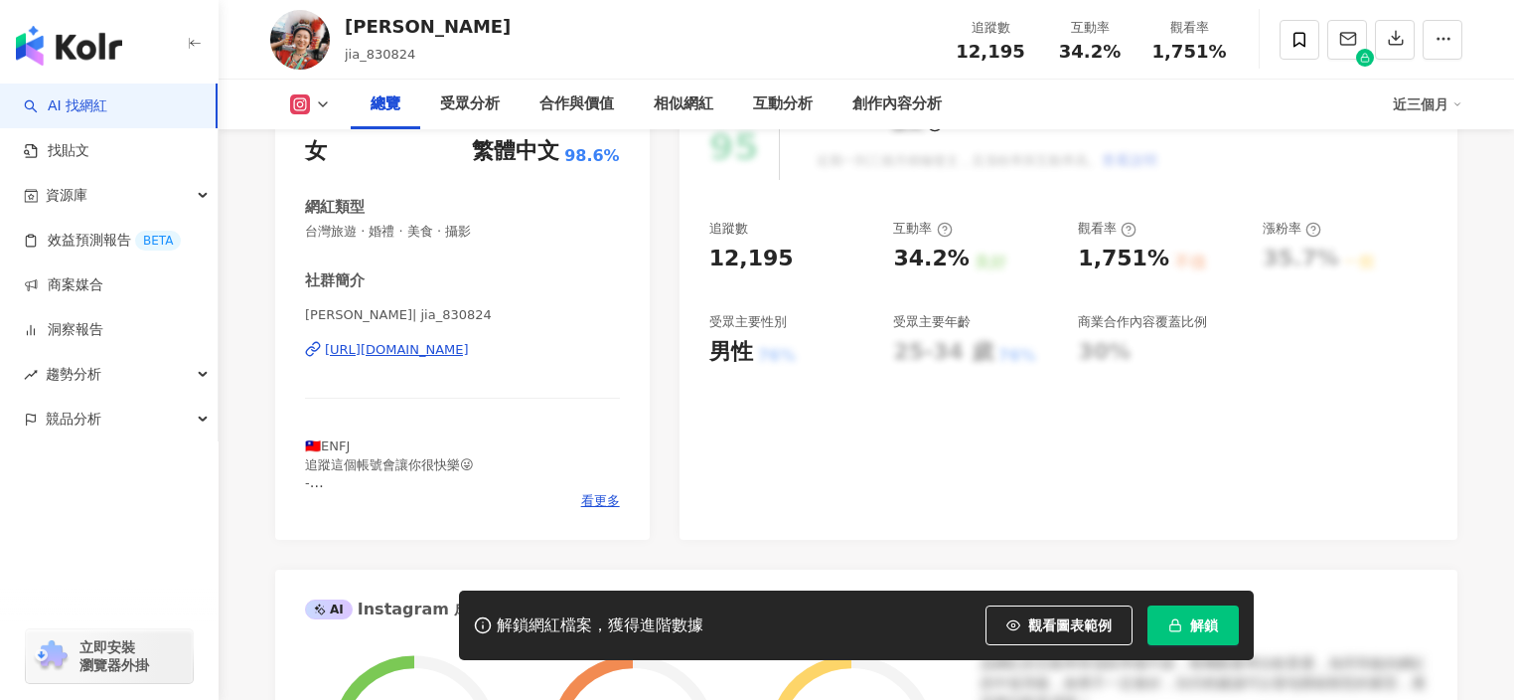
drag, startPoint x: 410, startPoint y: 314, endPoint x: 421, endPoint y: 313, distance: 11.0
click at [427, 316] on span "郭佳盈 | jia_830824" at bounding box center [462, 315] width 315 height 18
drag, startPoint x: 421, startPoint y: 313, endPoint x: 561, endPoint y: 692, distance: 403.7
click at [354, 312] on span "郭佳盈 | jia_830824" at bounding box center [462, 315] width 315 height 18
